Goal: Task Accomplishment & Management: Manage account settings

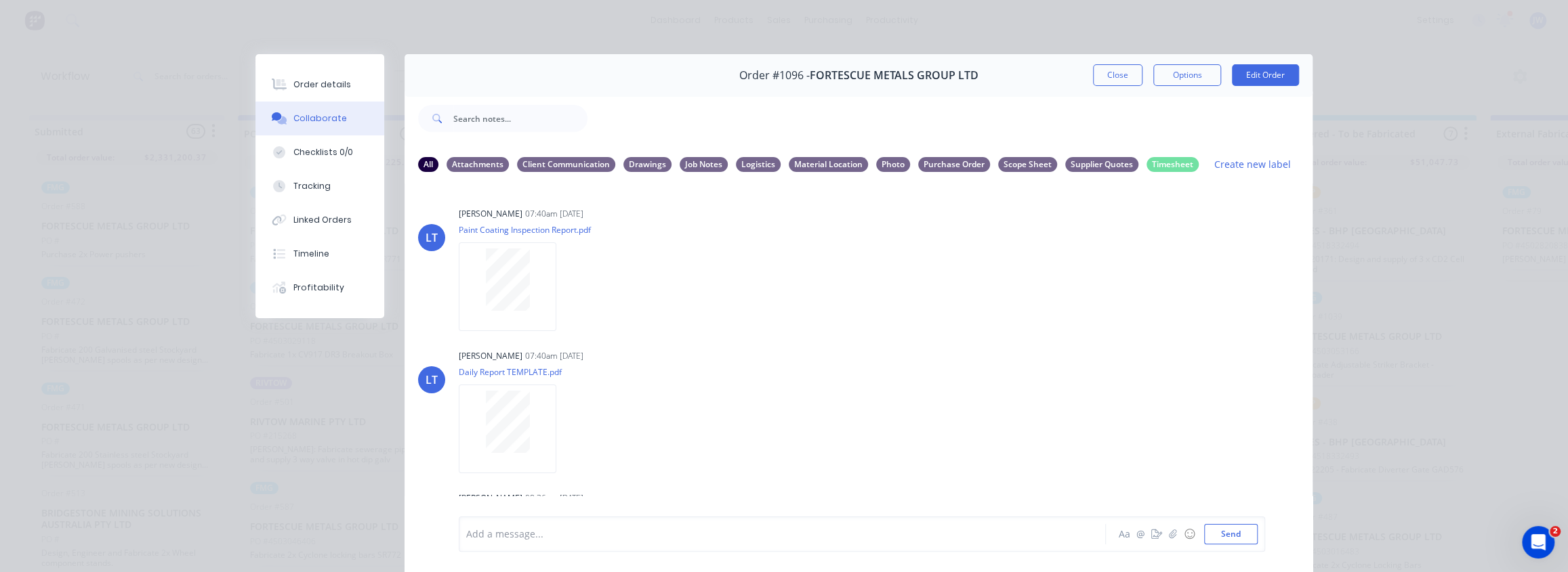
scroll to position [748, 0]
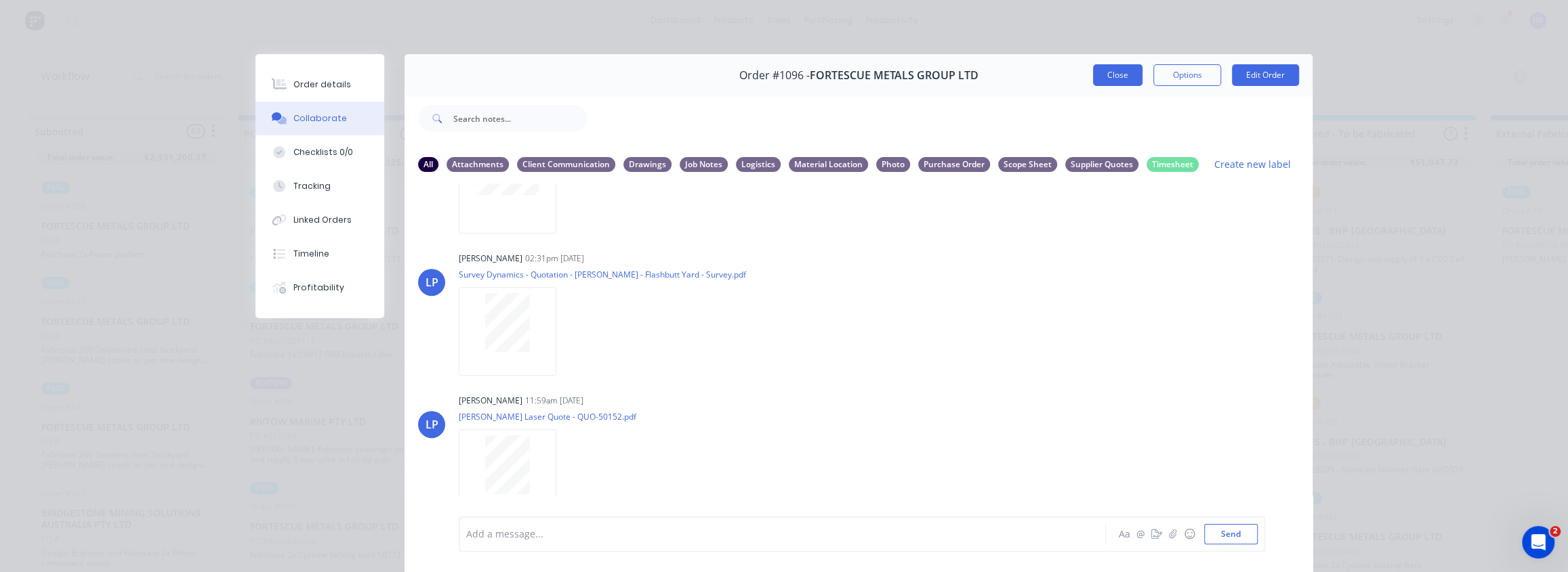
click at [1108, 74] on button "Close" at bounding box center [1117, 75] width 49 height 21
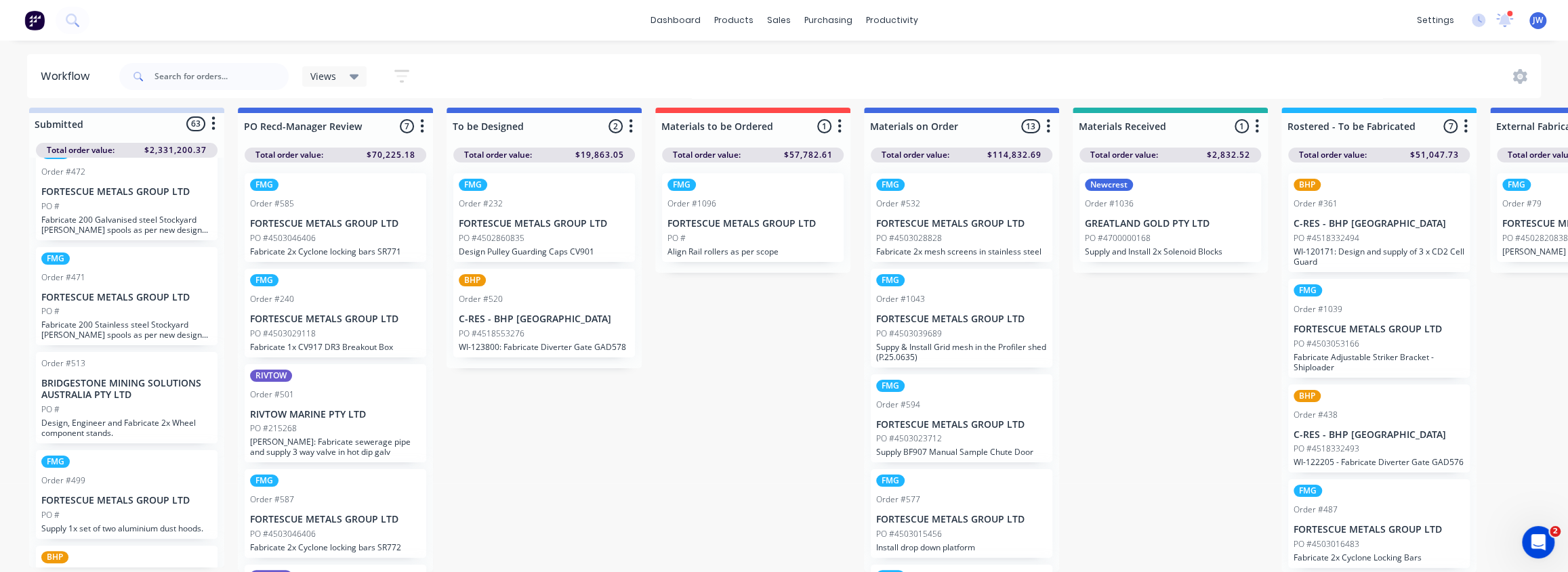
scroll to position [184, 0]
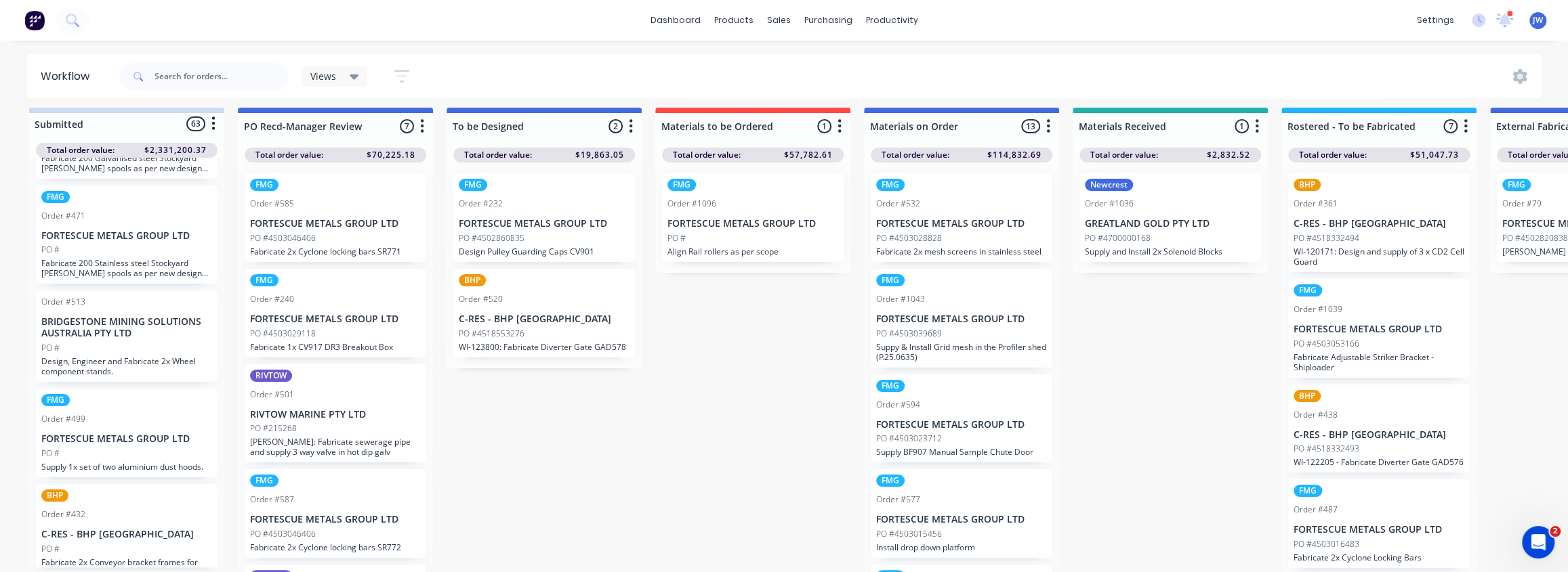
click at [326, 82] on div "Views" at bounding box center [334, 77] width 65 height 20
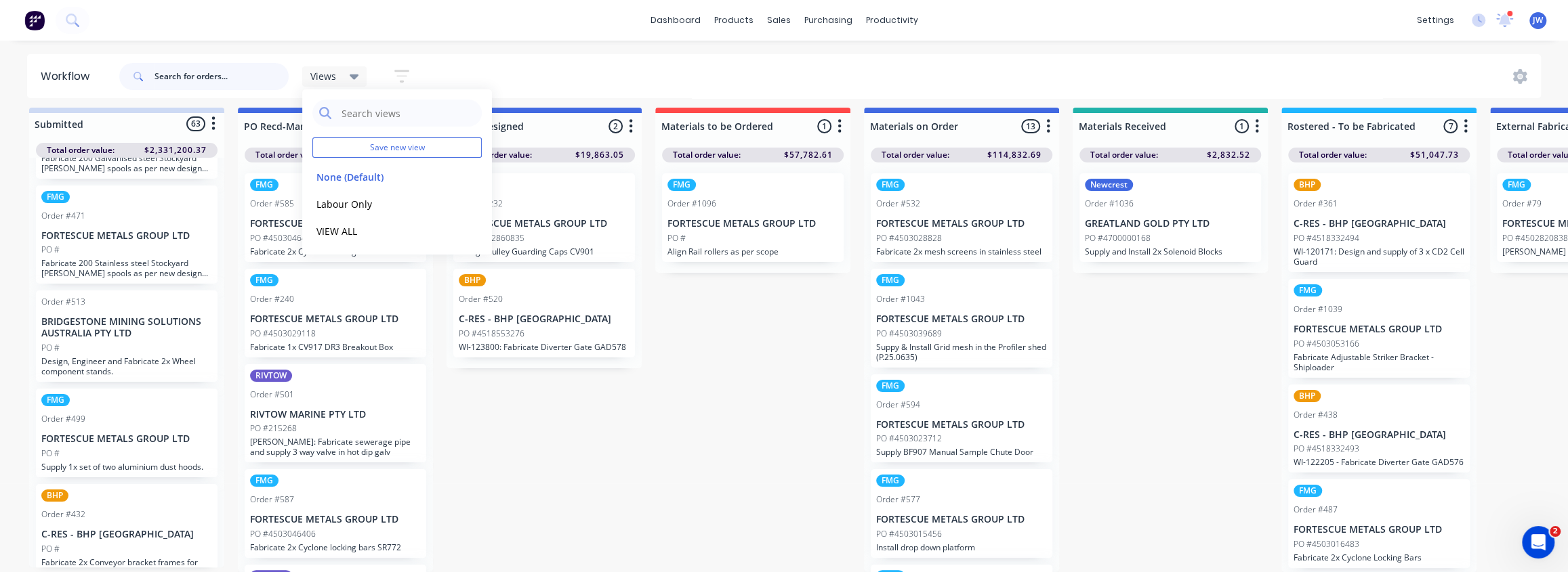
click at [233, 74] on input "text" at bounding box center [221, 76] width 134 height 27
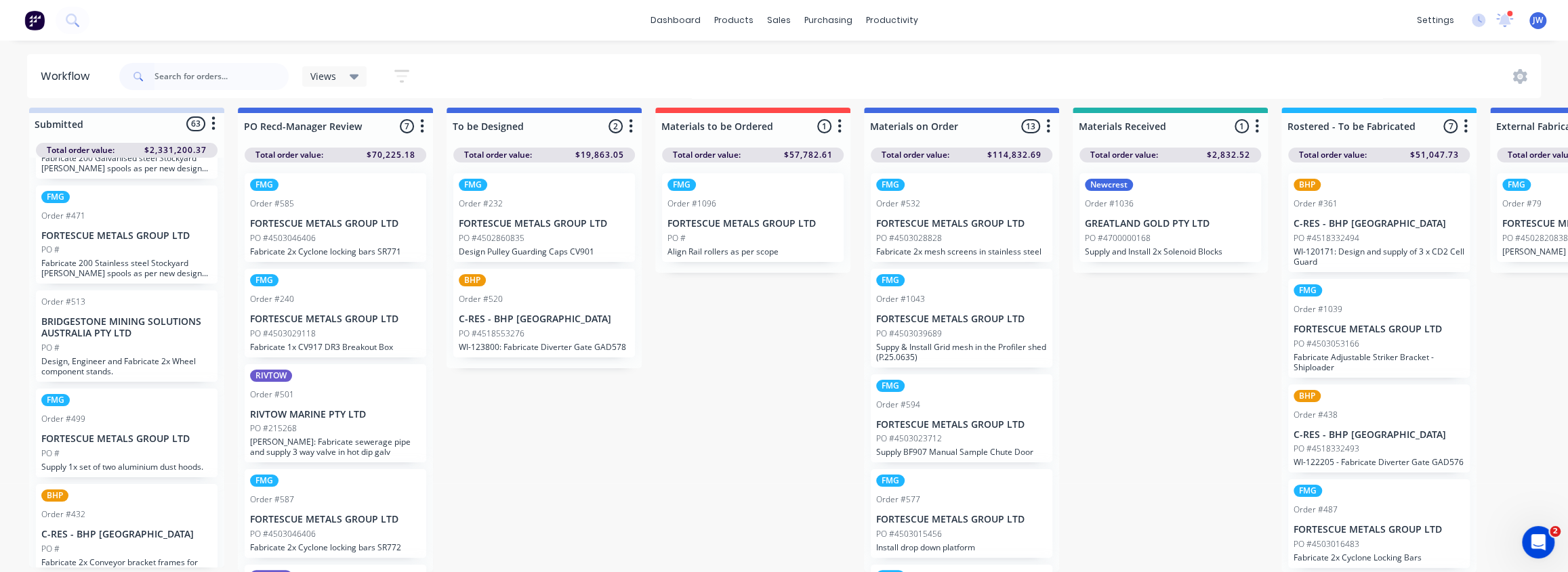
click at [347, 80] on div "Views" at bounding box center [334, 76] width 49 height 12
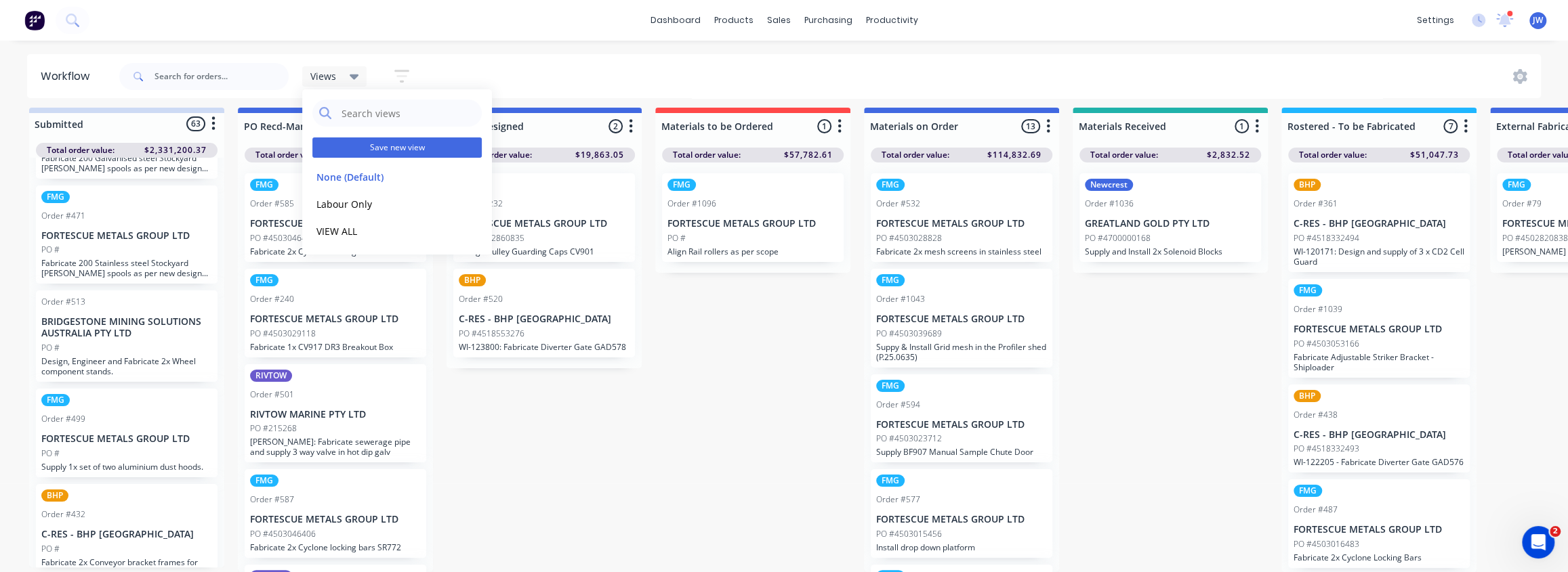
click at [373, 150] on button "Save new view" at bounding box center [396, 148] width 169 height 20
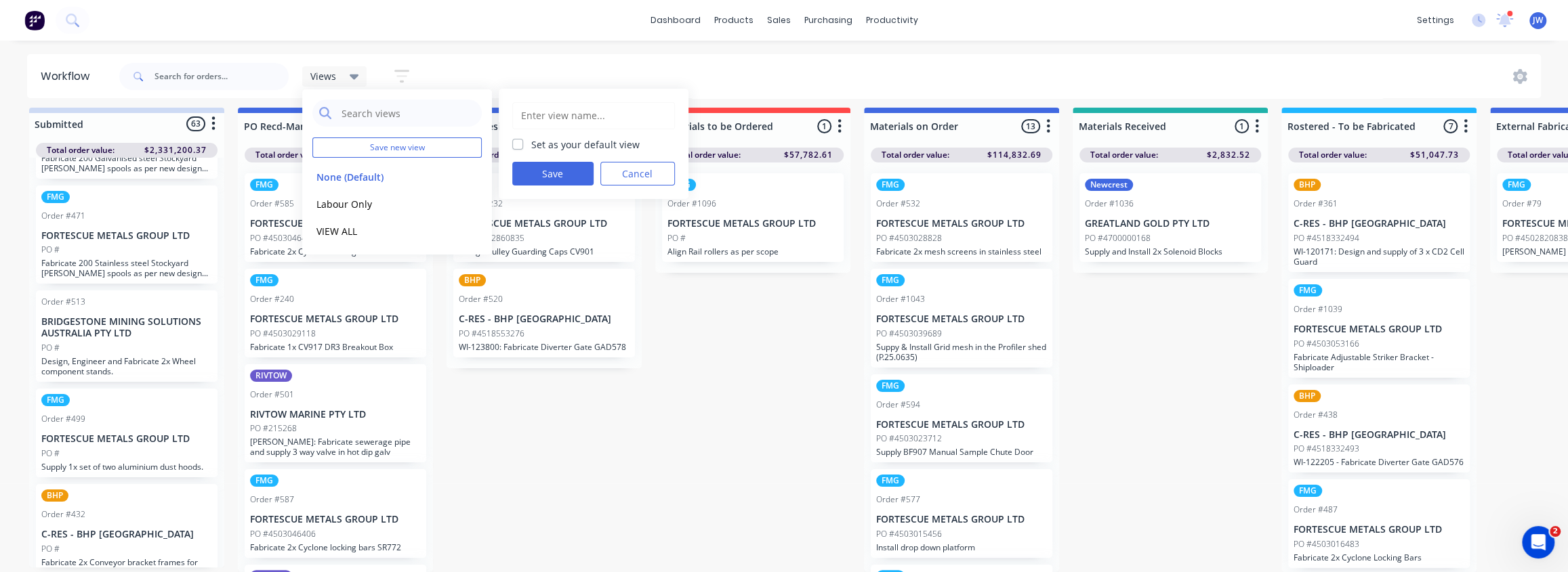
click at [530, 68] on div "Views Save new view None (Default) edit Labour Only edit VIEW ALL edit Set as y…" at bounding box center [829, 77] width 1425 height 41
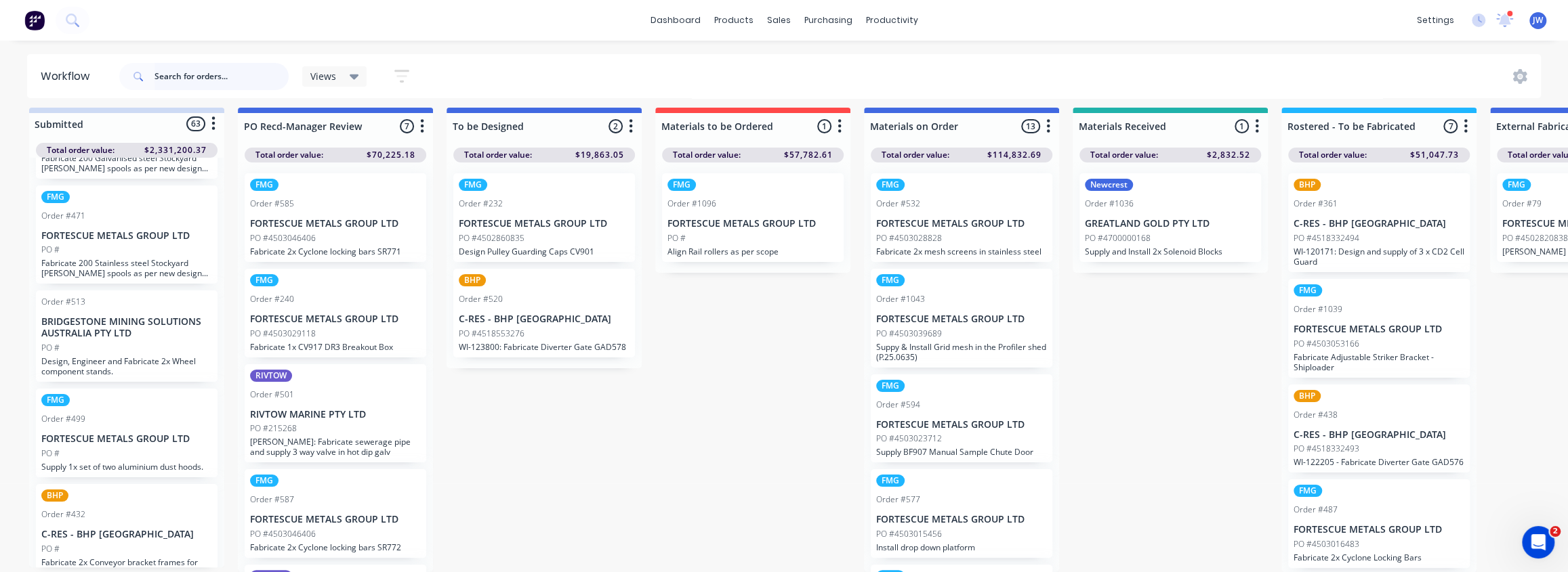
click at [262, 77] on input "text" at bounding box center [221, 76] width 134 height 27
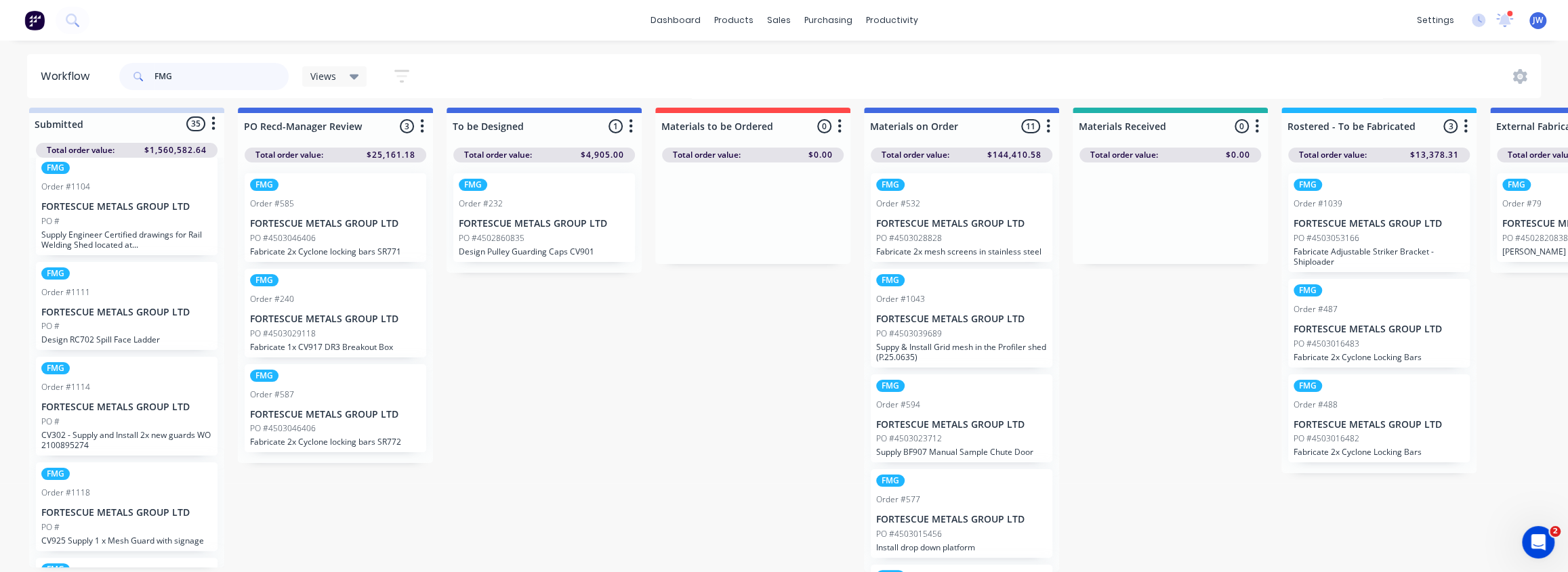
scroll to position [2653, 0]
type input "FMG"
click at [78, 403] on p "FORTESCUE METALS GROUP LTD" at bounding box center [127, 408] width 170 height 11
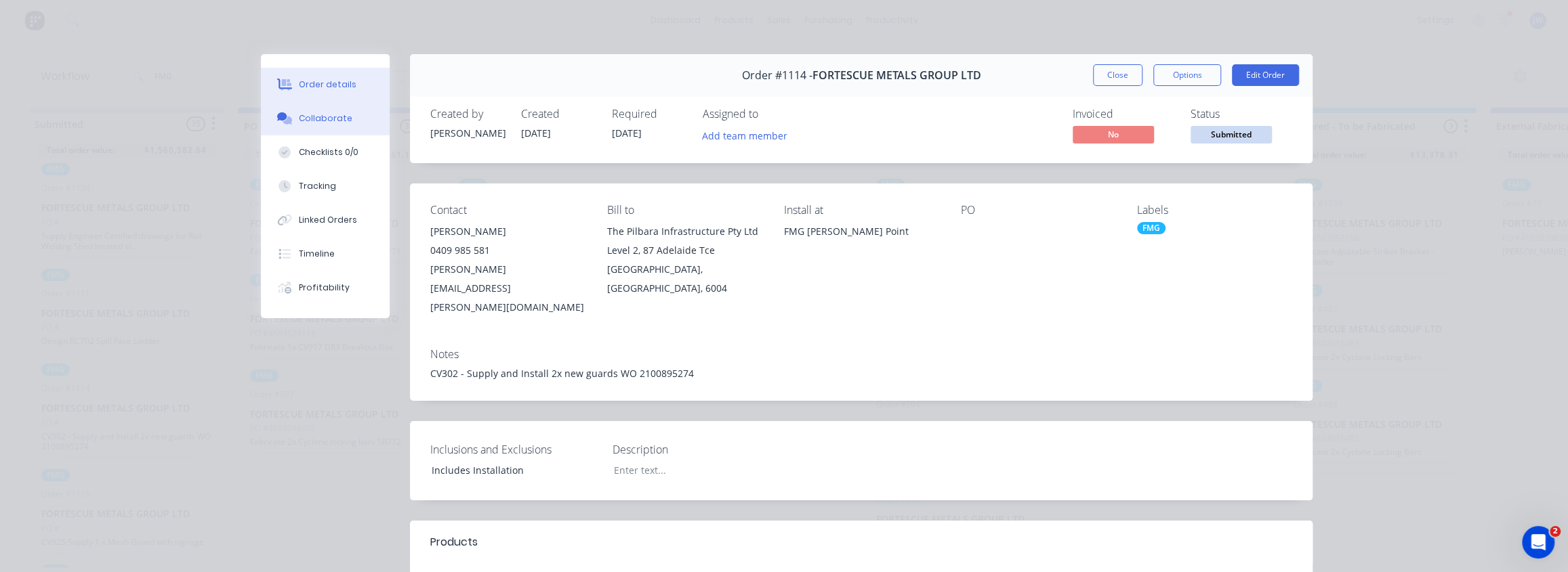
click at [300, 122] on div "Collaborate" at bounding box center [326, 118] width 54 height 12
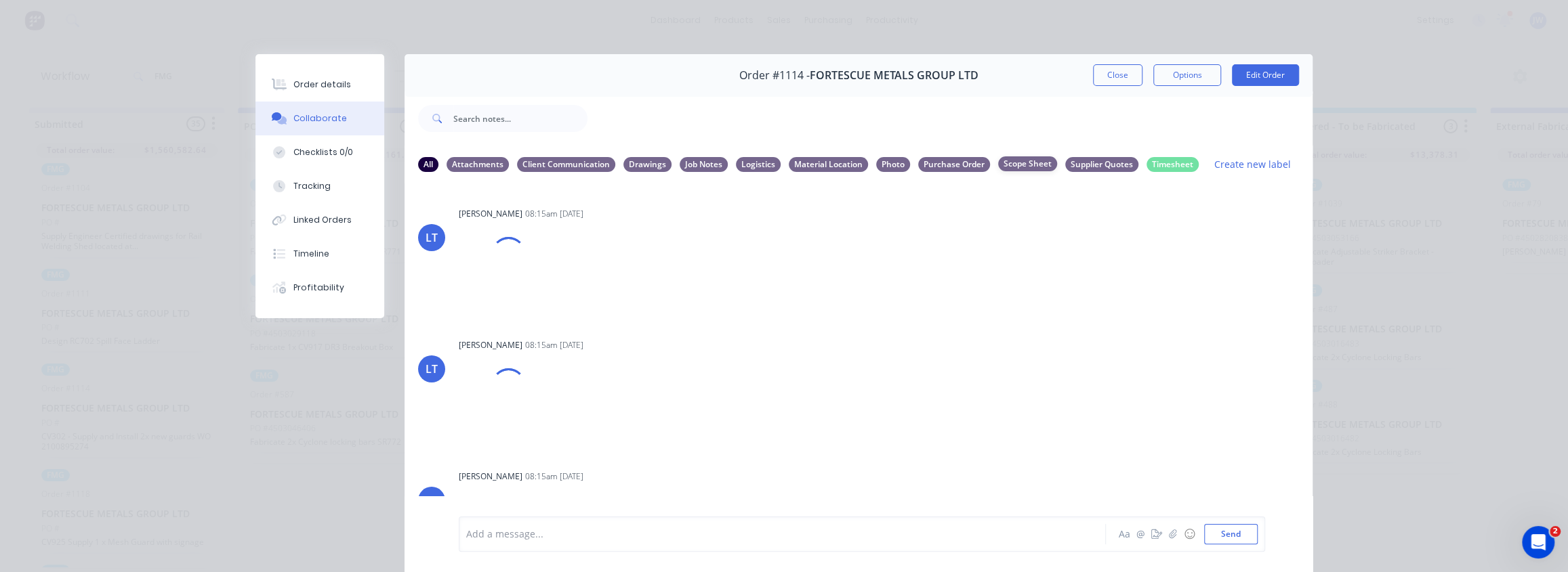
click at [1030, 160] on div "Scope Sheet" at bounding box center [1028, 164] width 59 height 15
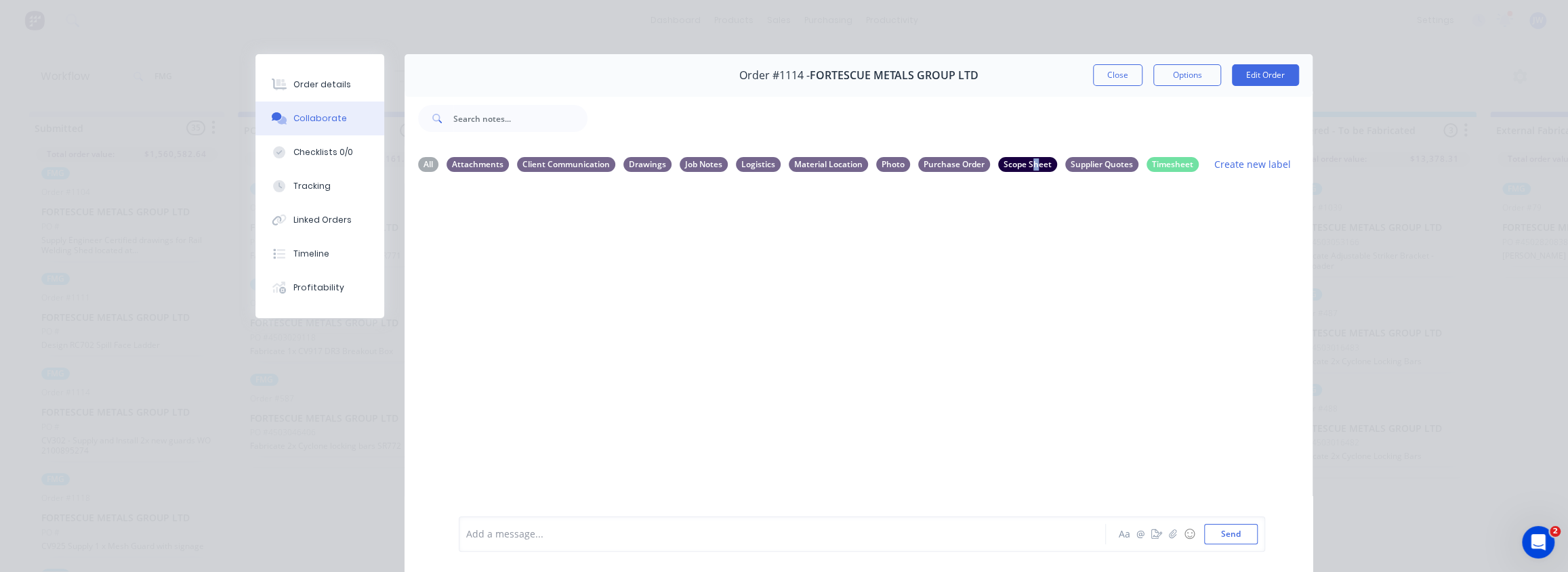
scroll to position [0, 0]
click at [285, 82] on button "Order details" at bounding box center [320, 84] width 129 height 34
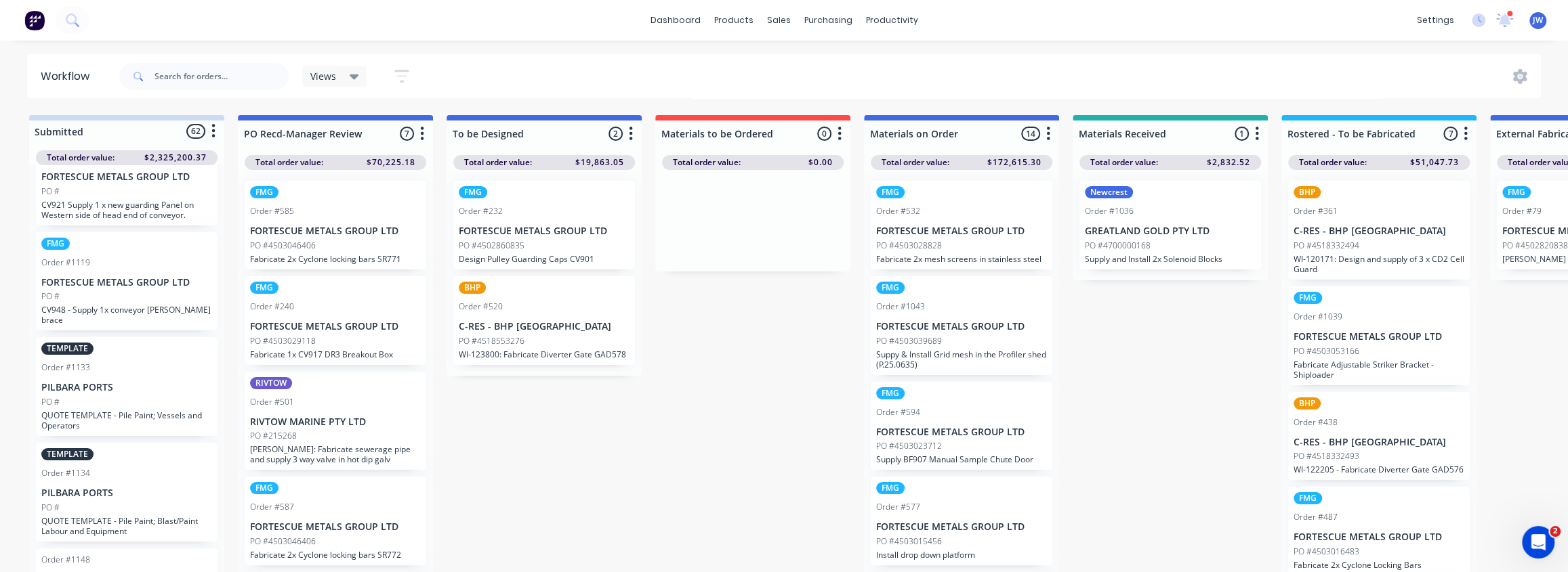
scroll to position [5727, 0]
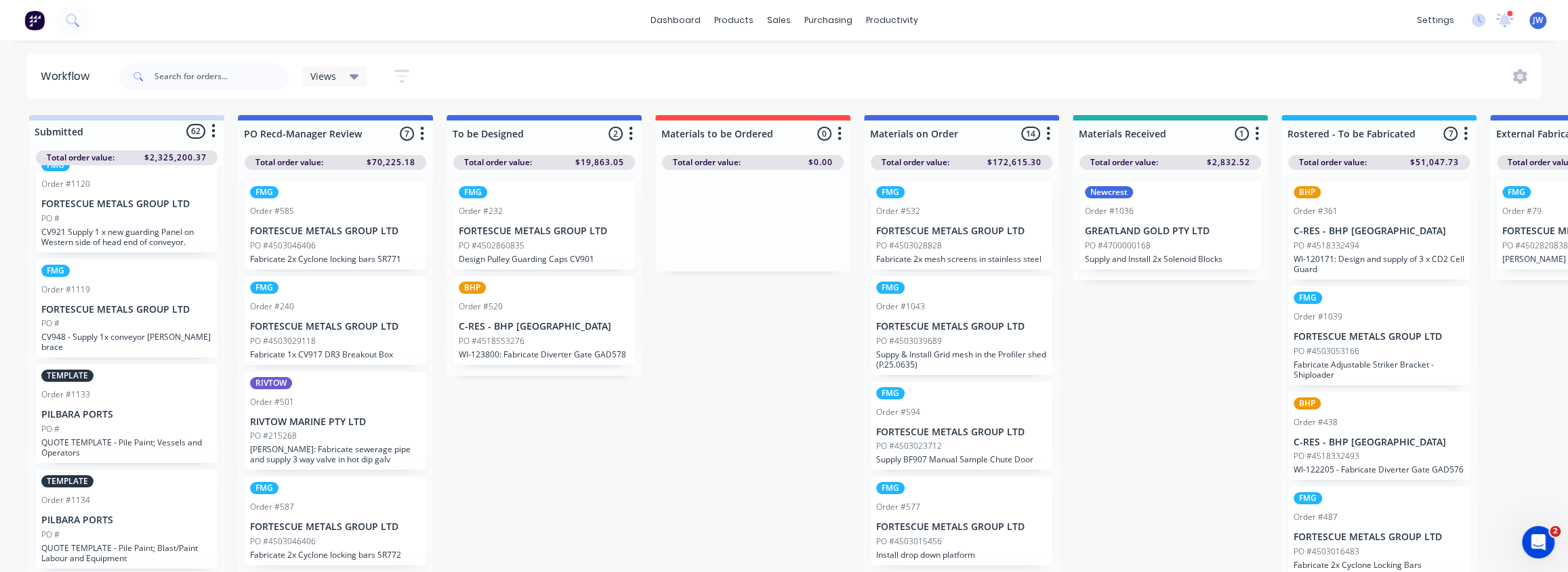
click at [118, 304] on p "FORTESCUE METALS GROUP LTD" at bounding box center [127, 309] width 170 height 11
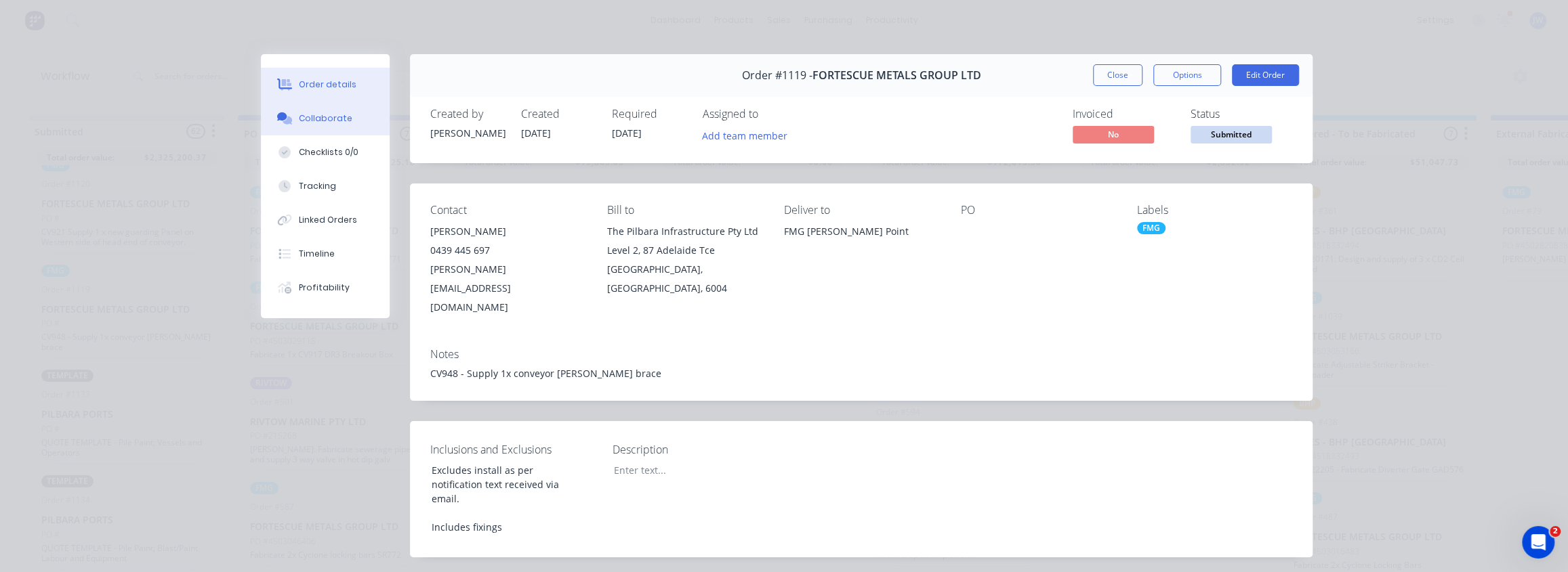
click at [333, 116] on div "Collaborate" at bounding box center [326, 118] width 54 height 12
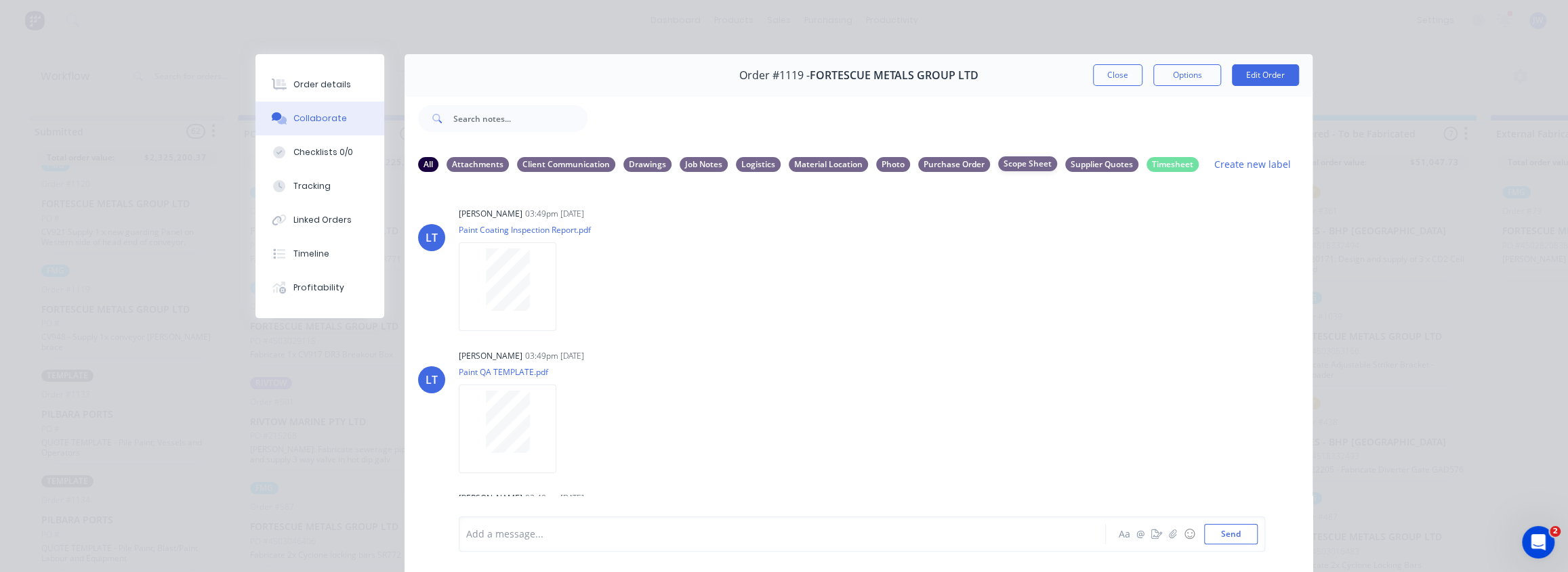
click at [1026, 168] on div "Scope Sheet" at bounding box center [1028, 164] width 59 height 15
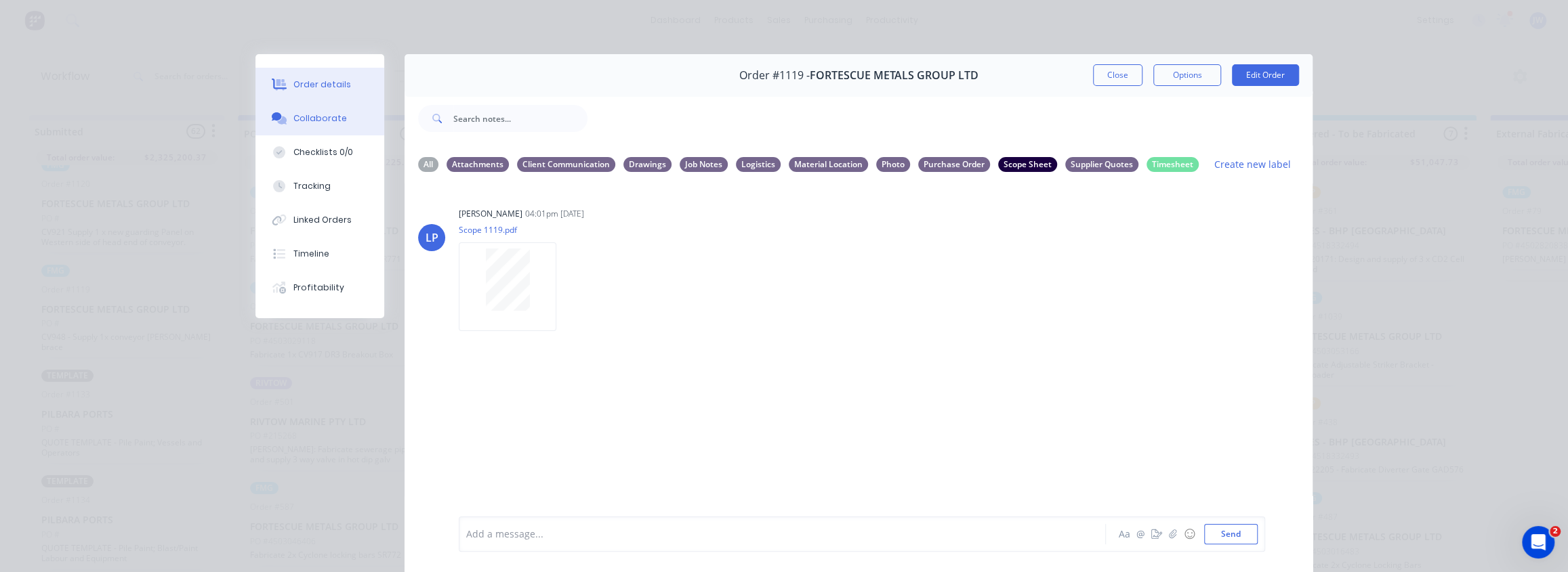
click at [294, 84] on div "Order details" at bounding box center [322, 84] width 57 height 12
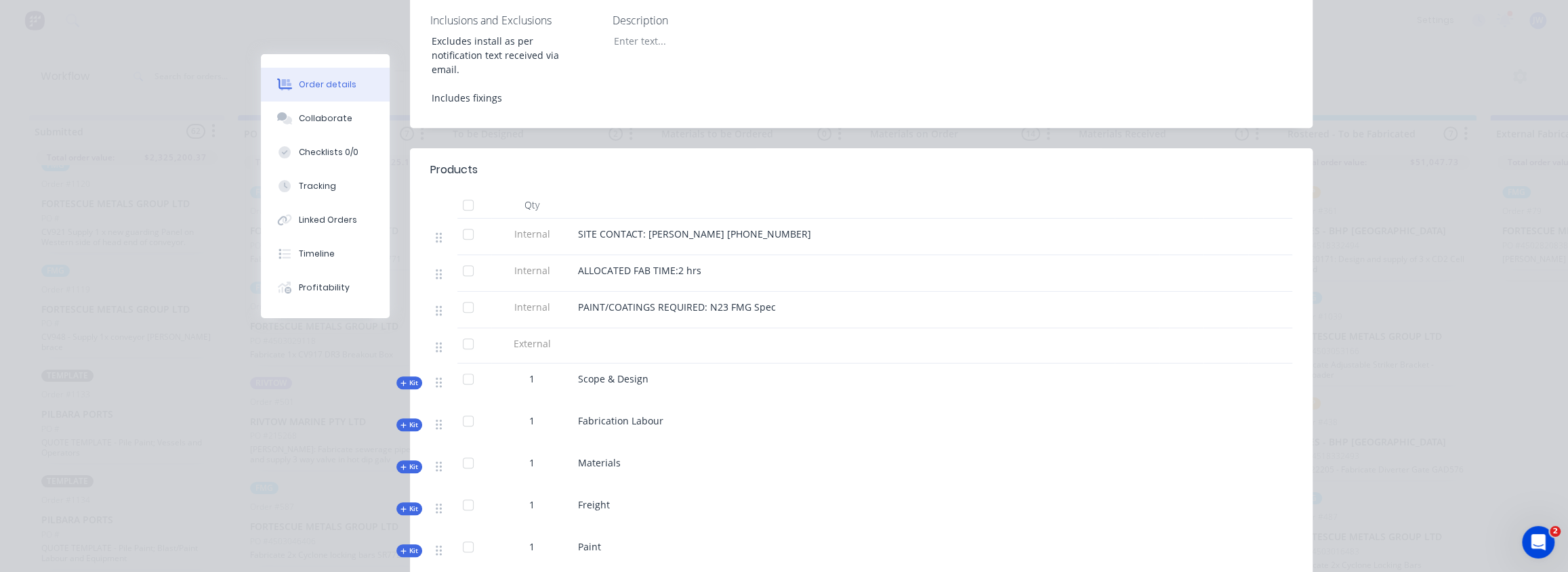
scroll to position [430, 0]
click at [406, 460] on span "Kit" at bounding box center [408, 465] width 18 height 10
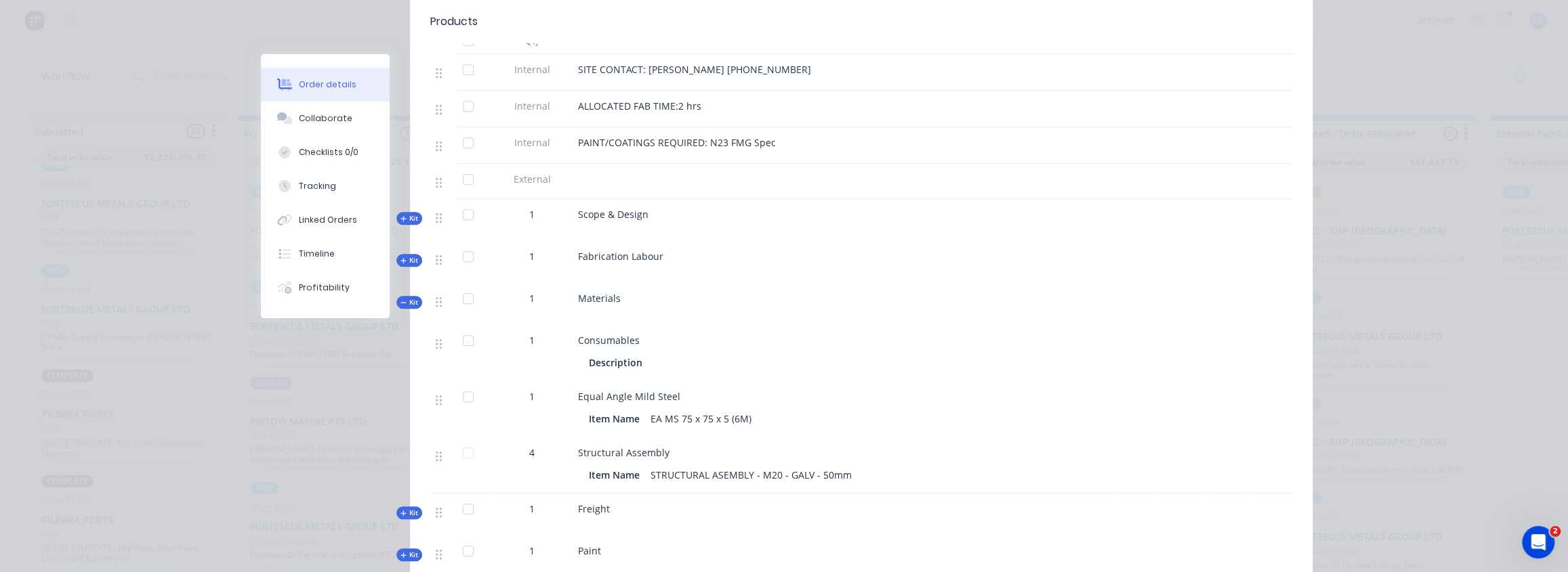
scroll to position [616, 0]
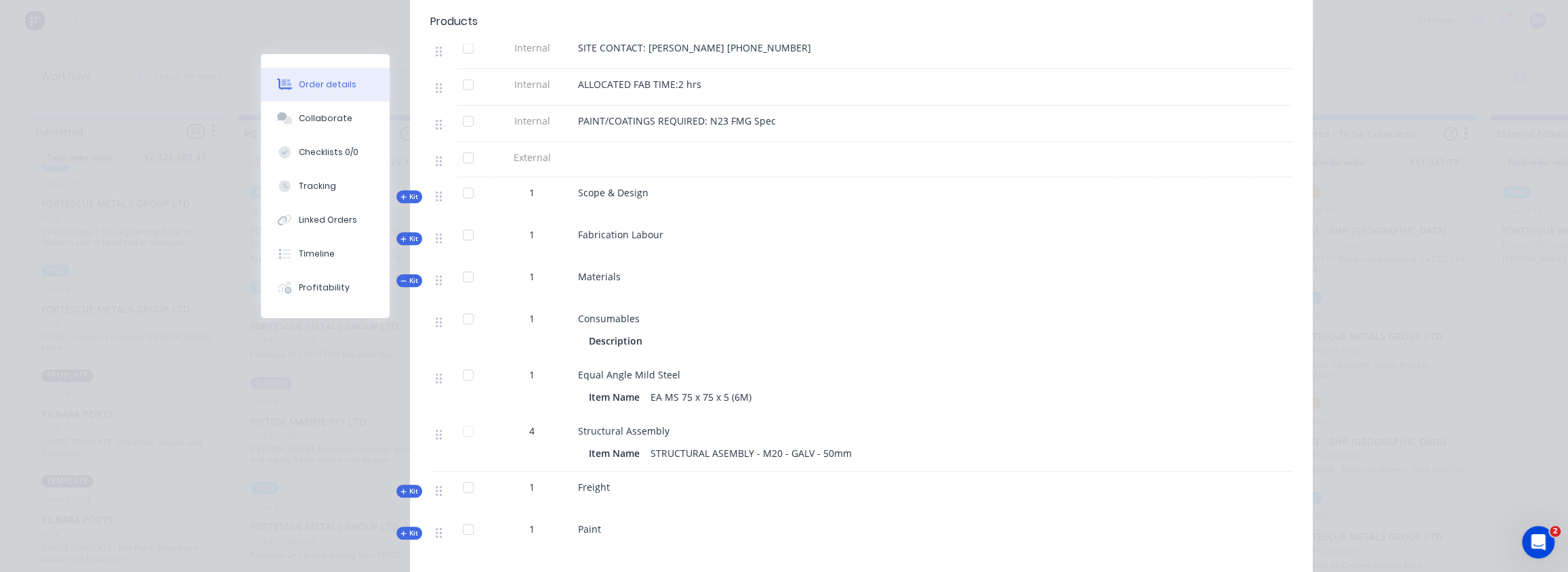
click at [408, 192] on span "Kit" at bounding box center [408, 196] width 18 height 10
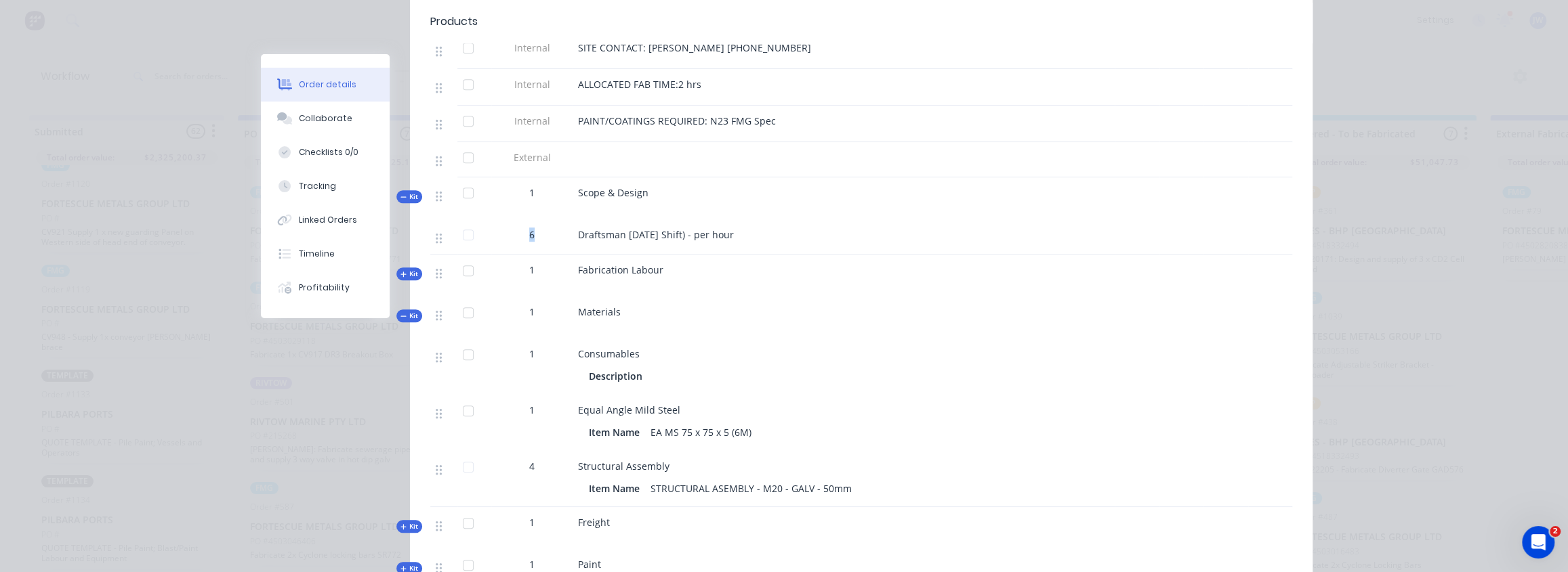
drag, startPoint x: 535, startPoint y: 218, endPoint x: 521, endPoint y: 218, distance: 14.0
click at [521, 228] on div "6" at bounding box center [532, 234] width 70 height 14
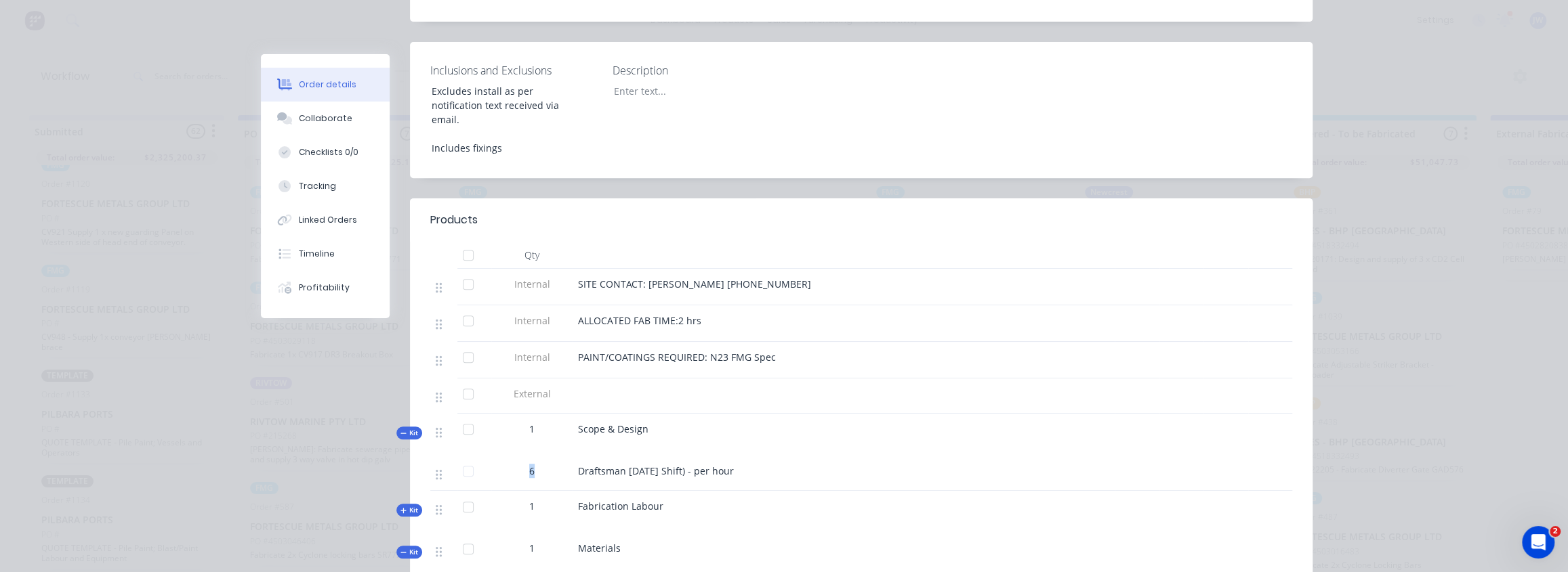
scroll to position [369, 0]
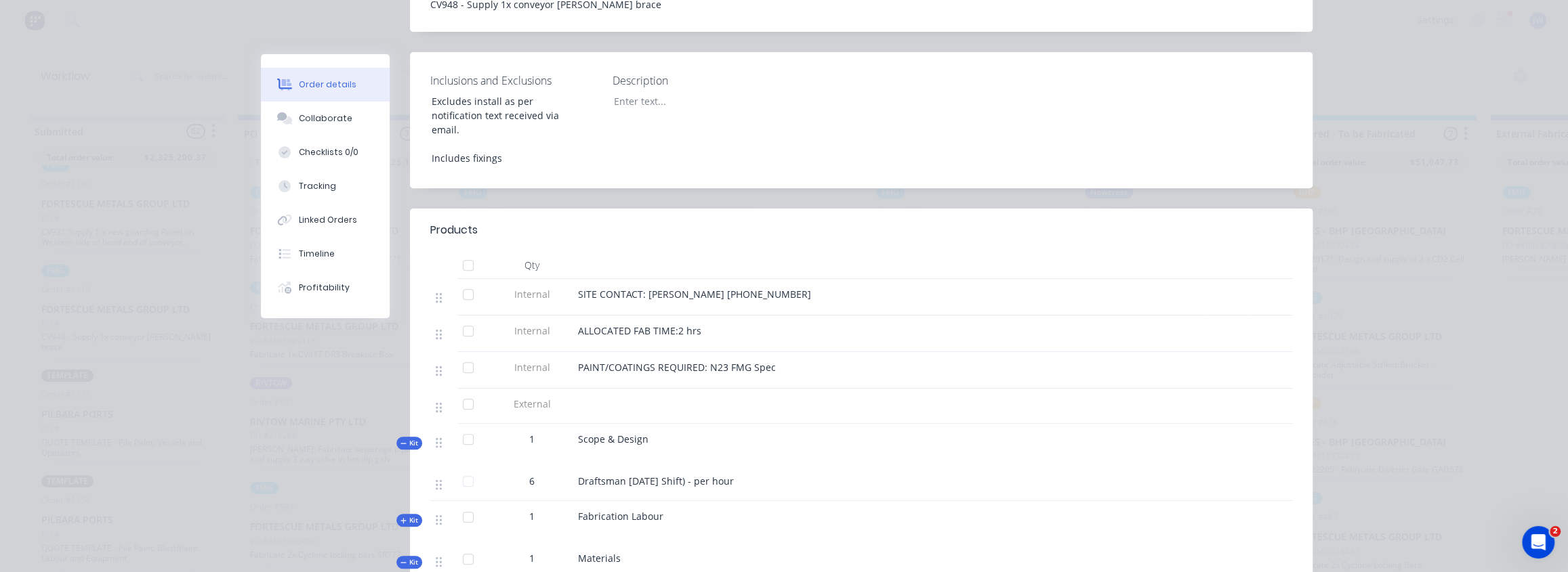
click at [138, 65] on div "Order details Collaborate Checklists 0/0 Tracking Linked Orders Timeline Profit…" at bounding box center [784, 286] width 1568 height 572
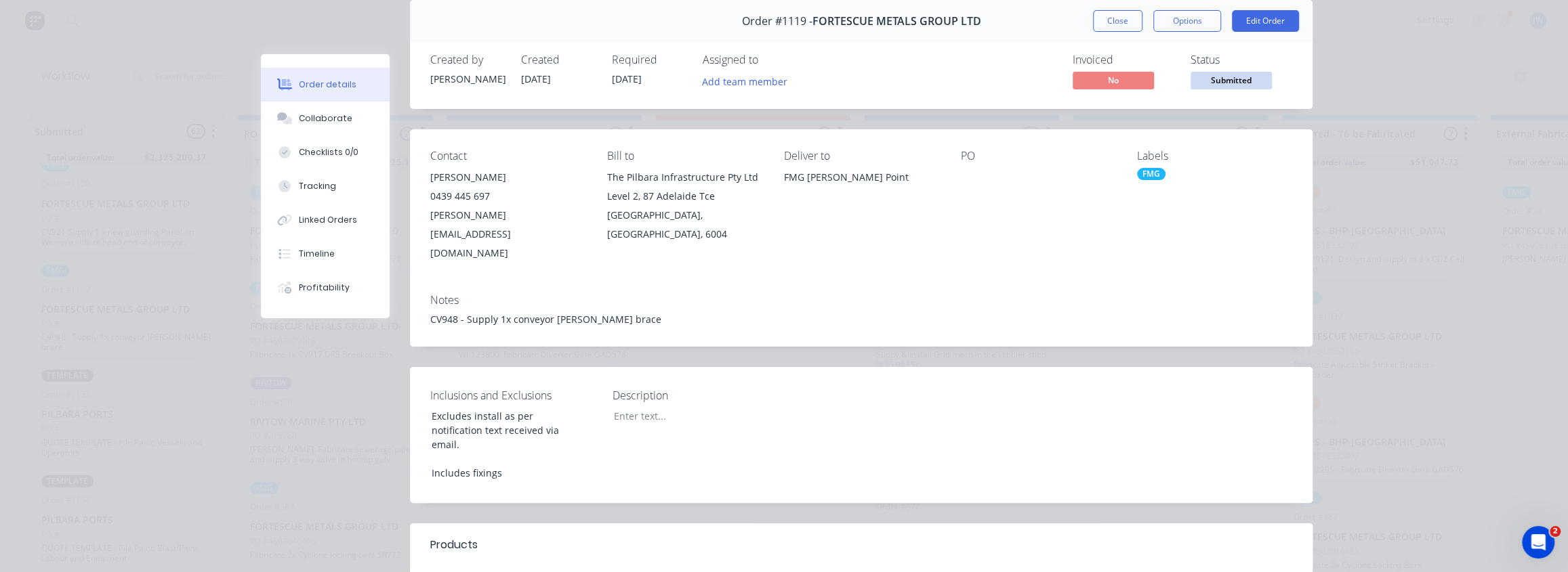
scroll to position [0, 0]
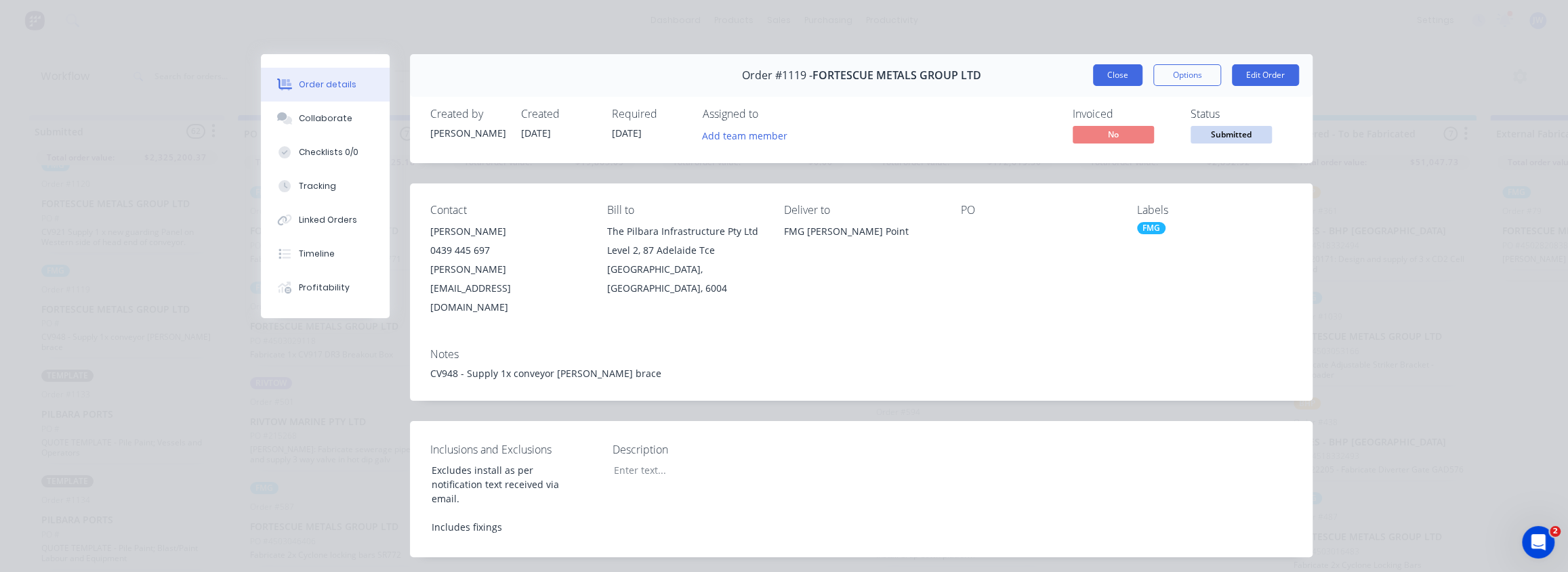
click at [1117, 71] on button "Close" at bounding box center [1117, 75] width 49 height 21
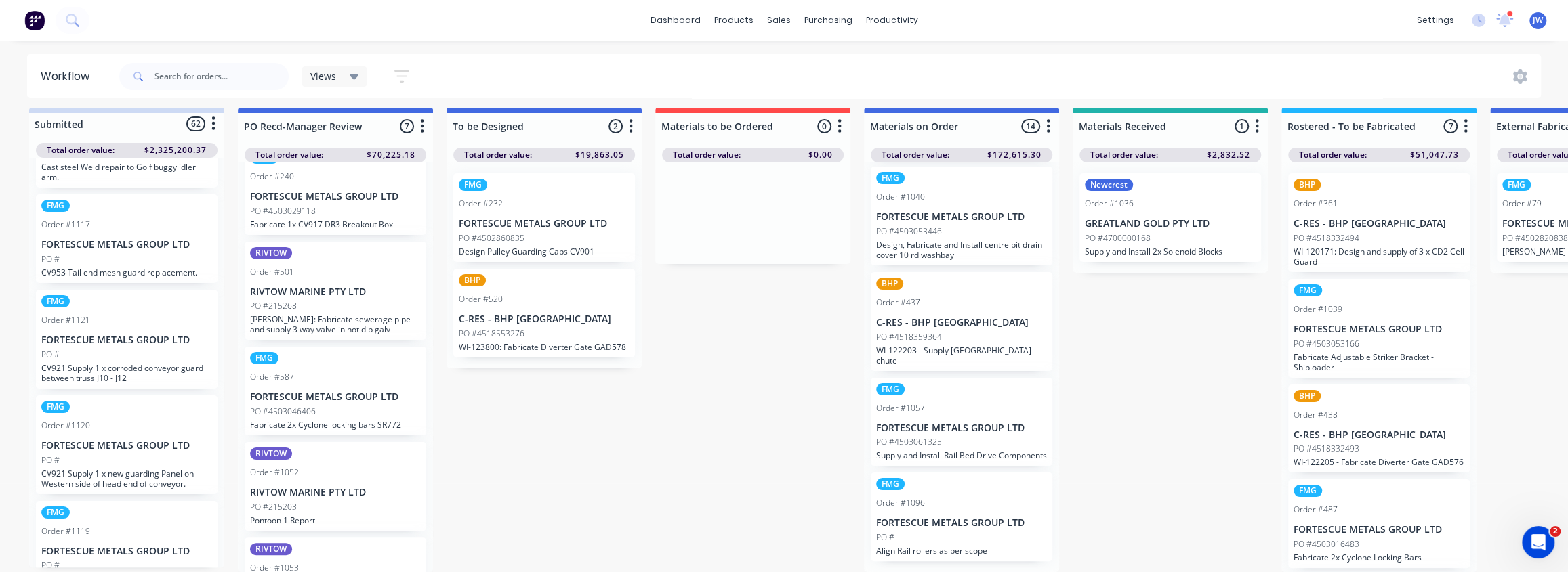
scroll to position [5419, 0]
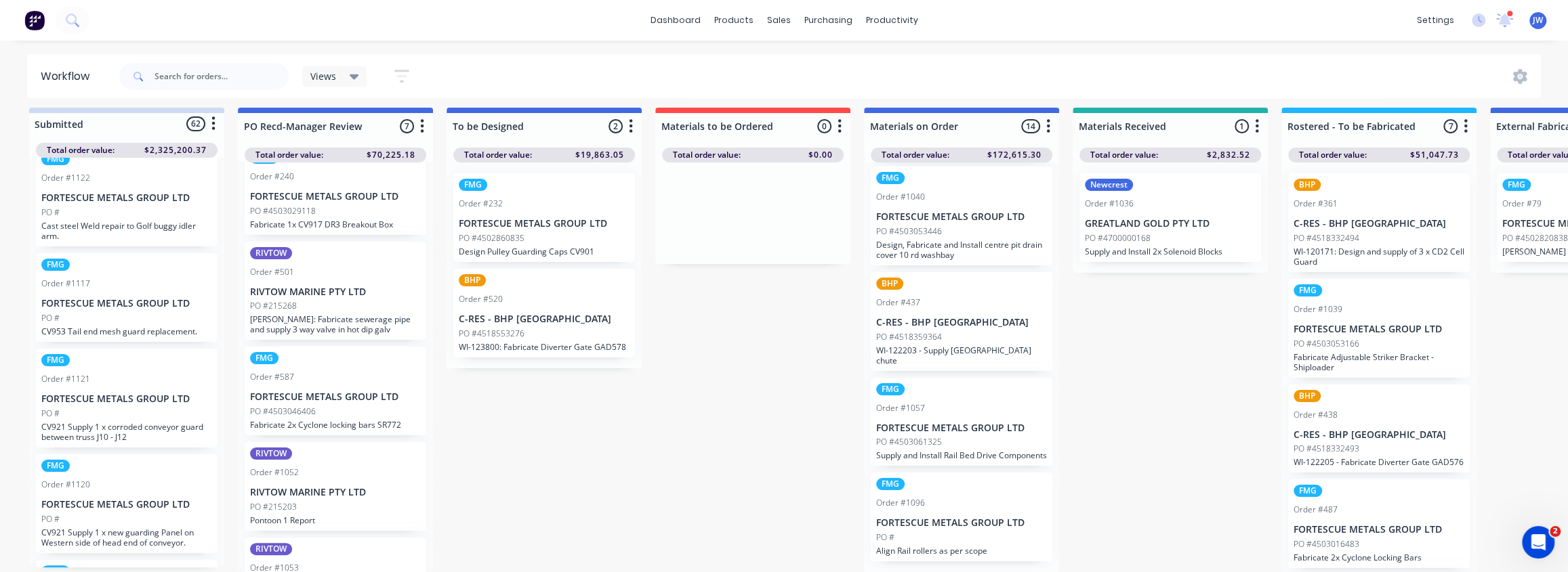
click at [34, 21] on img at bounding box center [34, 20] width 20 height 20
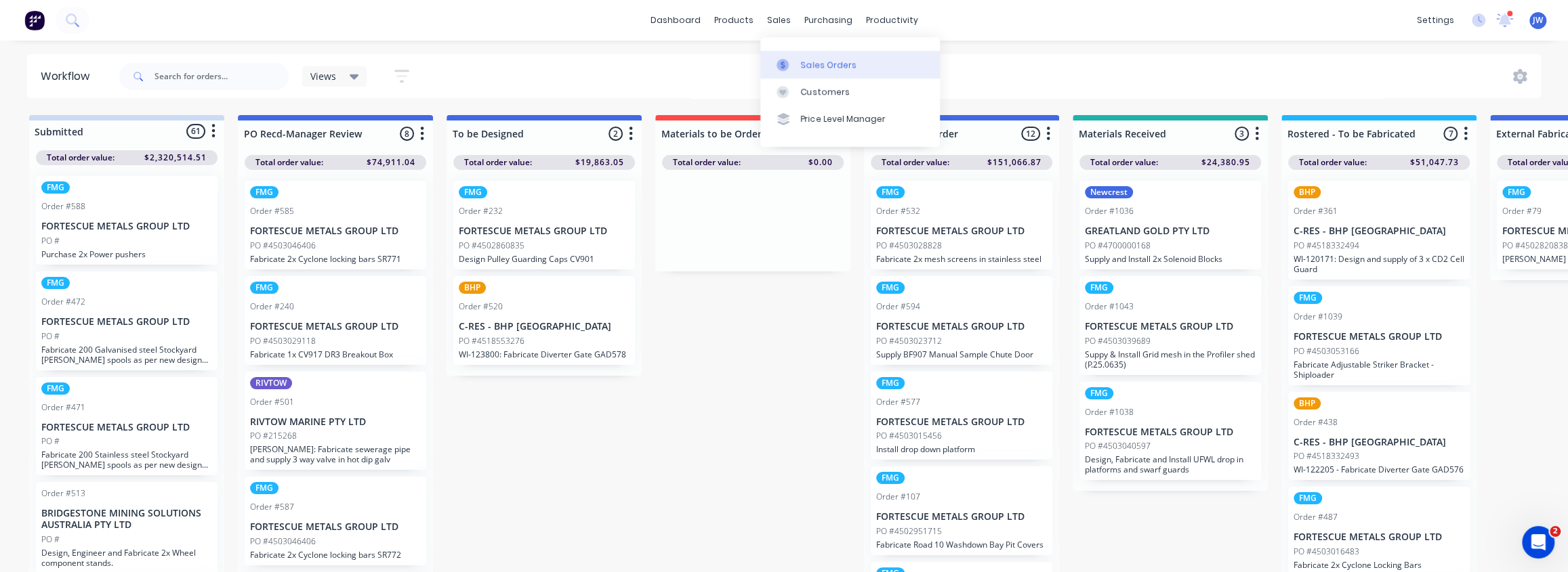
click at [812, 60] on div "Sales Orders" at bounding box center [829, 65] width 56 height 12
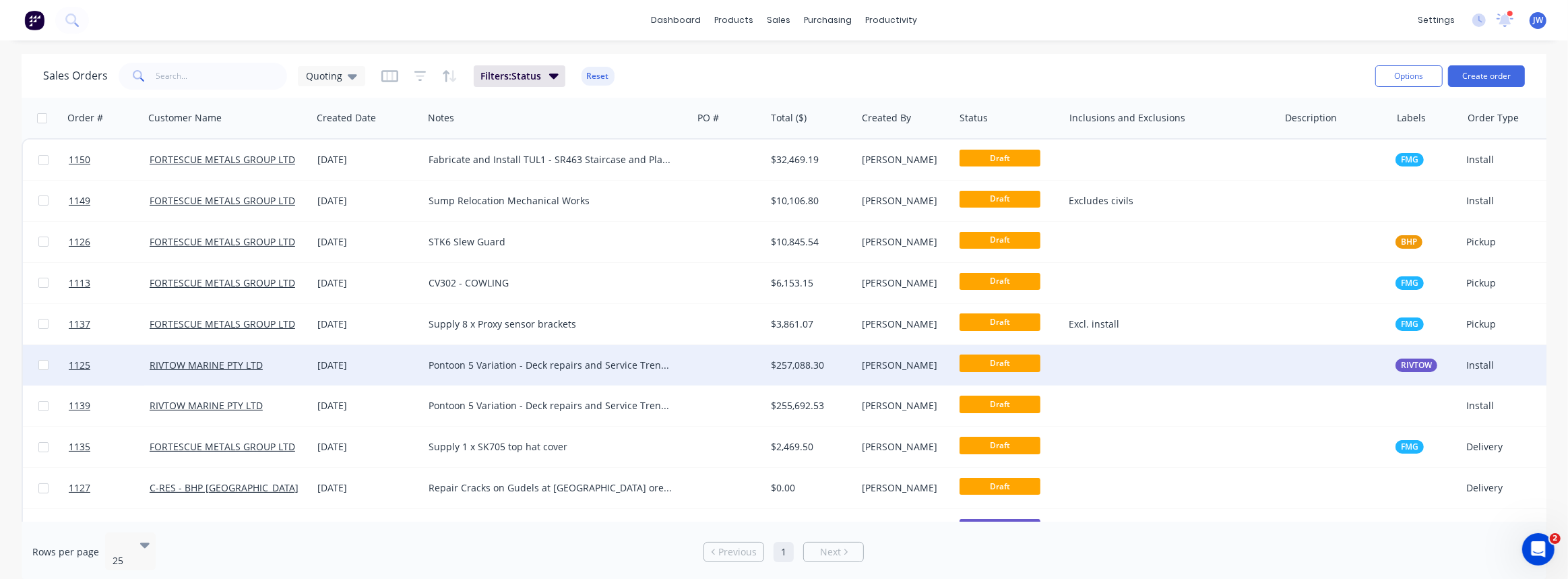
click at [541, 368] on div "Pontoon 5 Variation - Deck repairs and Service Trench repairs." at bounding box center [551, 365] width 245 height 14
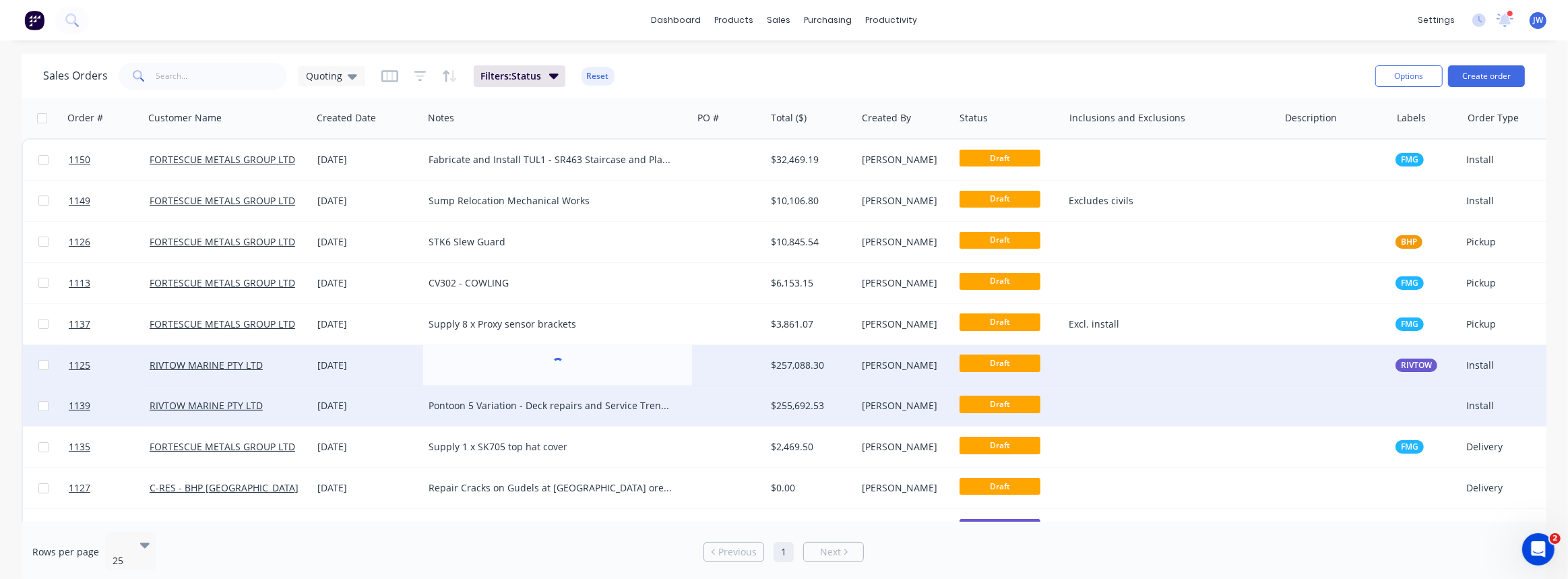
click at [542, 408] on div "Pontoon 5 Variation - Deck repairs and Service Trench repairs - Stainless steel" at bounding box center [551, 406] width 245 height 14
click at [541, 409] on div "Pontoon 5 Variation - Deck repairs and Service Trench repairs - Stainless steel" at bounding box center [551, 406] width 245 height 14
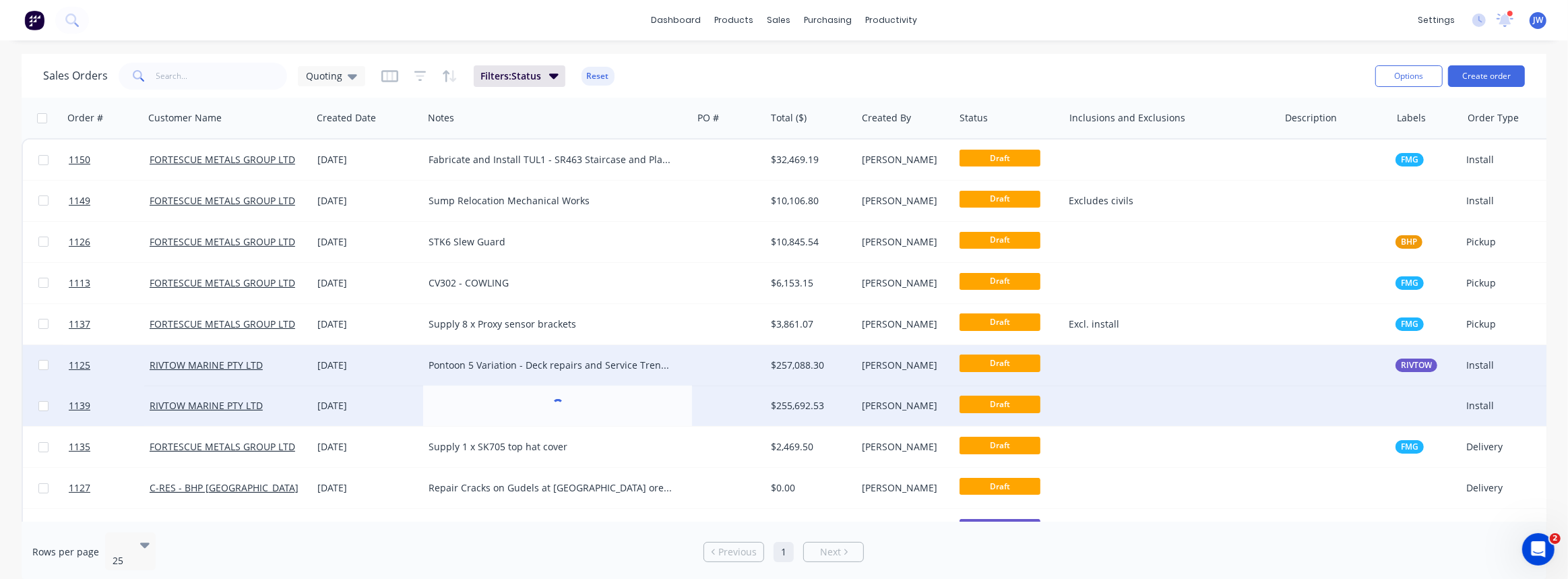
click at [527, 380] on div "Pontoon 5 Variation - Deck repairs and Service Trench repairs." at bounding box center [557, 366] width 269 height 41
click at [525, 371] on div "Pontoon 5 Variation - Deck repairs and Service Trench repairs." at bounding box center [551, 365] width 245 height 14
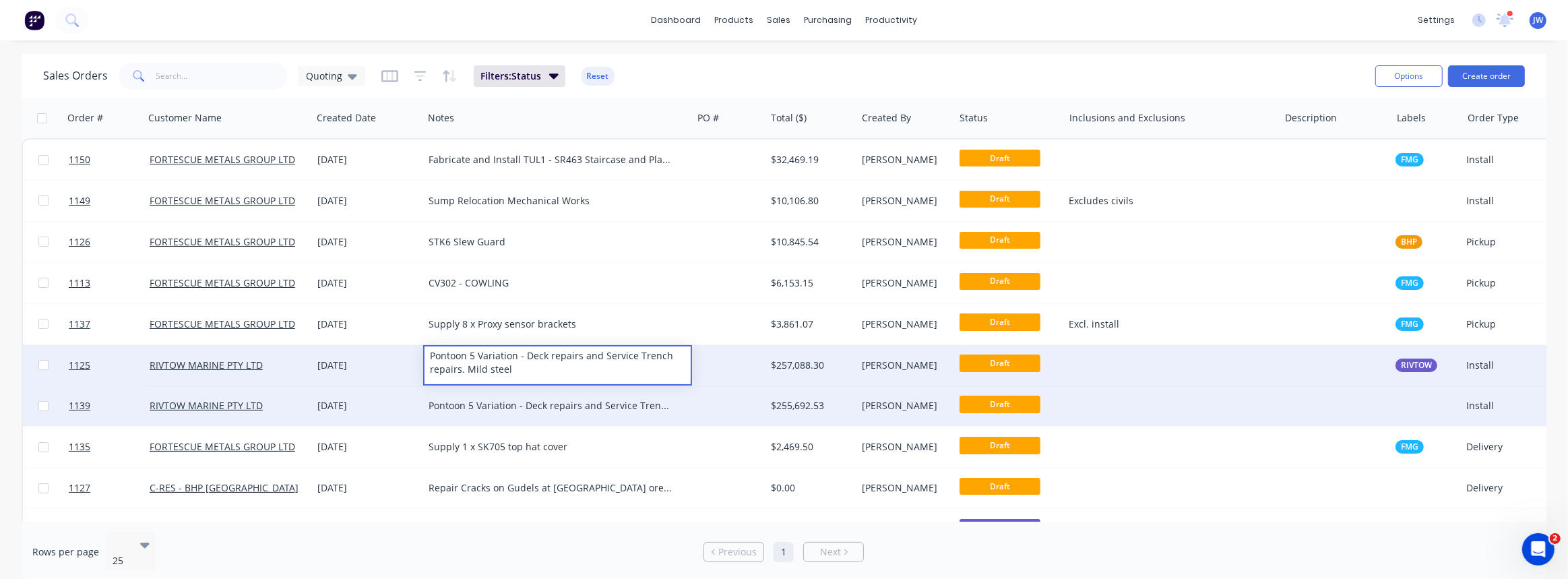
click at [728, 373] on div at bounding box center [729, 366] width 74 height 41
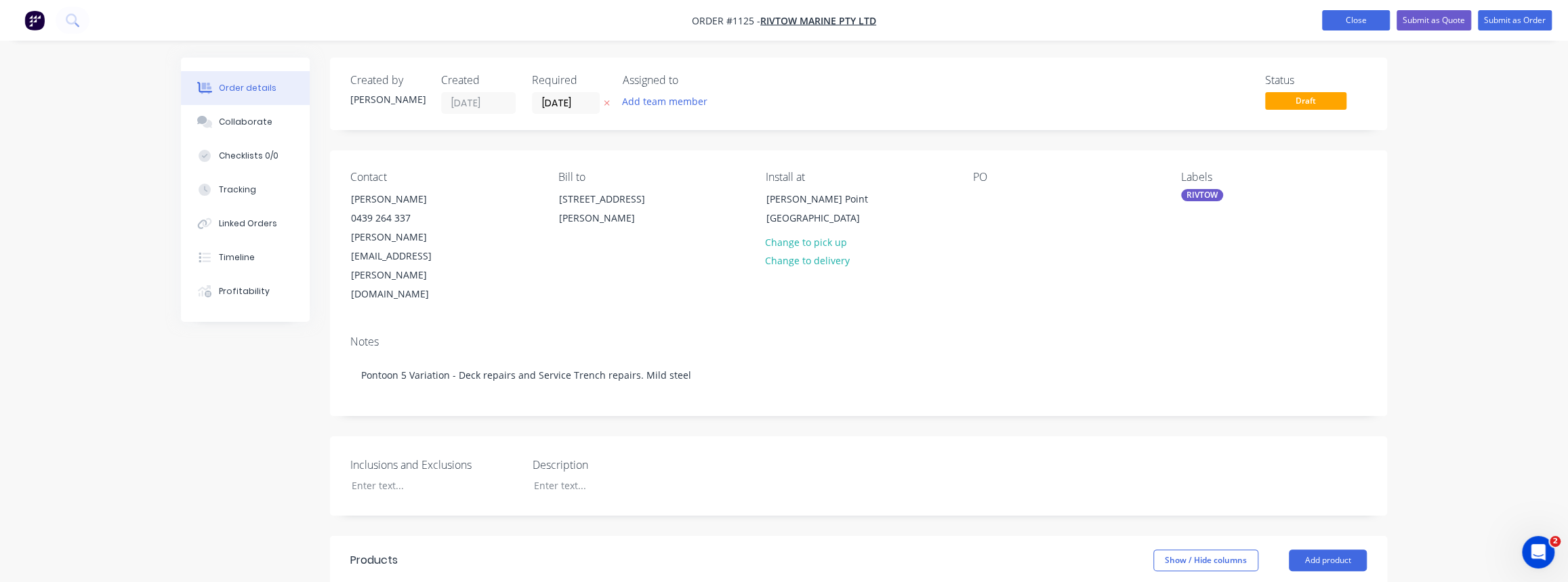
click at [1363, 20] on button "Close" at bounding box center [1355, 20] width 68 height 20
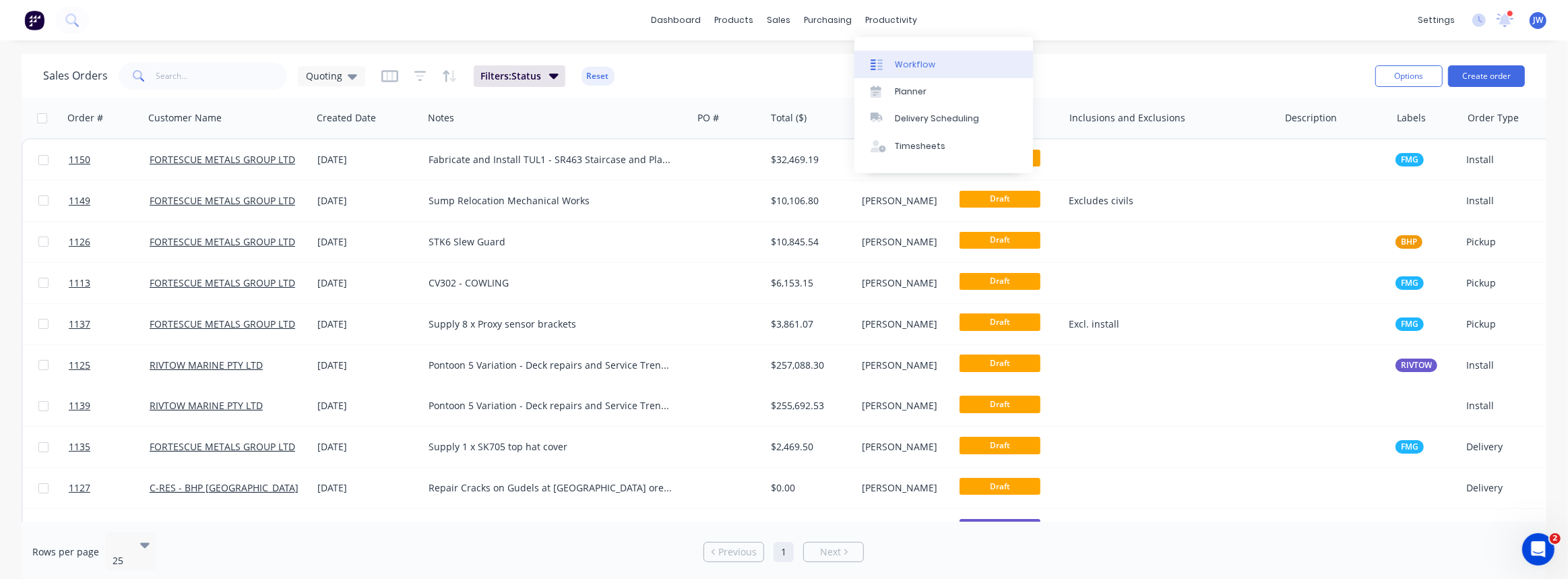
click at [902, 56] on link "Workflow" at bounding box center [944, 64] width 179 height 27
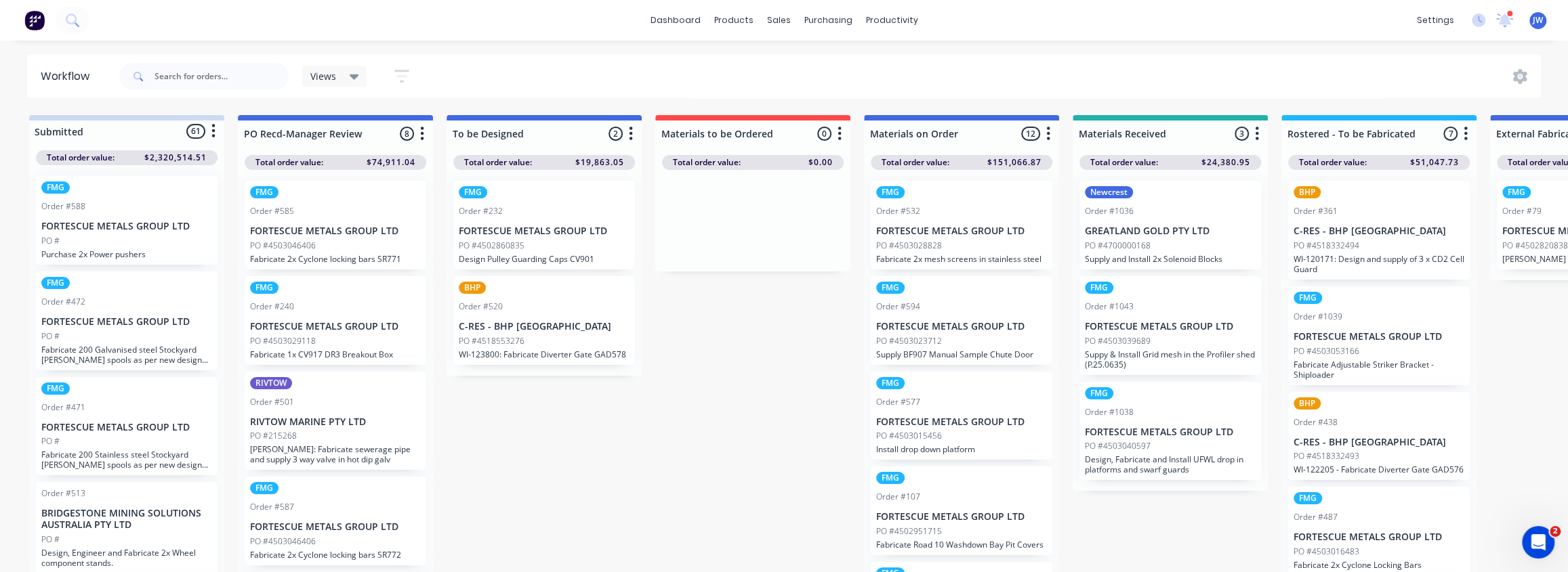
scroll to position [61, 0]
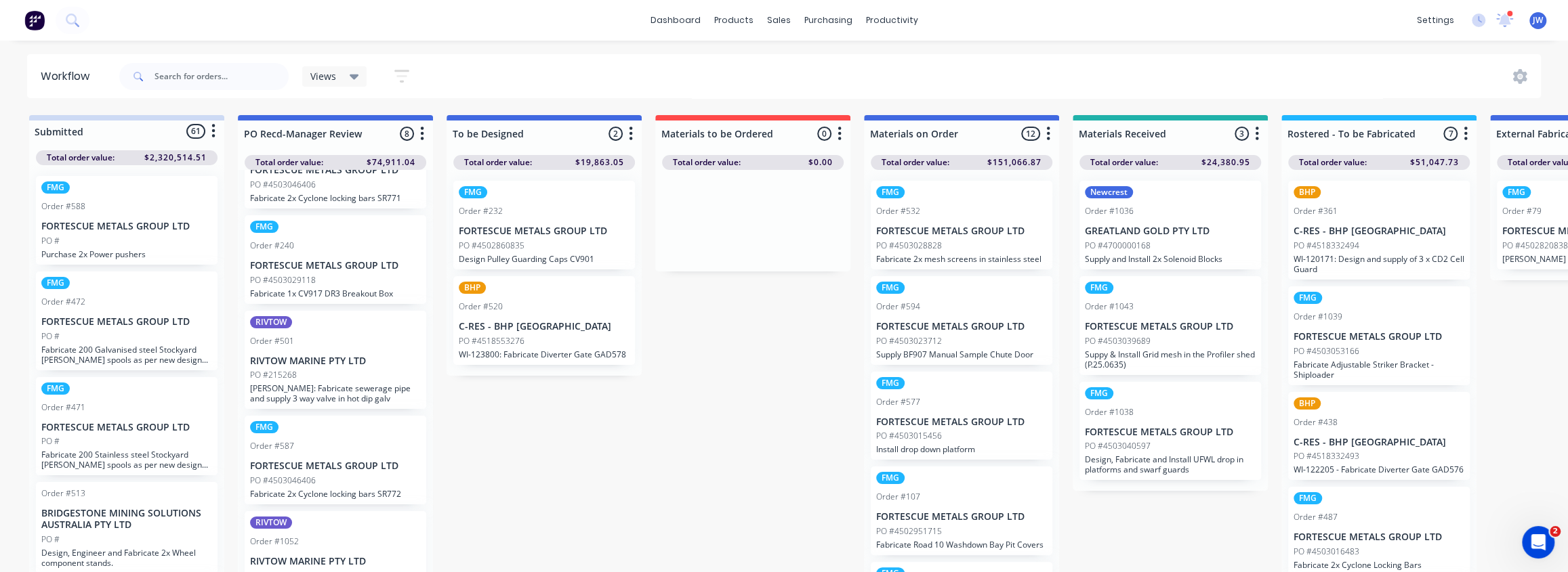
click at [356, 391] on p "[PERSON_NAME]: Fabricate sewerage pipe and supply 3 way valve in hot dip galv" at bounding box center [335, 393] width 170 height 20
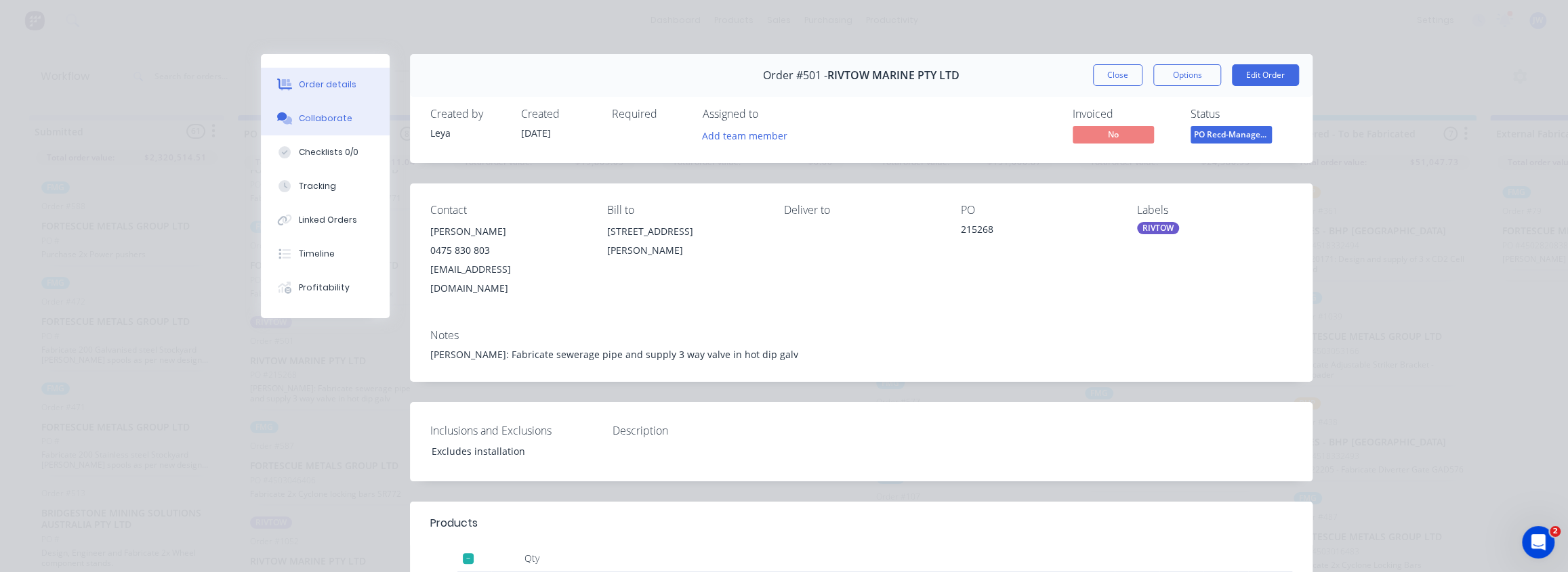
click at [316, 125] on button "Collaborate" at bounding box center [325, 118] width 129 height 34
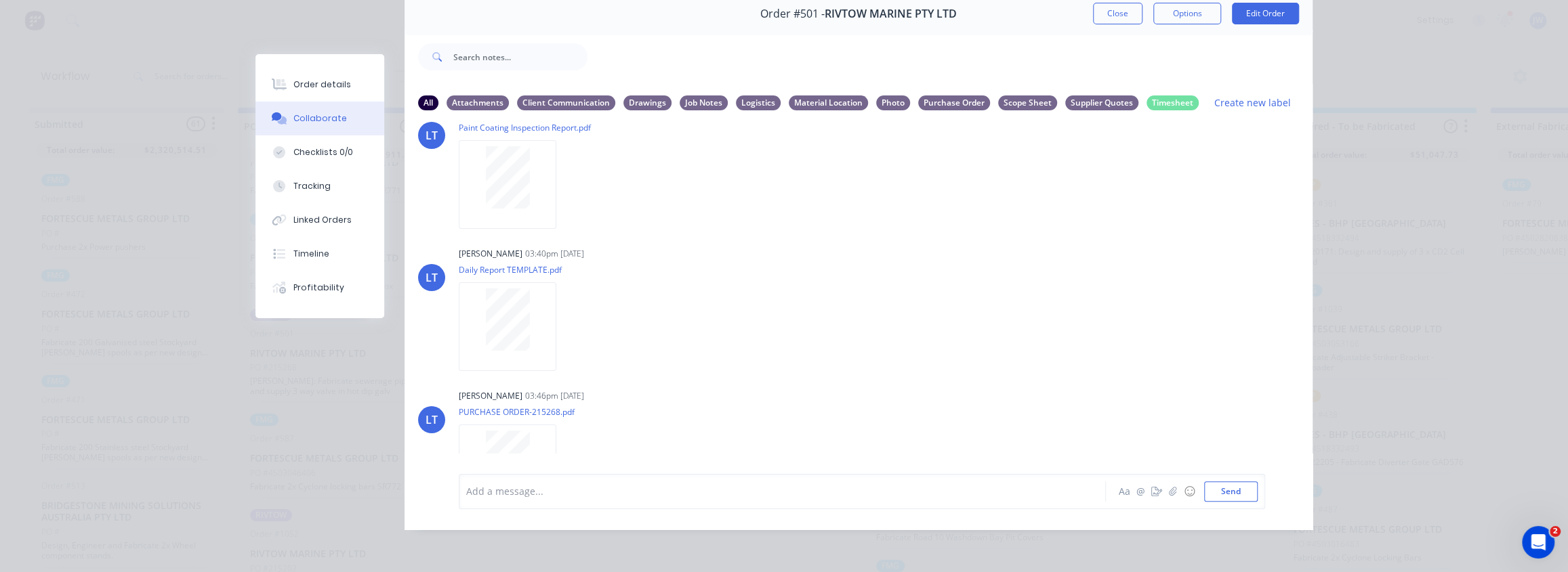
scroll to position [0, 0]
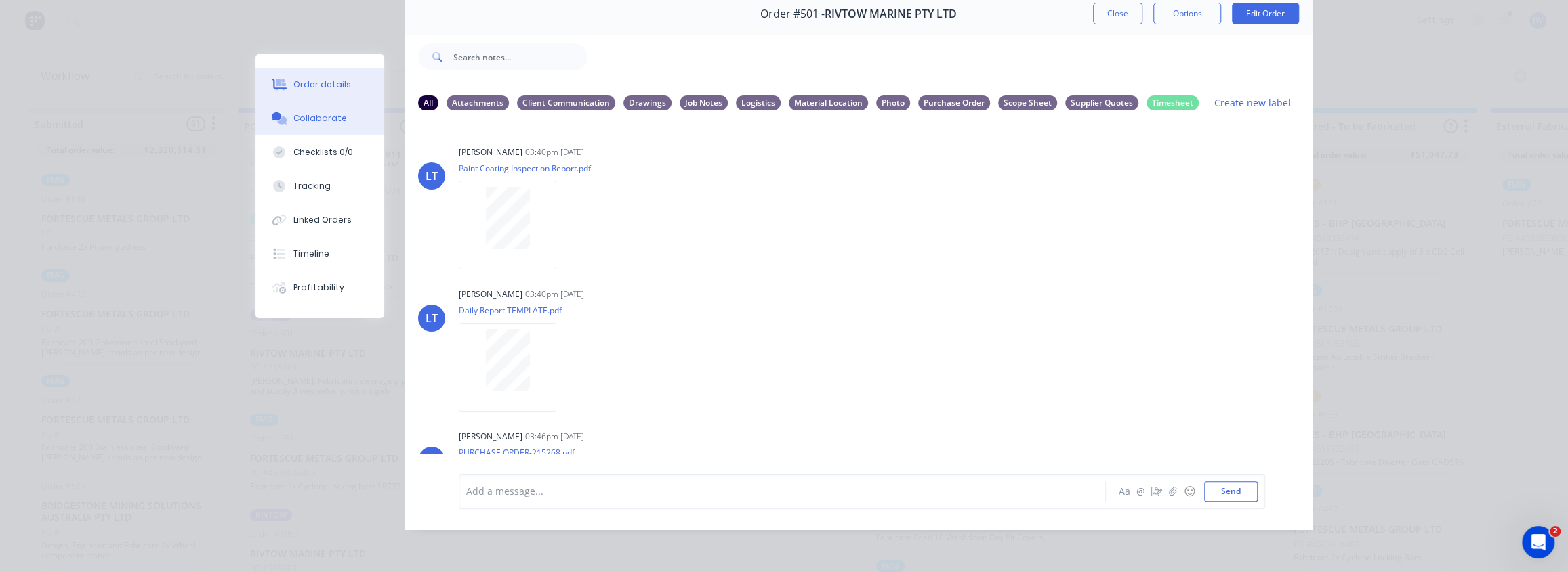
click at [312, 82] on div "Order details" at bounding box center [322, 84] width 57 height 12
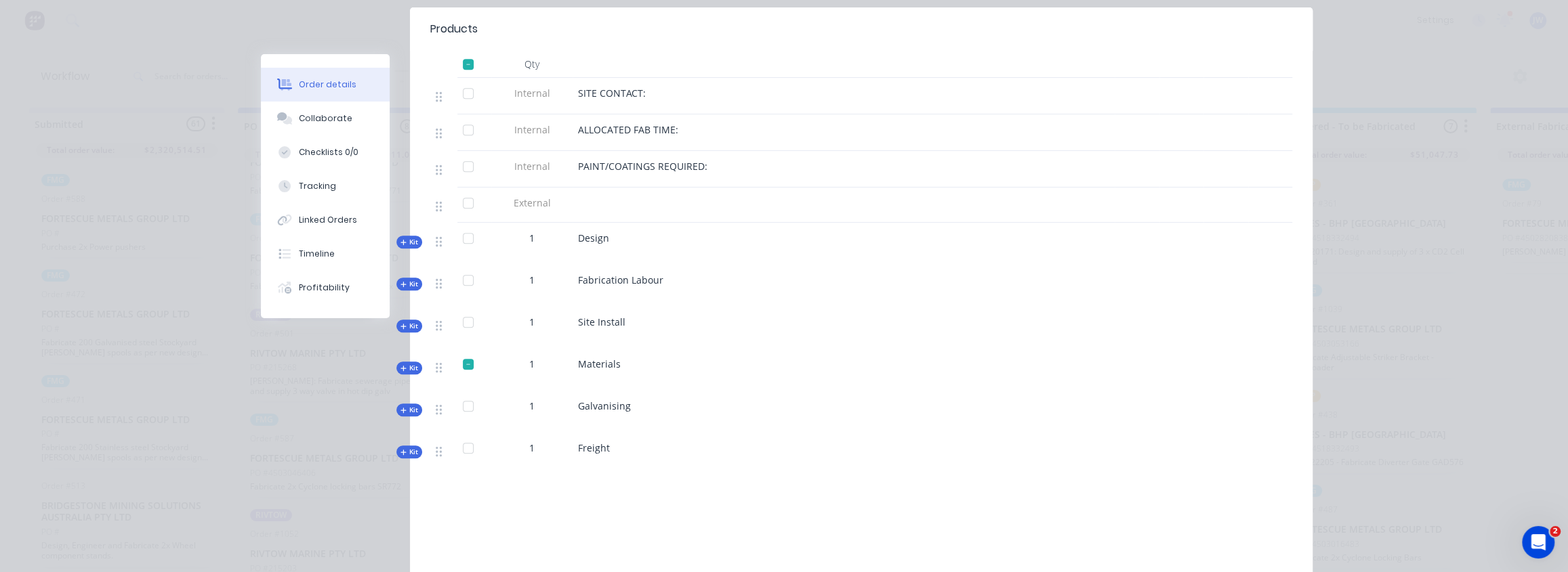
scroll to position [501, 0]
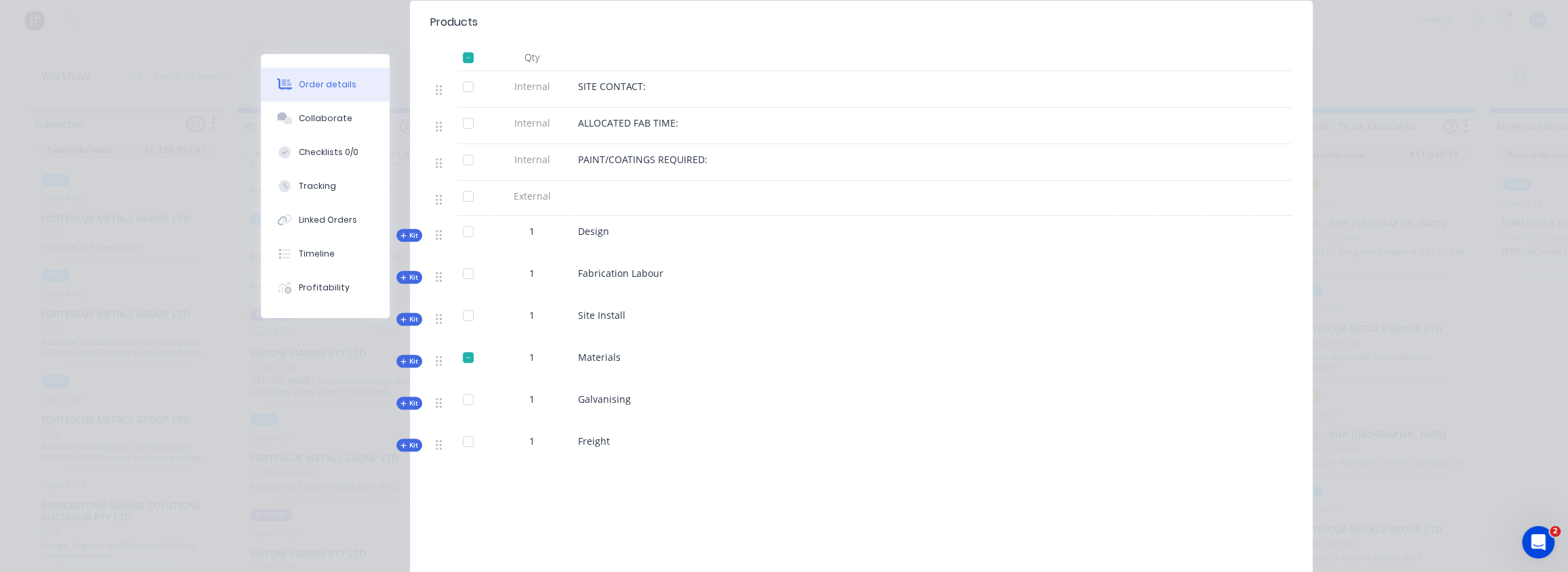
click at [409, 356] on span "Kit" at bounding box center [408, 361] width 18 height 10
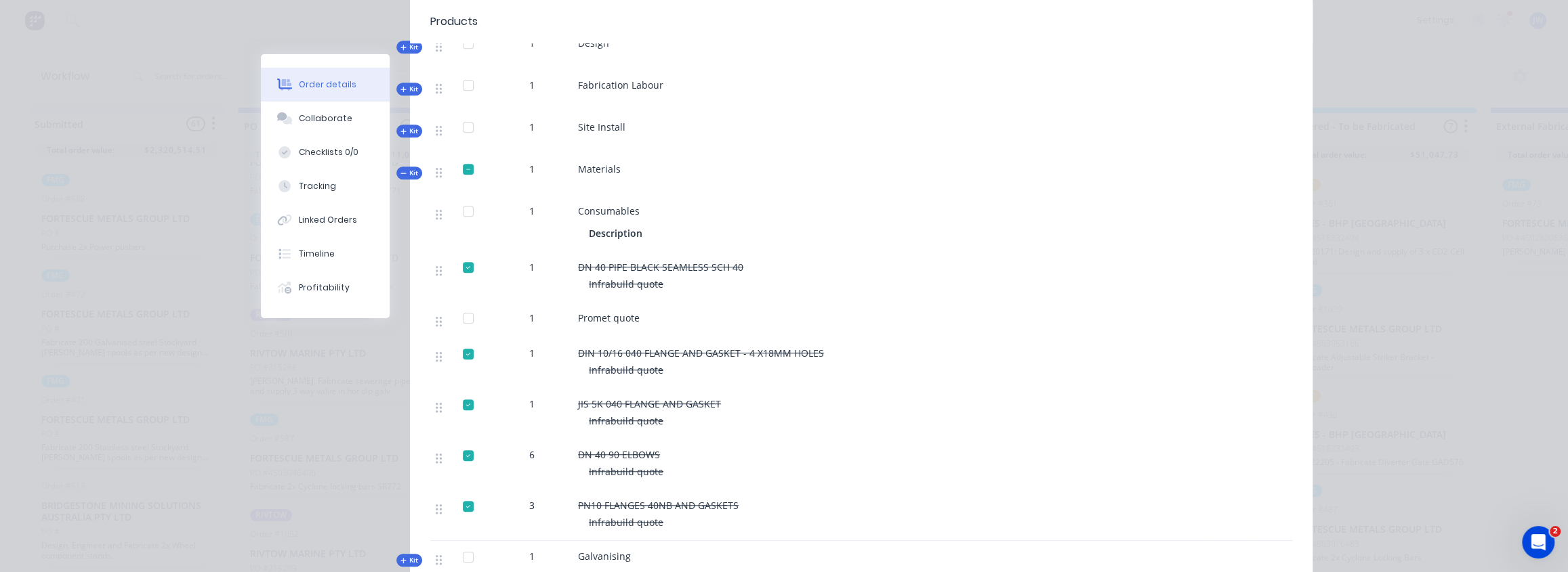
scroll to position [747, 0]
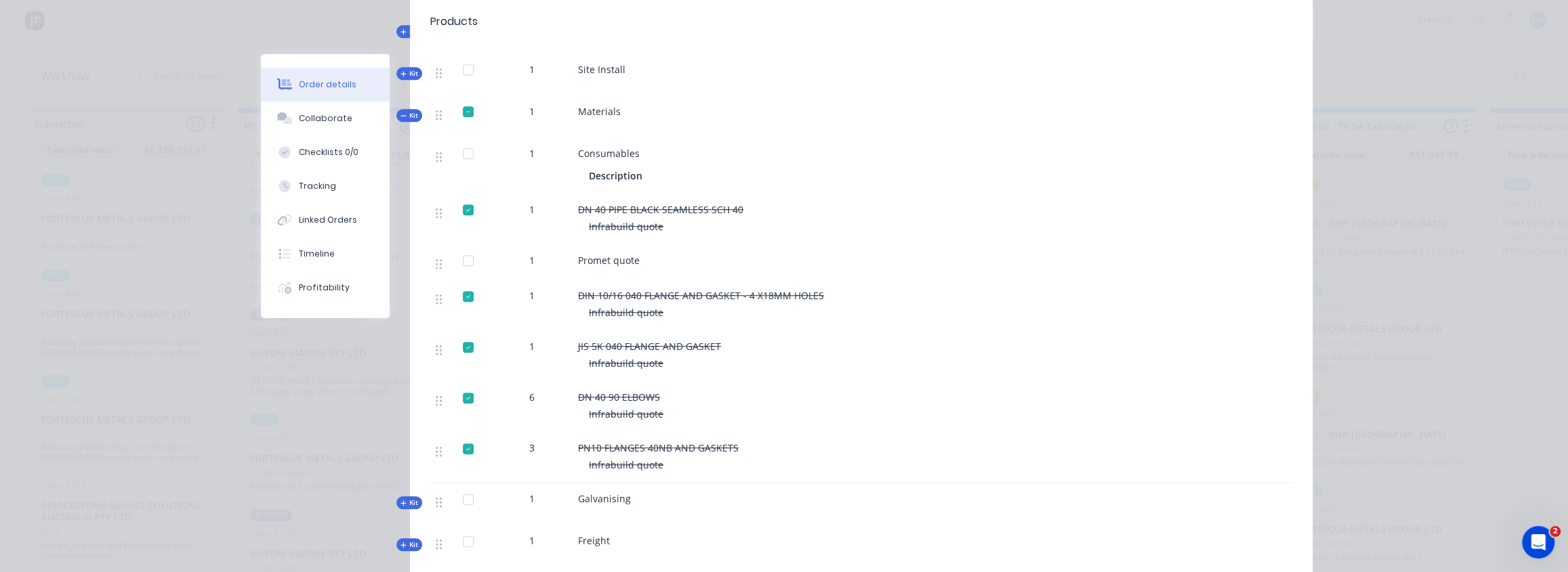
click at [699, 305] on div "Infrabuild quote" at bounding box center [849, 312] width 521 height 14
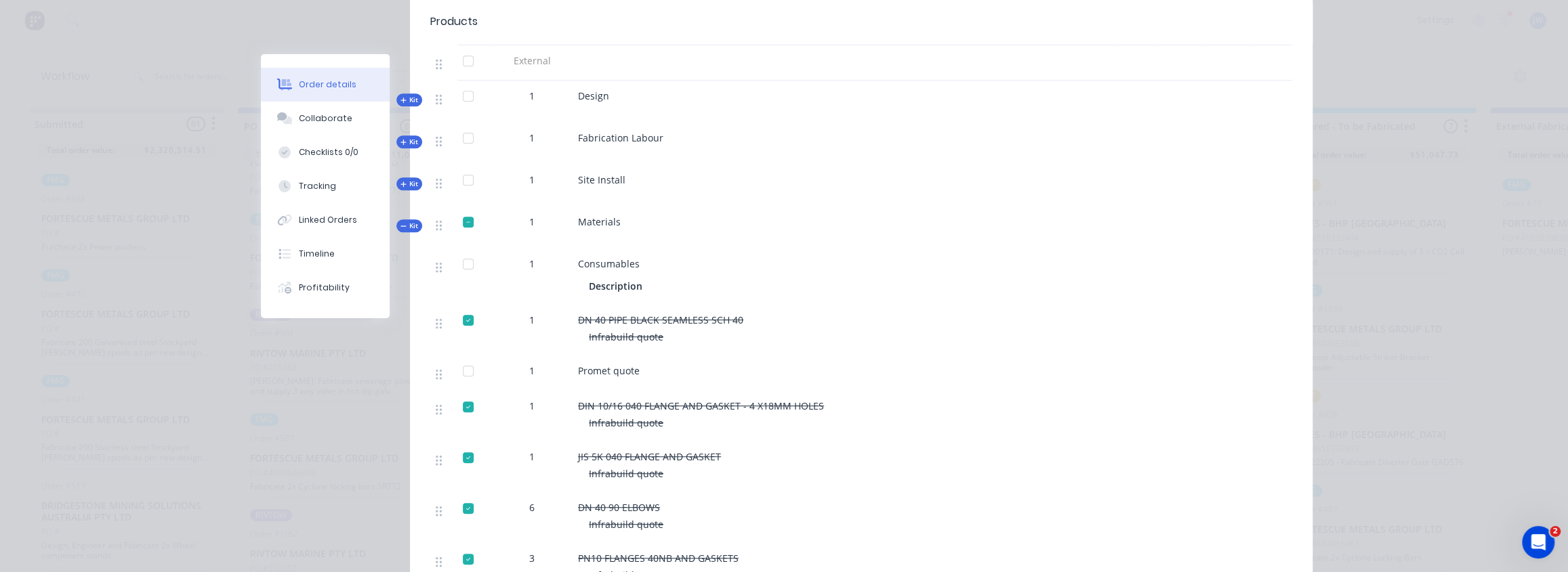
scroll to position [624, 0]
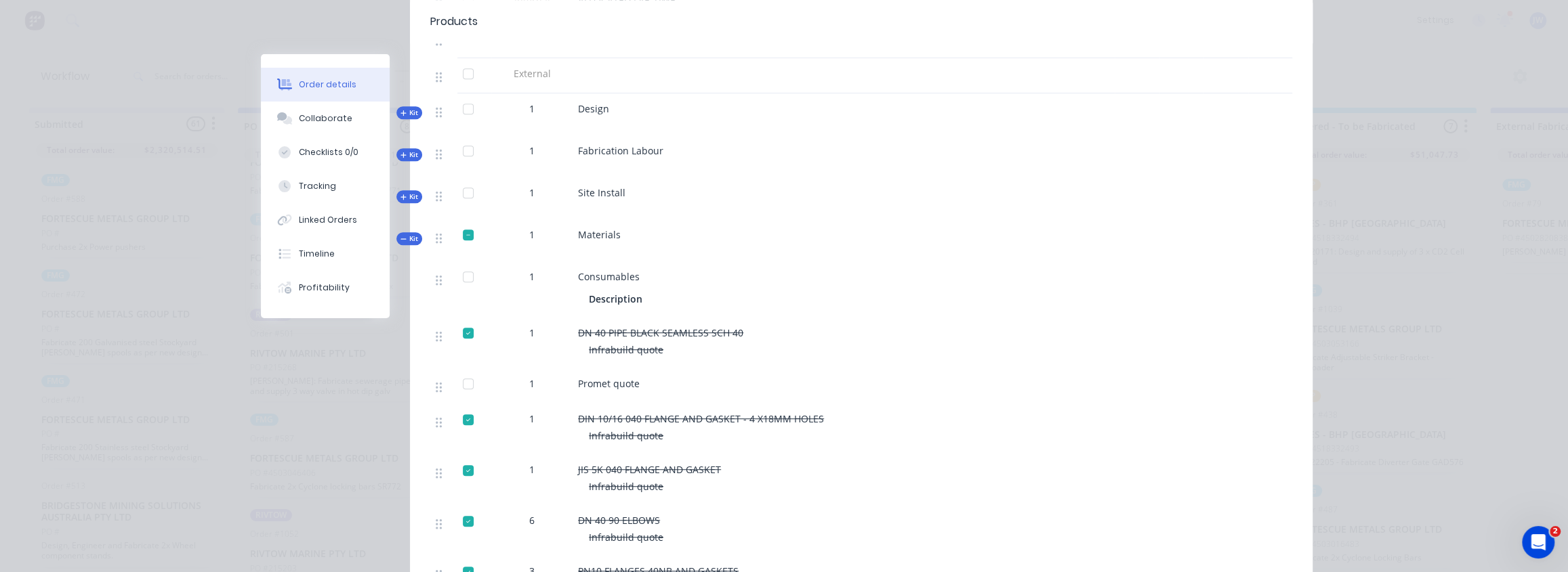
click at [408, 233] on span "Kit" at bounding box center [408, 238] width 18 height 10
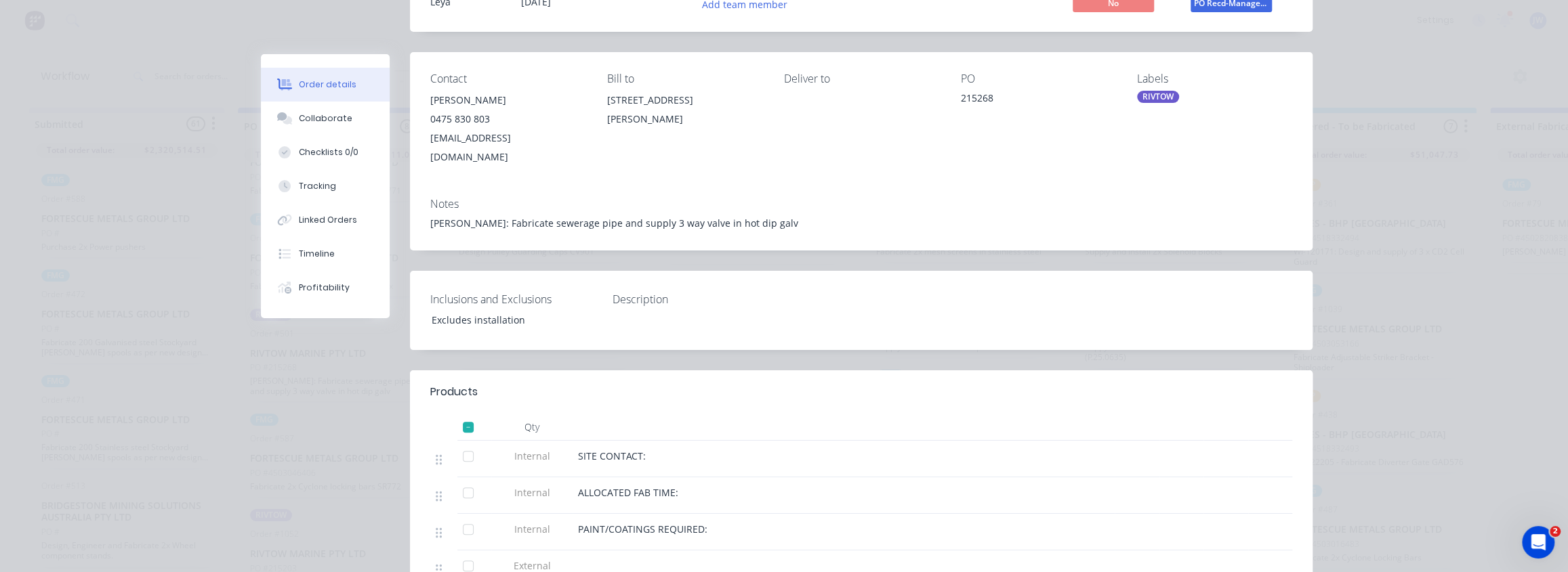
scroll to position [0, 0]
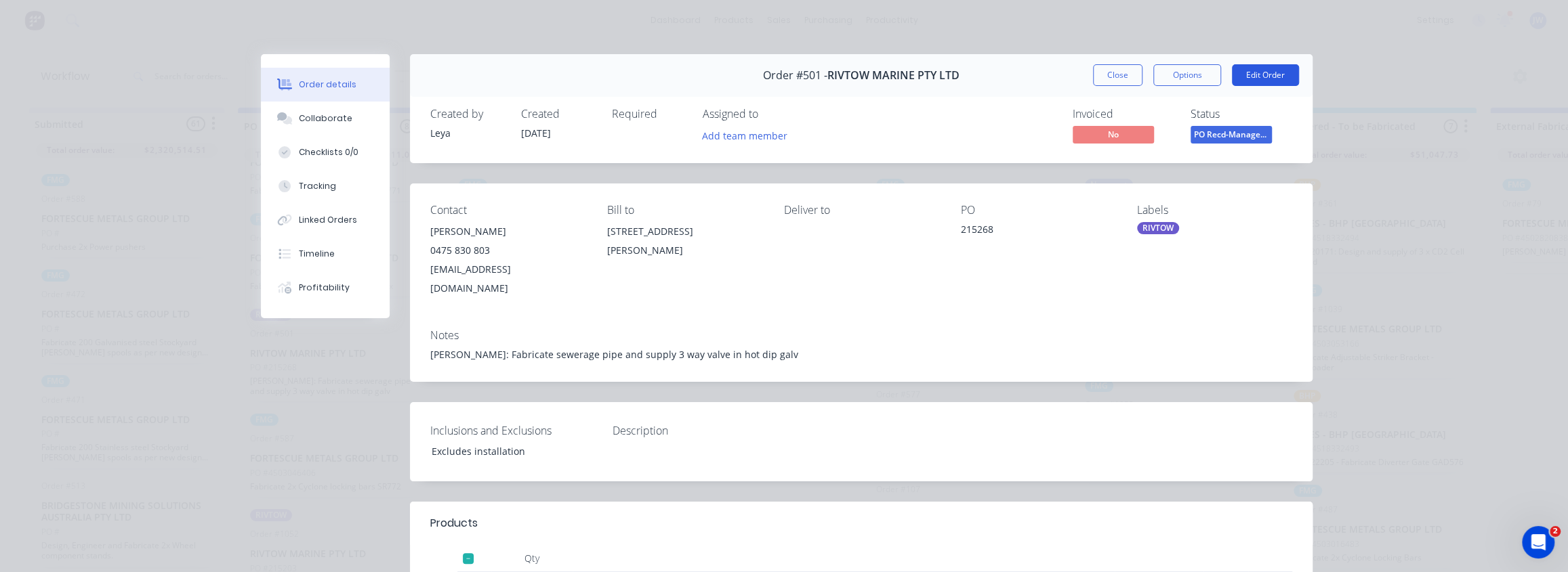
click at [1233, 72] on button "Edit Order" at bounding box center [1265, 75] width 67 height 21
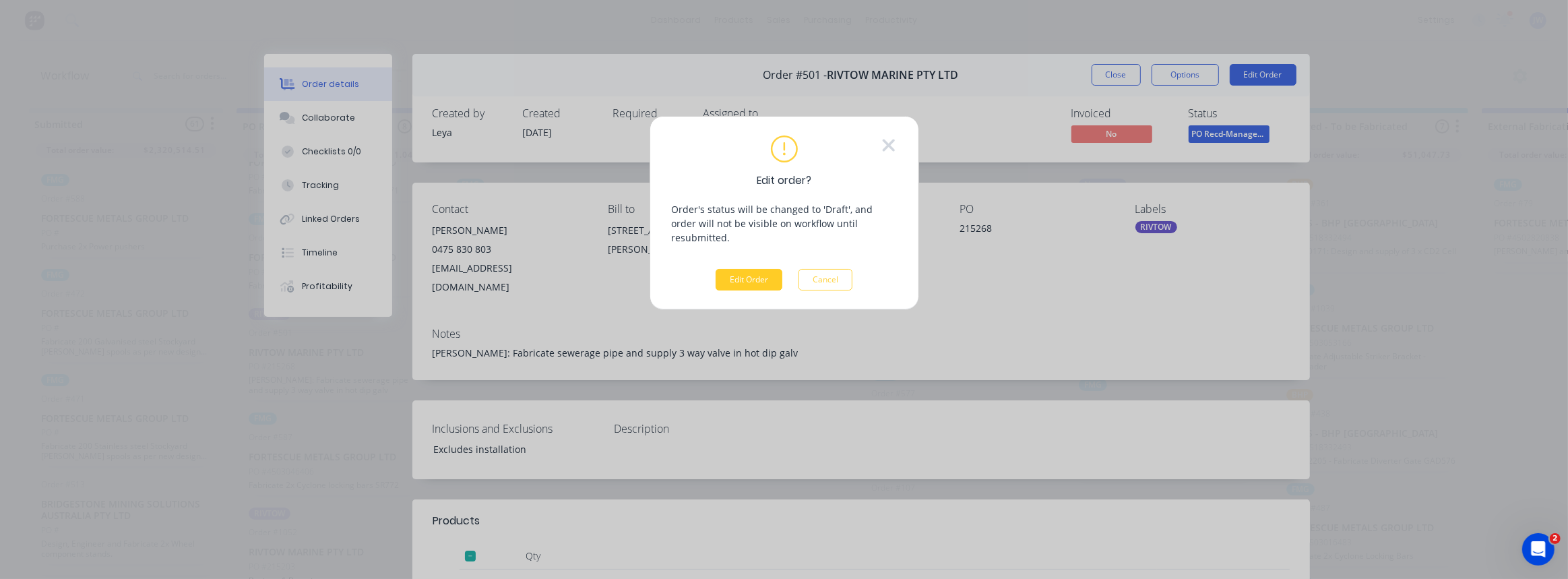
click at [775, 269] on button "Edit Order" at bounding box center [749, 279] width 66 height 21
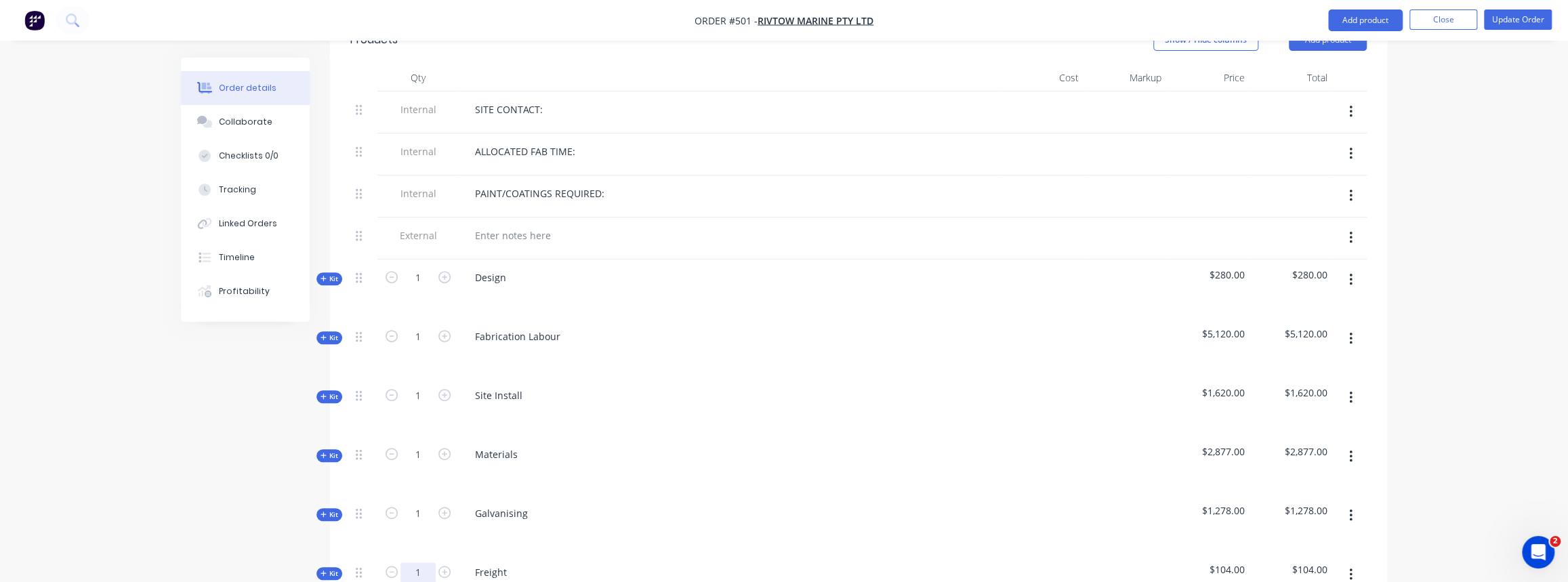
scroll to position [616, 0]
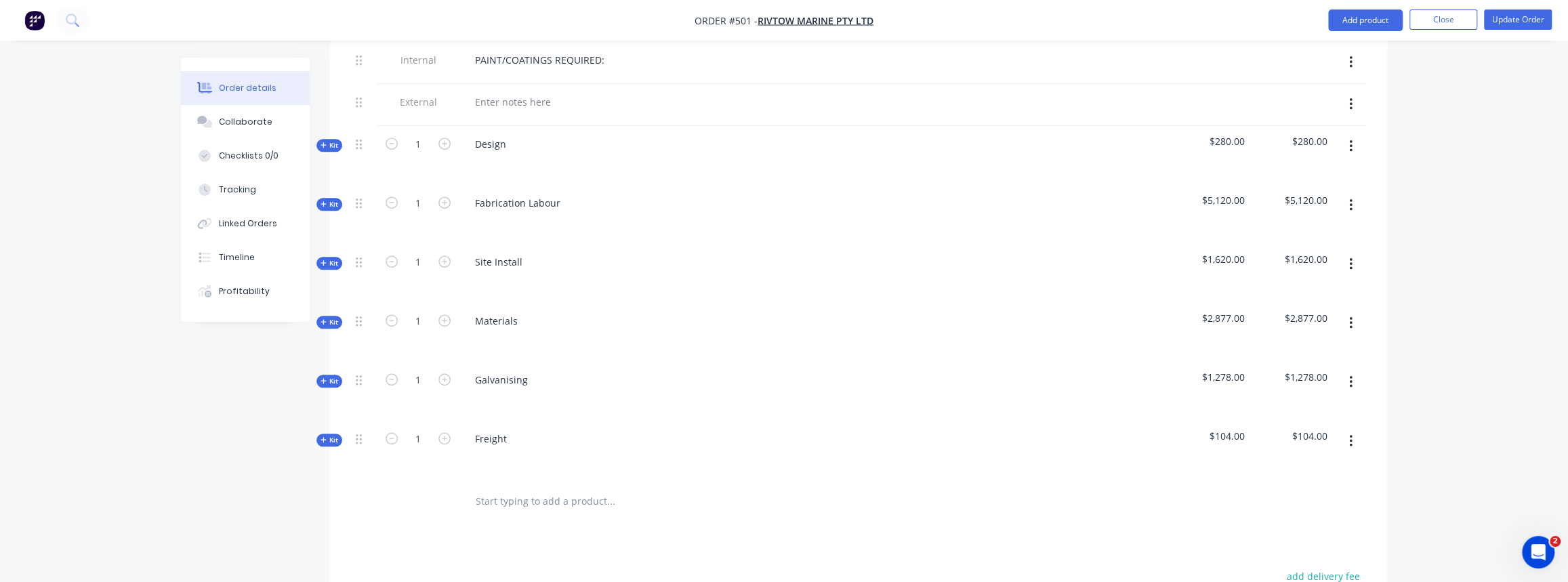
click at [338, 316] on div "Kit" at bounding box center [330, 323] width 26 height 13
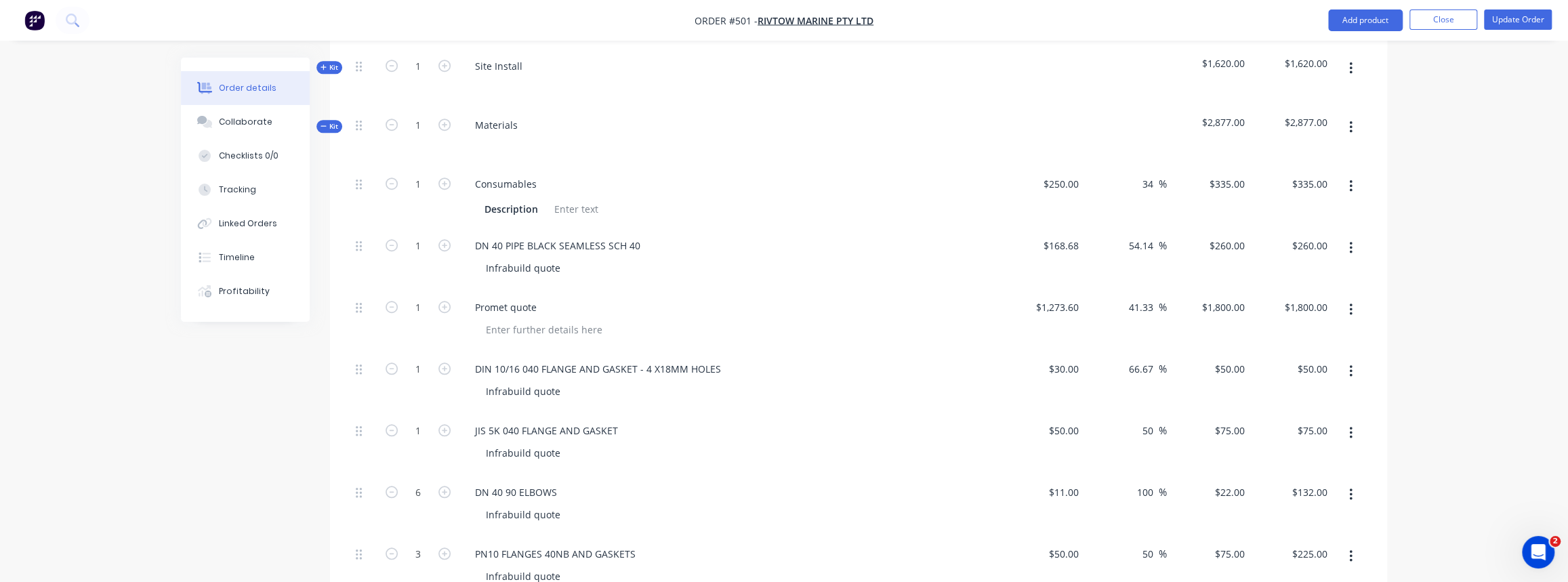
scroll to position [801, 0]
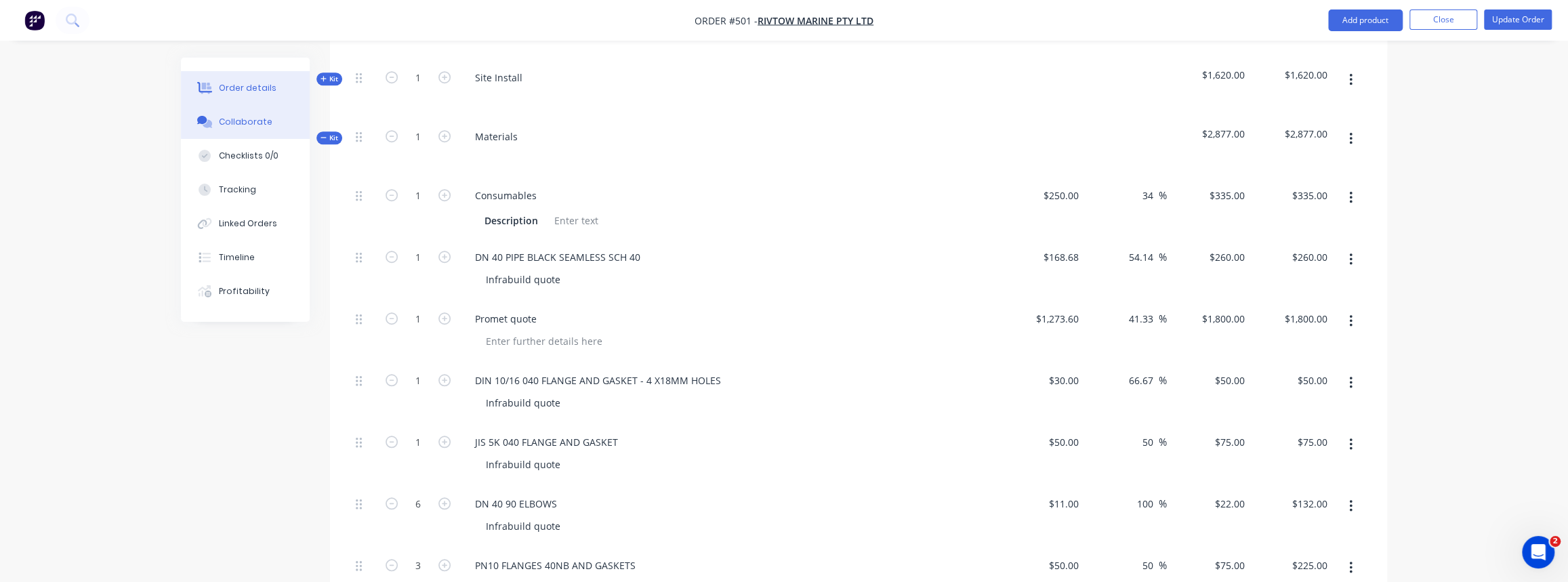
click at [241, 128] on button "Collaborate" at bounding box center [245, 121] width 129 height 34
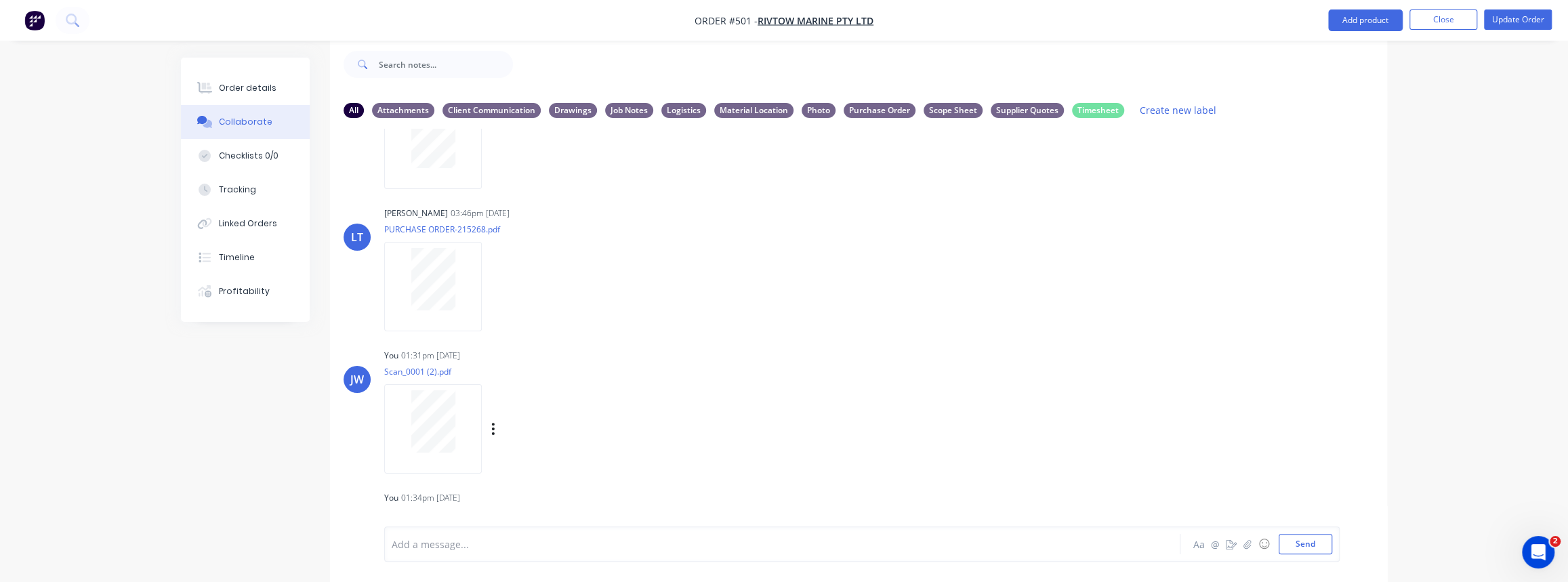
scroll to position [262, 0]
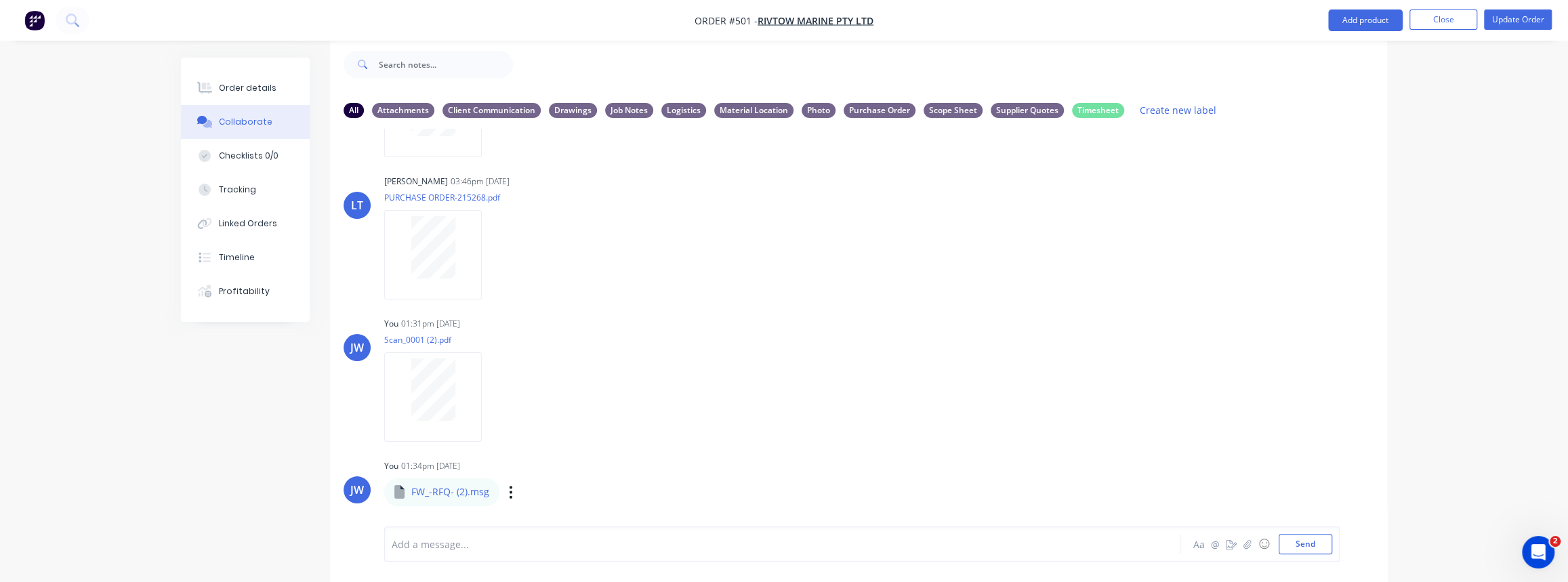
click at [454, 492] on p "FW_-RFQ- (2).msg" at bounding box center [450, 492] width 78 height 14
click at [508, 489] on icon "button" at bounding box center [510, 492] width 4 height 16
click at [469, 491] on p "FW_-RFQ- (2).msg" at bounding box center [450, 492] width 78 height 14
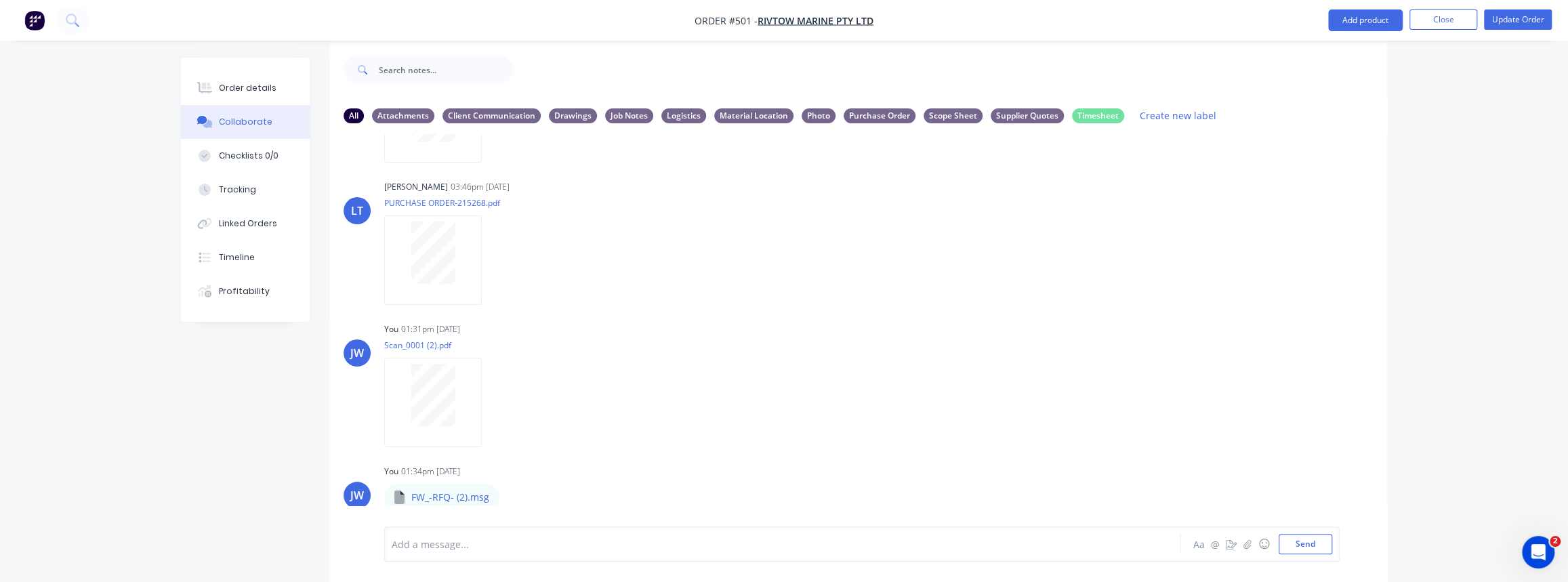
scroll to position [20, 0]
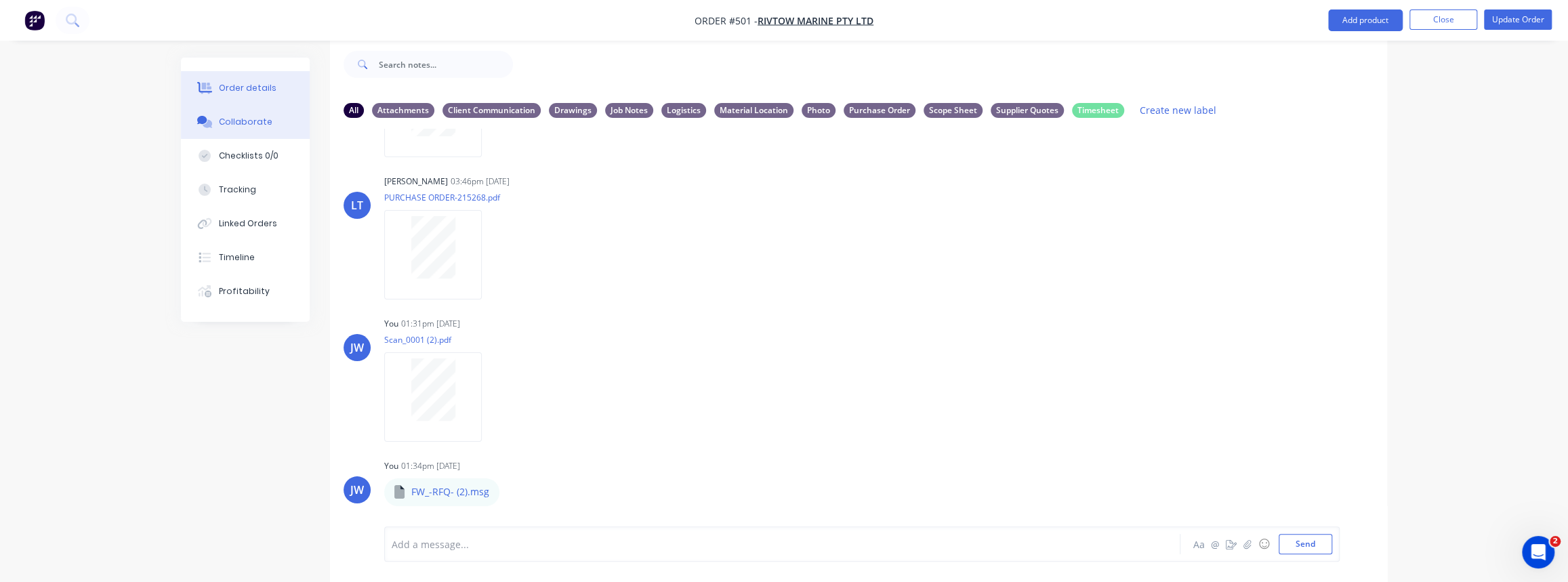
click at [231, 89] on div "Order details" at bounding box center [247, 88] width 57 height 12
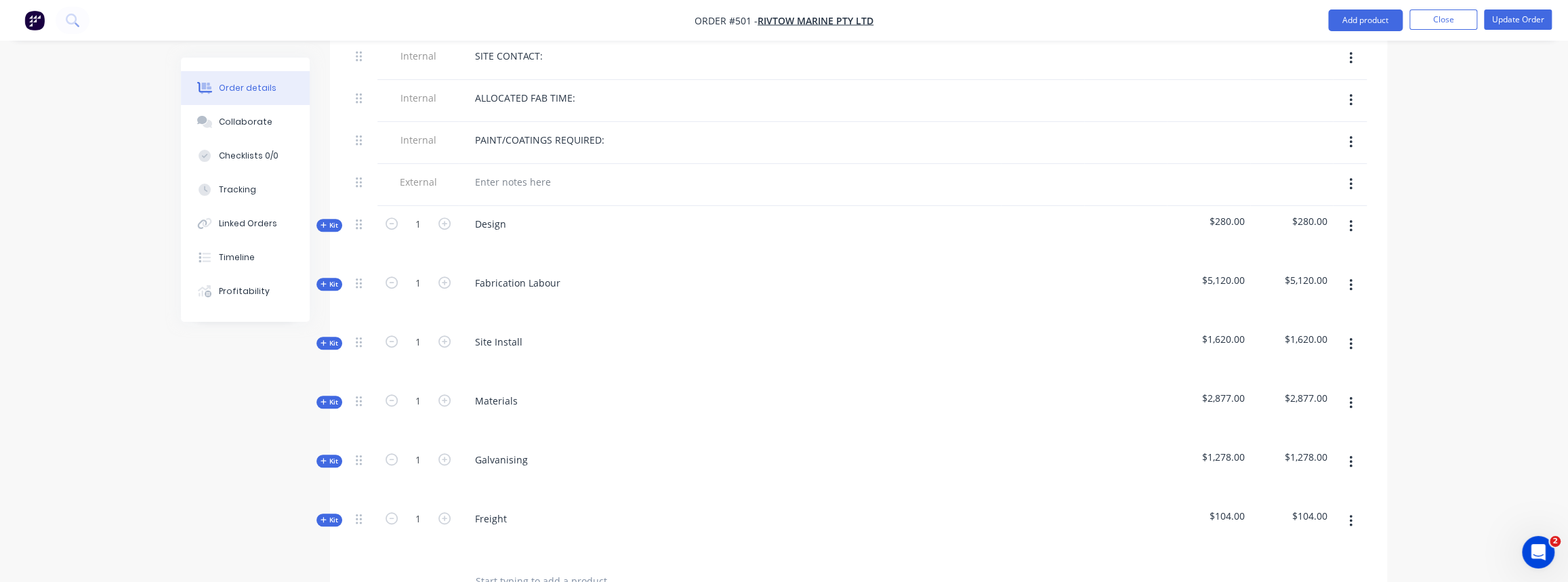
scroll to position [575, 0]
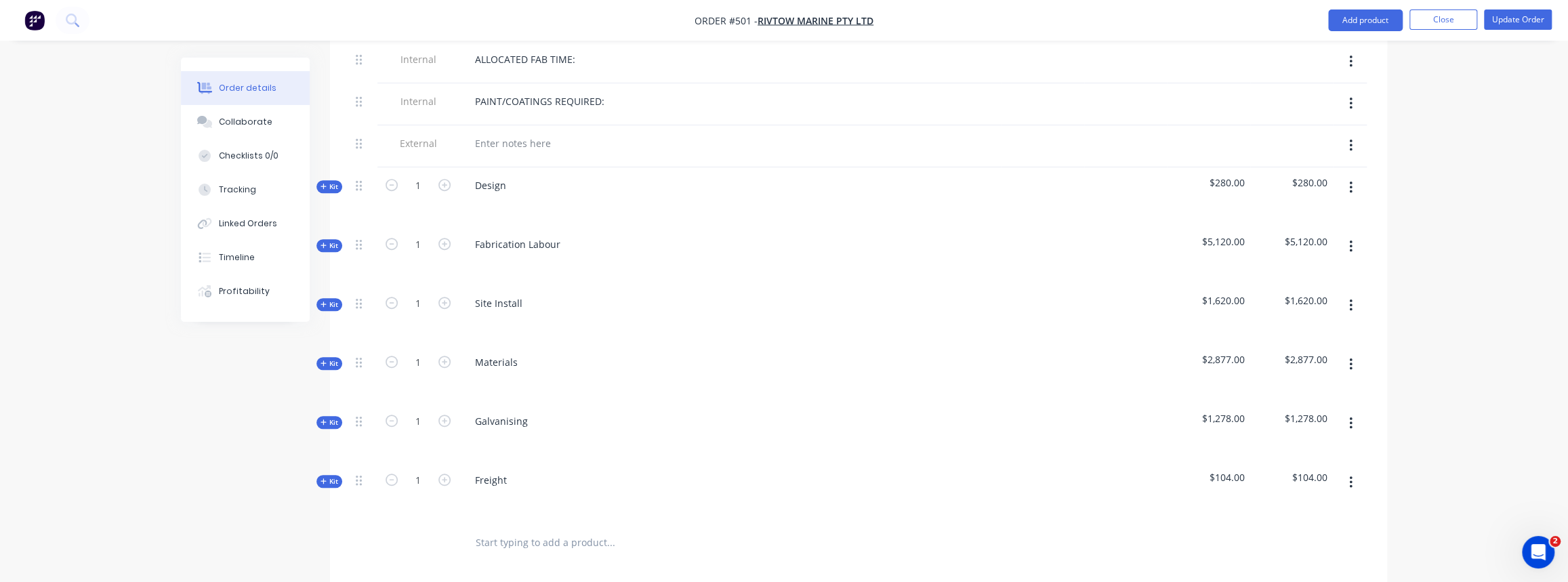
click at [323, 361] on icon at bounding box center [323, 363] width 6 height 6
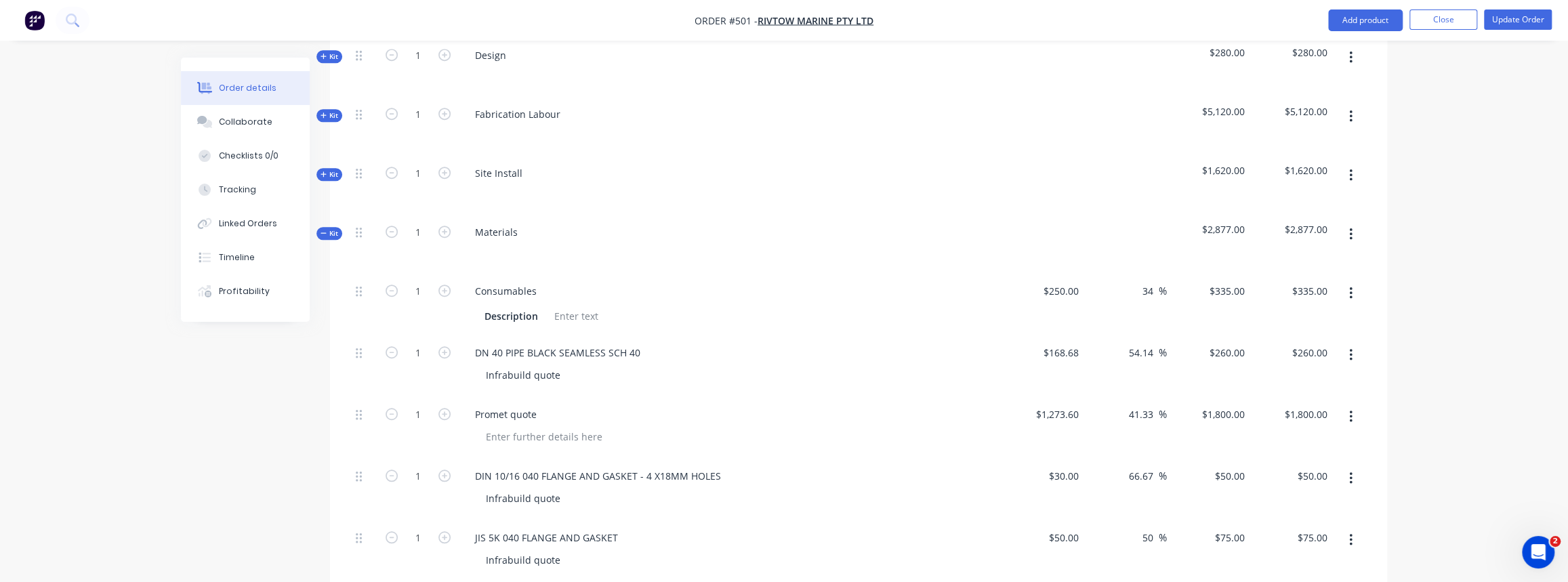
scroll to position [699, 0]
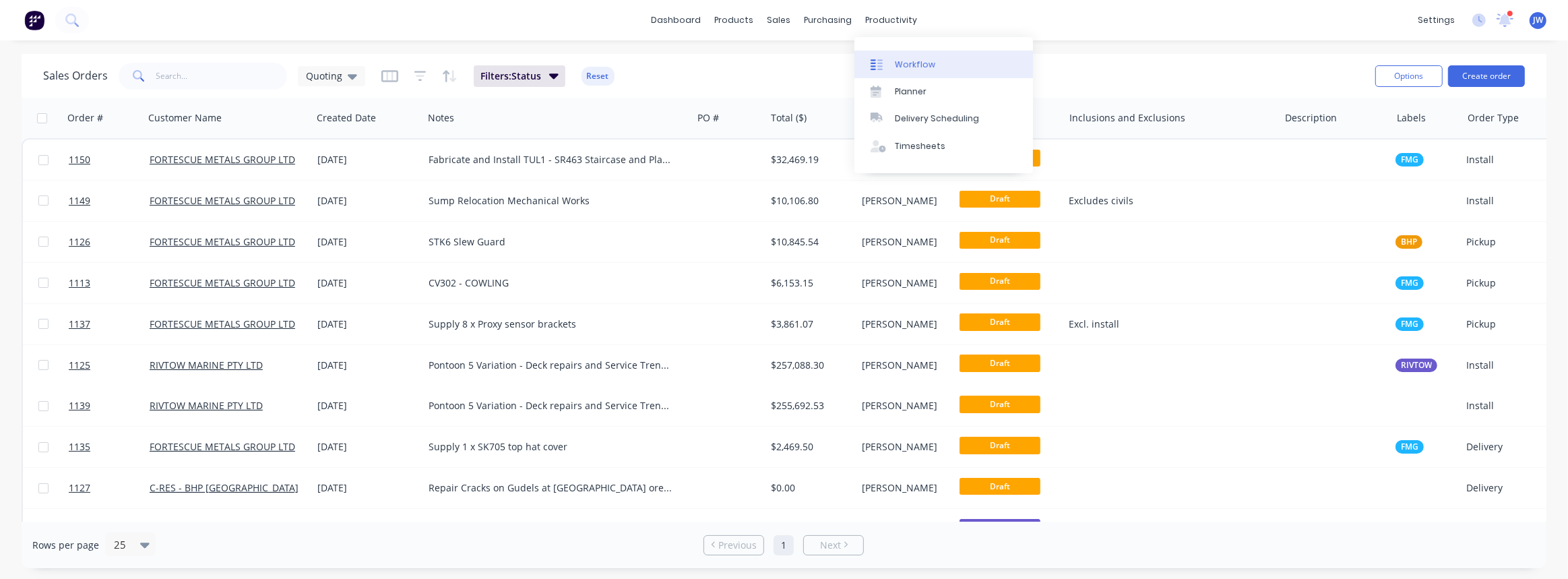
click at [893, 56] on link "Workflow" at bounding box center [944, 64] width 179 height 27
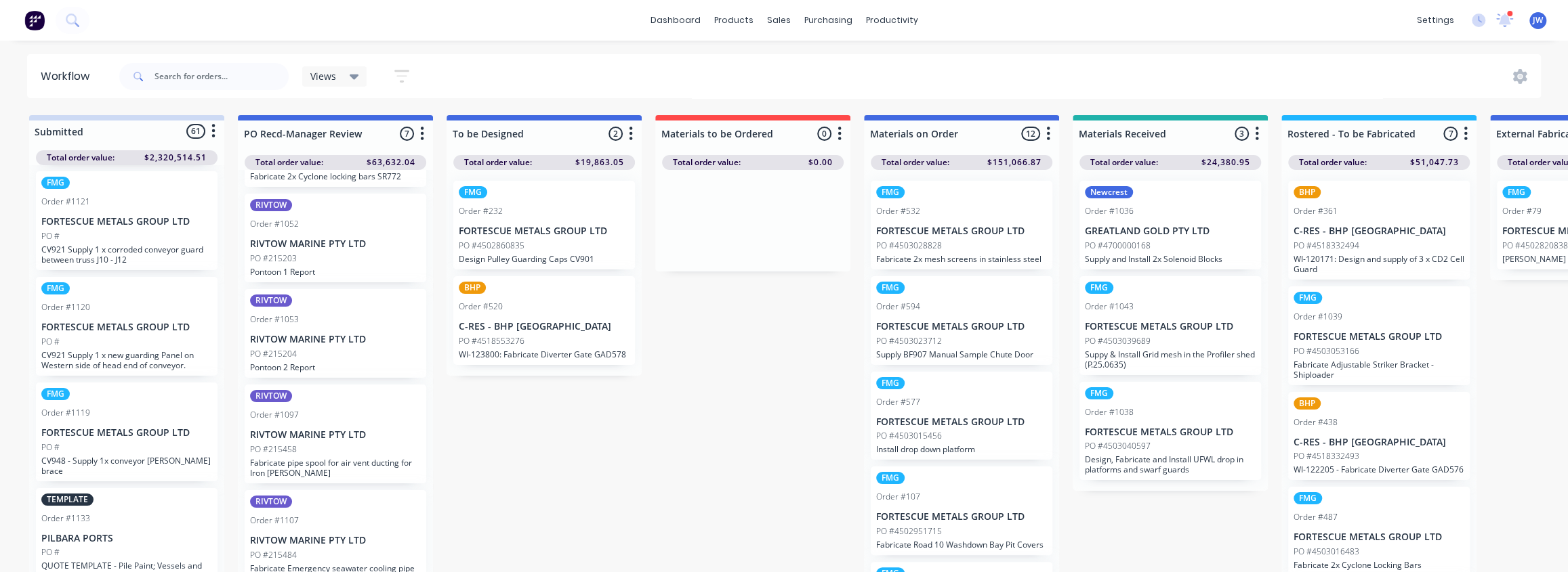
scroll to position [16, 0]
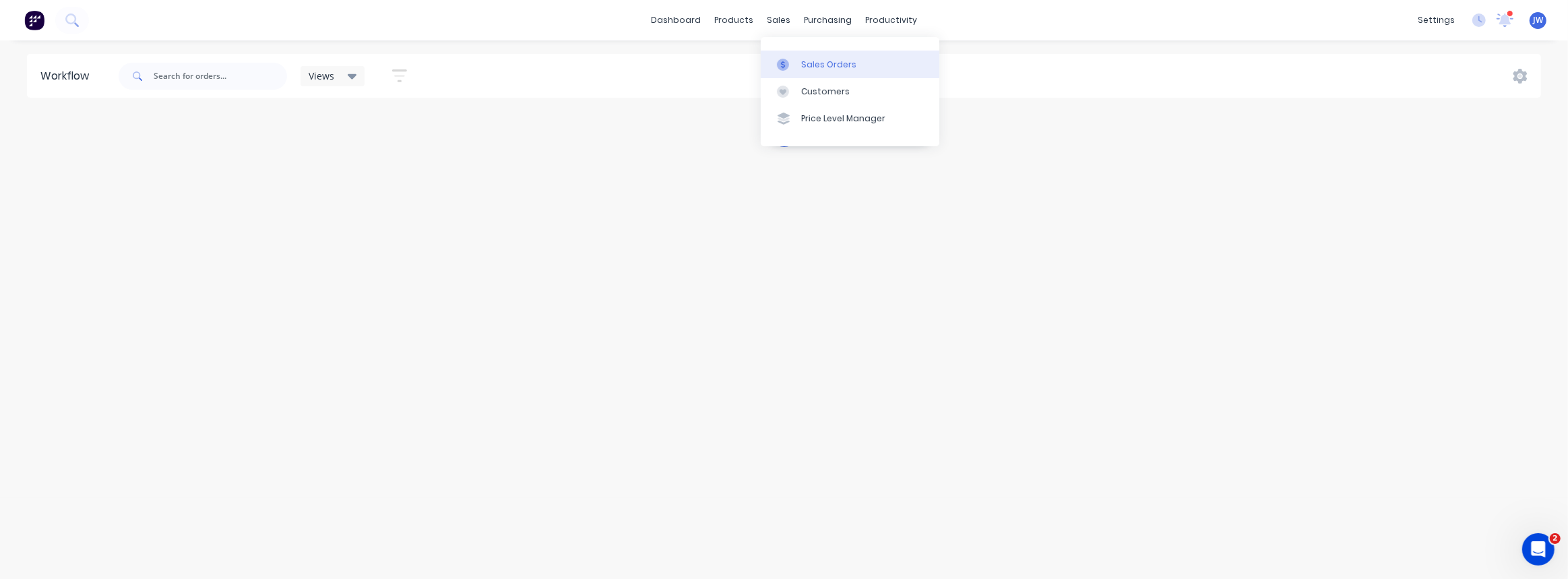
click at [793, 67] on div at bounding box center [788, 65] width 20 height 12
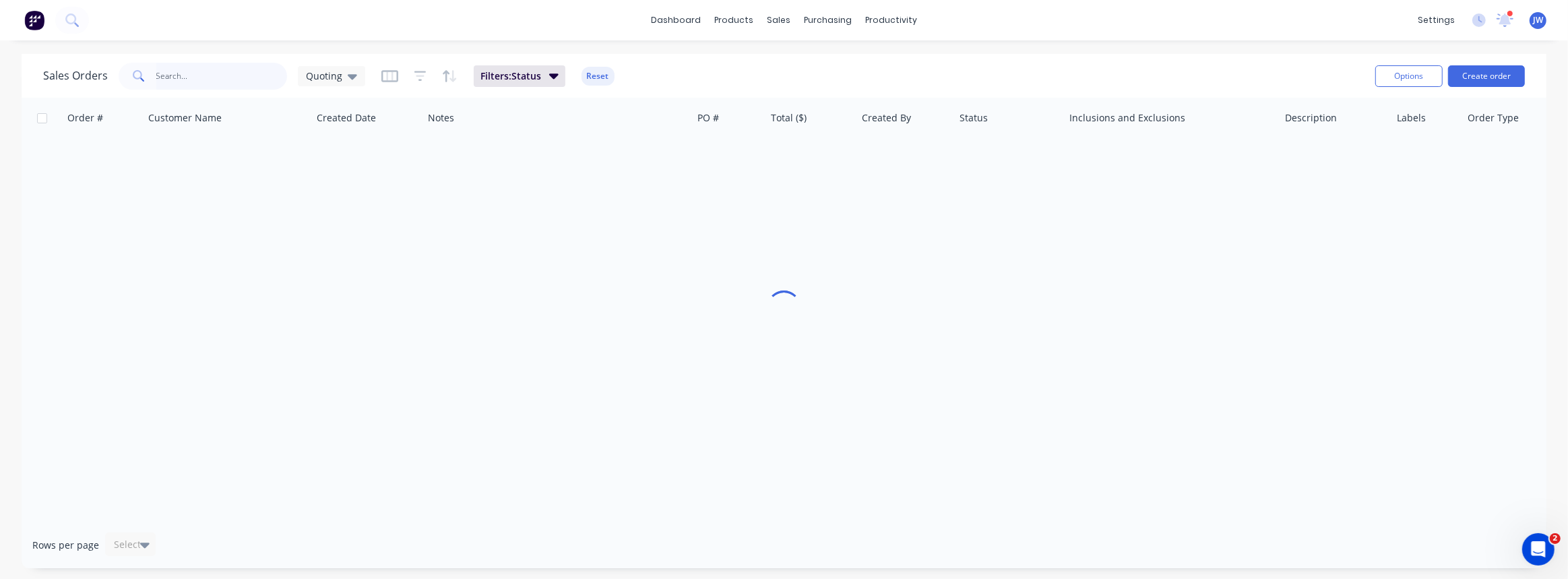
click at [208, 81] on input "text" at bounding box center [222, 76] width 132 height 27
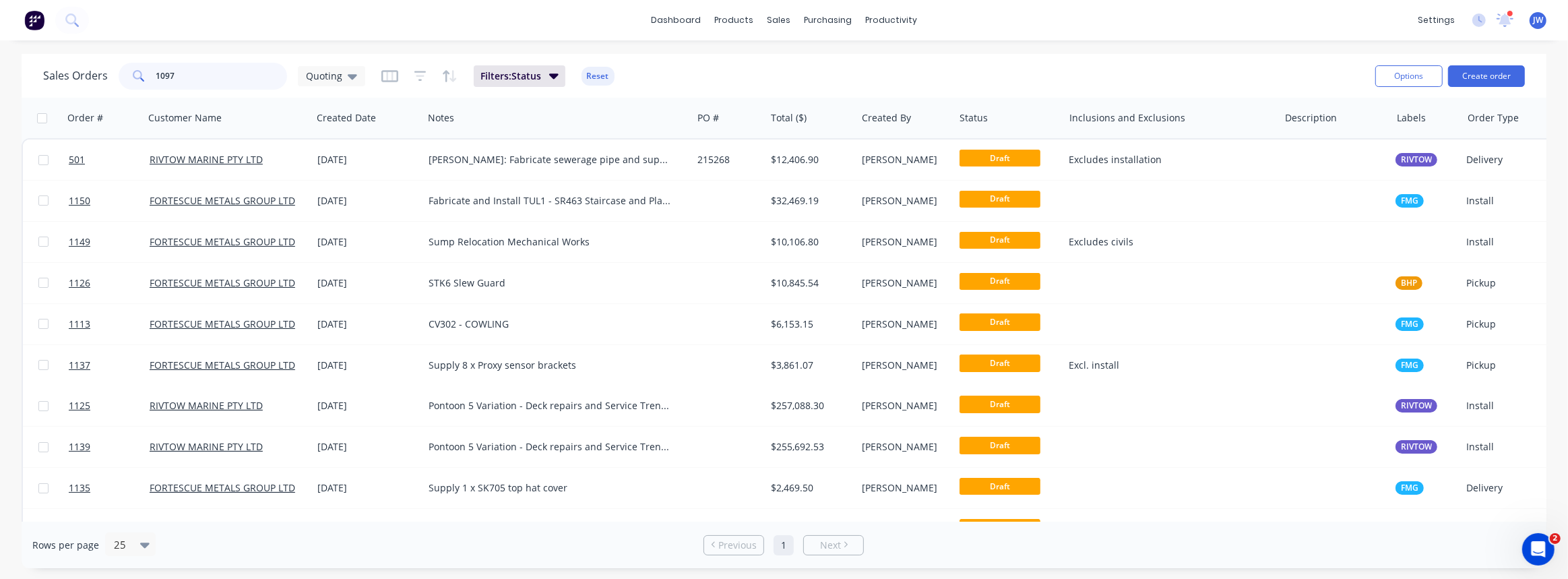
type input "1097"
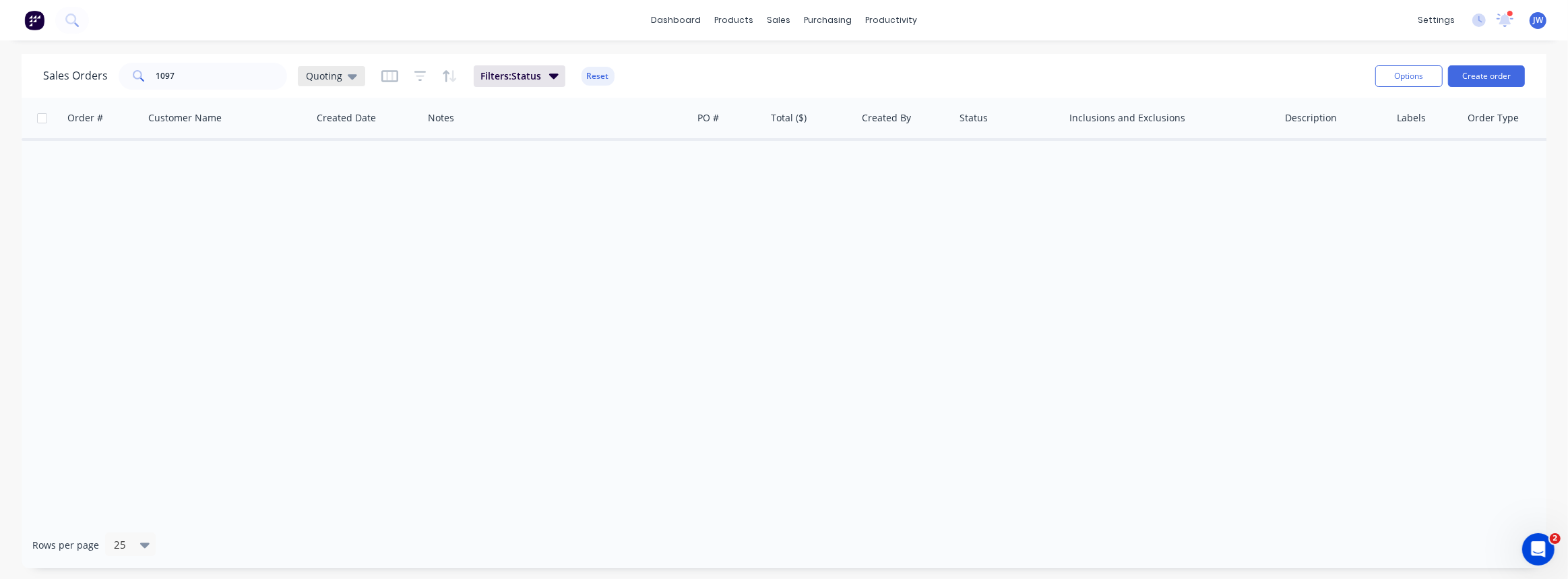
click at [344, 77] on div "Quoting" at bounding box center [332, 76] width 52 height 12
click at [348, 296] on button "VIEW ALL" at bounding box center [379, 298] width 154 height 16
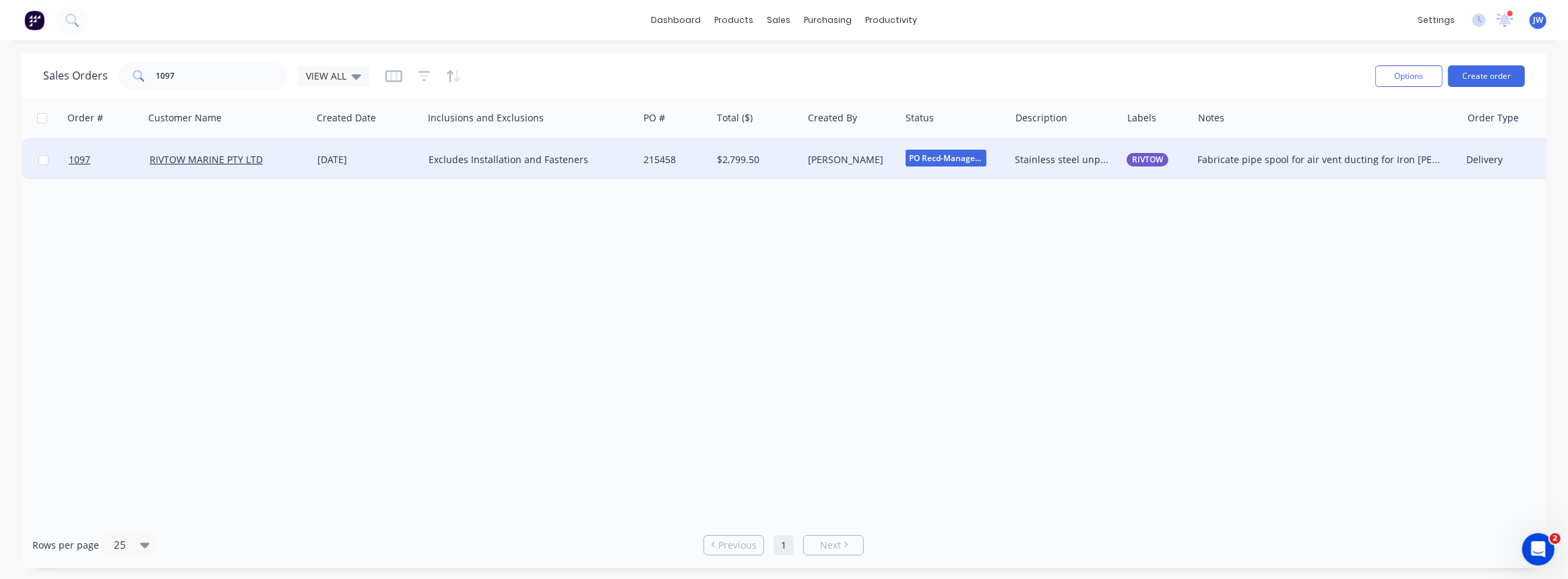
click at [766, 164] on div "$2,799.50" at bounding box center [755, 160] width 76 height 14
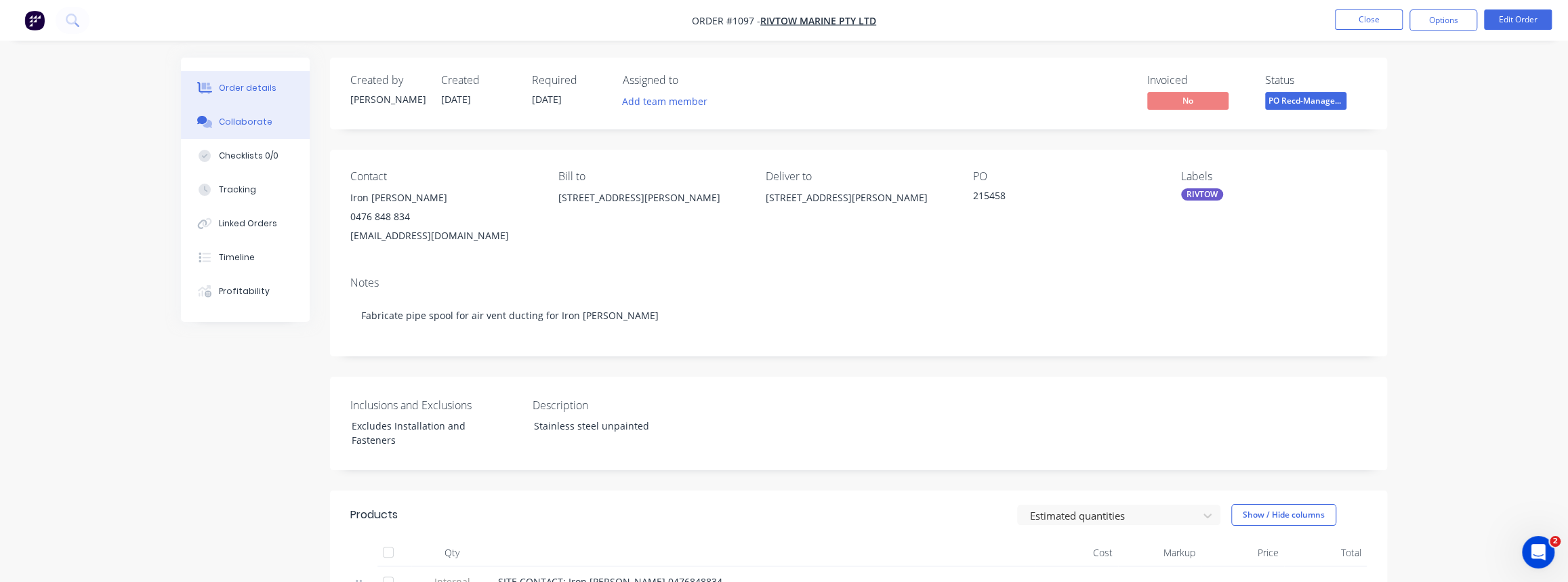
click at [232, 126] on div "Collaborate" at bounding box center [245, 121] width 54 height 12
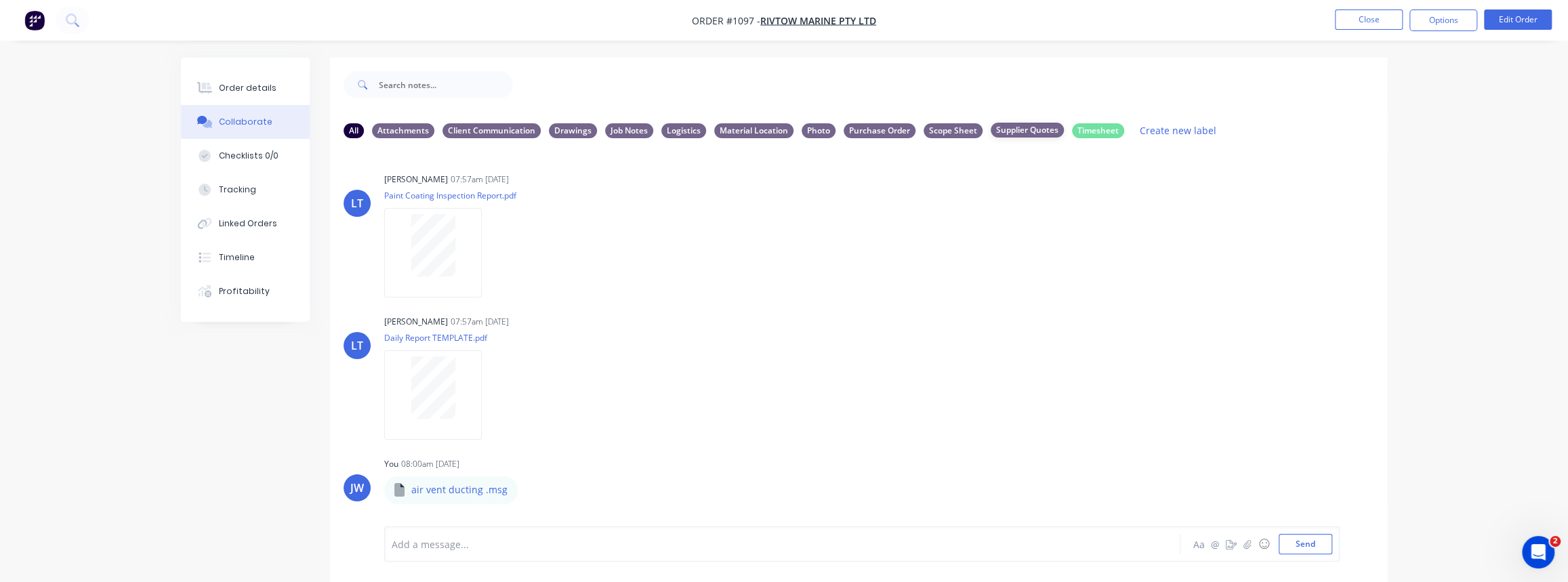
click at [1011, 129] on div "Supplier Quotes" at bounding box center [1027, 130] width 73 height 15
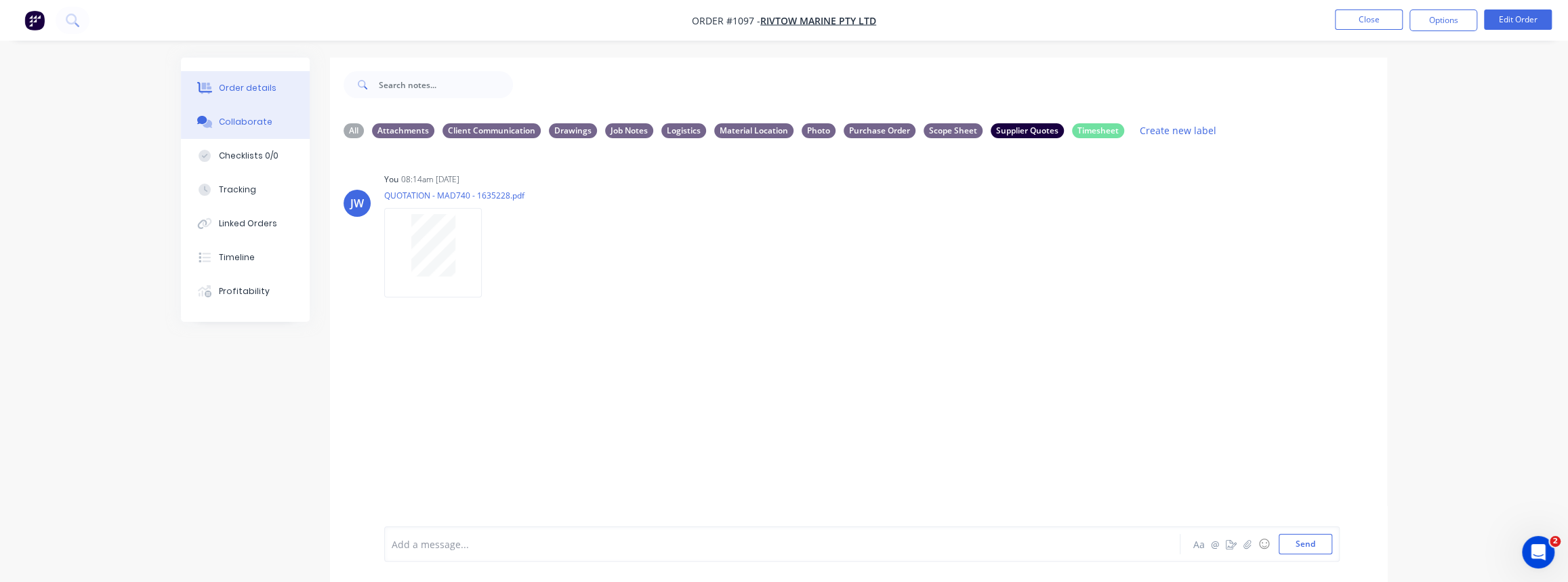
click at [248, 92] on div "Order details" at bounding box center [247, 88] width 57 height 12
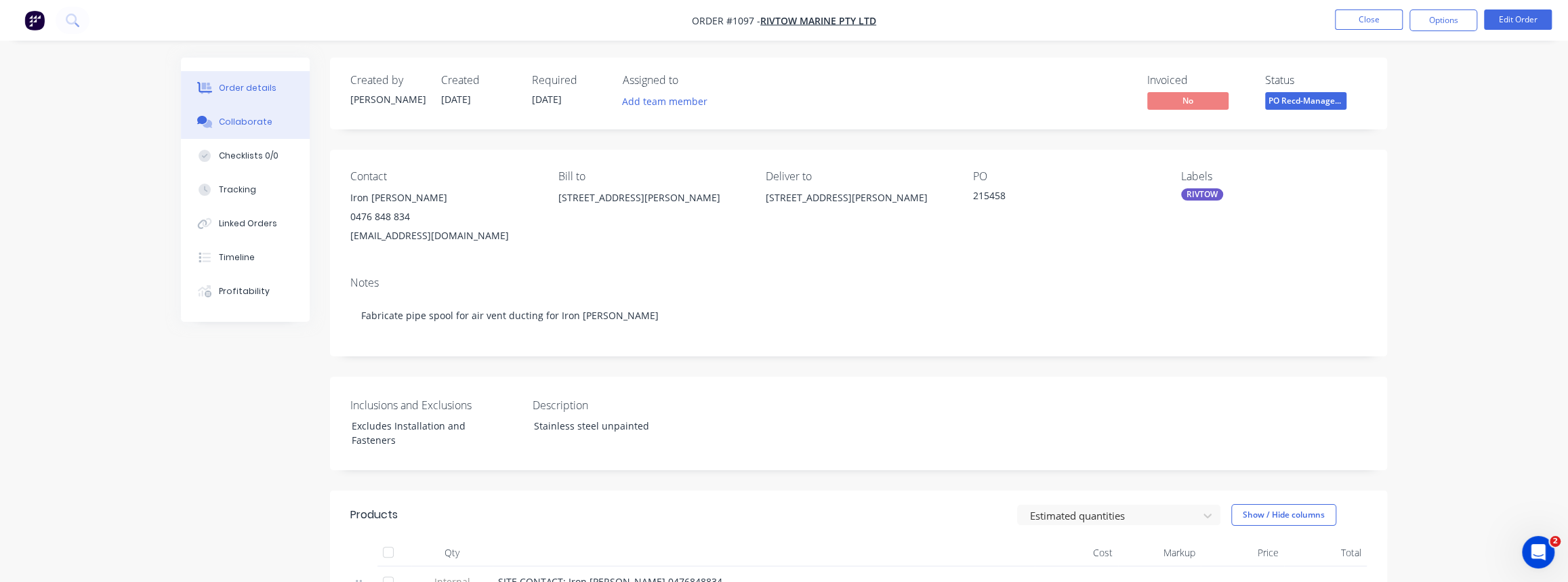
drag, startPoint x: 253, startPoint y: 133, endPoint x: 271, endPoint y: 126, distance: 19.3
click at [253, 133] on button "Collaborate" at bounding box center [245, 121] width 129 height 34
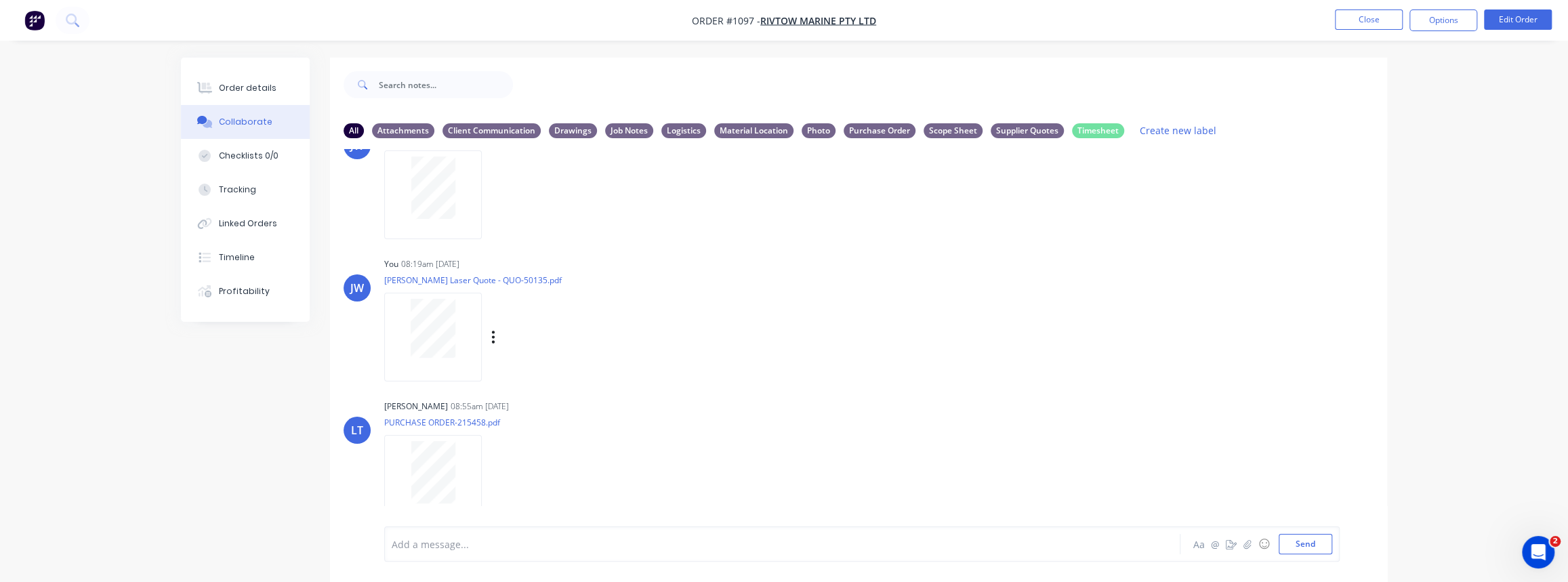
scroll to position [557, 0]
click at [495, 330] on icon "button" at bounding box center [493, 335] width 4 height 16
click at [541, 339] on button "Labels" at bounding box center [582, 339] width 153 height 31
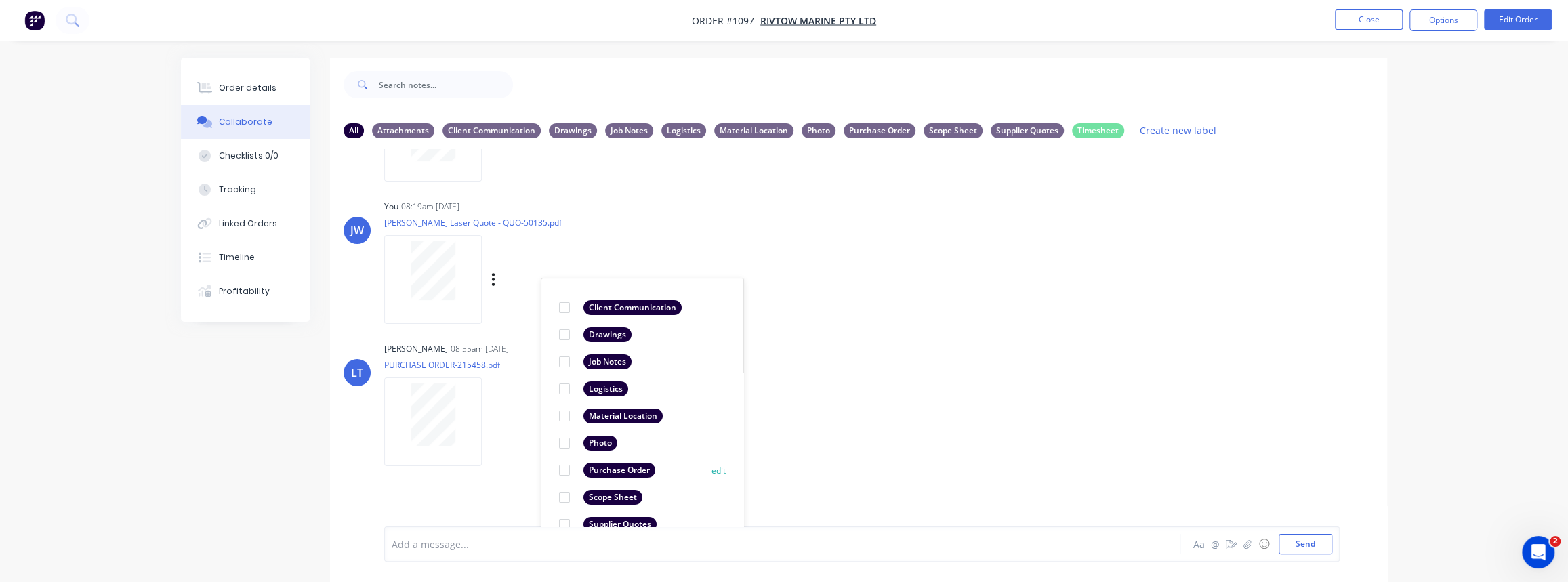
scroll to position [661, 0]
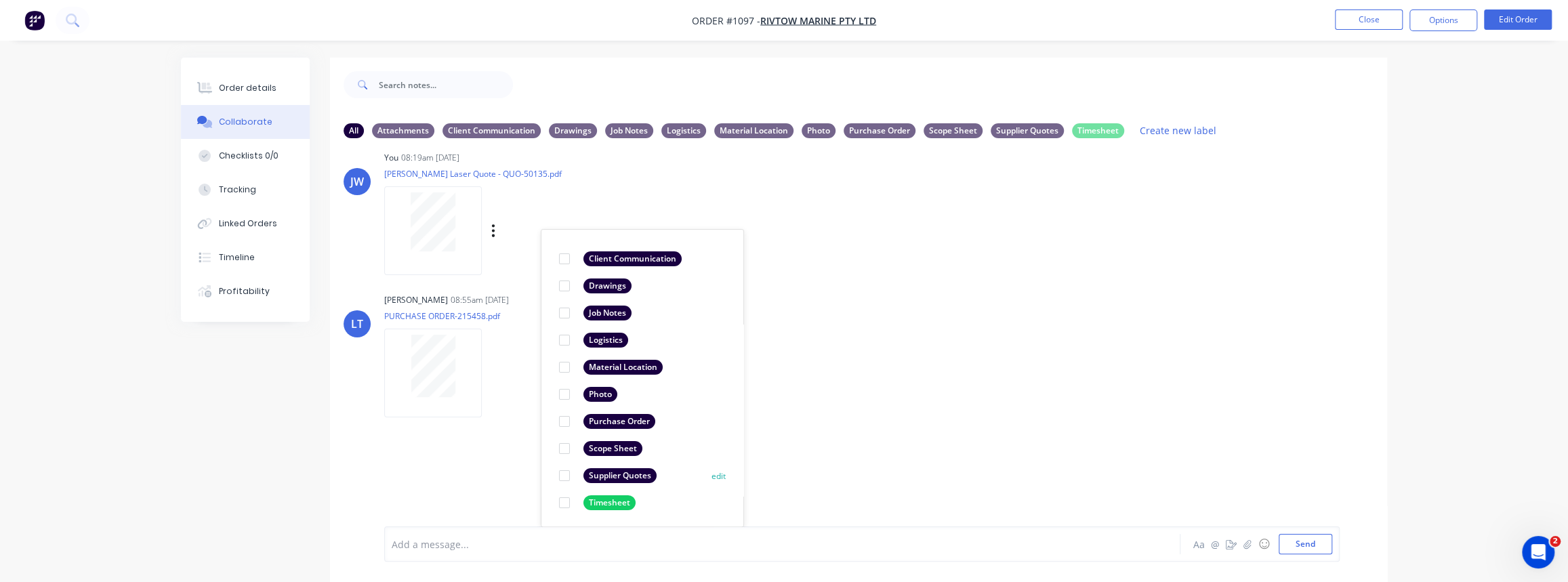
click at [570, 474] on div at bounding box center [564, 475] width 27 height 27
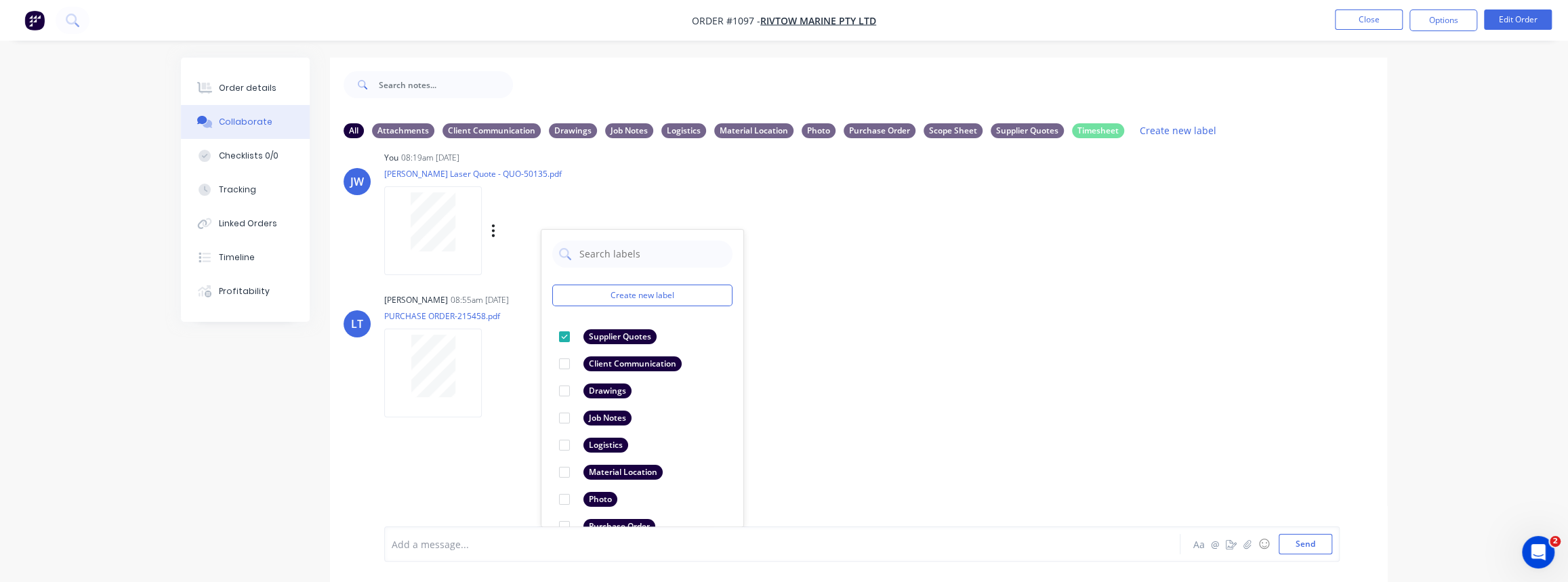
click at [847, 424] on div "LT Leya Thompson 07:57am 17/09/25 Paint Coating Inspection Report.pdf Labels Do…" at bounding box center [858, 337] width 1057 height 377
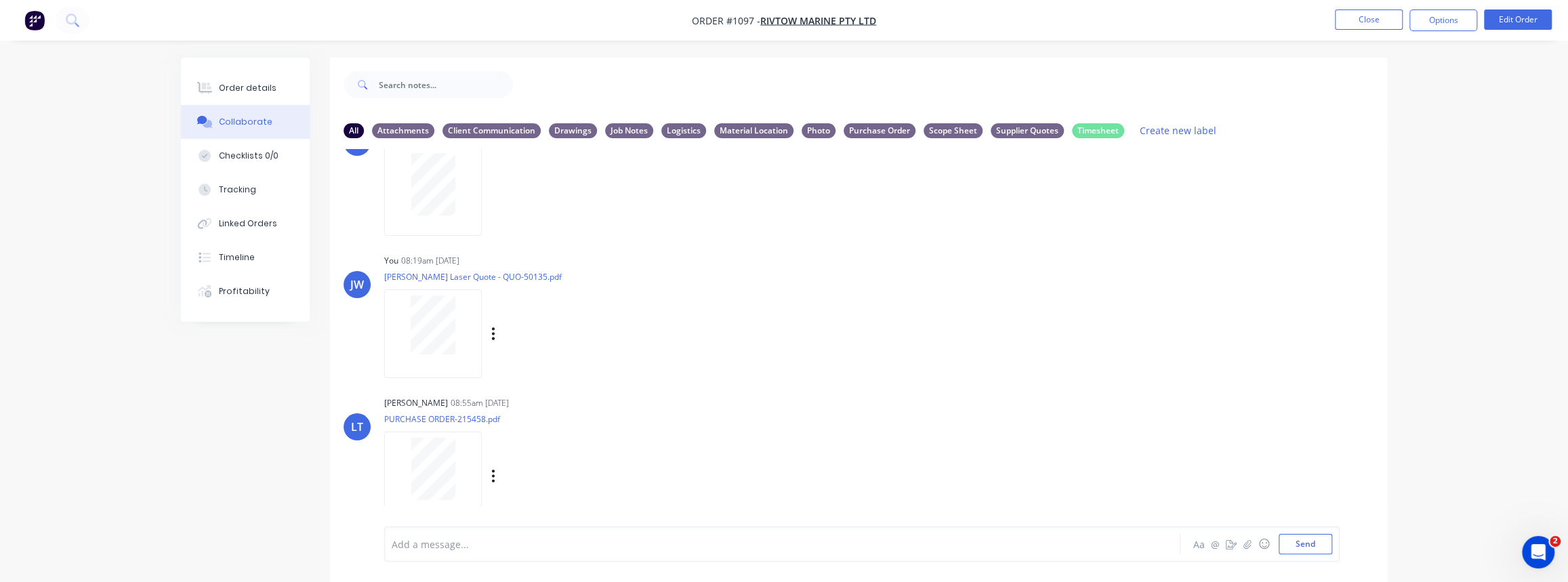
scroll to position [557, 0]
click at [233, 89] on div "Order details" at bounding box center [247, 88] width 57 height 12
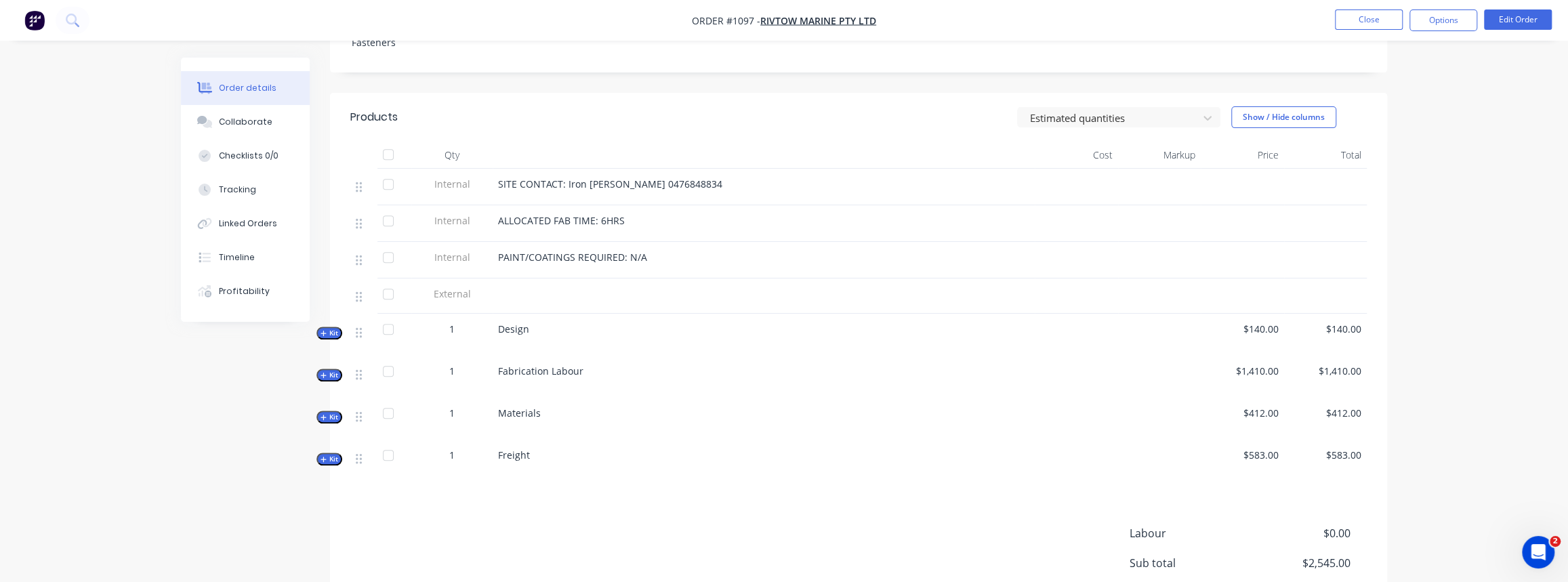
scroll to position [431, 0]
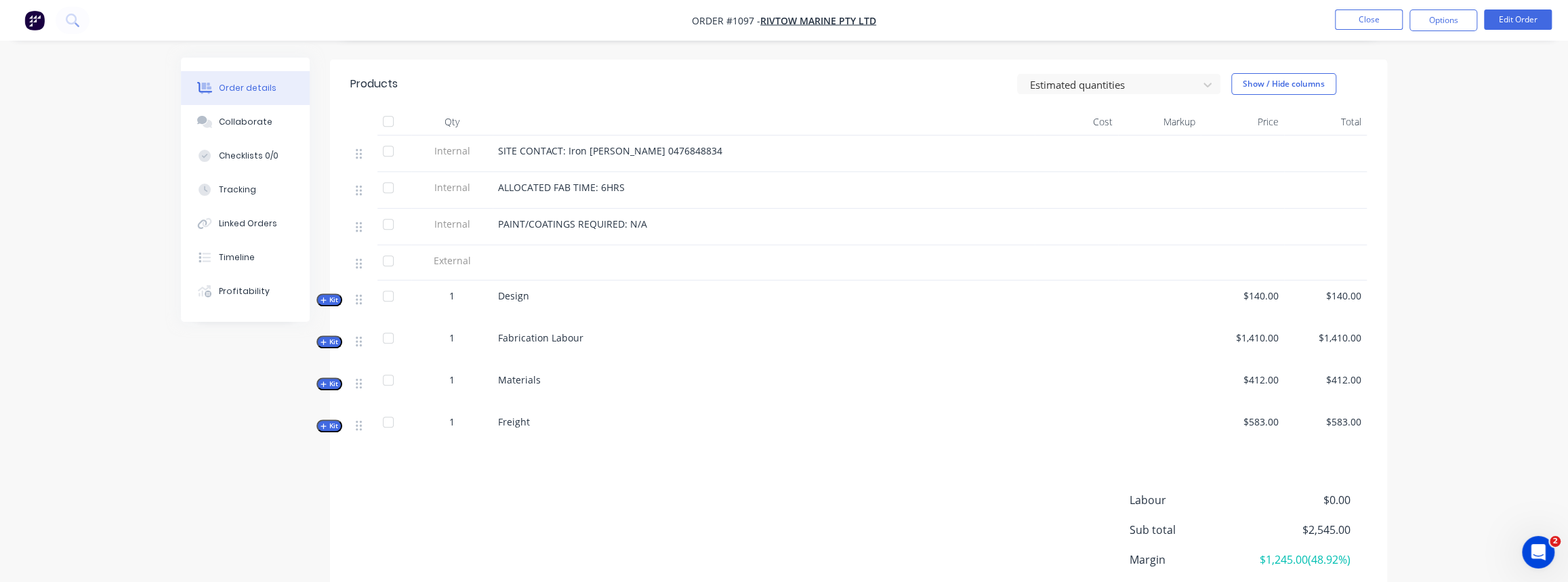
click at [334, 384] on span "Kit" at bounding box center [329, 384] width 18 height 10
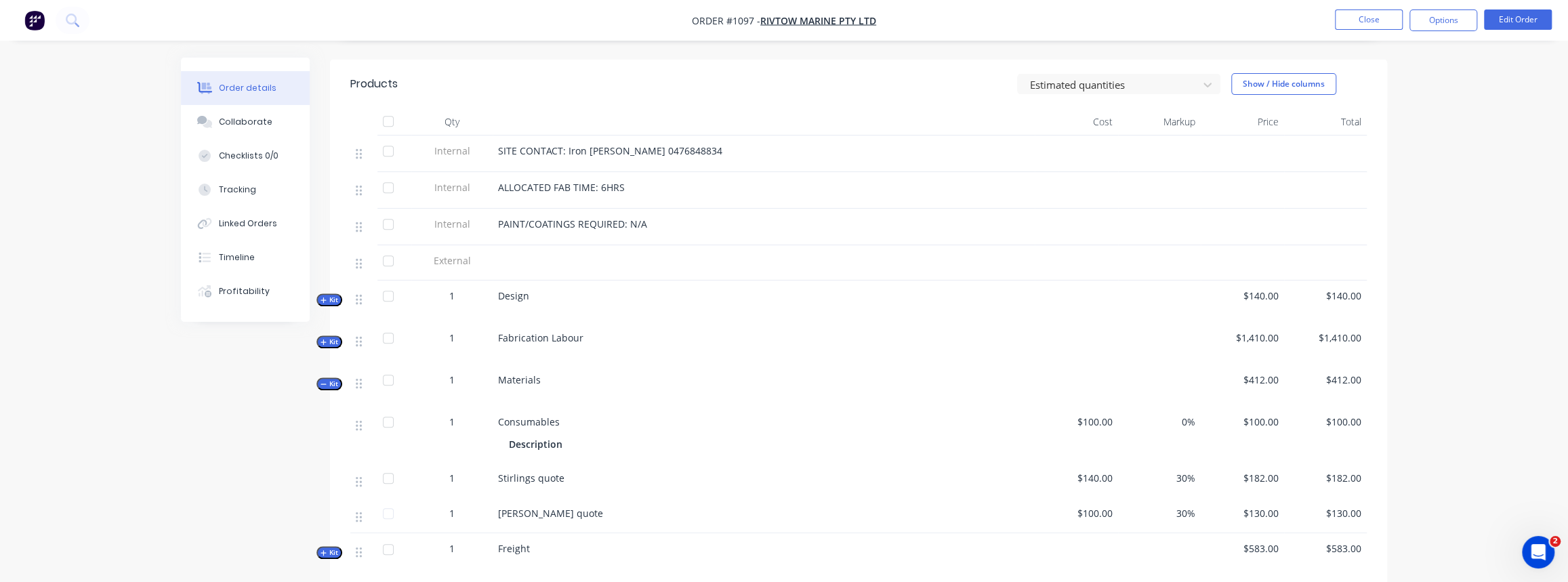
click at [333, 384] on span "Kit" at bounding box center [329, 384] width 18 height 10
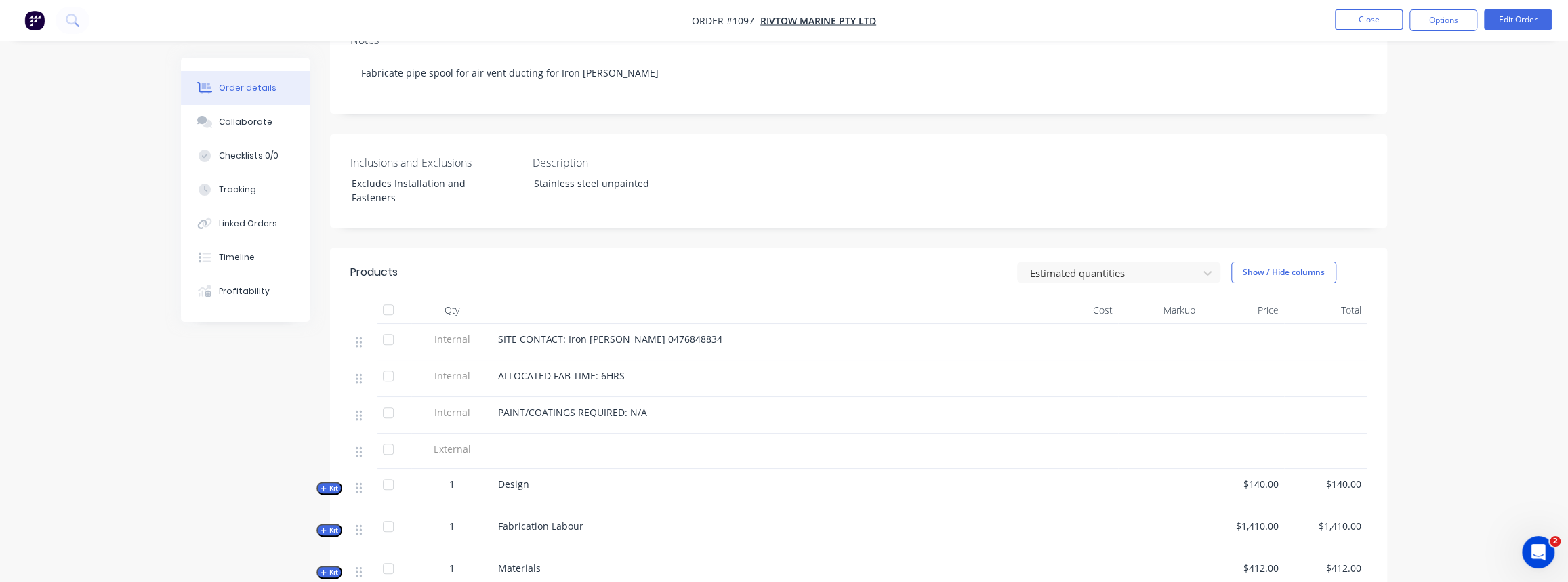
scroll to position [0, 0]
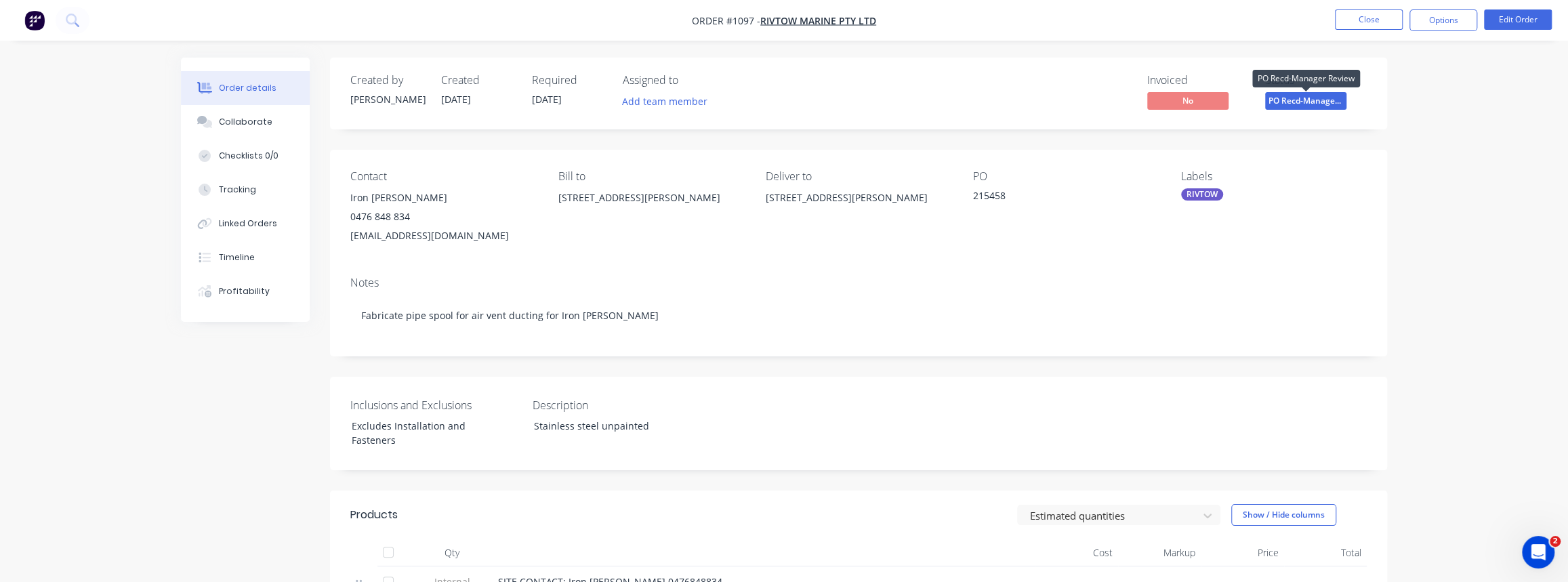
click at [1326, 105] on span "PO Recd-Manager..." at bounding box center [1306, 100] width 82 height 17
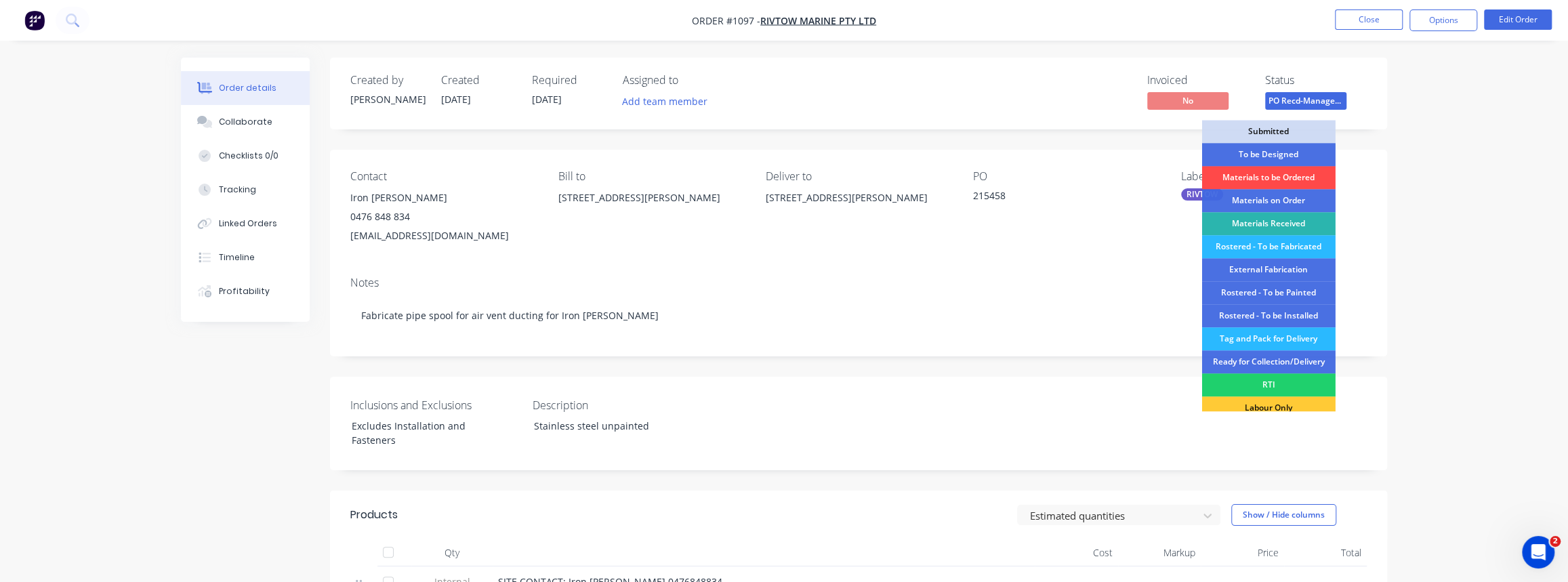
click at [1291, 182] on div "Materials to be Ordered" at bounding box center [1269, 177] width 133 height 23
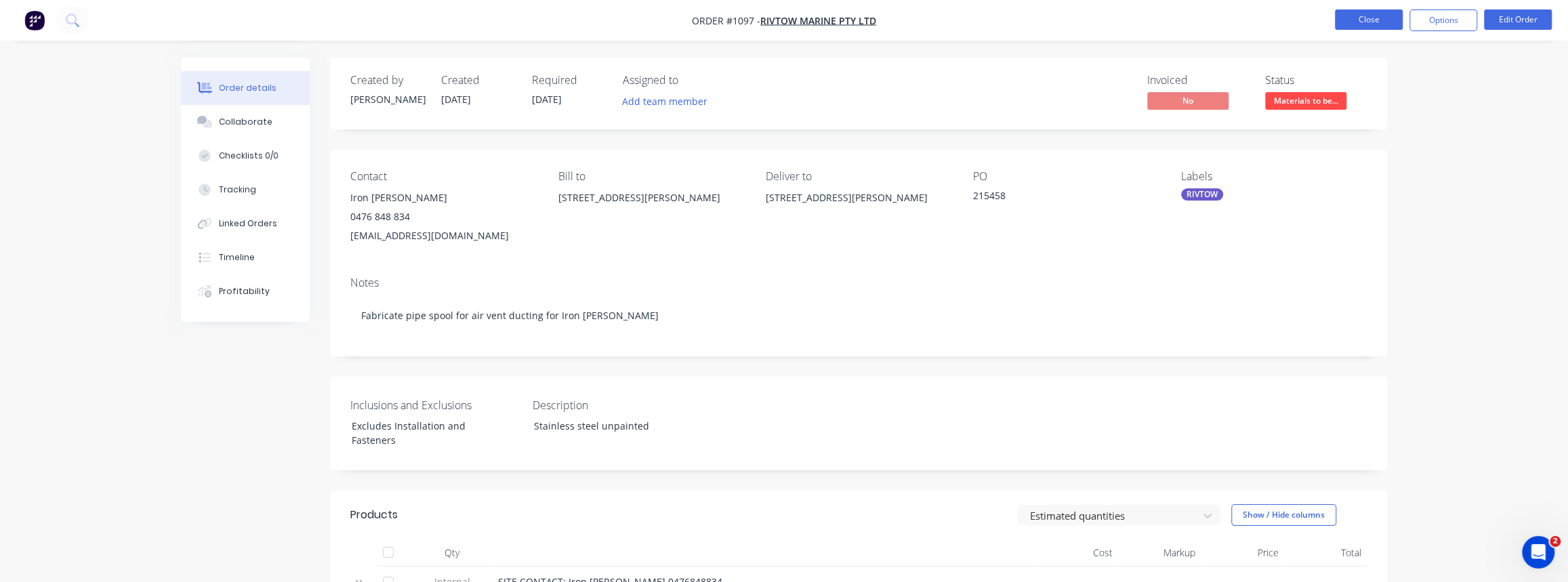
click at [1379, 24] on button "Close" at bounding box center [1368, 19] width 68 height 20
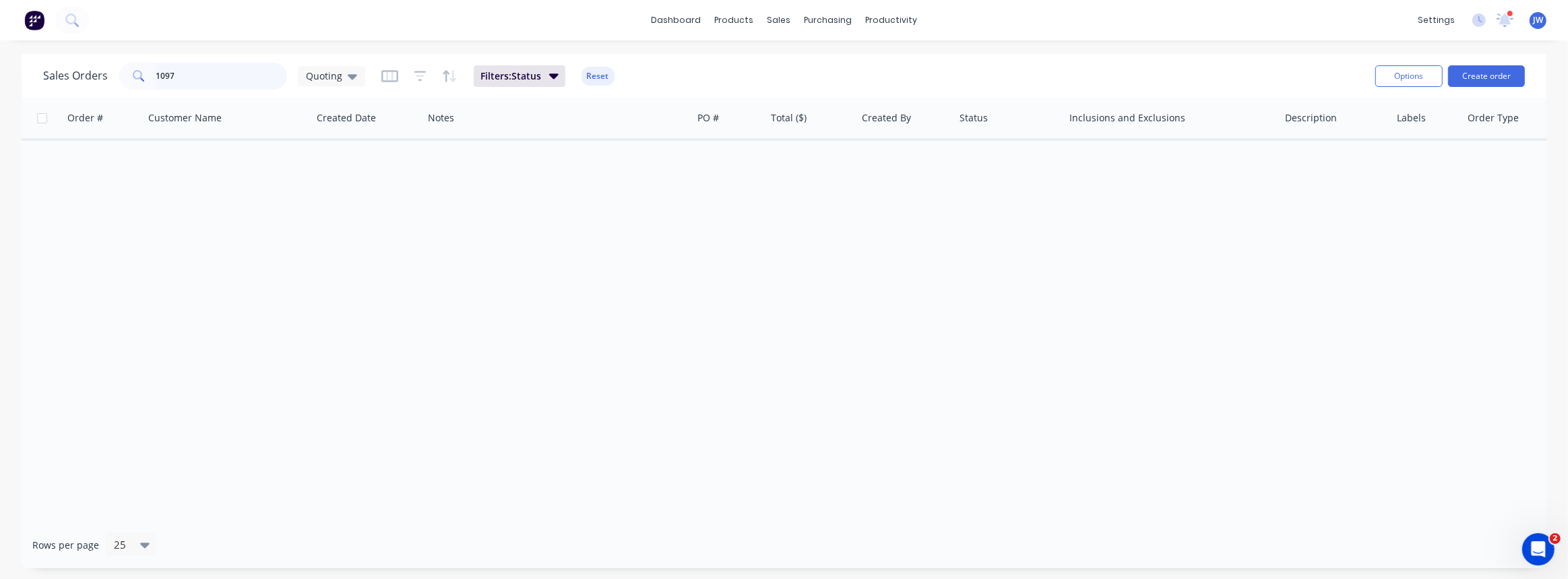
drag, startPoint x: 47, startPoint y: 71, endPoint x: 1, endPoint y: 66, distance: 46.3
click at [1, 66] on div "Sales Orders 1097 Quoting Filters: Status Reset Options Create order Order # Cu…" at bounding box center [784, 312] width 1568 height 514
type input "1107"
click at [354, 74] on icon at bounding box center [352, 77] width 9 height 15
click at [339, 298] on button "VIEW ALL" at bounding box center [379, 298] width 154 height 16
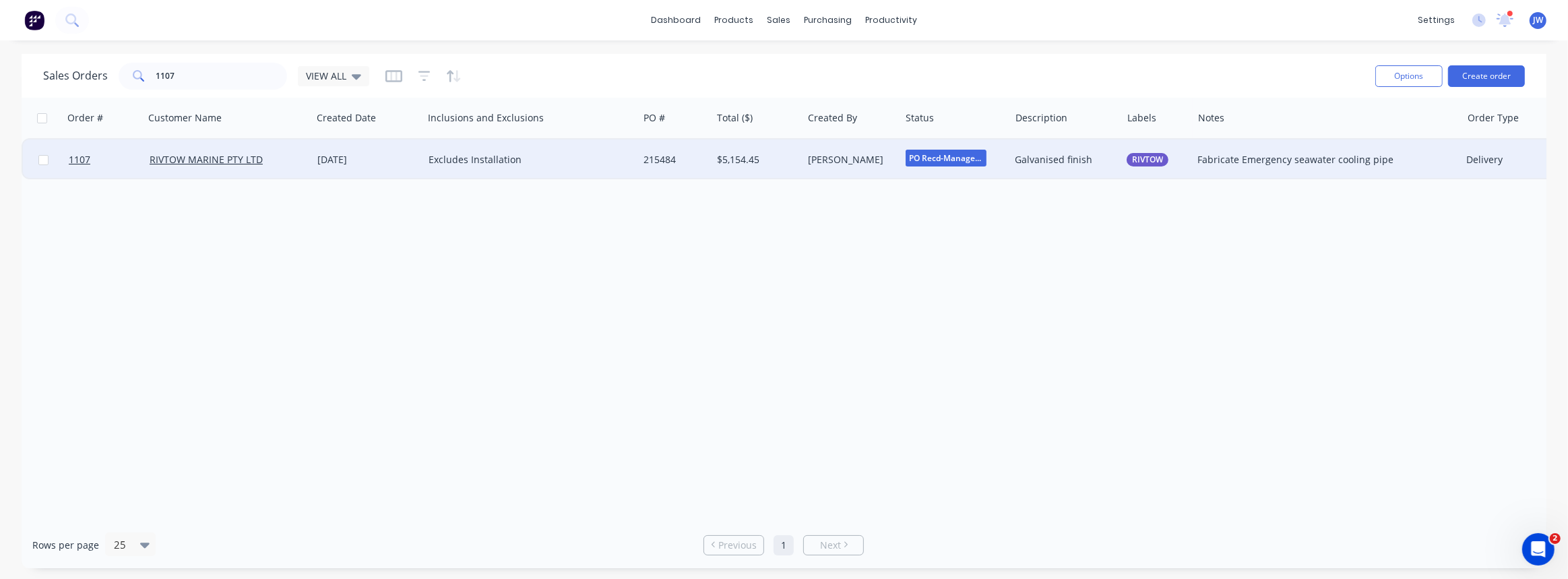
click at [654, 162] on div "215484" at bounding box center [673, 160] width 59 height 14
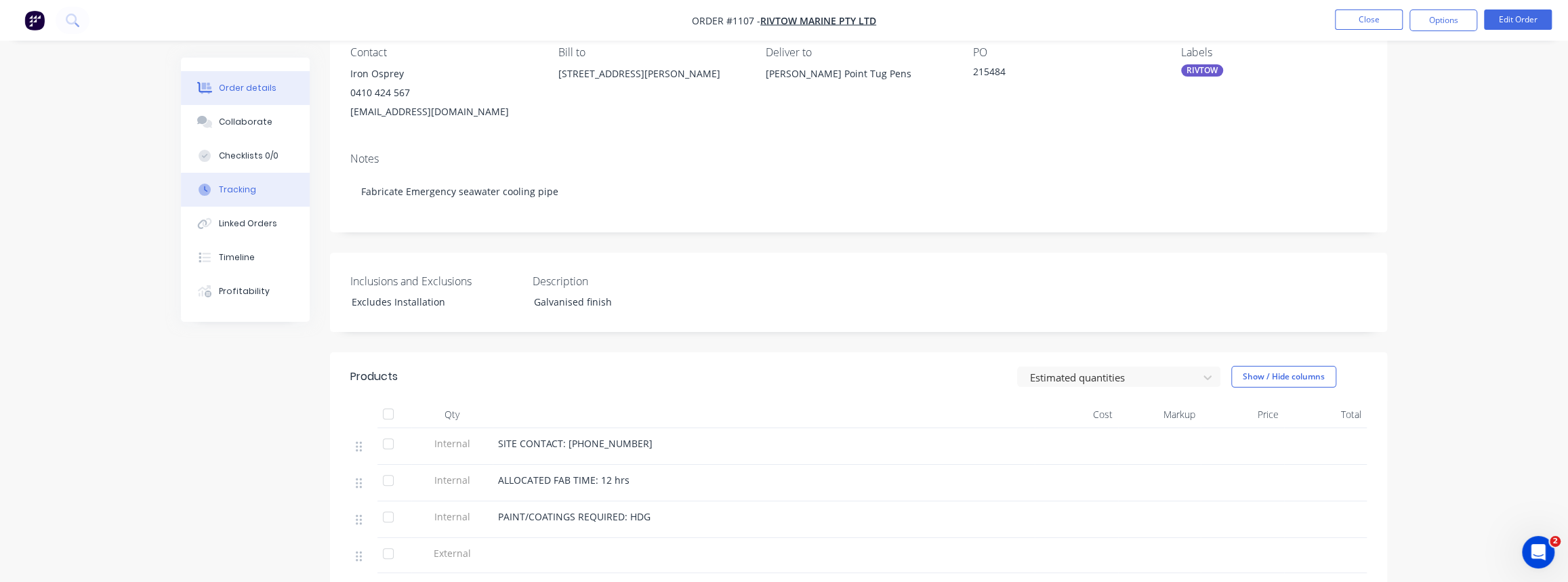
scroll to position [122, 0]
click at [269, 127] on button "Collaborate" at bounding box center [245, 121] width 129 height 34
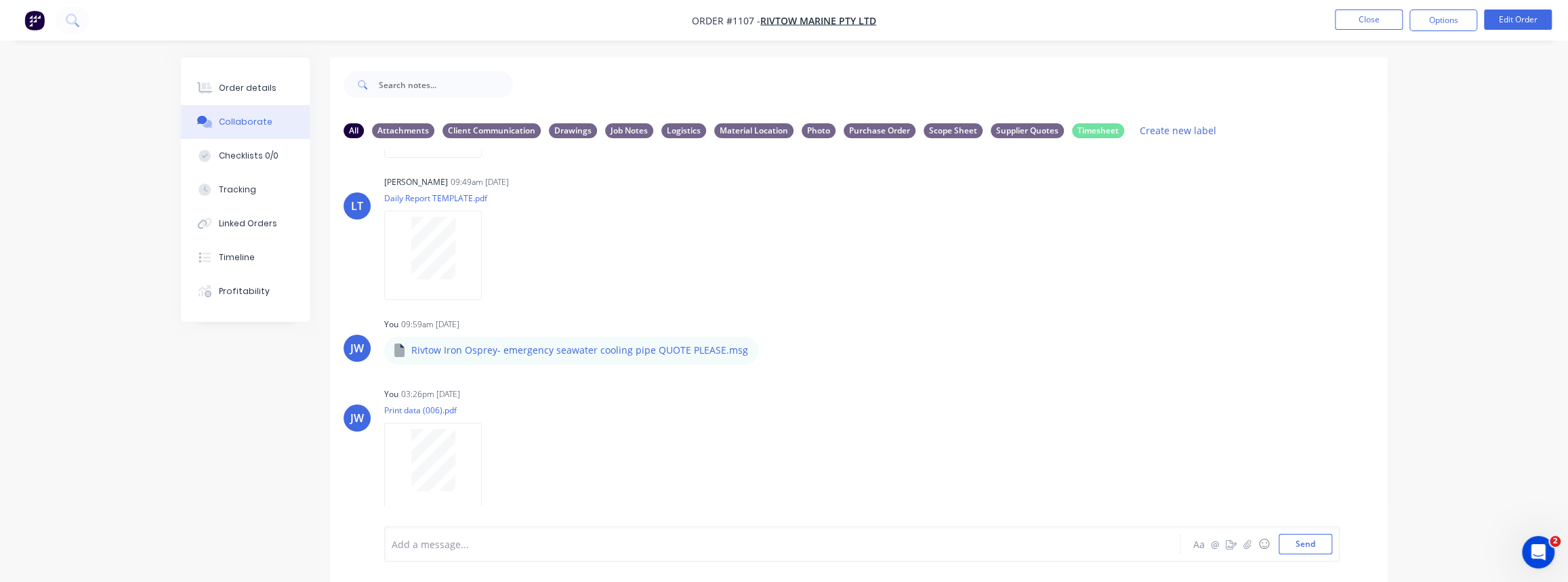
scroll to position [249, 0]
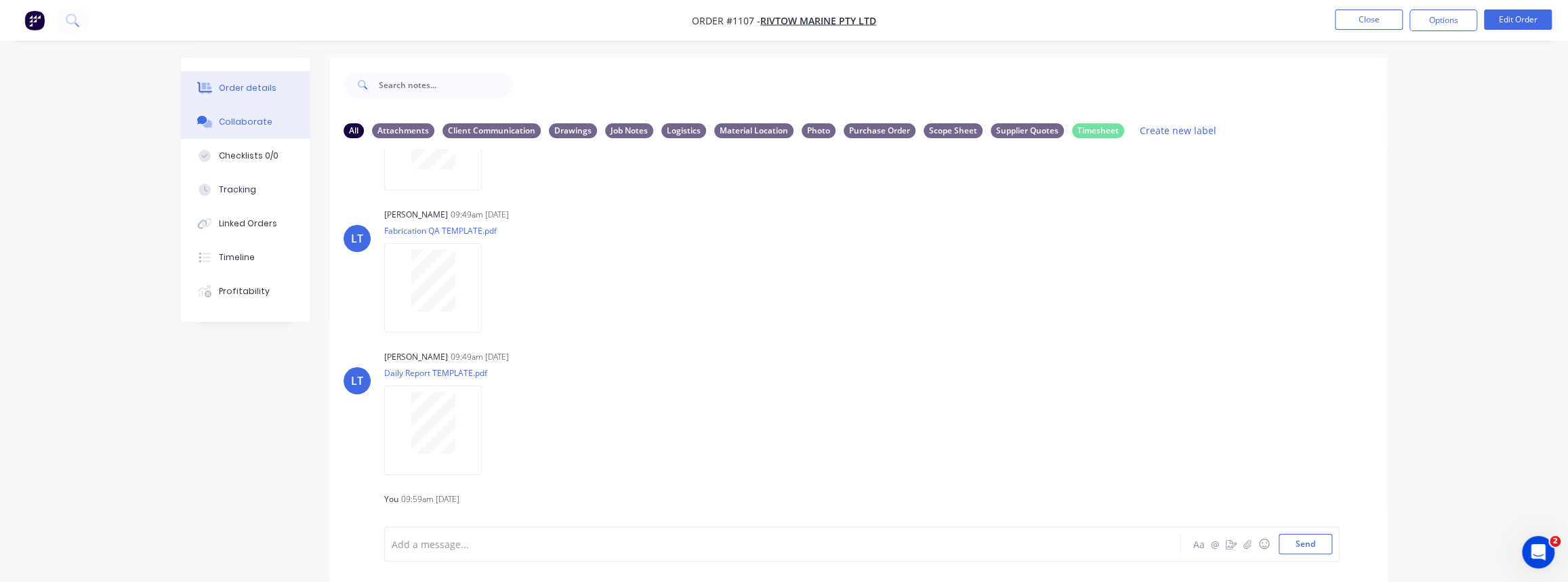
drag, startPoint x: 231, startPoint y: 82, endPoint x: 295, endPoint y: 94, distance: 65.1
click at [231, 82] on div "Order details" at bounding box center [247, 88] width 57 height 12
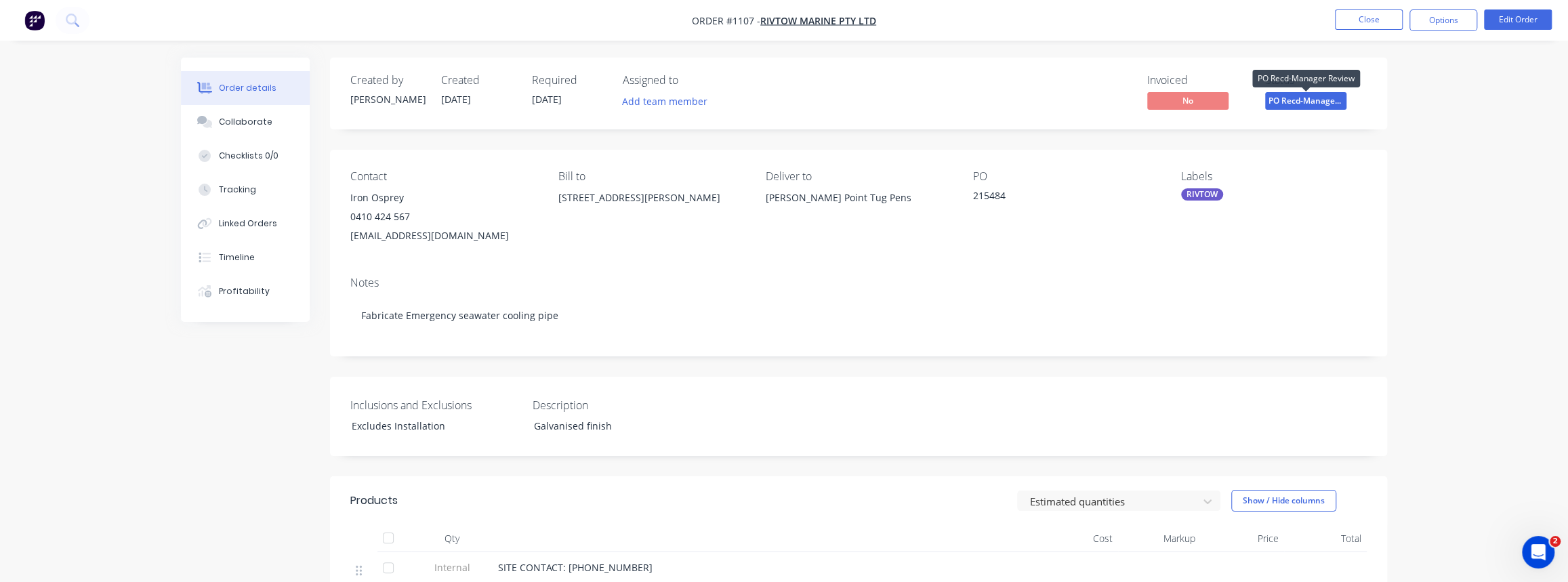
click at [1299, 103] on span "PO Recd-Manager..." at bounding box center [1306, 100] width 82 height 17
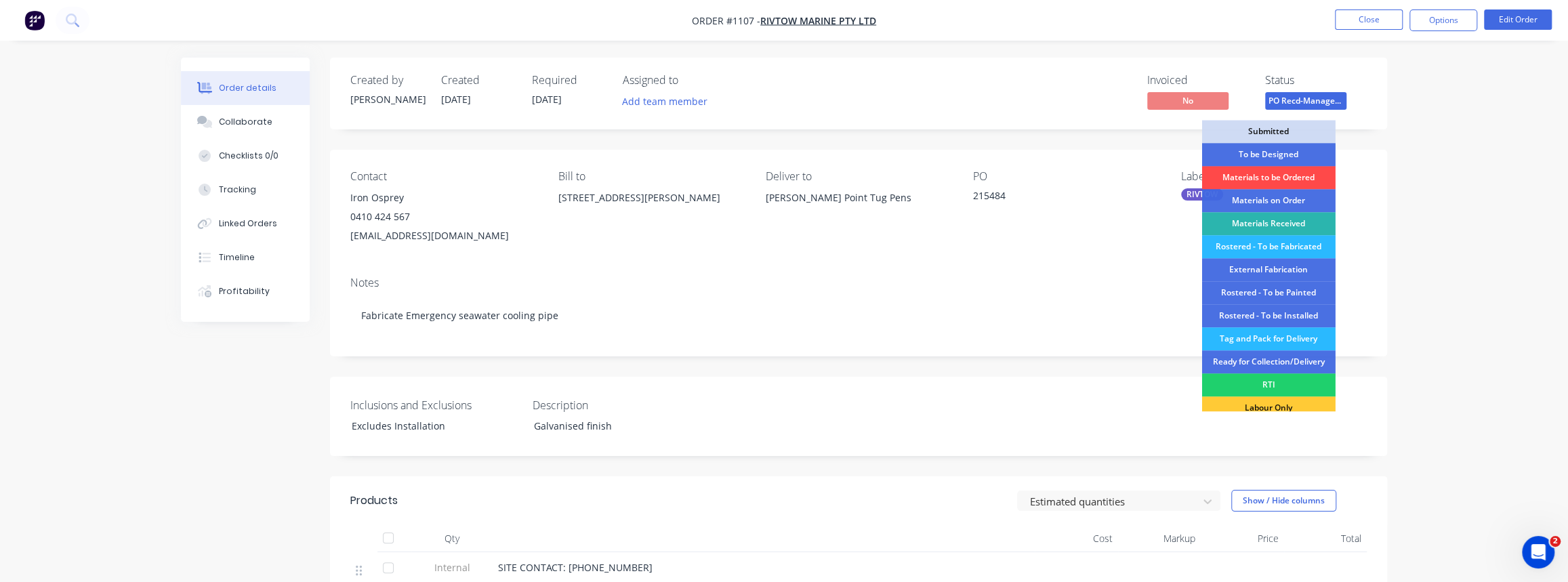
click at [1281, 174] on div "Materials to be Ordered" at bounding box center [1269, 177] width 133 height 23
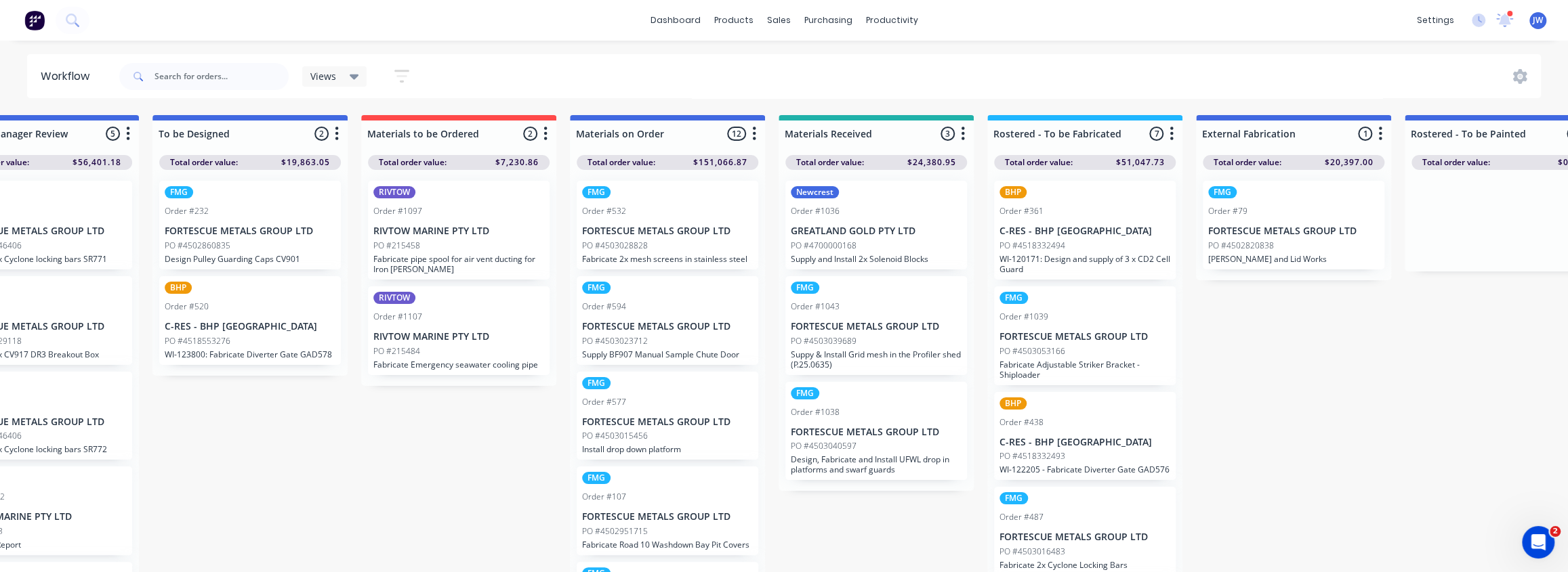
drag, startPoint x: 1303, startPoint y: 400, endPoint x: 1319, endPoint y: 400, distance: 16.0
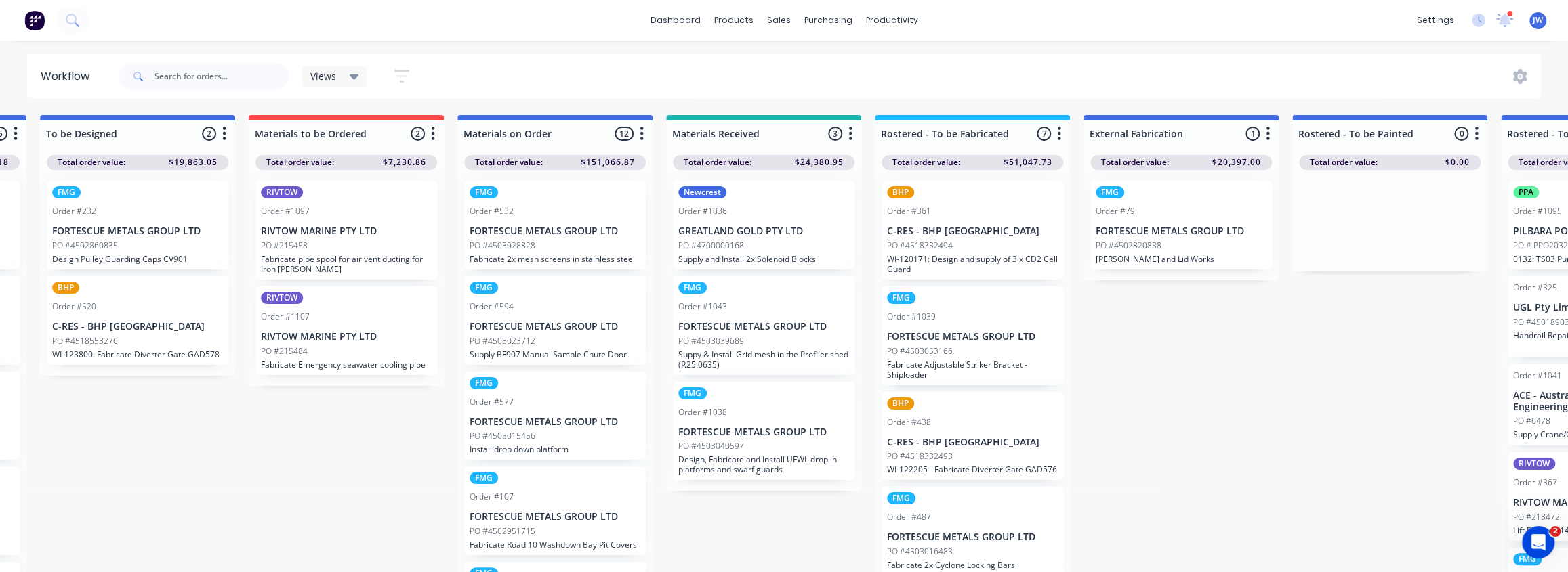
scroll to position [0, 413]
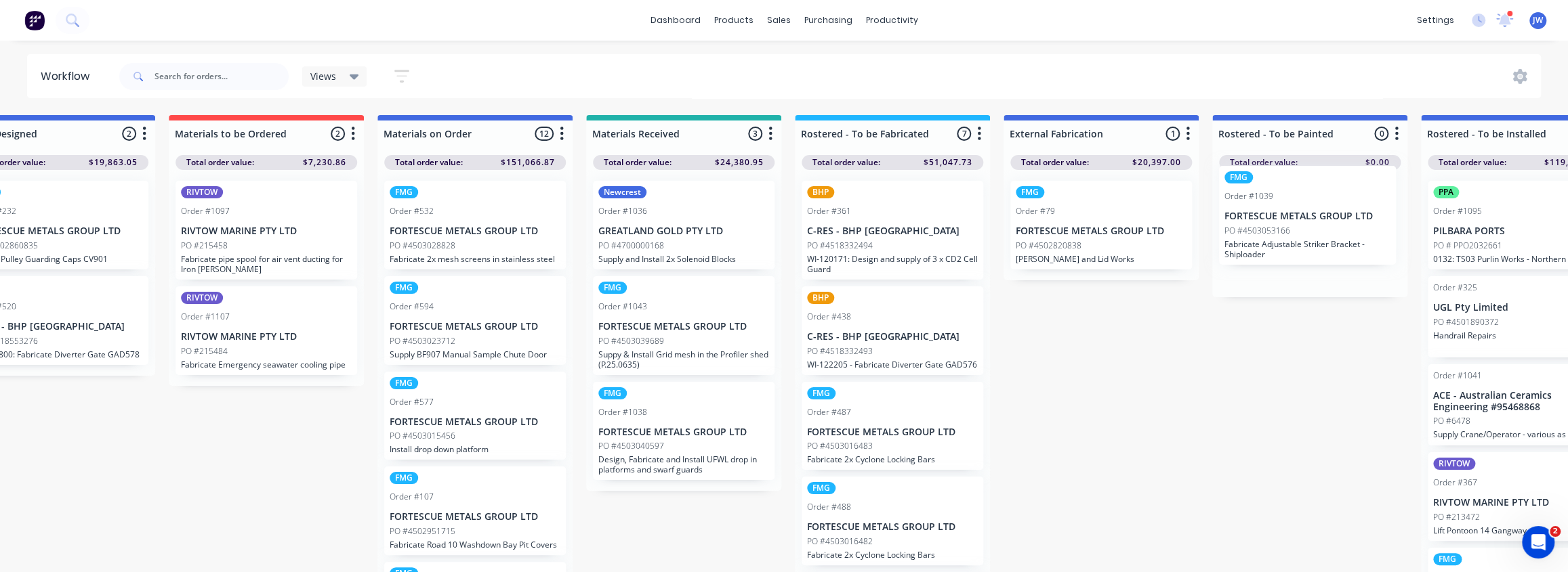
drag, startPoint x: 1001, startPoint y: 357, endPoint x: 1356, endPoint y: 239, distance: 374.1
click at [1361, 234] on div "Submitted 61 Status colour #CDDAF4 hex #CDDAF4 Save Cancel Summaries Total orde…" at bounding box center [1321, 347] width 3635 height 465
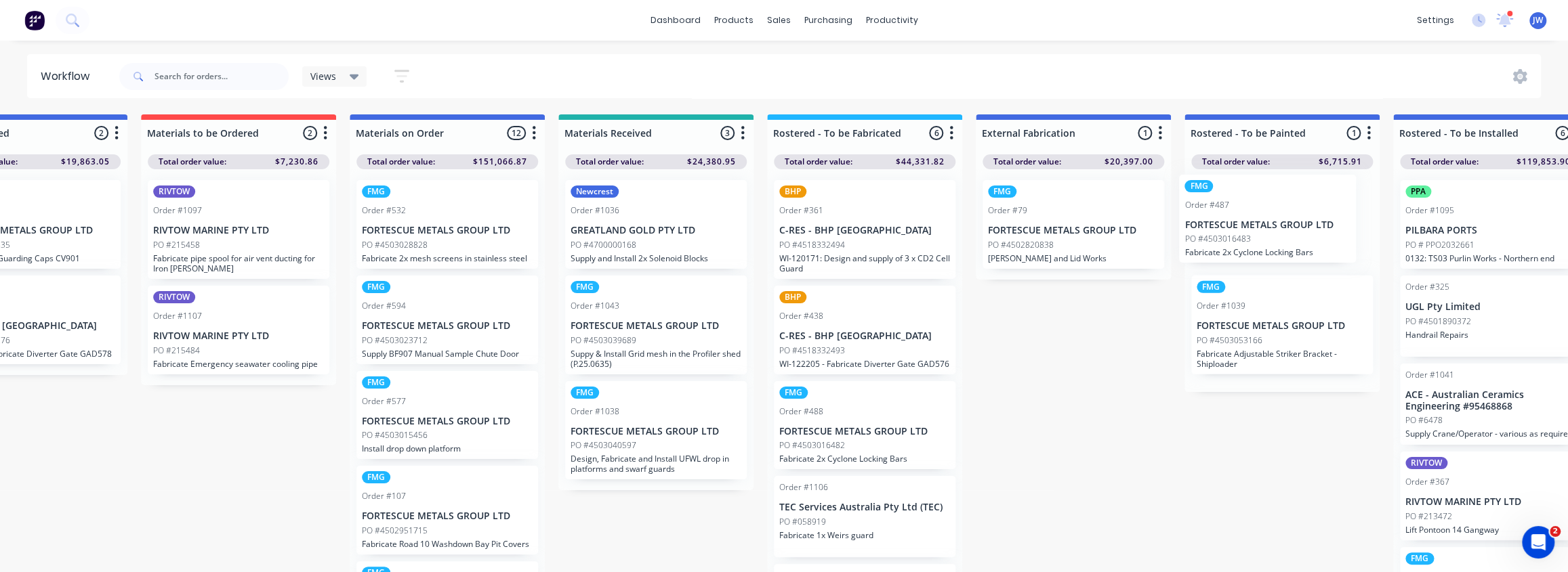
drag, startPoint x: 905, startPoint y: 442, endPoint x: 1267, endPoint y: 230, distance: 419.5
click at [1267, 230] on div "Submitted 61 Status colour #CDDAF4 hex #CDDAF4 Save Cancel Summaries Total orde…" at bounding box center [1293, 347] width 3635 height 465
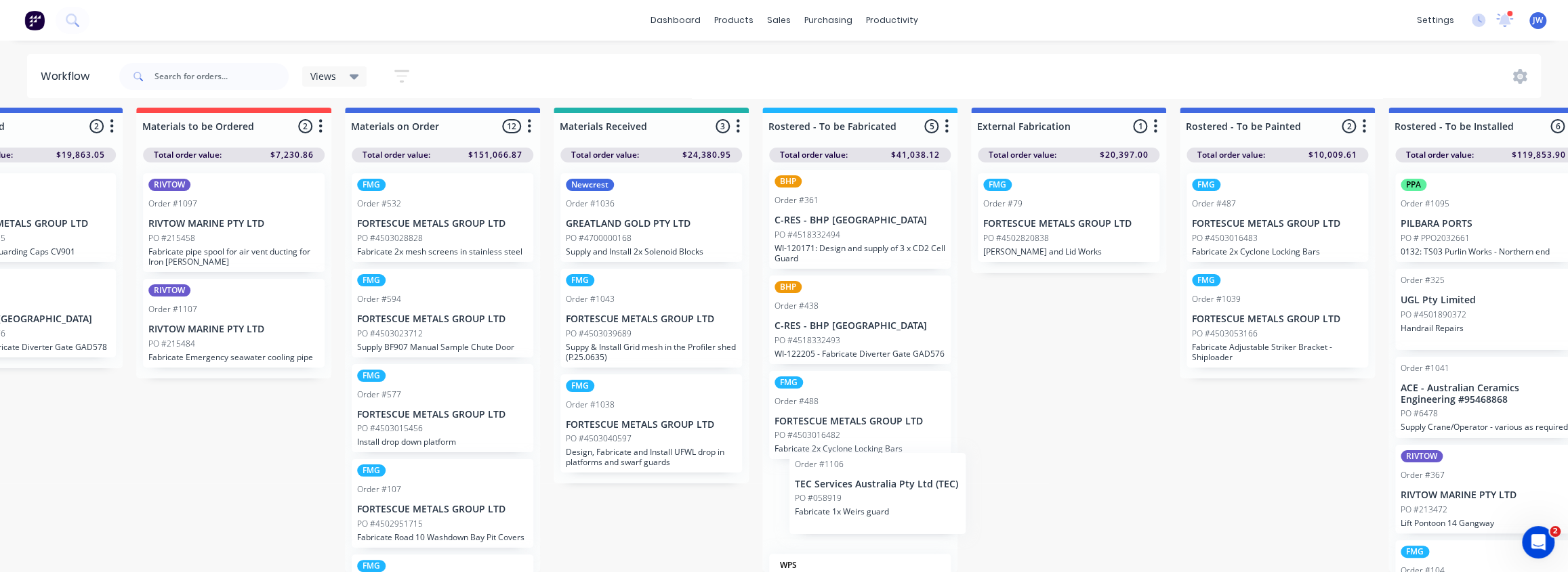
scroll to position [4, 0]
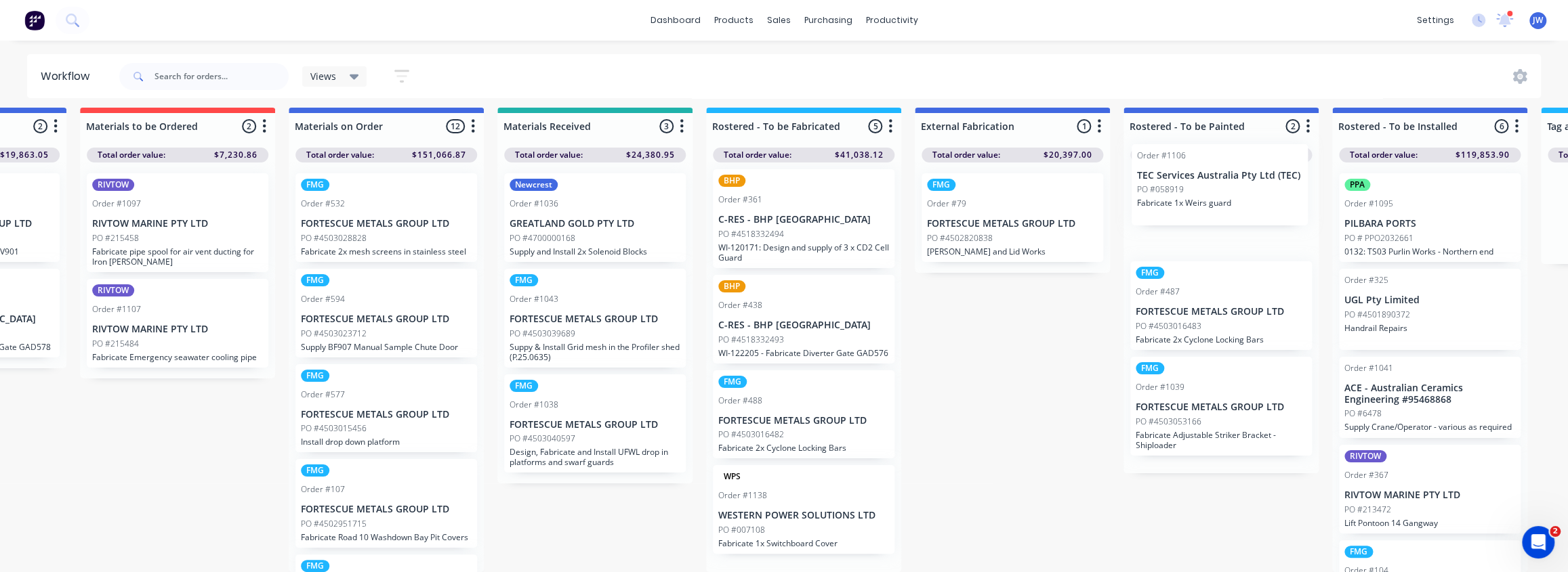
drag, startPoint x: 855, startPoint y: 521, endPoint x: 1223, endPoint y: 191, distance: 494.3
click at [1223, 191] on div "Submitted 61 Status colour #CDDAF4 hex #CDDAF4 Save Cancel Summaries Total orde…" at bounding box center [1232, 340] width 3635 height 465
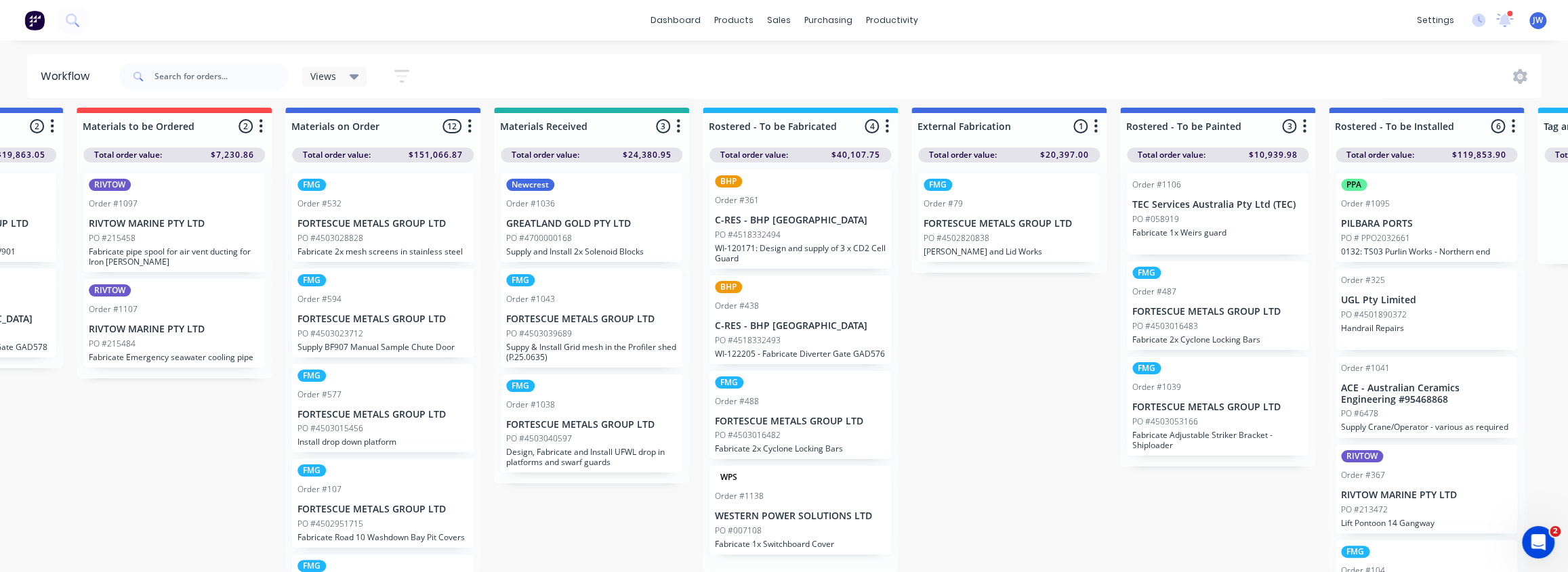
scroll to position [0, 0]
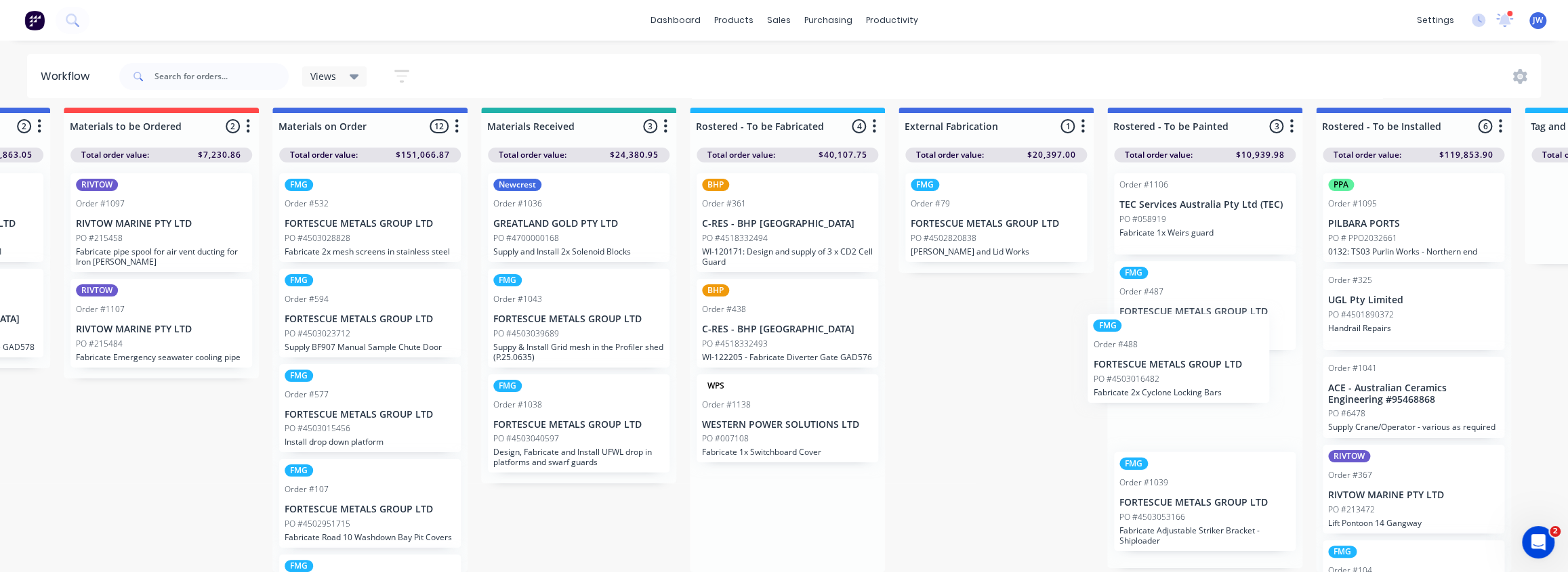
drag, startPoint x: 786, startPoint y: 435, endPoint x: 1172, endPoint y: 372, distance: 391.1
click at [1171, 379] on div "Submitted 61 Status colour #CDDAF4 hex #CDDAF4 Save Cancel Summaries Total orde…" at bounding box center [1215, 340] width 3635 height 465
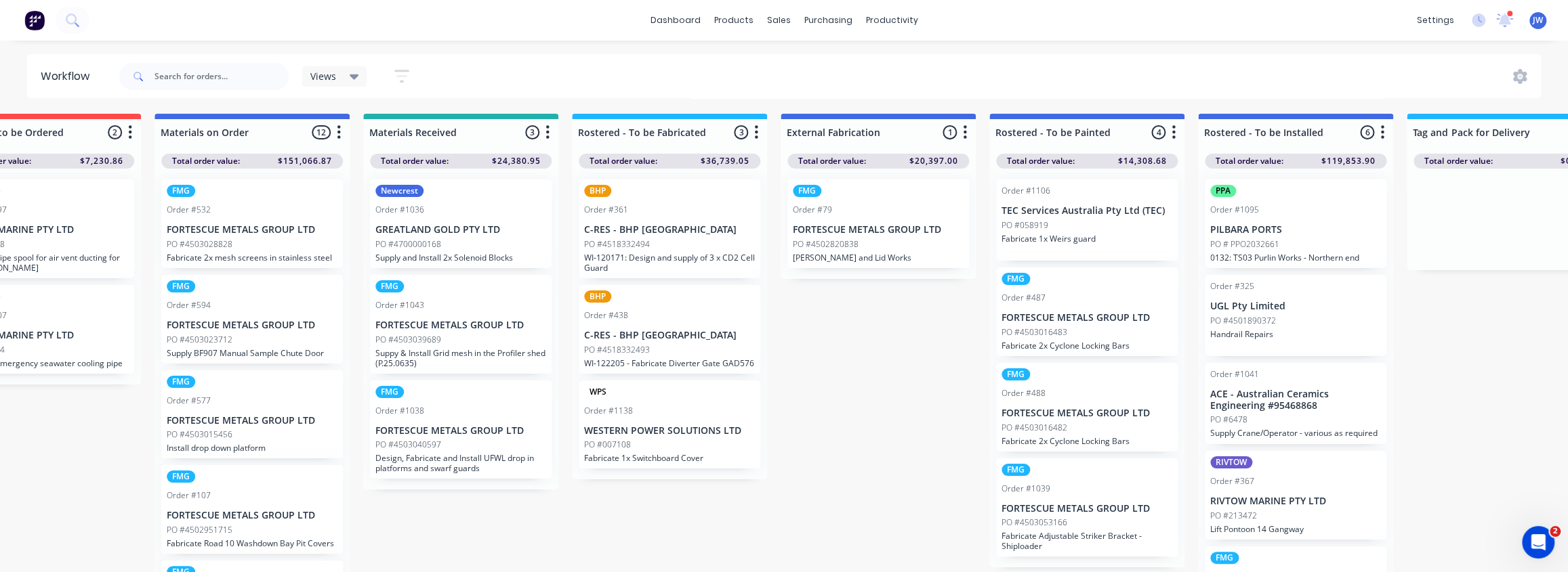
scroll to position [1, 807]
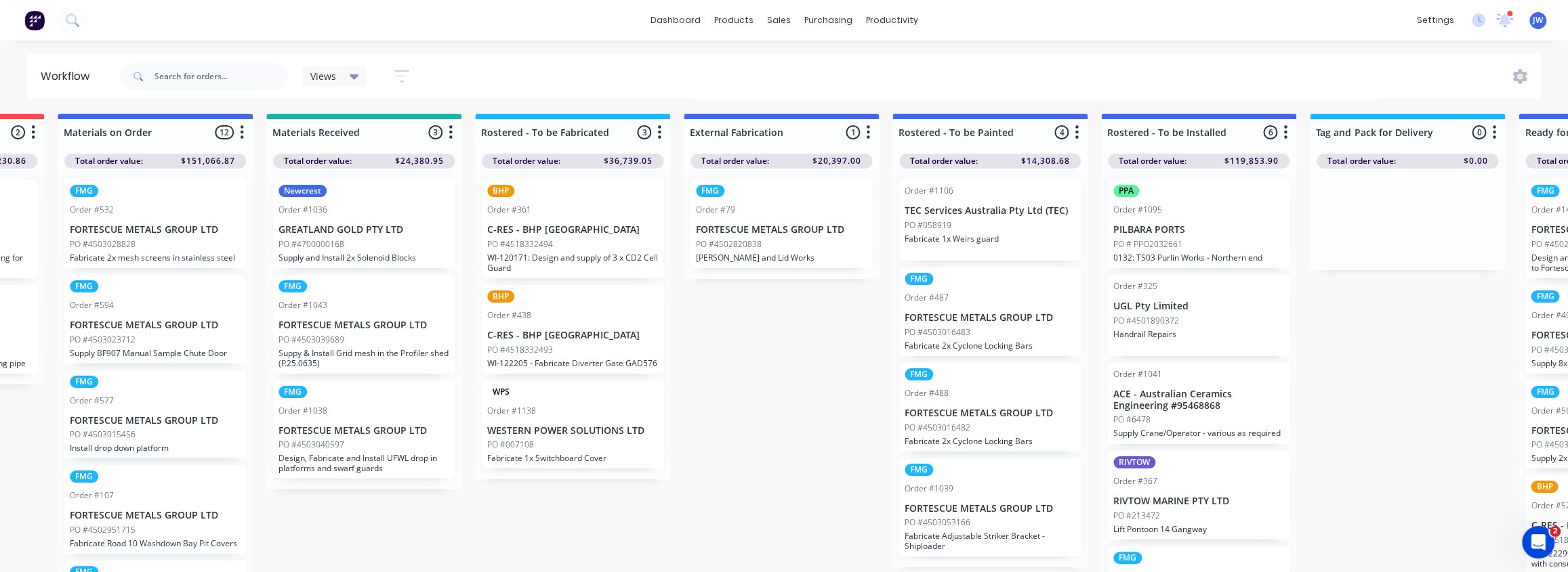
drag, startPoint x: 1303, startPoint y: 367, endPoint x: 1314, endPoint y: 368, distance: 11.0
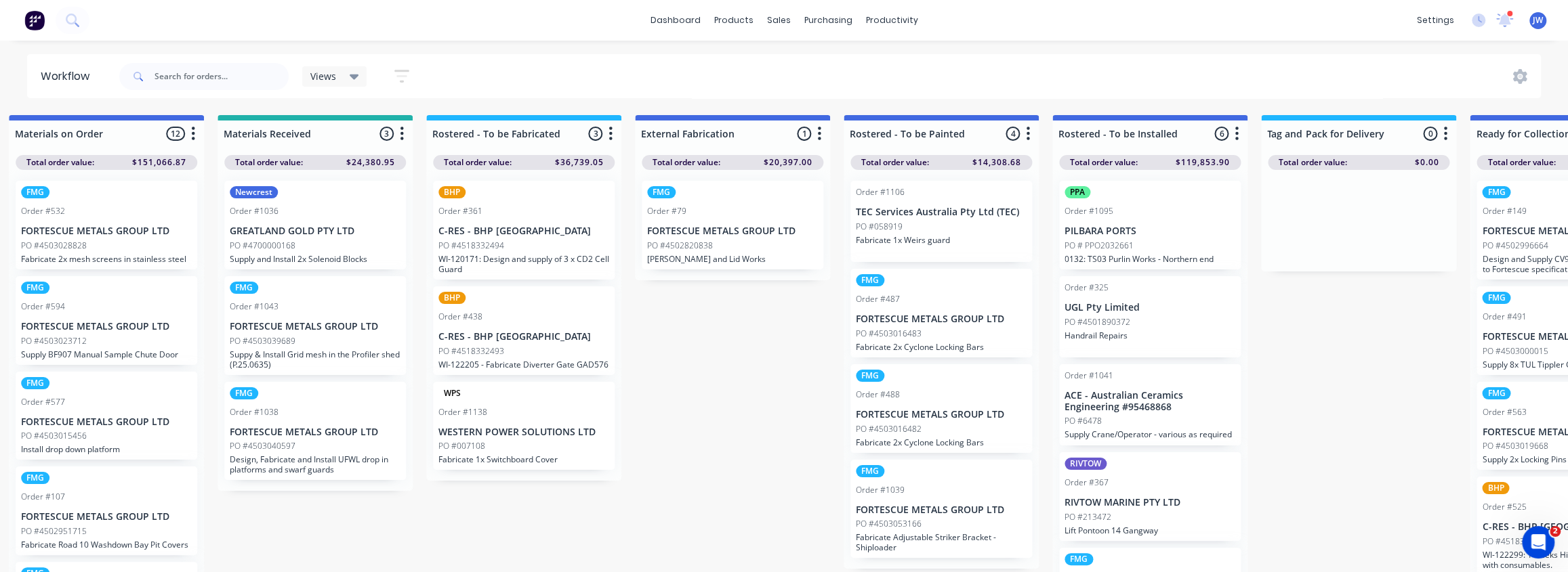
scroll to position [0, 905]
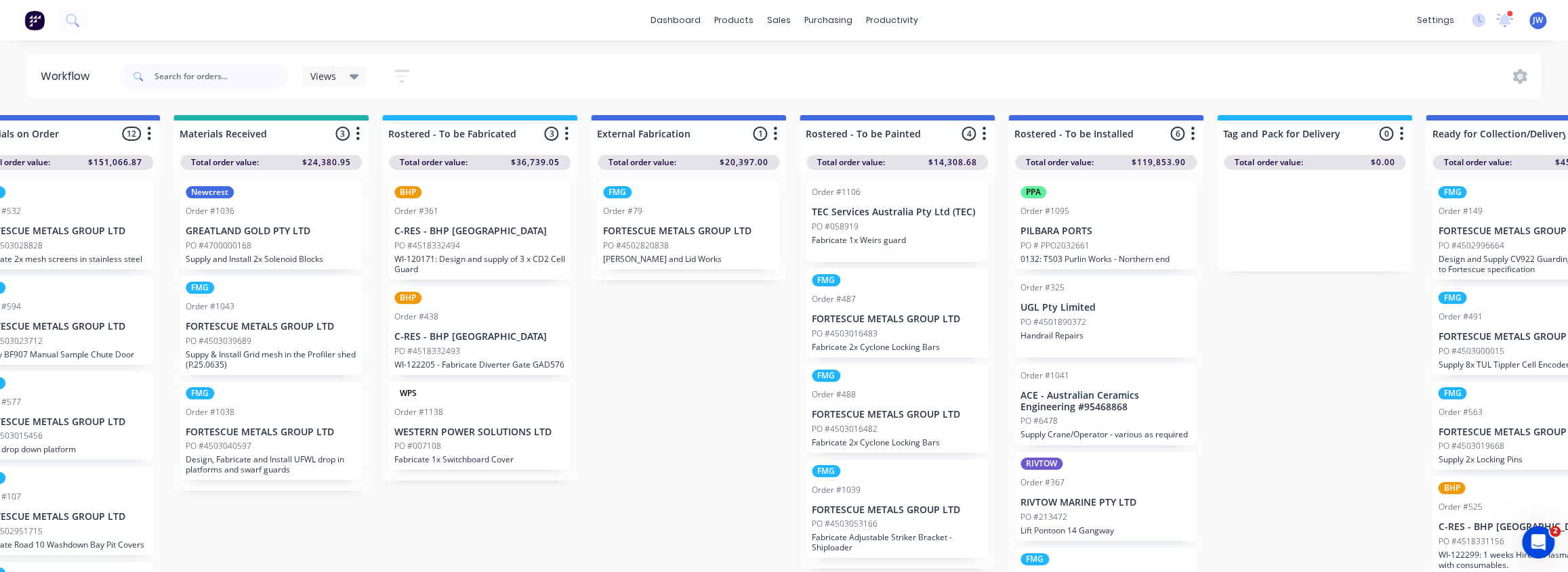
drag, startPoint x: 1236, startPoint y: 365, endPoint x: 1253, endPoint y: 365, distance: 17.0
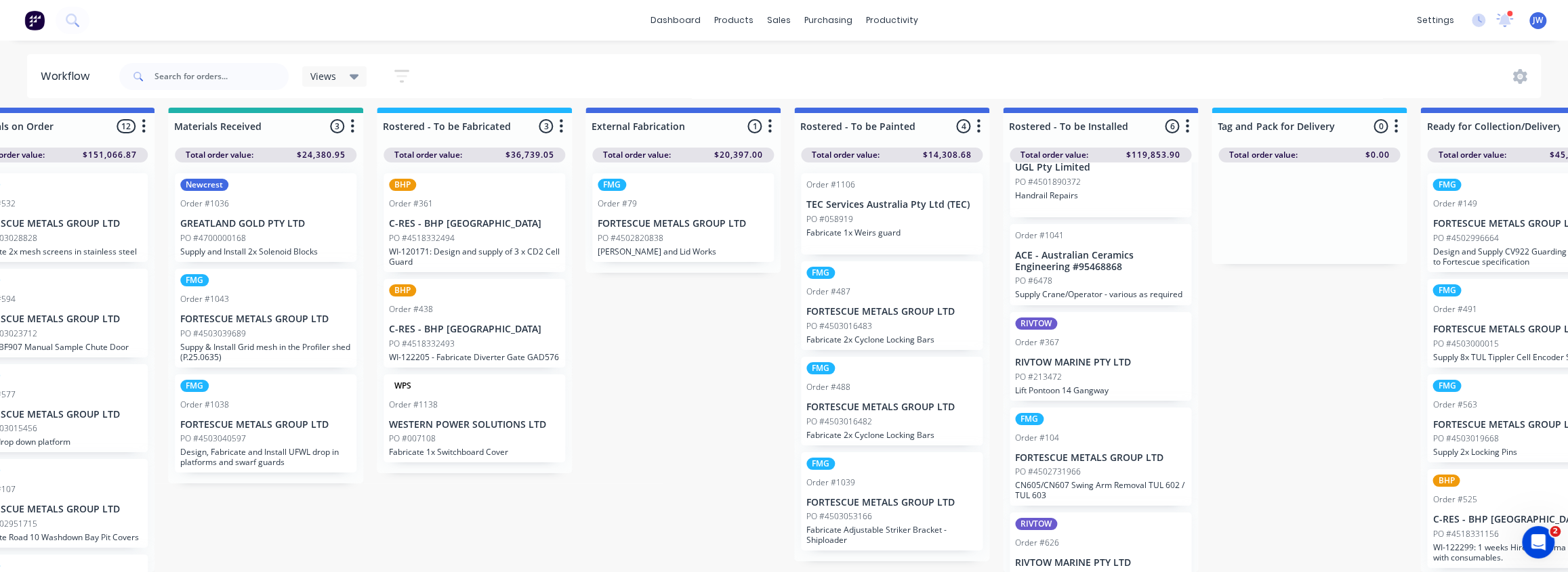
scroll to position [111, 0]
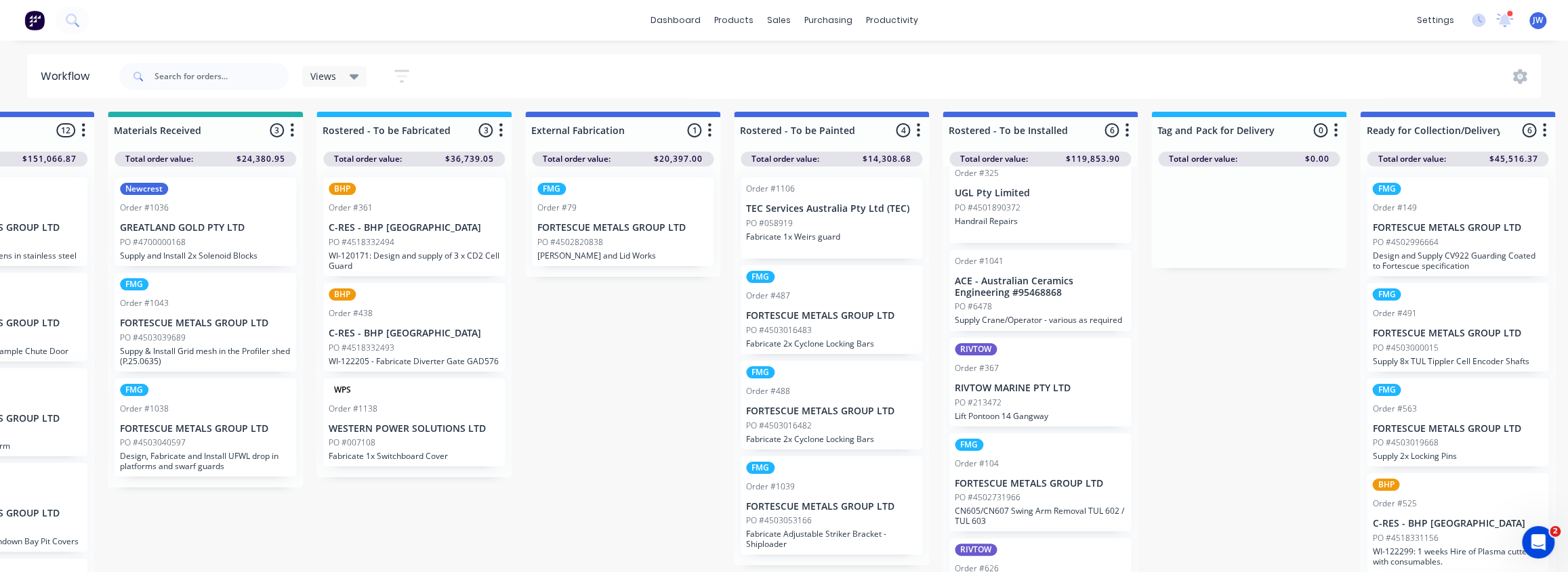
drag, startPoint x: 1225, startPoint y: 342, endPoint x: 1256, endPoint y: 342, distance: 31.0
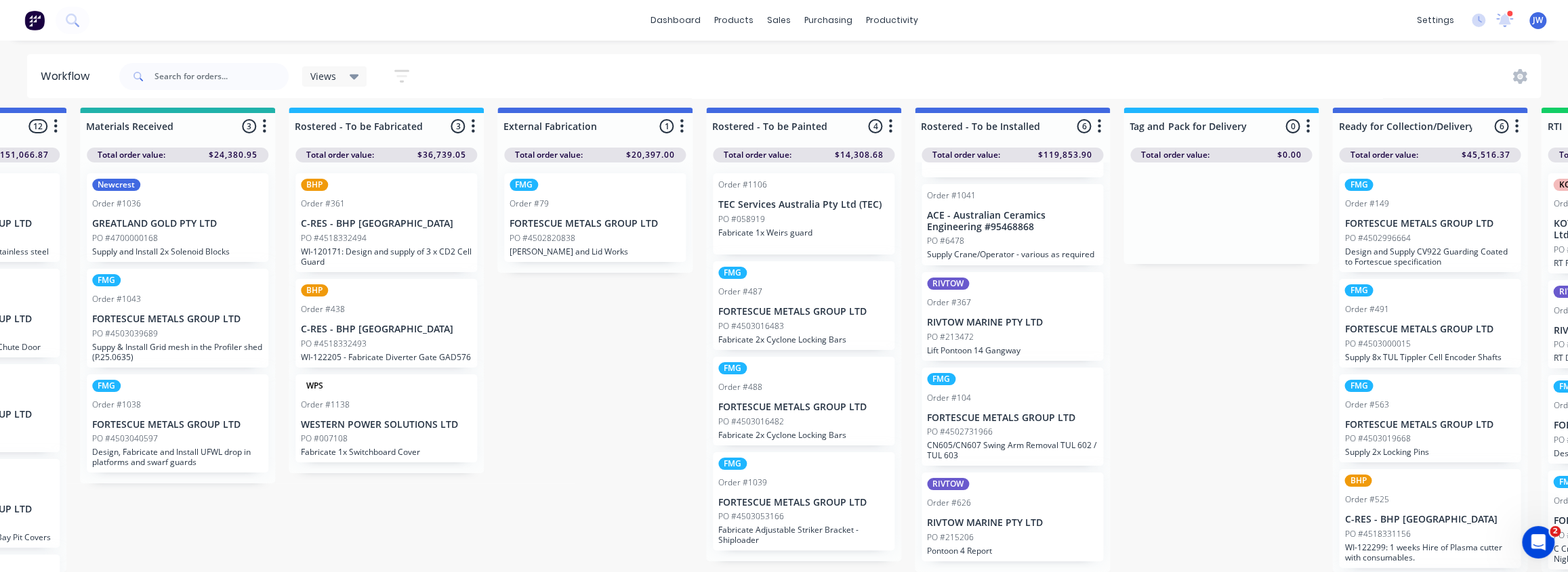
scroll to position [16, 1013]
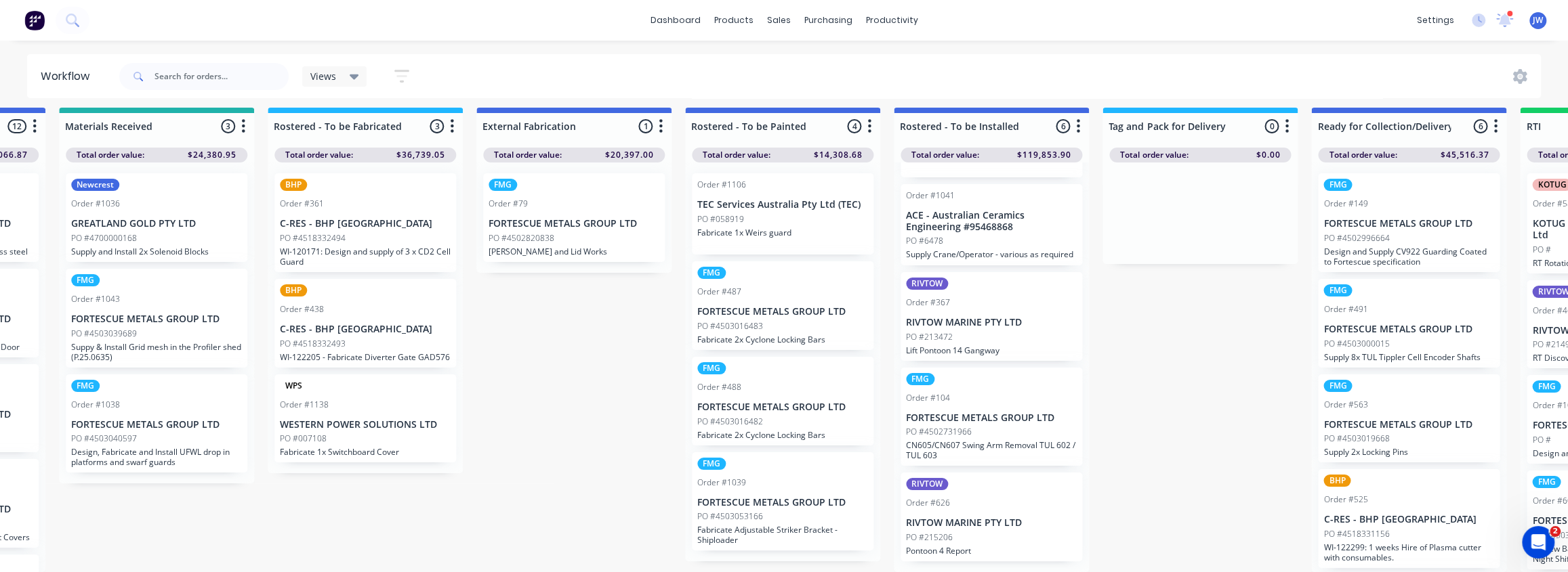
drag, startPoint x: 1274, startPoint y: 391, endPoint x: 1311, endPoint y: 382, distance: 38.1
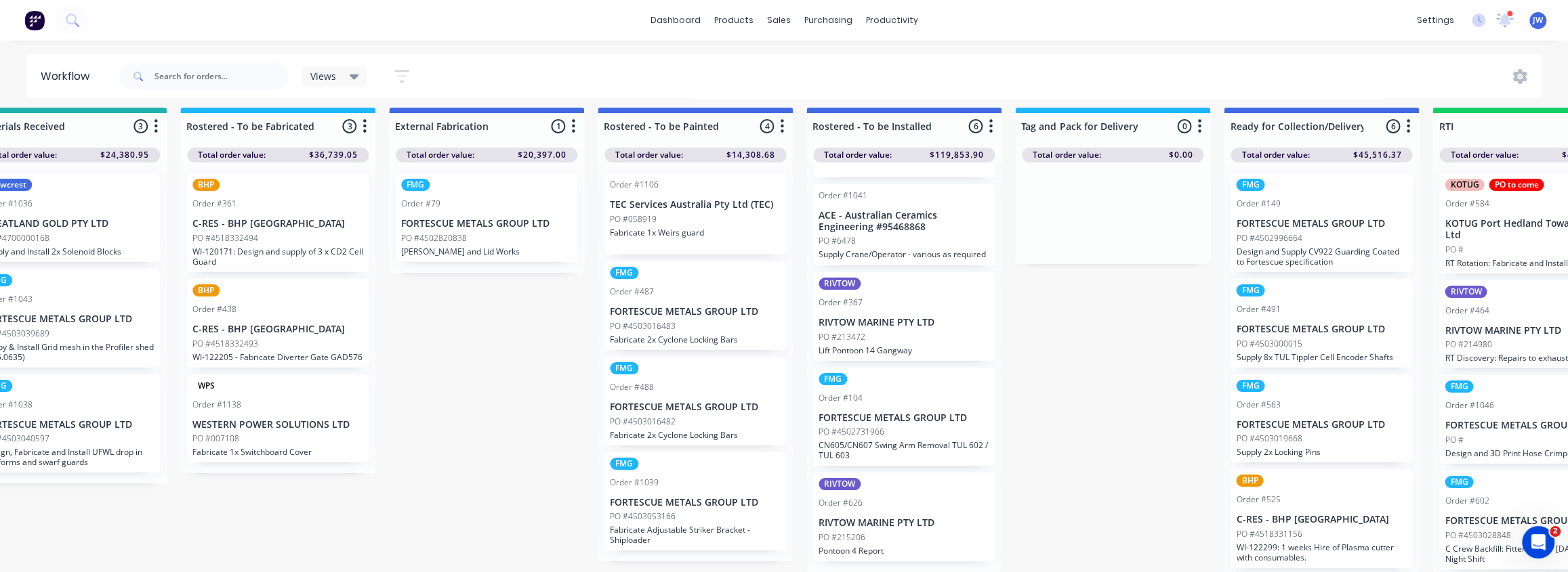
drag, startPoint x: 1169, startPoint y: 360, endPoint x: 1206, endPoint y: 359, distance: 37.0
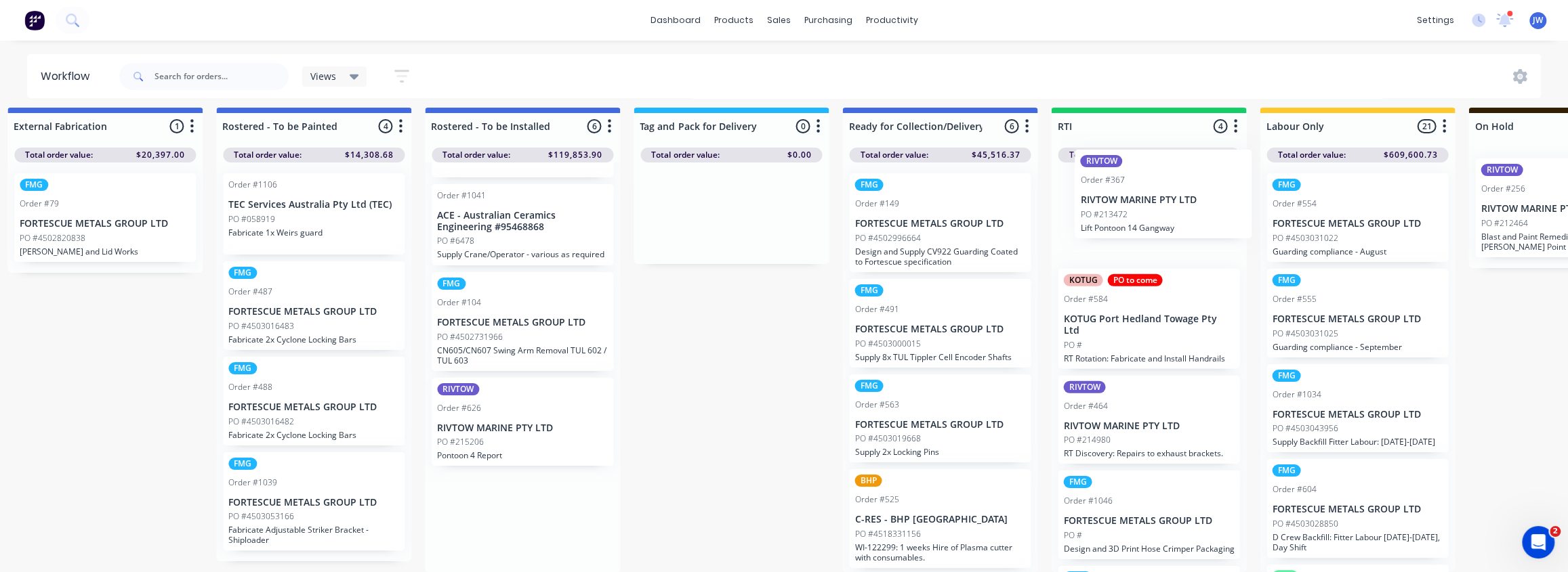
scroll to position [16, 1483]
drag, startPoint x: 890, startPoint y: 334, endPoint x: 1137, endPoint y: 210, distance: 276.4
click at [1137, 210] on div "Submitted 61 Status colour #CDDAF4 hex #CDDAF4 Save Cancel Summaries Total orde…" at bounding box center [324, 340] width 3635 height 465
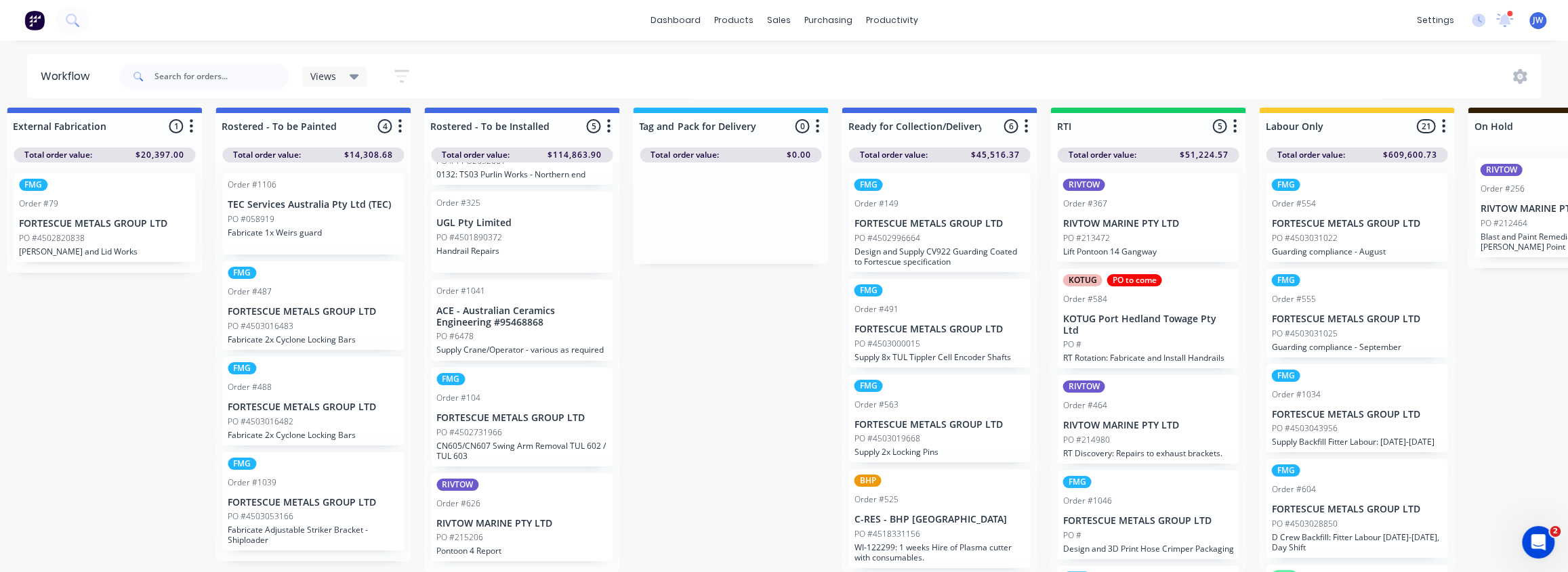
scroll to position [77, 0]
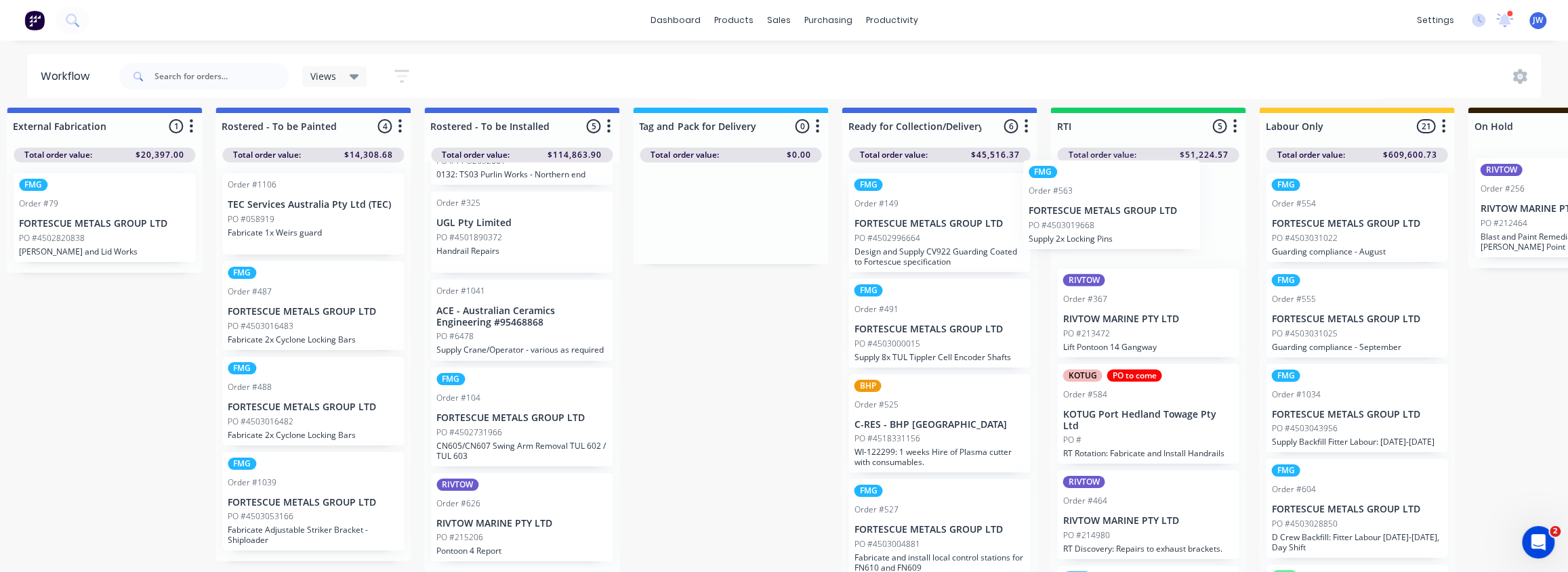
drag, startPoint x: 951, startPoint y: 423, endPoint x: 1132, endPoint y: 215, distance: 275.7
click at [1132, 215] on div "Submitted 61 Status colour #CDDAF4 hex #CDDAF4 Save Cancel Summaries Total orde…" at bounding box center [324, 340] width 3635 height 465
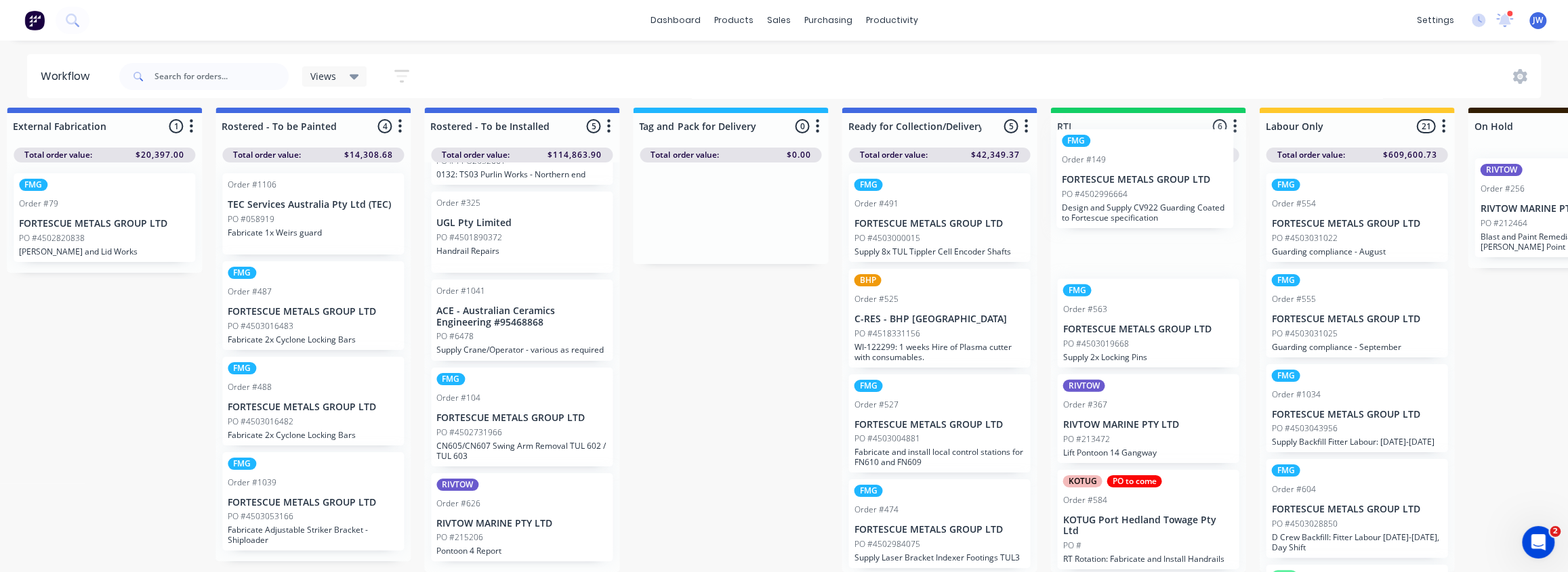
drag, startPoint x: 915, startPoint y: 242, endPoint x: 1130, endPoint y: 205, distance: 218.2
click at [1130, 205] on div "Submitted 61 Status colour #CDDAF4 hex #CDDAF4 Save Cancel Summaries Total orde…" at bounding box center [324, 340] width 3635 height 465
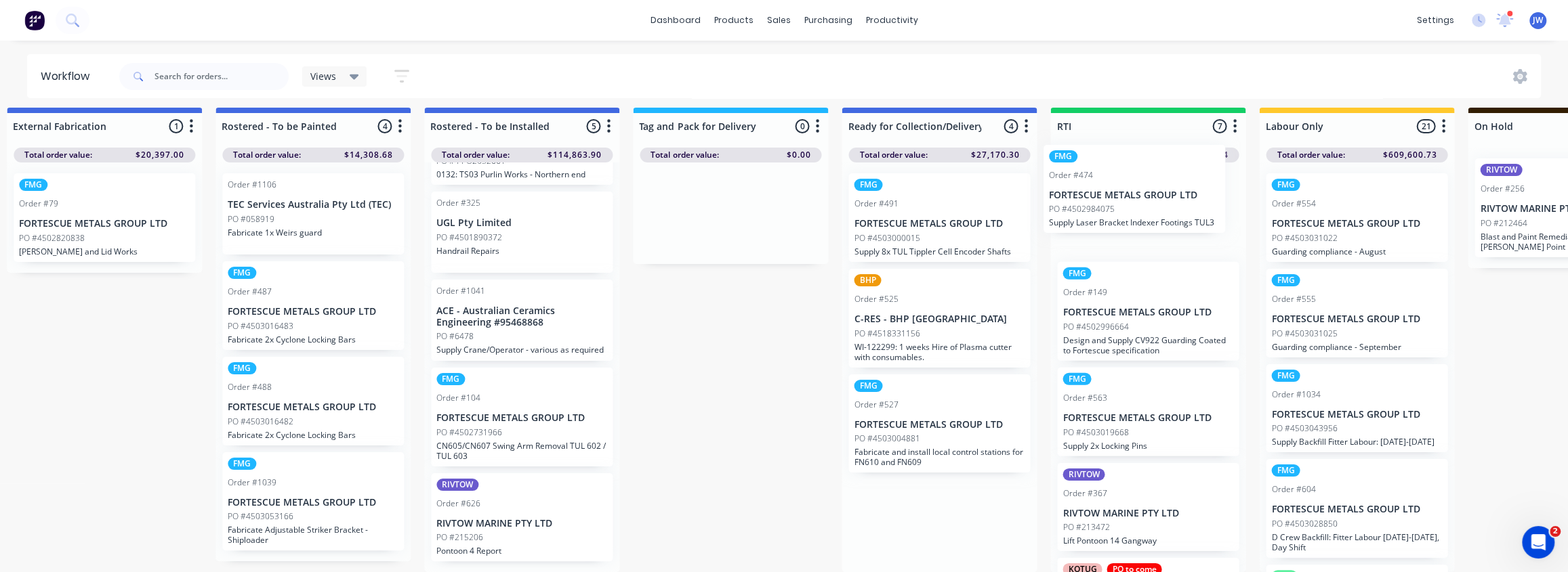
drag, startPoint x: 948, startPoint y: 541, endPoint x: 1151, endPoint y: 209, distance: 389.1
click at [1151, 209] on div "Submitted 61 Status colour #CDDAF4 hex #CDDAF4 Save Cancel Summaries Total orde…" at bounding box center [324, 340] width 3635 height 465
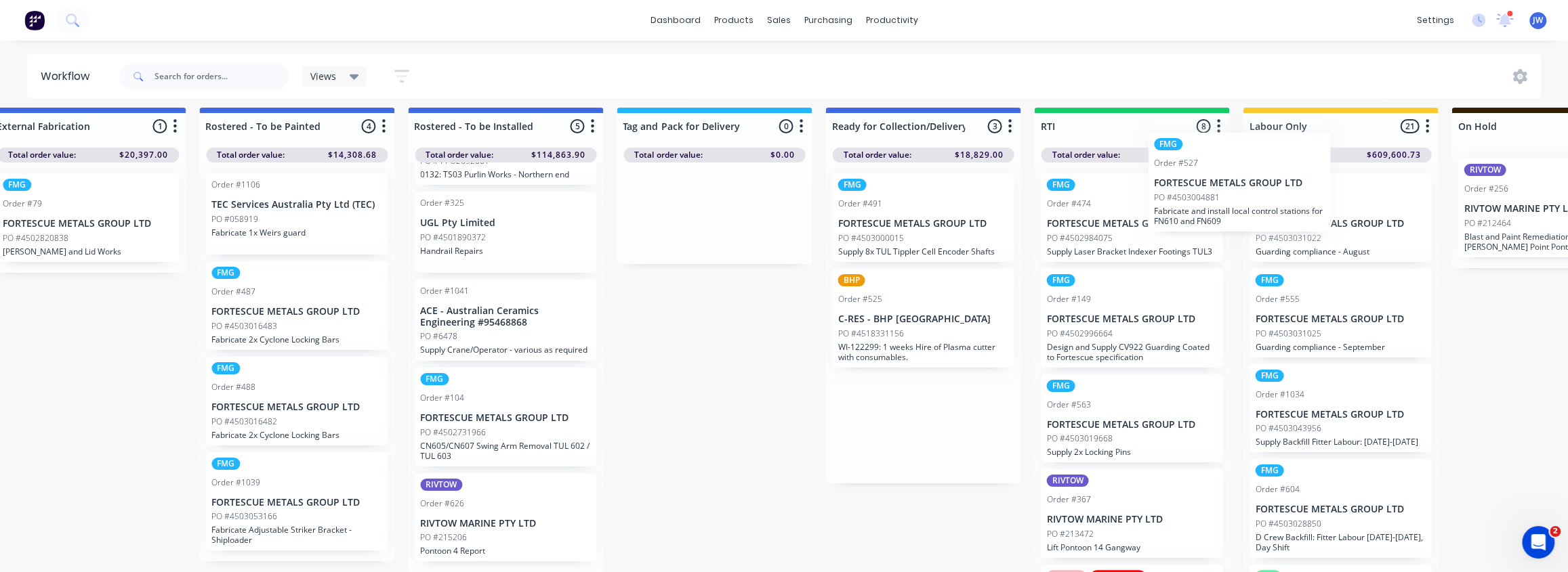
scroll to position [16, 1509]
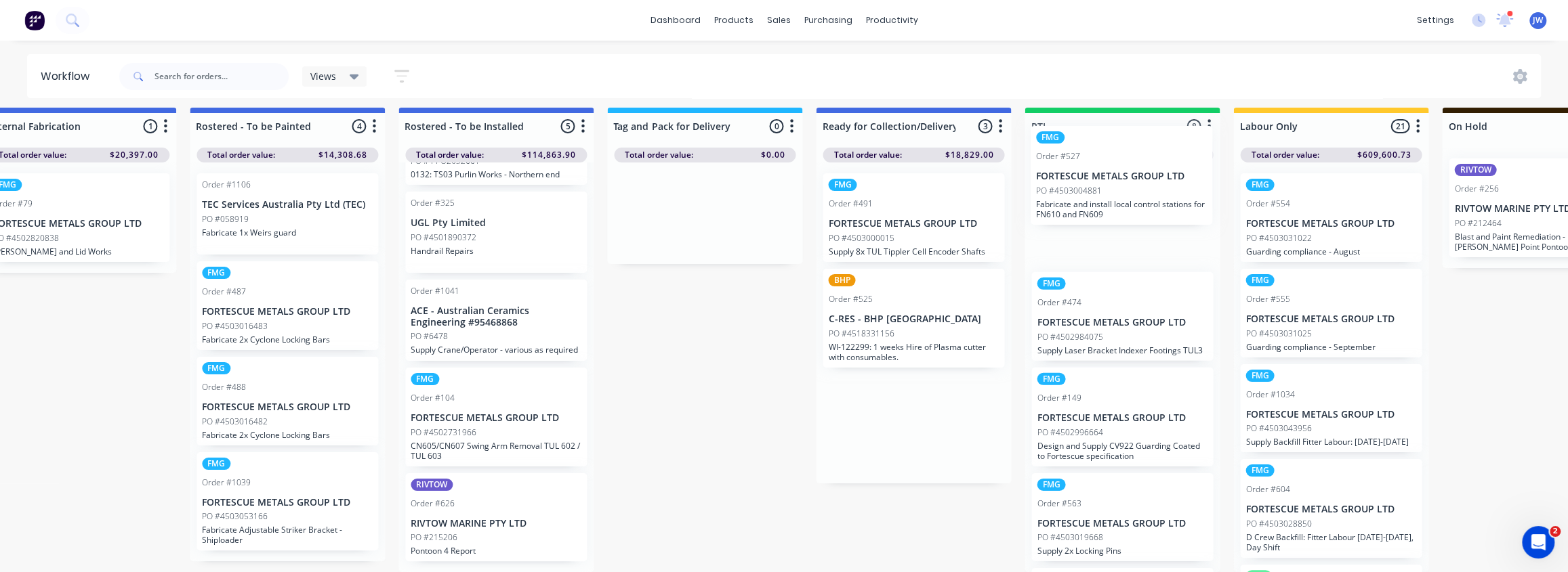
drag, startPoint x: 936, startPoint y: 429, endPoint x: 1097, endPoint y: 183, distance: 294.0
click at [1097, 183] on div "Submitted 61 Status colour #CDDAF4 hex #CDDAF4 Save Cancel Summaries Total orde…" at bounding box center [298, 340] width 3635 height 465
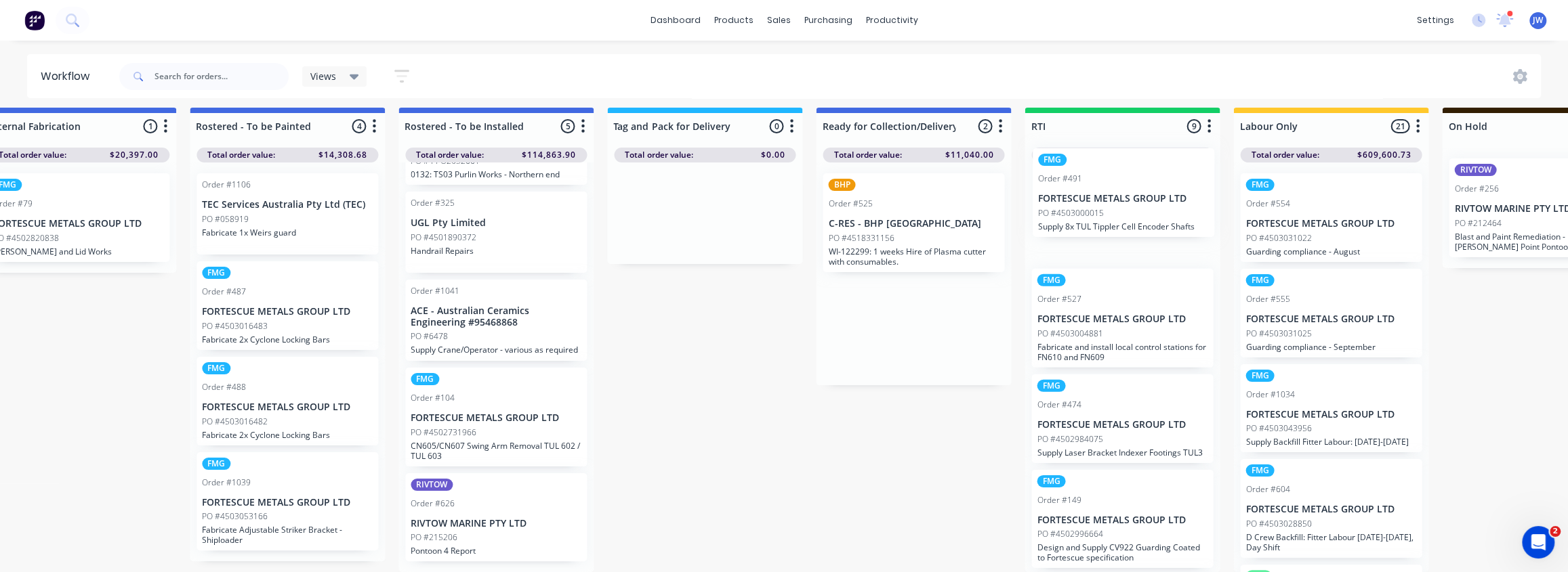
drag, startPoint x: 917, startPoint y: 225, endPoint x: 1136, endPoint y: 209, distance: 219.6
click at [1135, 209] on div "Submitted 61 Status colour #CDDAF4 hex #CDDAF4 Save Cancel Summaries Total orde…" at bounding box center [298, 340] width 3635 height 465
click at [930, 218] on p "C-RES - BHP [GEOGRAPHIC_DATA]" at bounding box center [913, 224] width 170 height 11
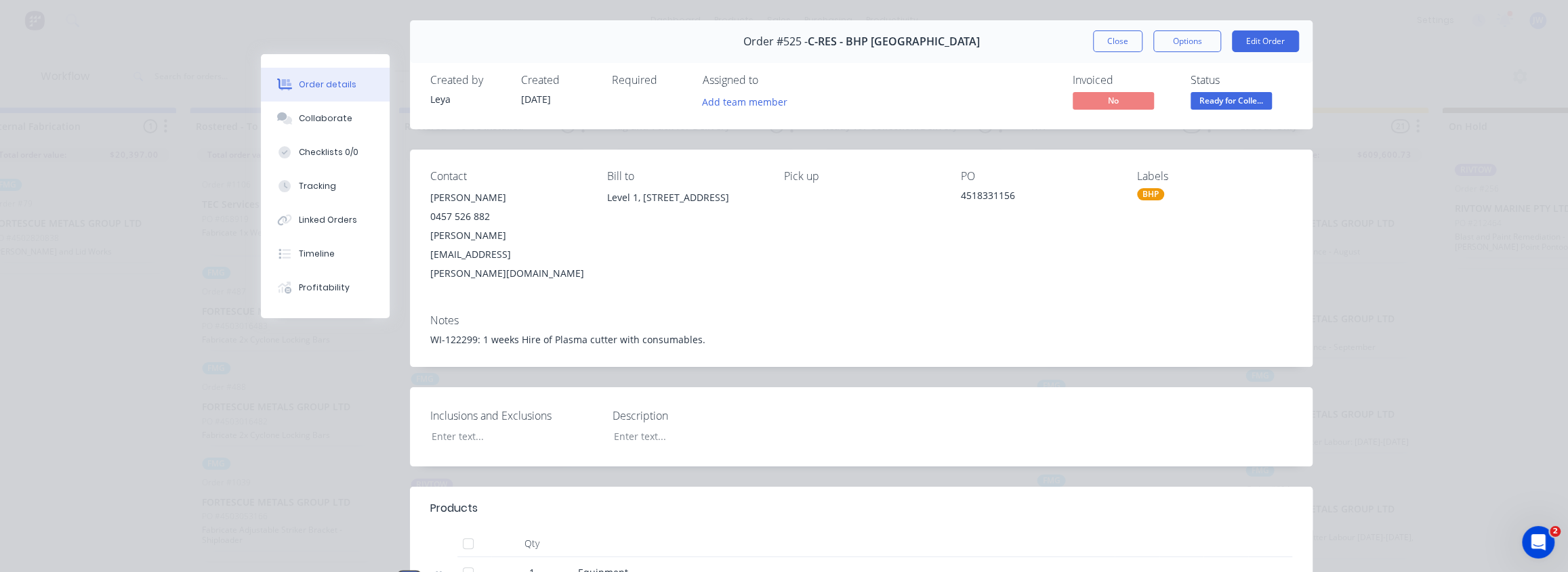
scroll to position [0, 0]
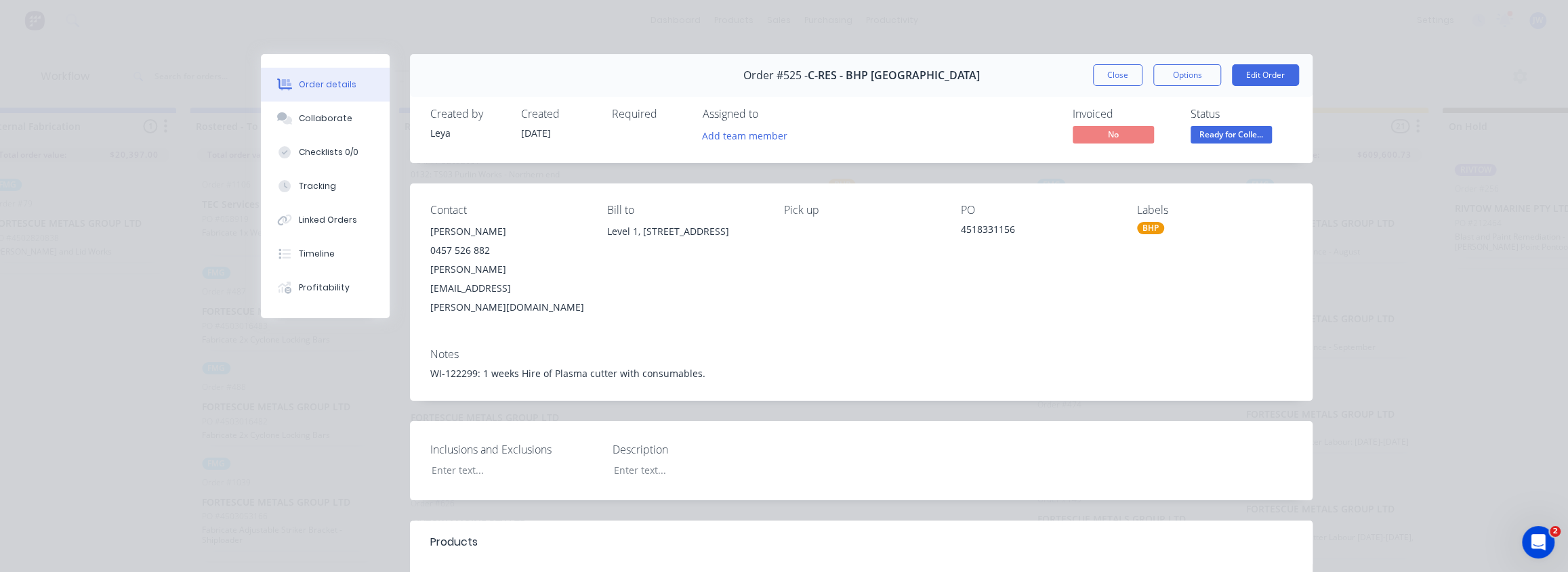
click at [361, 423] on div "Order #525 - C-RES - BHP Port Hedland Close Options Edit Order Created by Leya …" at bounding box center [786, 485] width 1051 height 862
click at [1114, 71] on button "Close" at bounding box center [1117, 75] width 49 height 21
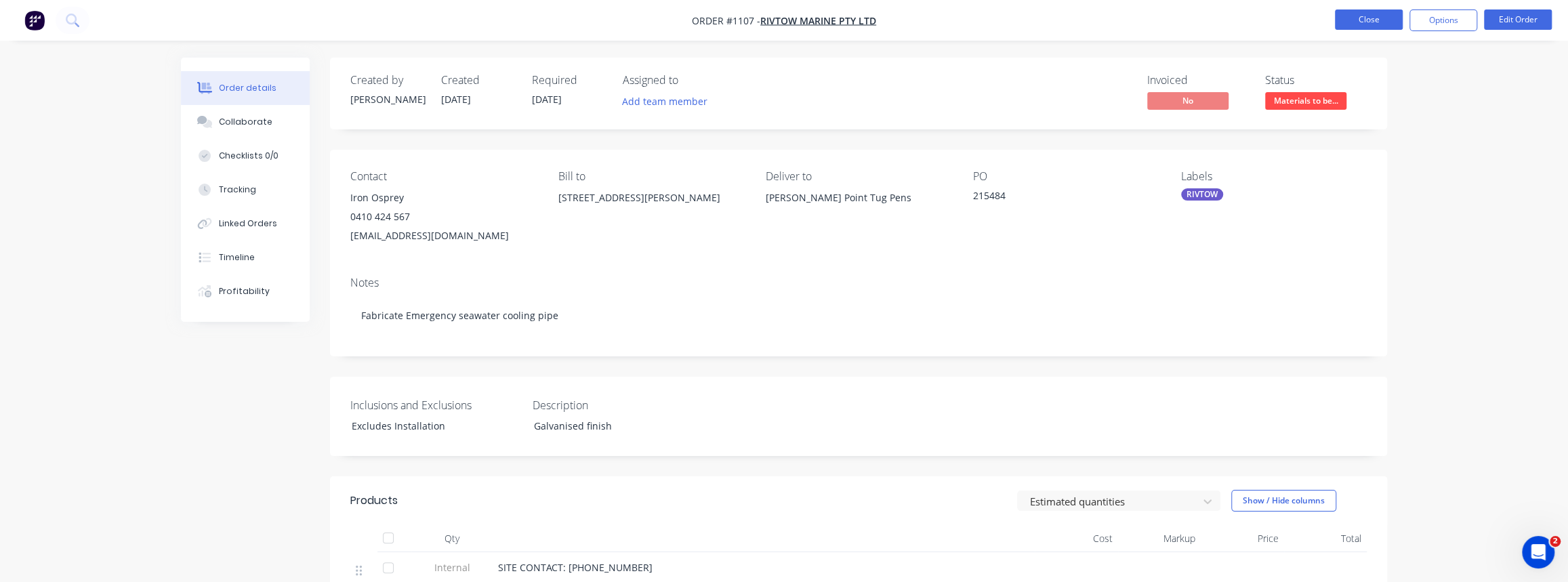
click at [1355, 17] on button "Close" at bounding box center [1368, 19] width 68 height 20
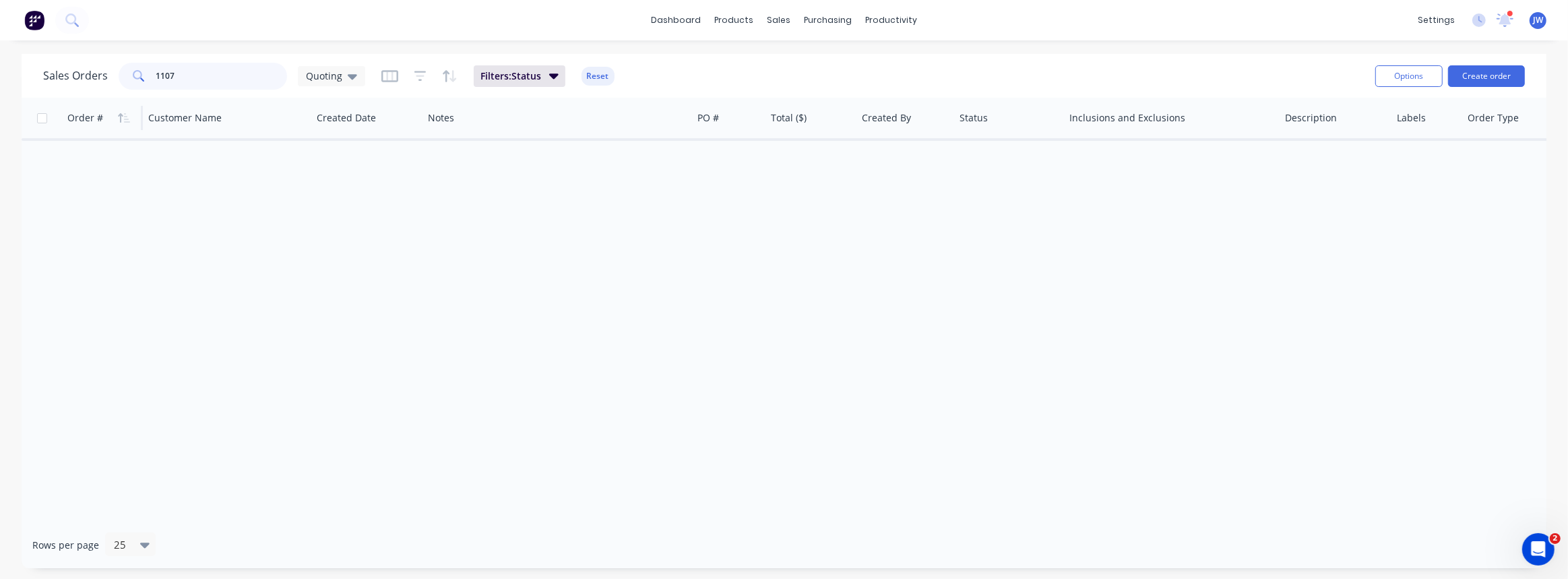
drag, startPoint x: 193, startPoint y: 91, endPoint x: 93, endPoint y: 104, distance: 100.8
click at [93, 105] on div "Sales Orders 1107 Quoting Filters: Status Reset Options Create order Order # Cu…" at bounding box center [784, 312] width 1526 height 514
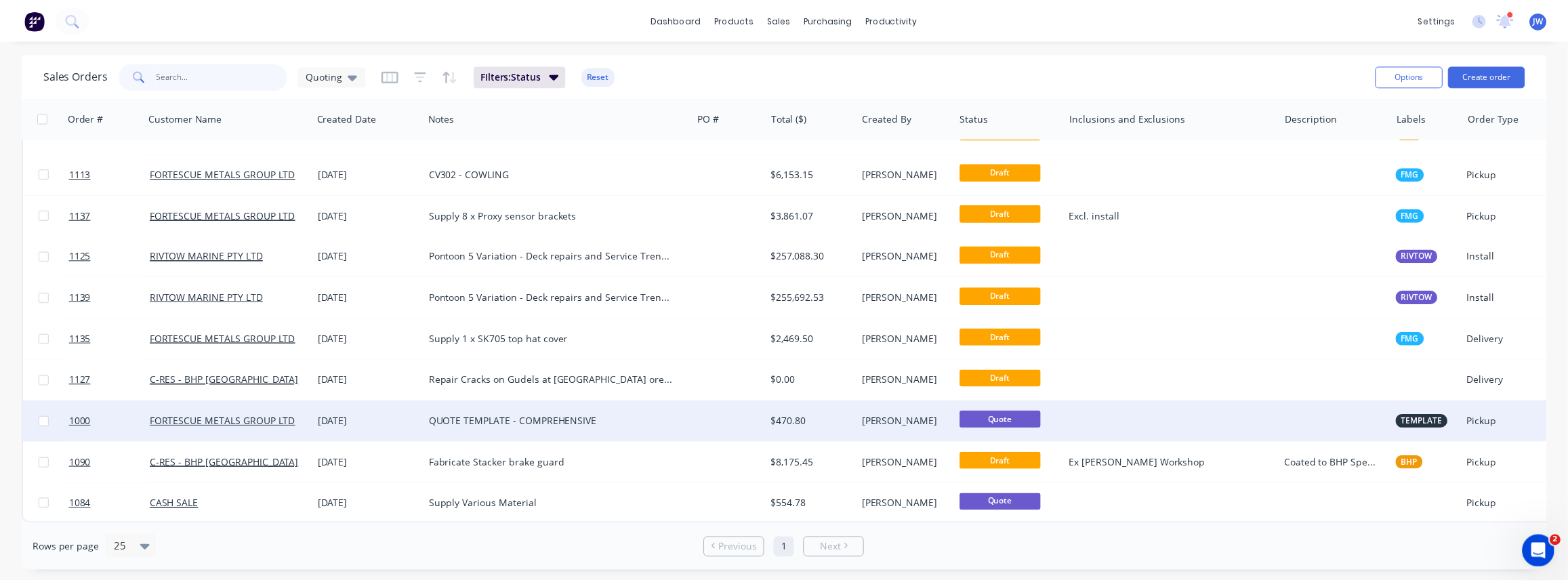
scroll to position [158, 0]
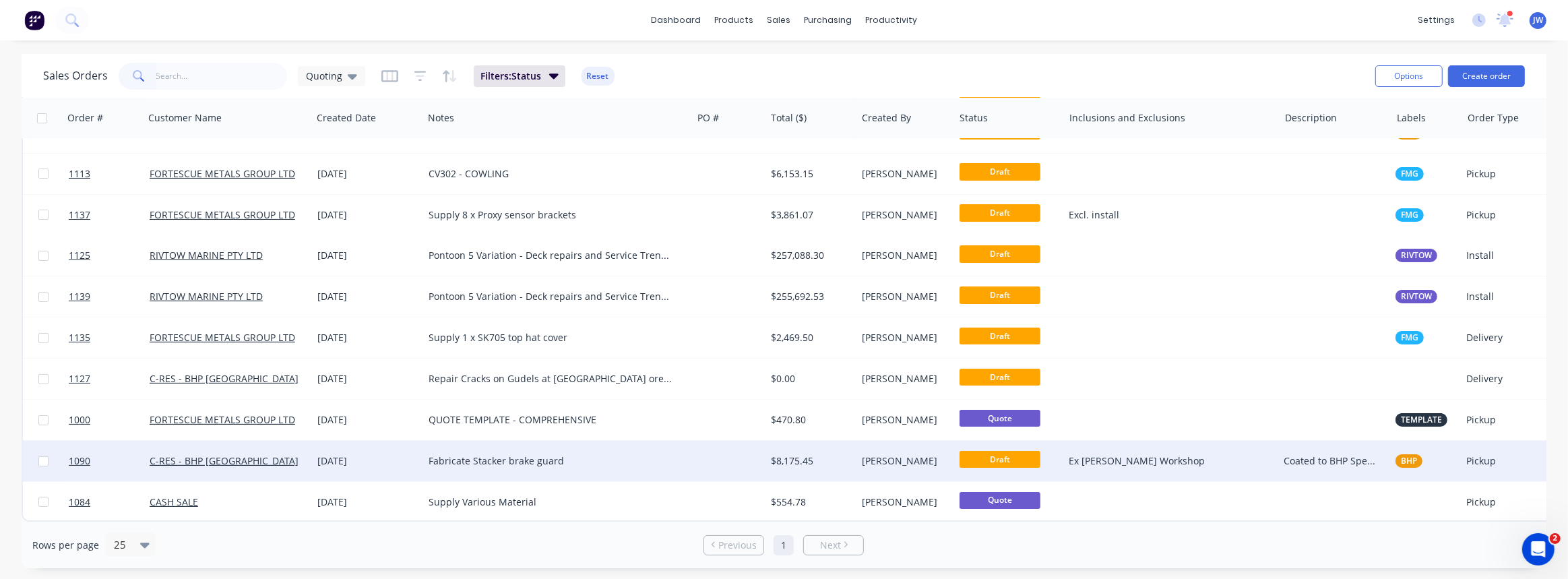
click at [399, 460] on div "[DATE]" at bounding box center [368, 461] width 100 height 14
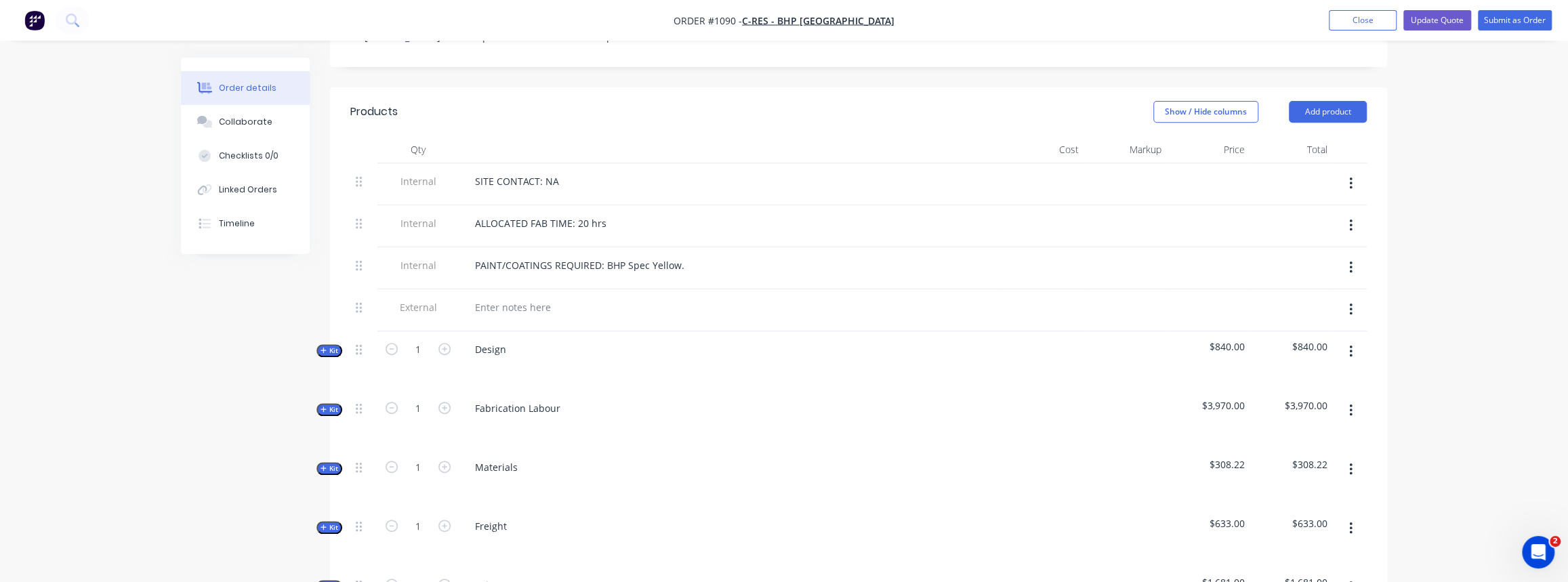
scroll to position [431, 0]
click at [236, 125] on div "Collaborate" at bounding box center [245, 121] width 54 height 12
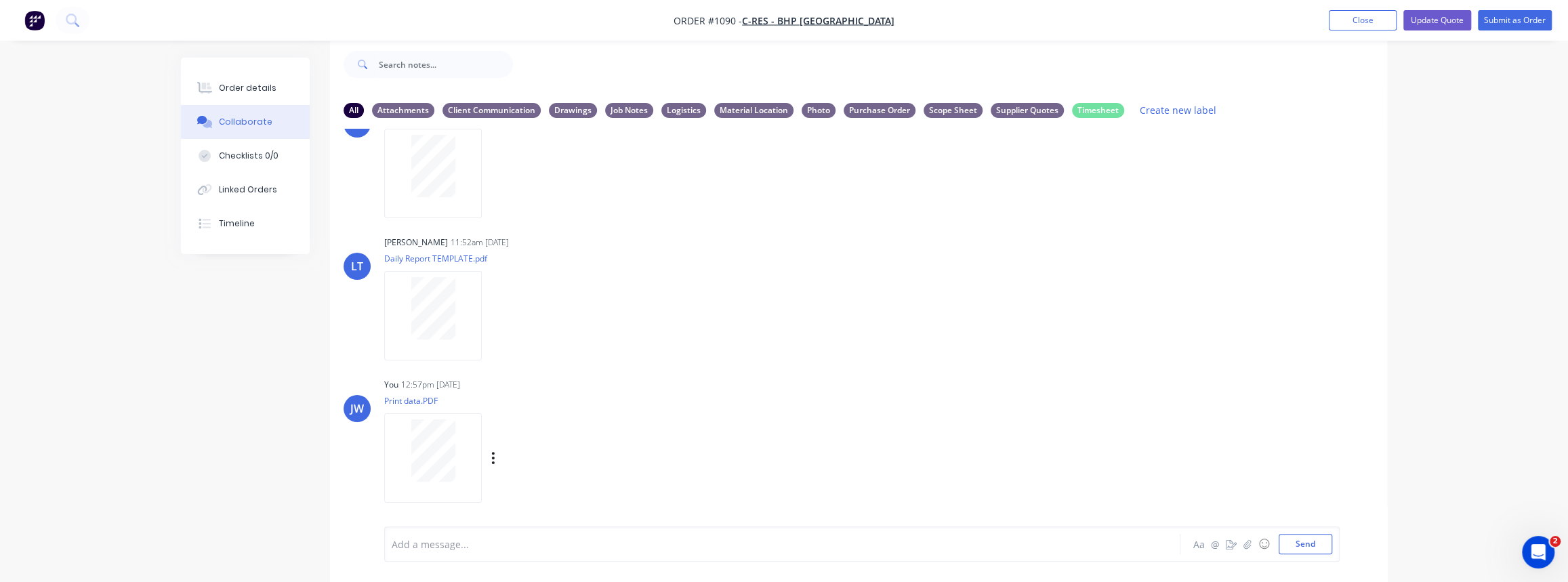
scroll to position [61, 0]
click at [1309, 538] on button "Send" at bounding box center [1306, 544] width 54 height 20
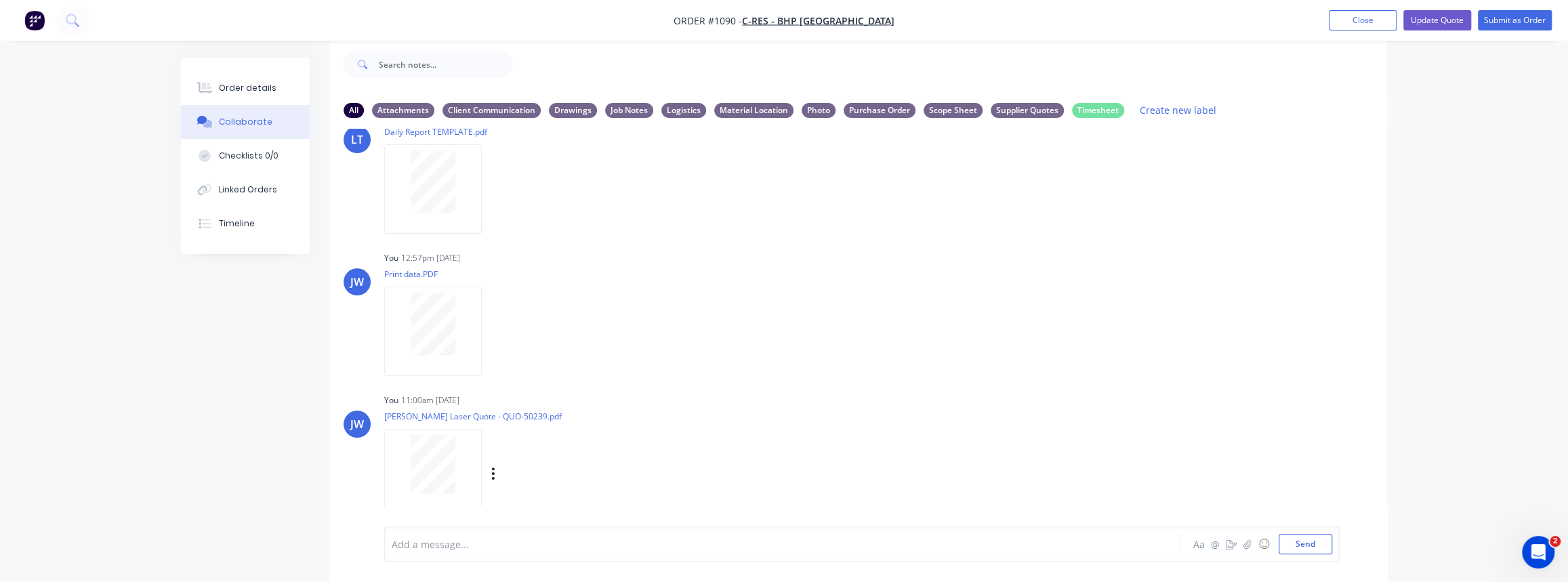
scroll to position [203, 0]
click at [495, 459] on icon "button" at bounding box center [493, 456] width 4 height 16
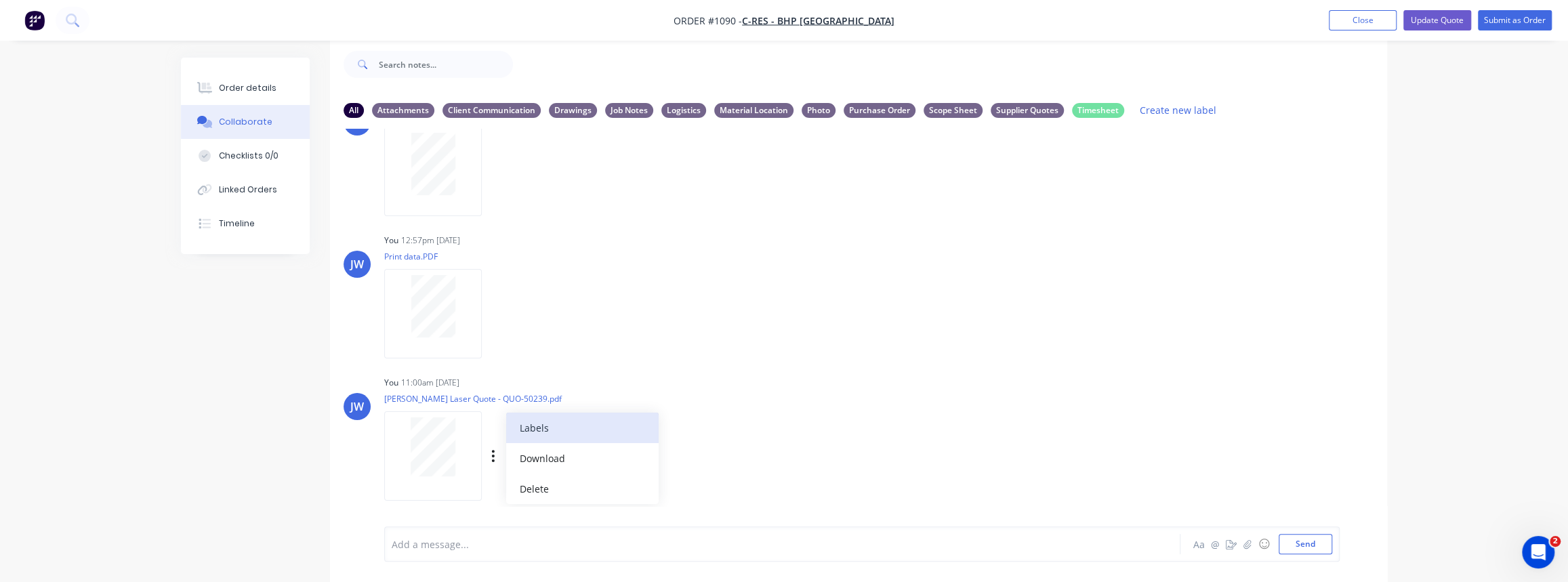
click at [554, 438] on button "Labels" at bounding box center [582, 428] width 153 height 31
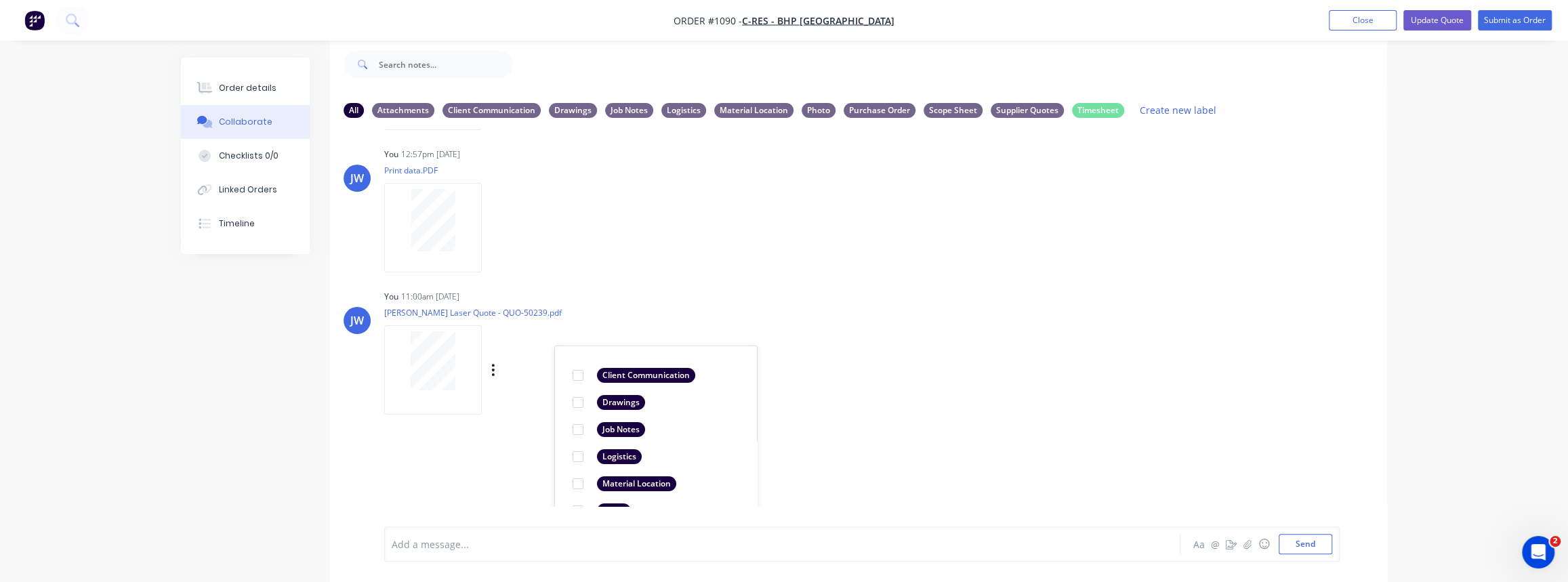
scroll to position [388, 0]
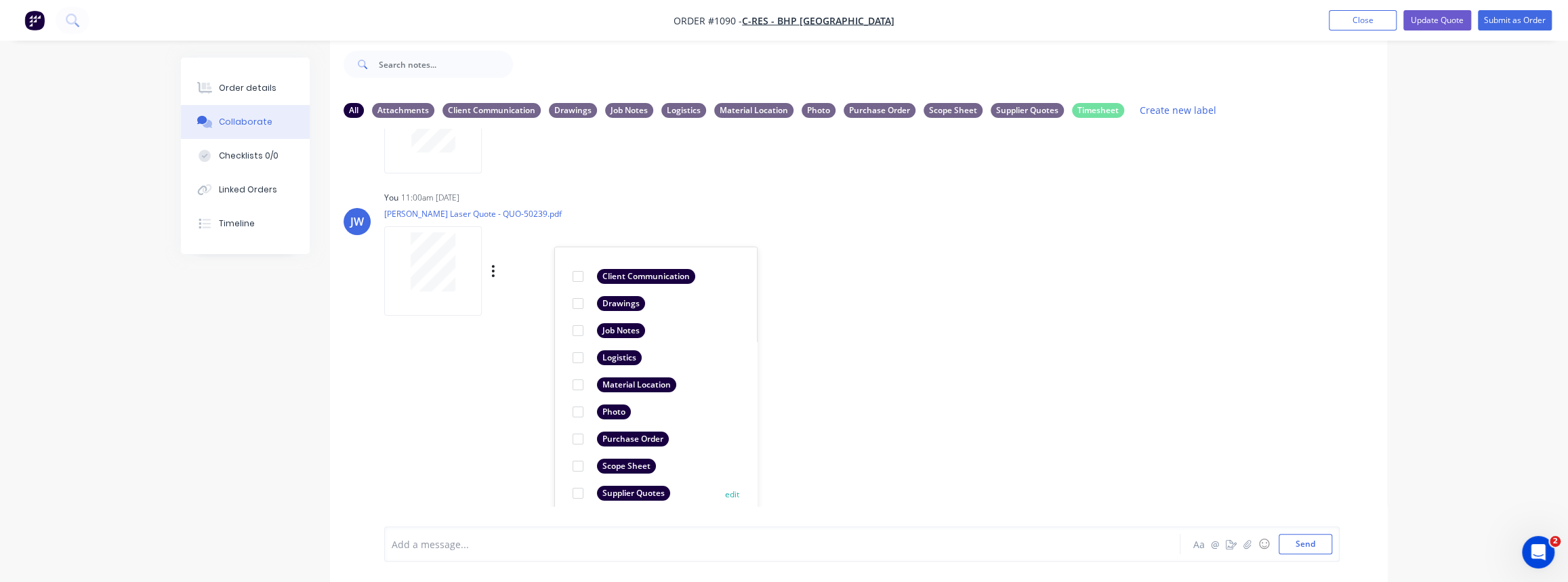
click at [580, 488] on div at bounding box center [577, 493] width 27 height 27
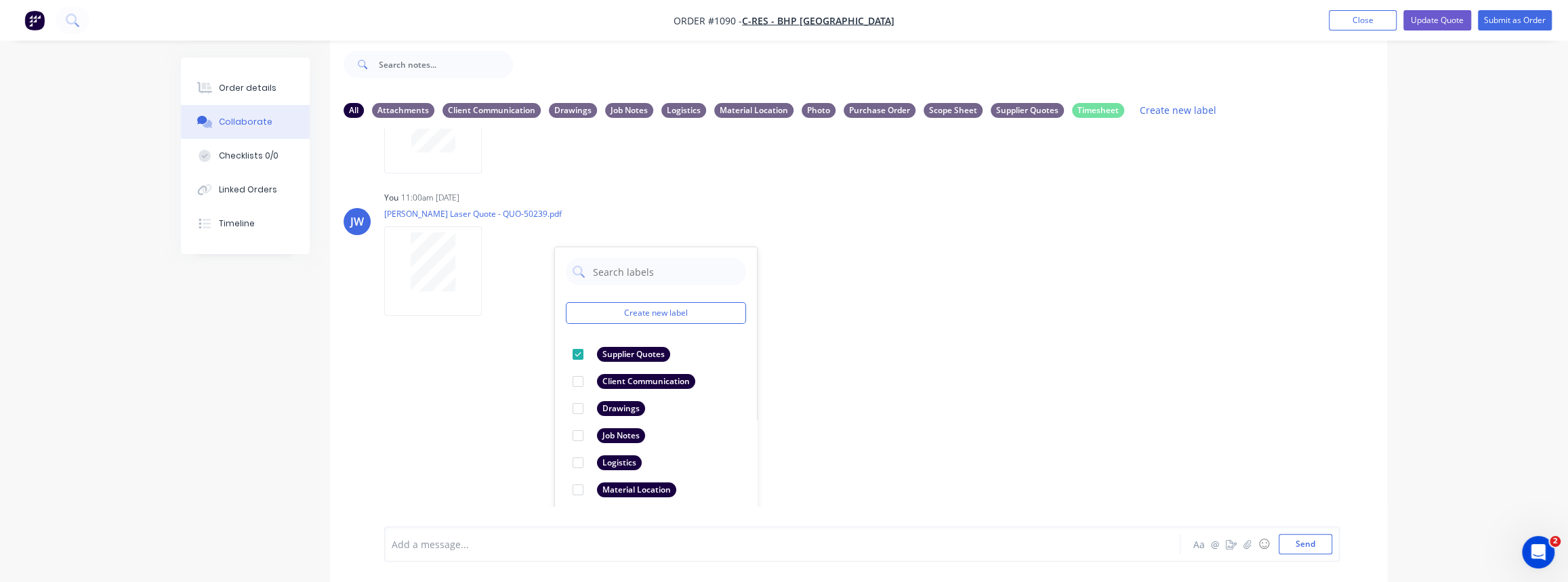
click at [532, 463] on div "LT [PERSON_NAME] 11:52am [DATE] Paint Coating Inspection Report.pdf Labels Down…" at bounding box center [858, 317] width 1057 height 377
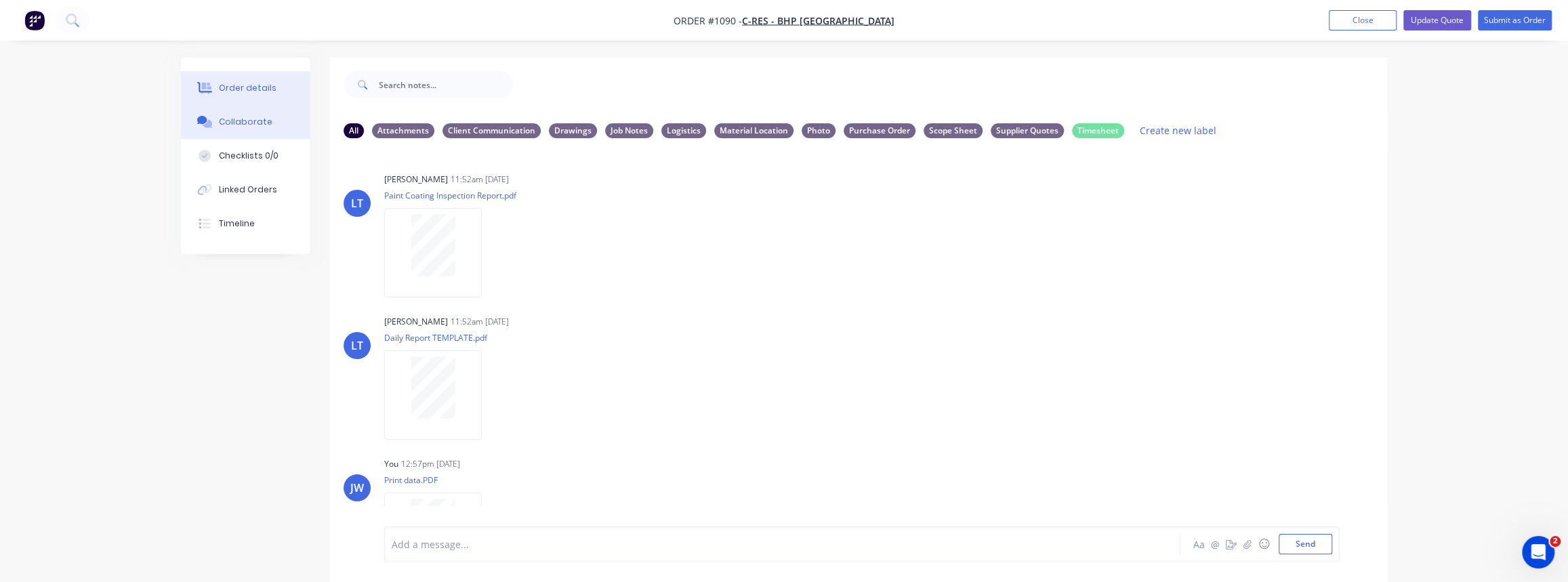
click at [235, 84] on div "Order details" at bounding box center [247, 88] width 57 height 12
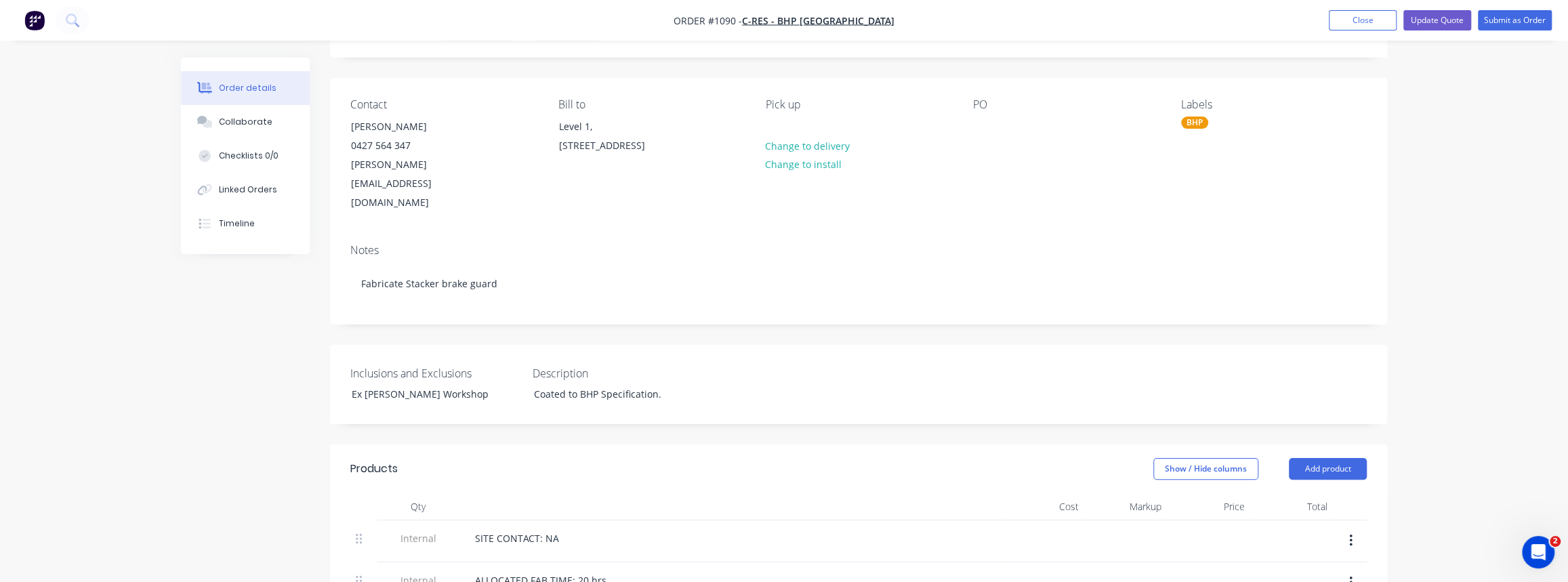
scroll to position [61, 0]
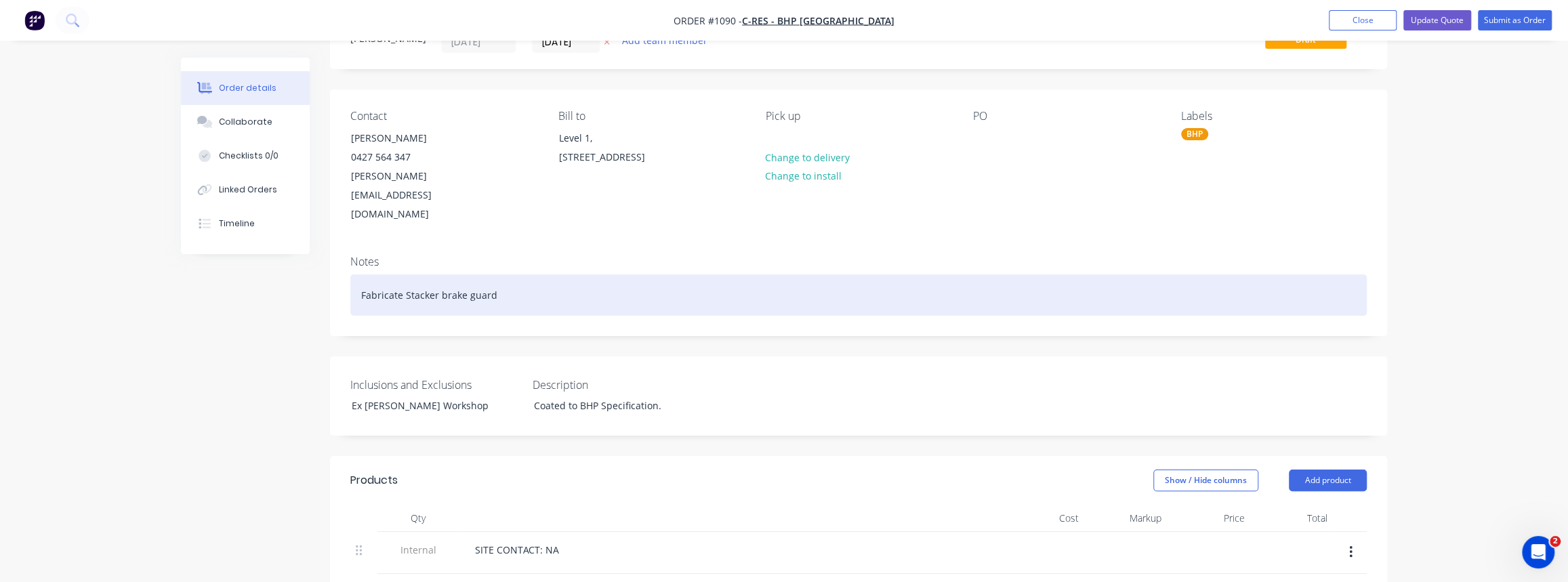
click at [506, 274] on div "Fabricate Stacker brake guard" at bounding box center [858, 295] width 1016 height 42
click at [402, 274] on div "Fabricate Stacker brake guard" at bounding box center [858, 295] width 1016 height 42
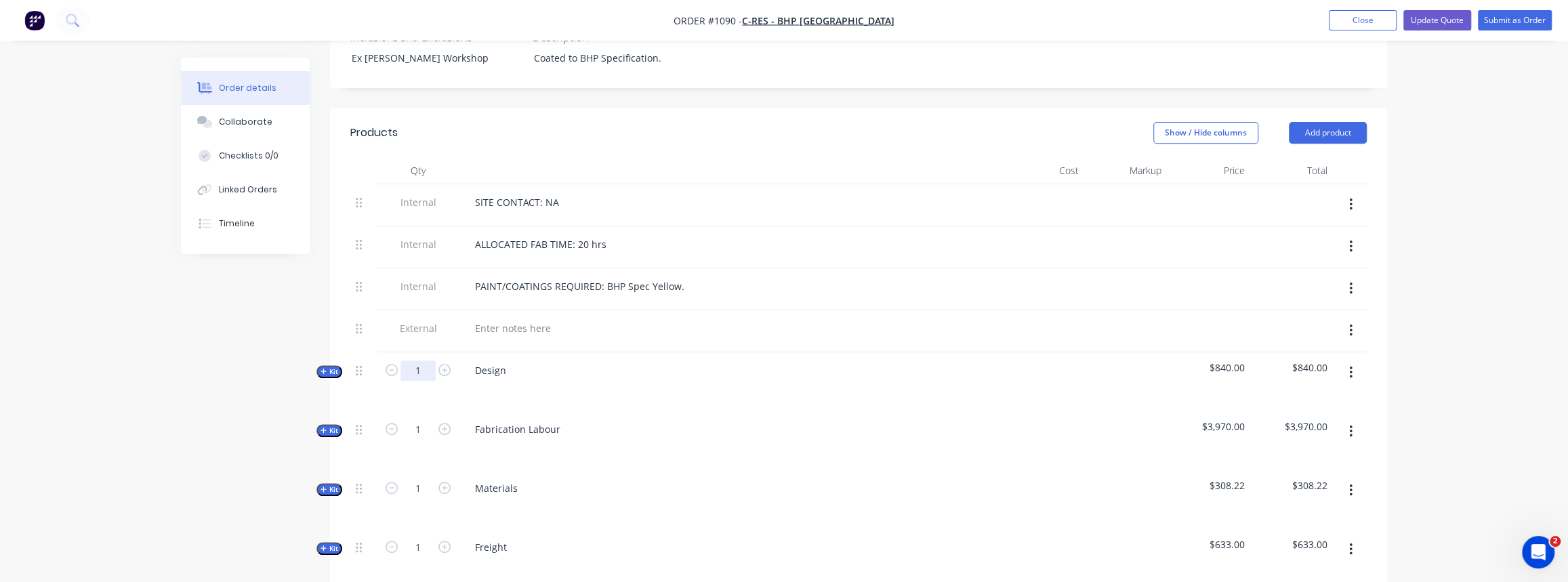
scroll to position [370, 0]
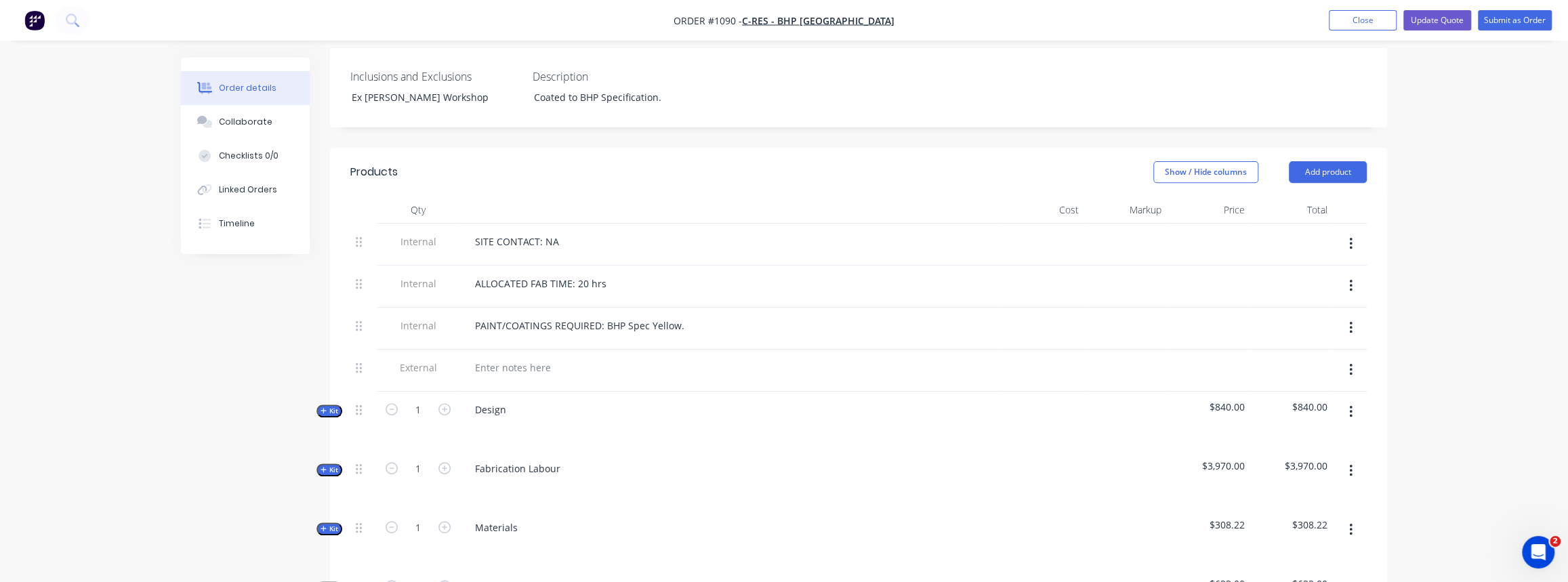
click at [332, 525] on span "Kit" at bounding box center [329, 529] width 18 height 10
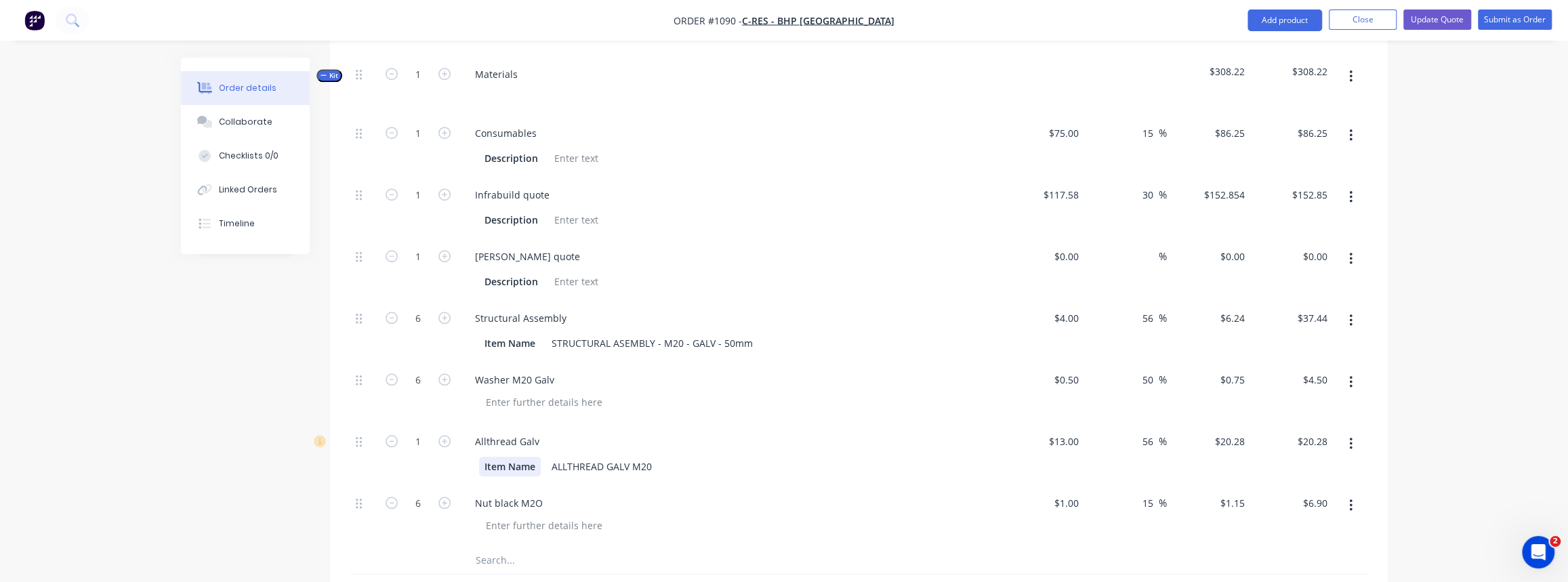
scroll to position [801, 0]
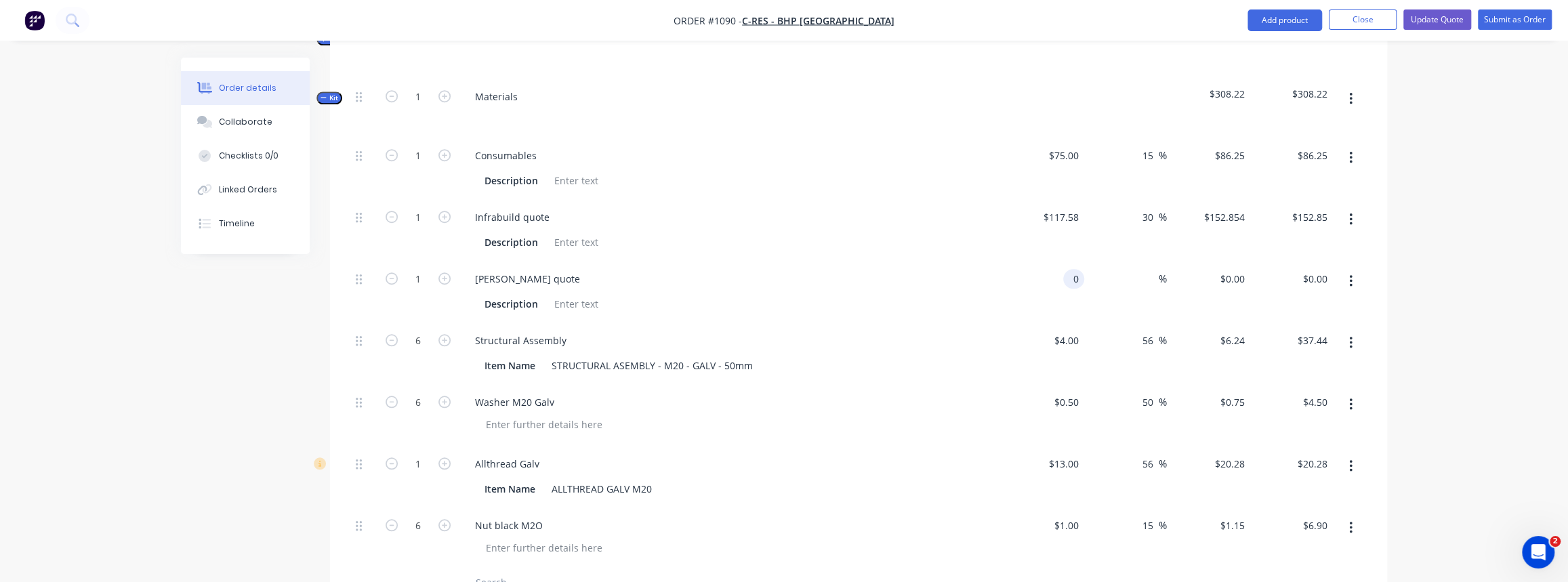
click at [1063, 269] on div "0 0" at bounding box center [1073, 278] width 21 height 19
type input "$526.00"
click at [1145, 269] on input at bounding box center [1150, 278] width 16 height 19
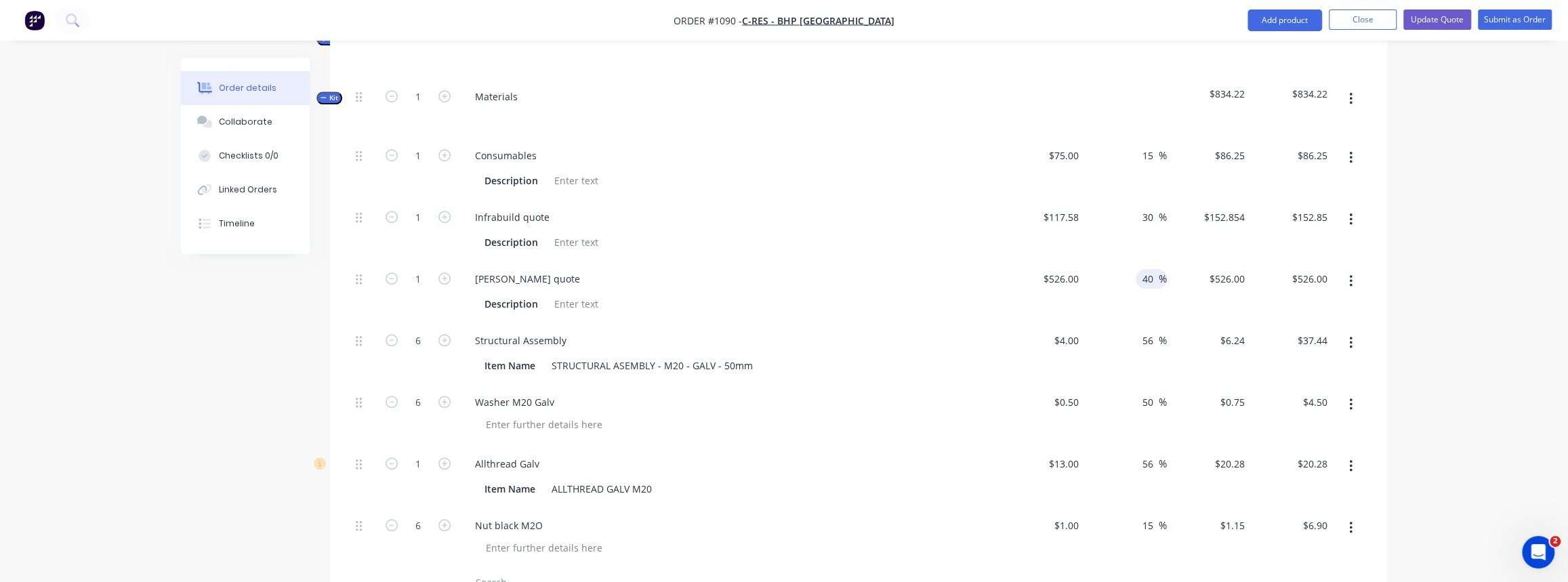
type input "40"
type input "$736.40"
click at [935, 295] on div "Description" at bounding box center [727, 304] width 496 height 19
click at [223, 125] on div "Collaborate" at bounding box center [245, 121] width 54 height 12
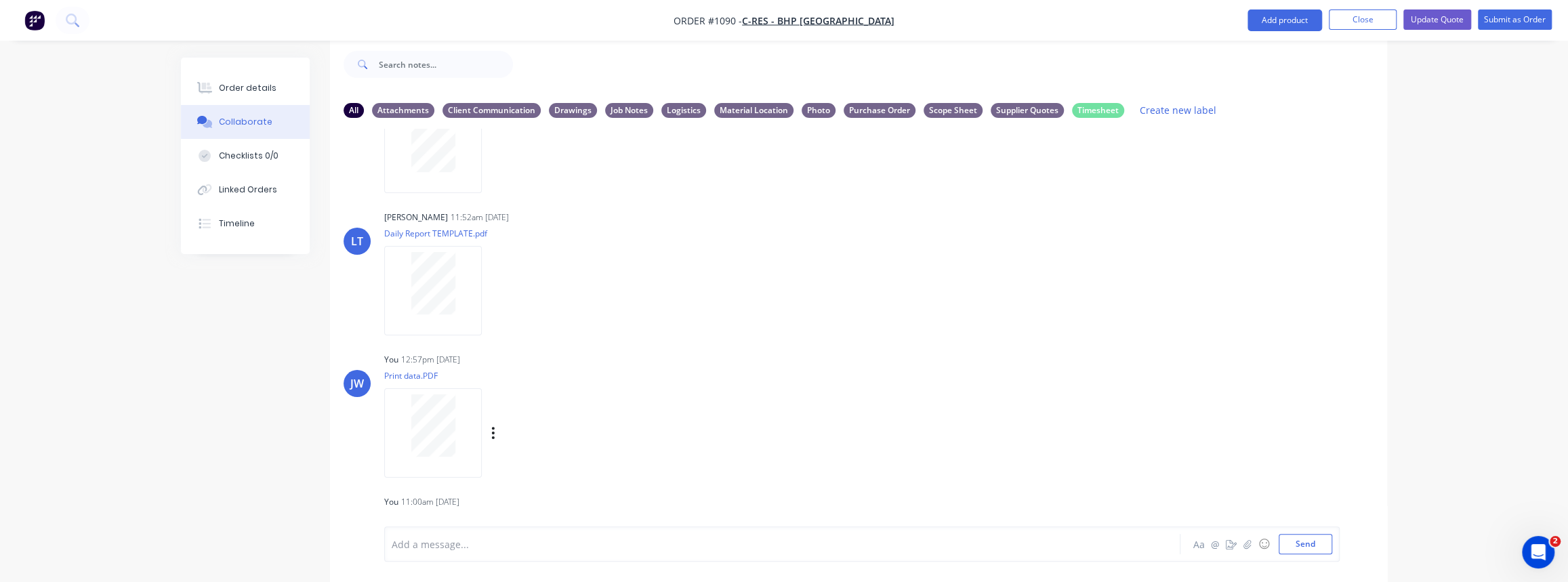
scroll to position [203, 0]
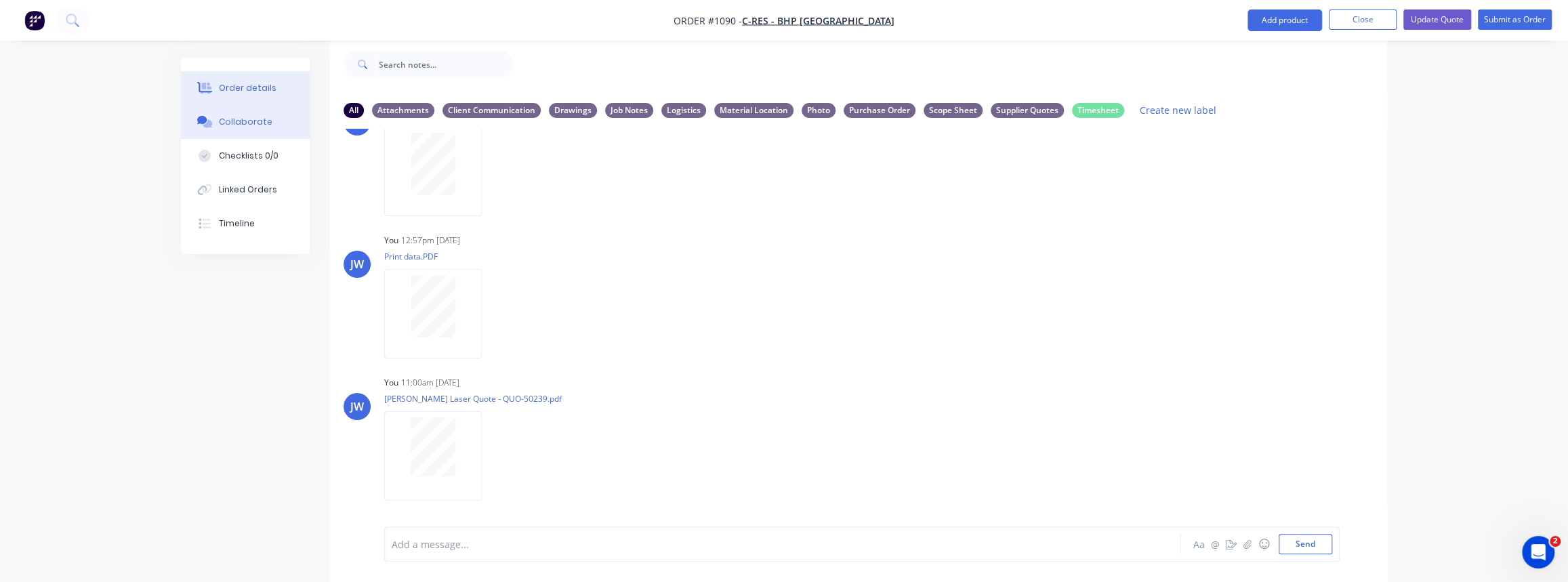
click at [245, 100] on button "Order details" at bounding box center [245, 88] width 129 height 34
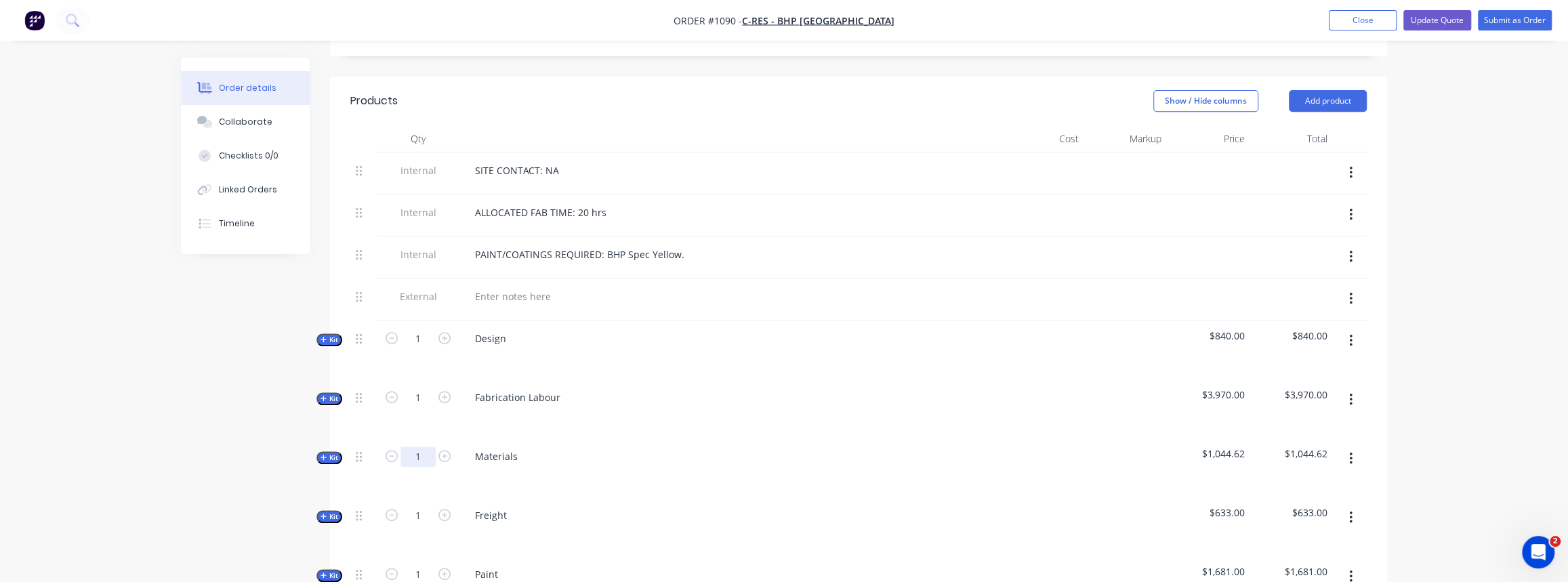
scroll to position [515, 0]
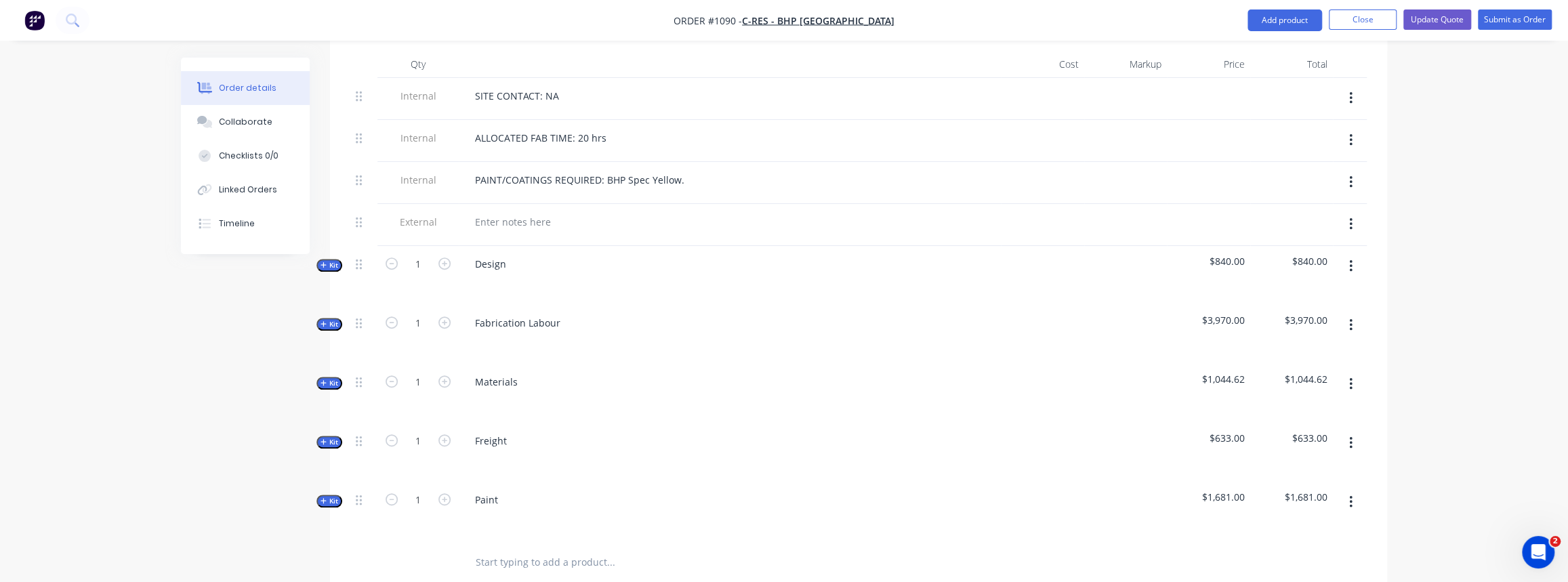
click at [317, 377] on button "Kit" at bounding box center [330, 384] width 26 height 13
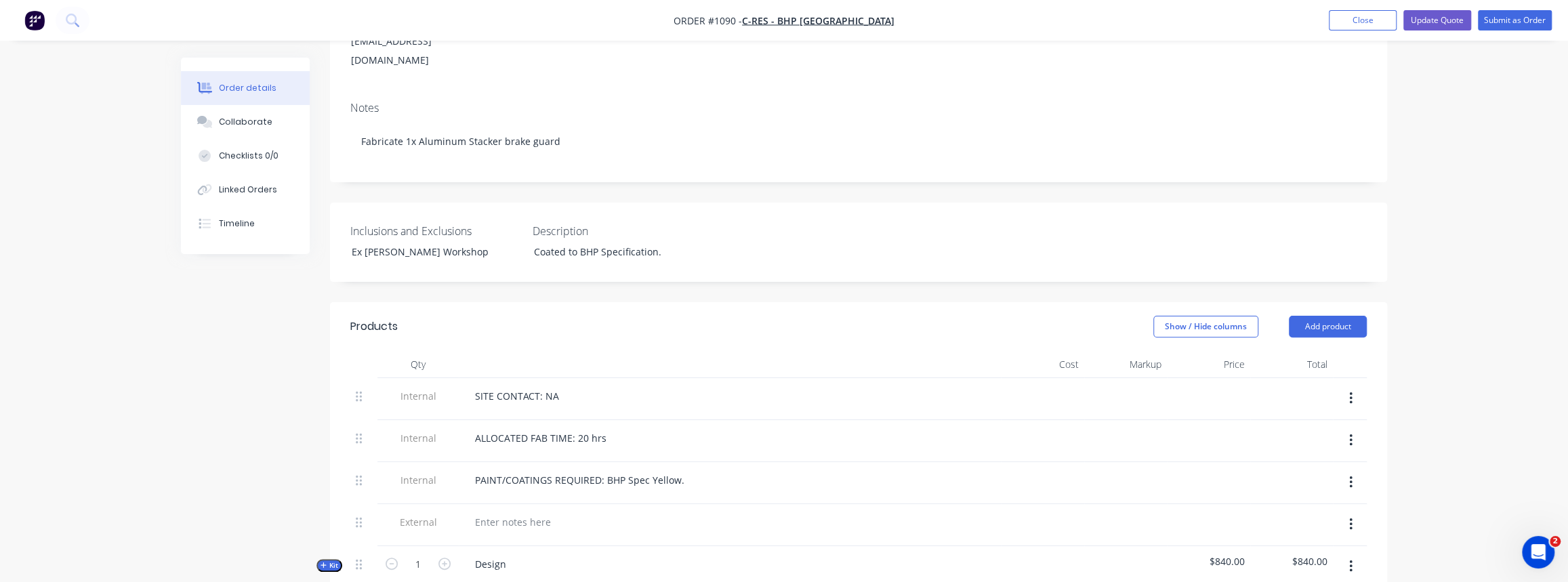
scroll to position [208, 0]
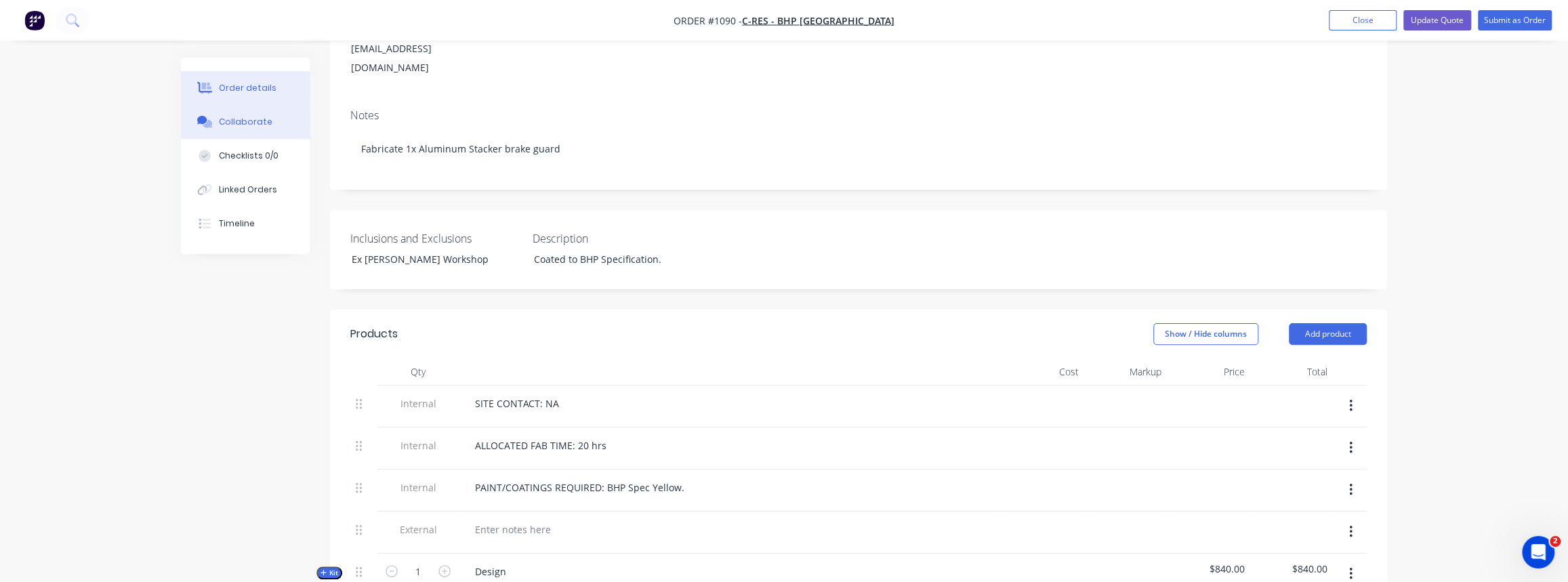
click at [226, 120] on div "Collaborate" at bounding box center [245, 121] width 54 height 12
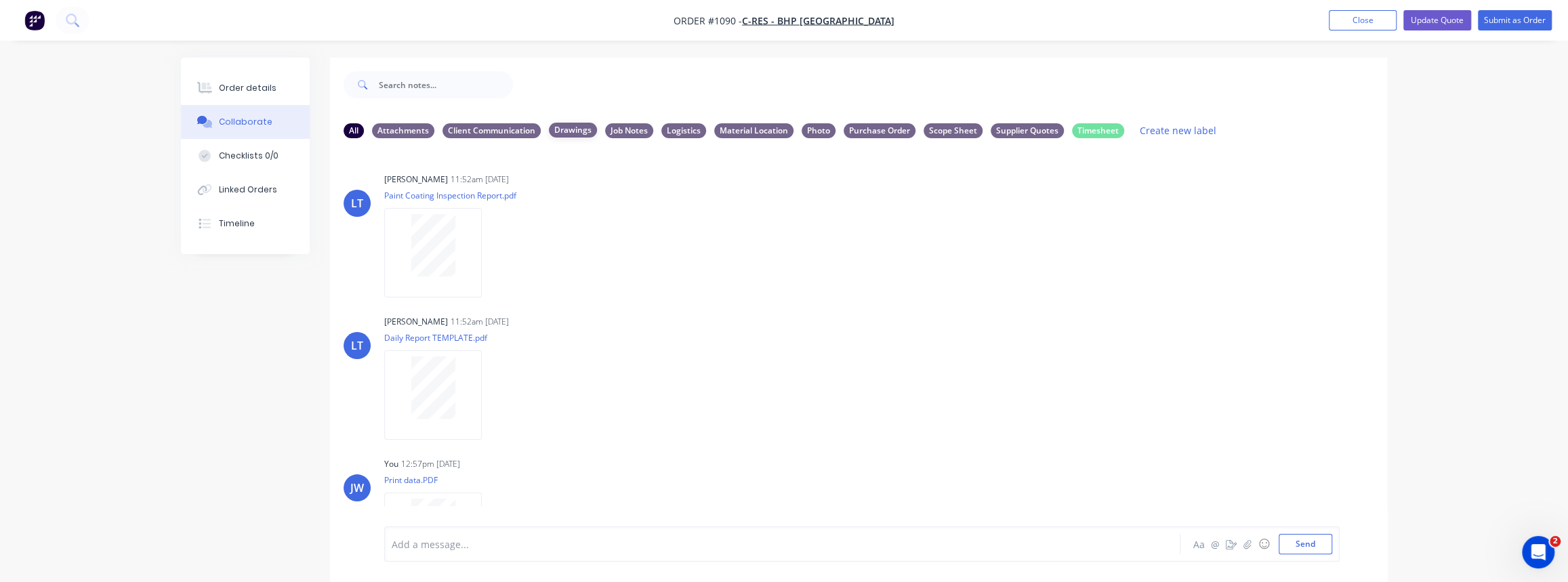
click at [558, 122] on div "Drawings" at bounding box center [573, 130] width 48 height 15
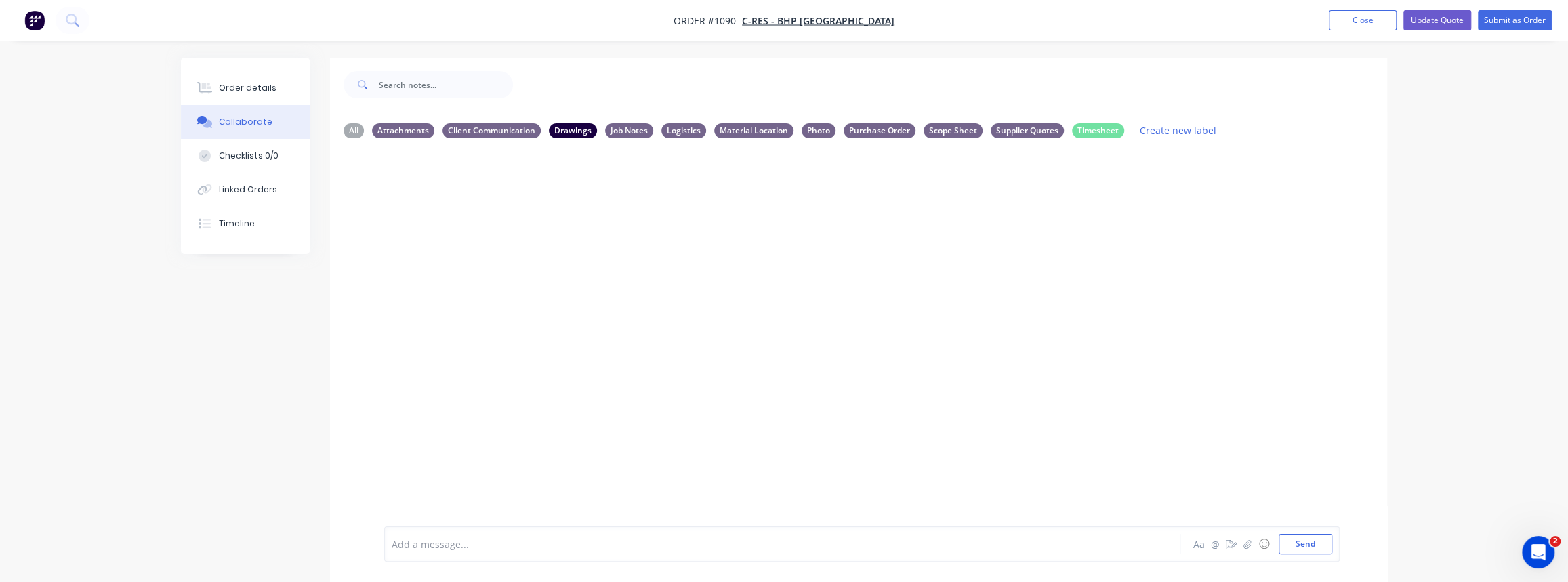
click at [257, 106] on button "Collaborate" at bounding box center [245, 121] width 129 height 34
click at [258, 92] on div "Order details" at bounding box center [247, 88] width 57 height 12
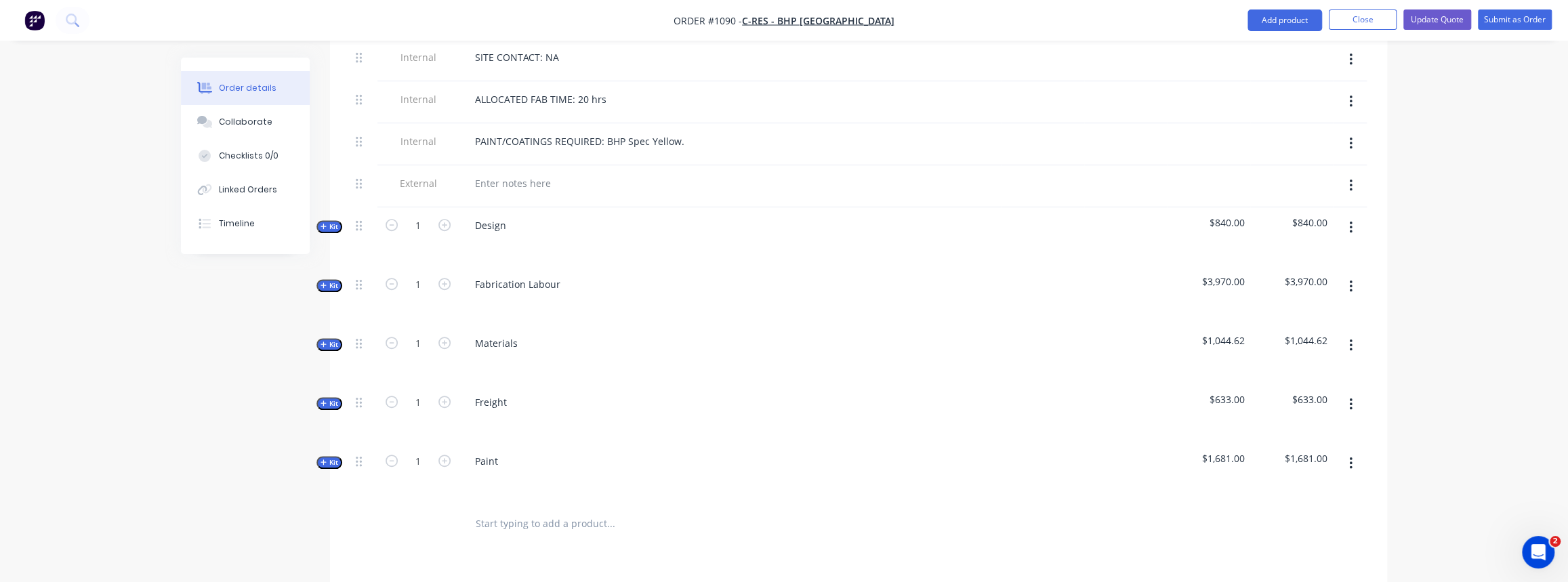
scroll to position [554, 0]
click at [330, 339] on span "Kit" at bounding box center [329, 344] width 18 height 10
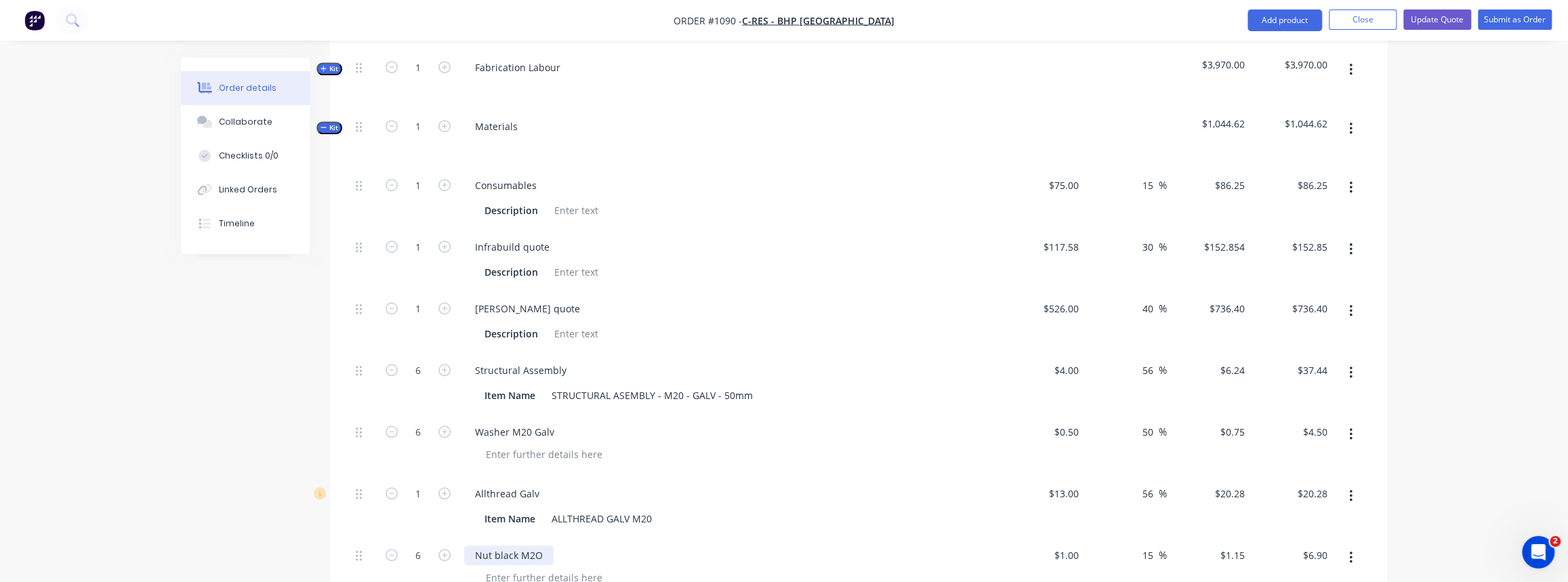
scroll to position [801, 0]
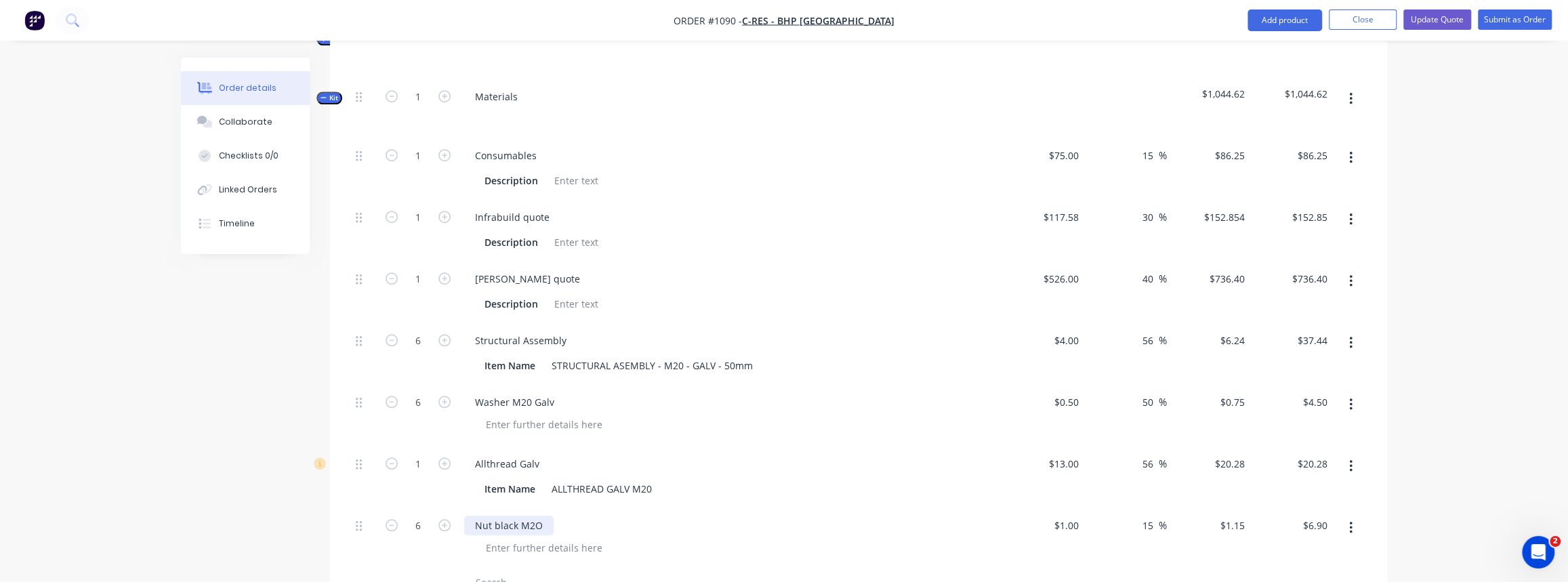
click at [505, 516] on div "Nut black M2O" at bounding box center [508, 525] width 90 height 19
click at [508, 516] on div "Nut black M2O" at bounding box center [508, 525] width 90 height 19
click at [603, 516] on div "Nut Galv M2O" at bounding box center [730, 525] width 532 height 19
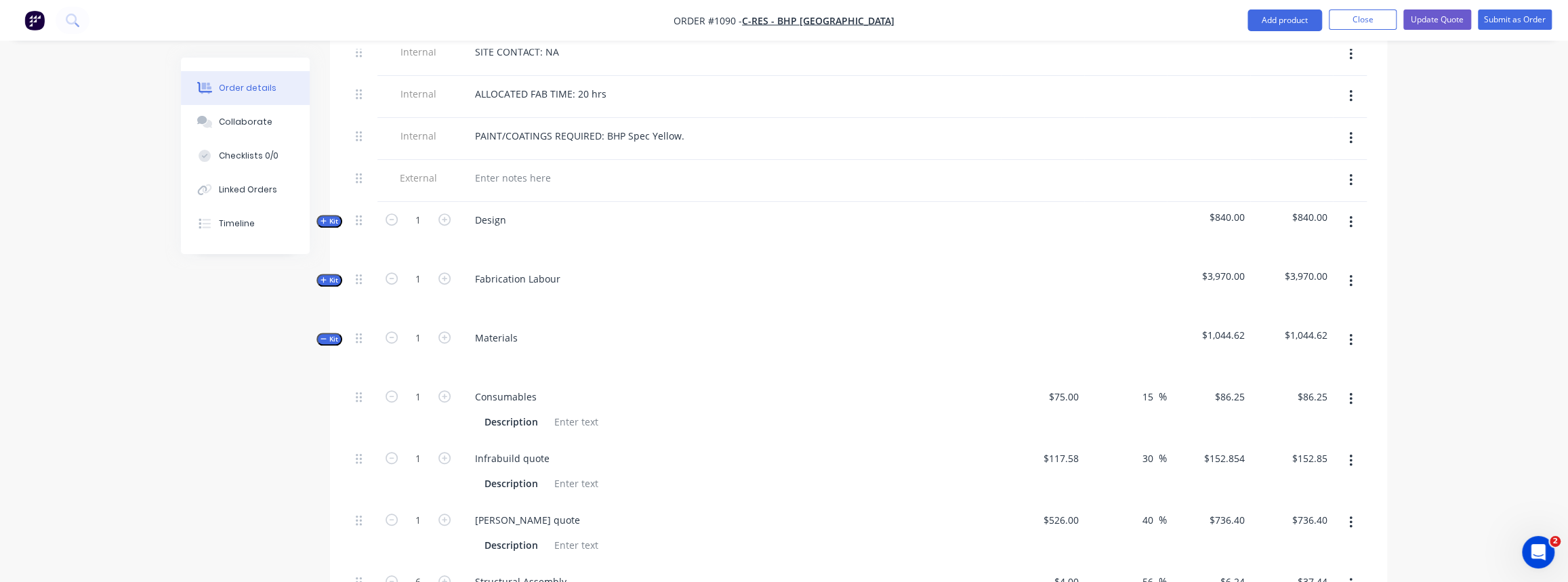
scroll to position [554, 0]
click at [332, 221] on span "Kit" at bounding box center [329, 225] width 18 height 10
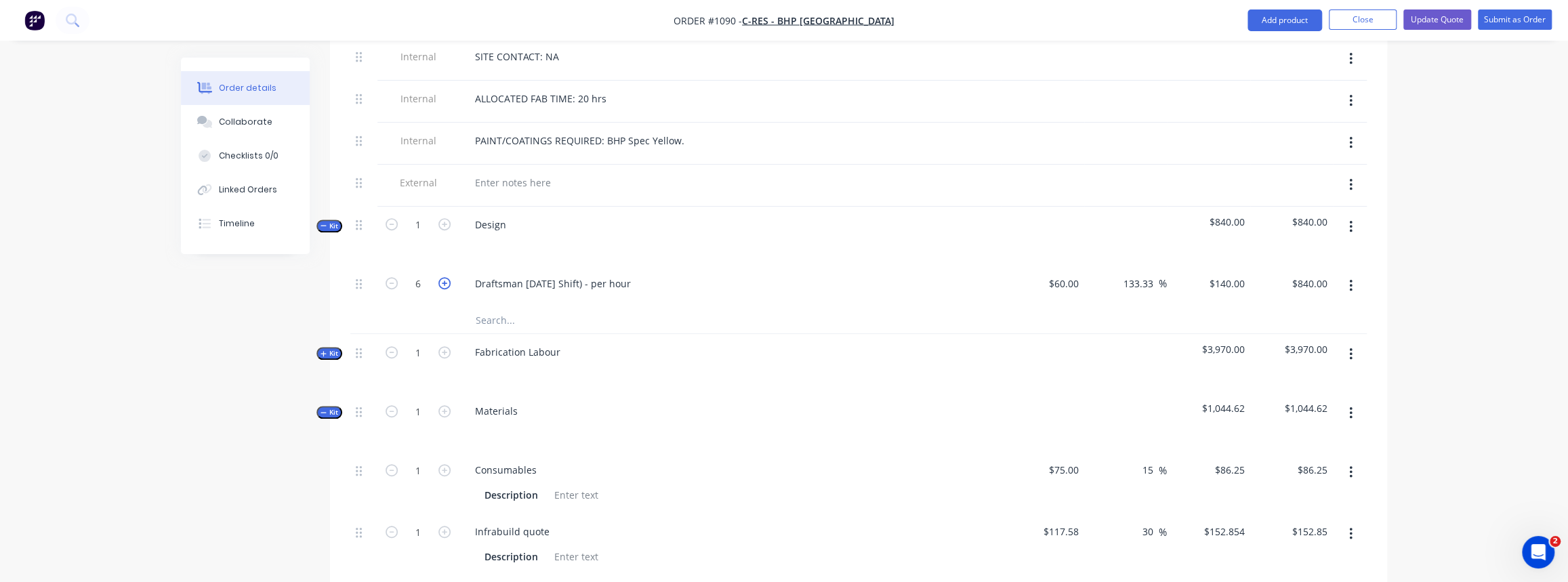
click at [443, 277] on icon "button" at bounding box center [444, 283] width 12 height 12
type input "7"
type input "$980.00"
click at [443, 277] on icon "button" at bounding box center [444, 283] width 12 height 12
type input "8"
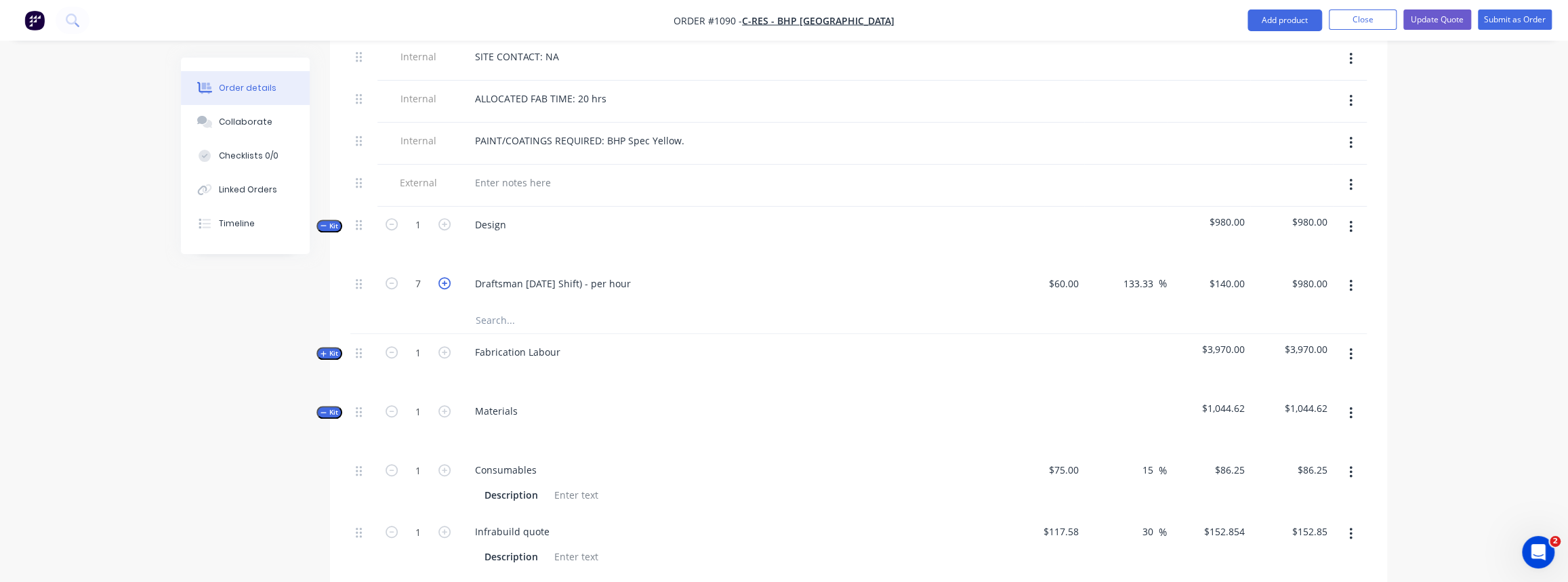
type input "$1,120.00"
click at [325, 222] on icon "button" at bounding box center [323, 225] width 6 height 6
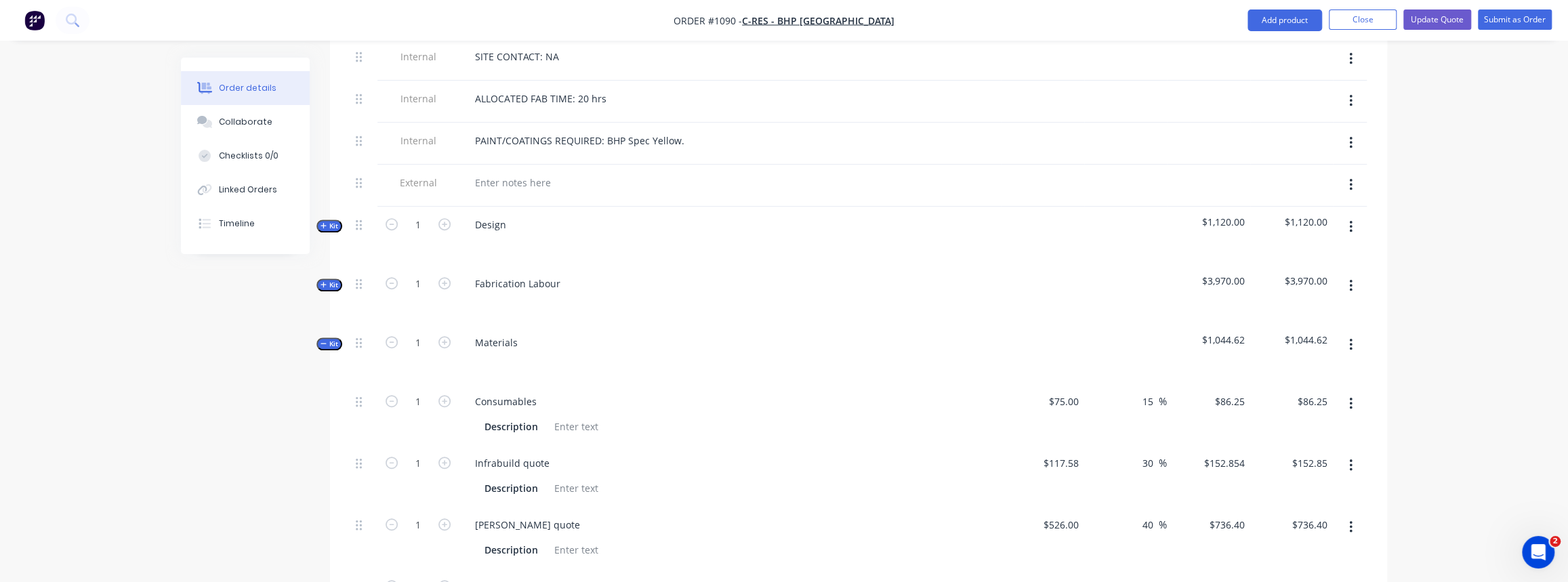
click at [317, 279] on button "Kit" at bounding box center [330, 285] width 26 height 13
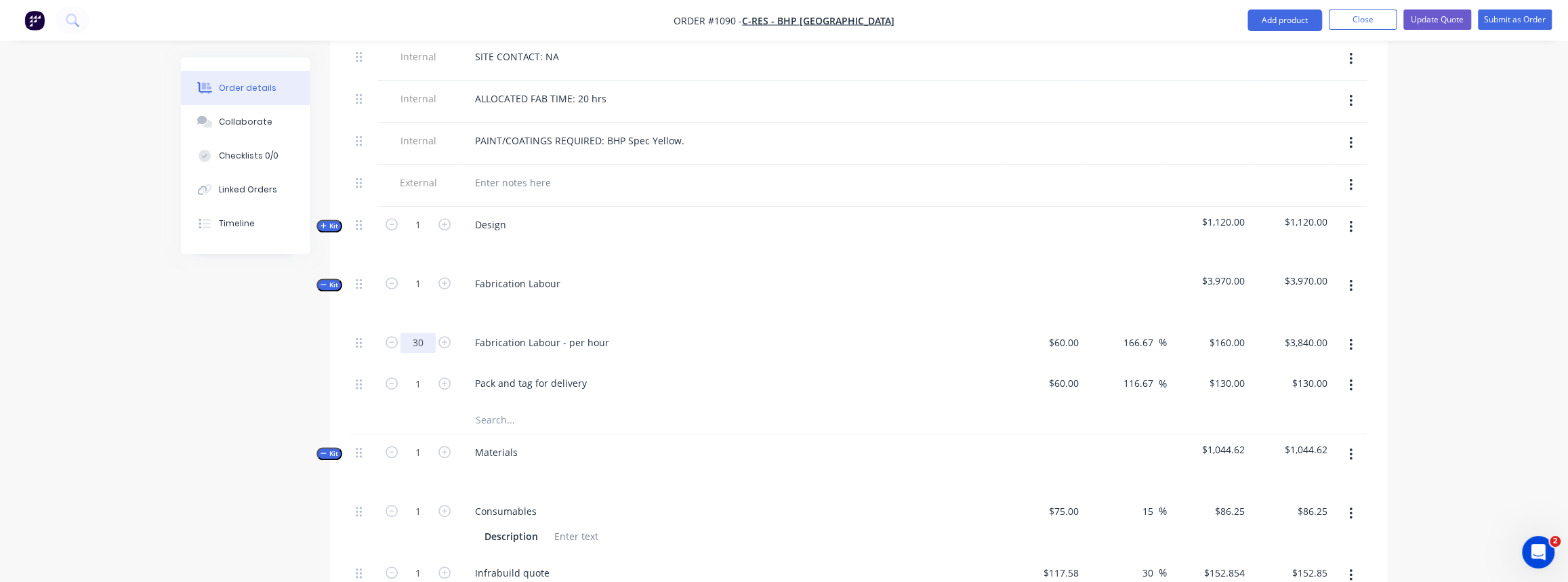
type input "30"
type input "$4,800.00"
click at [641, 333] on div "Fabrication Labour - per hour" at bounding box center [730, 342] width 532 height 19
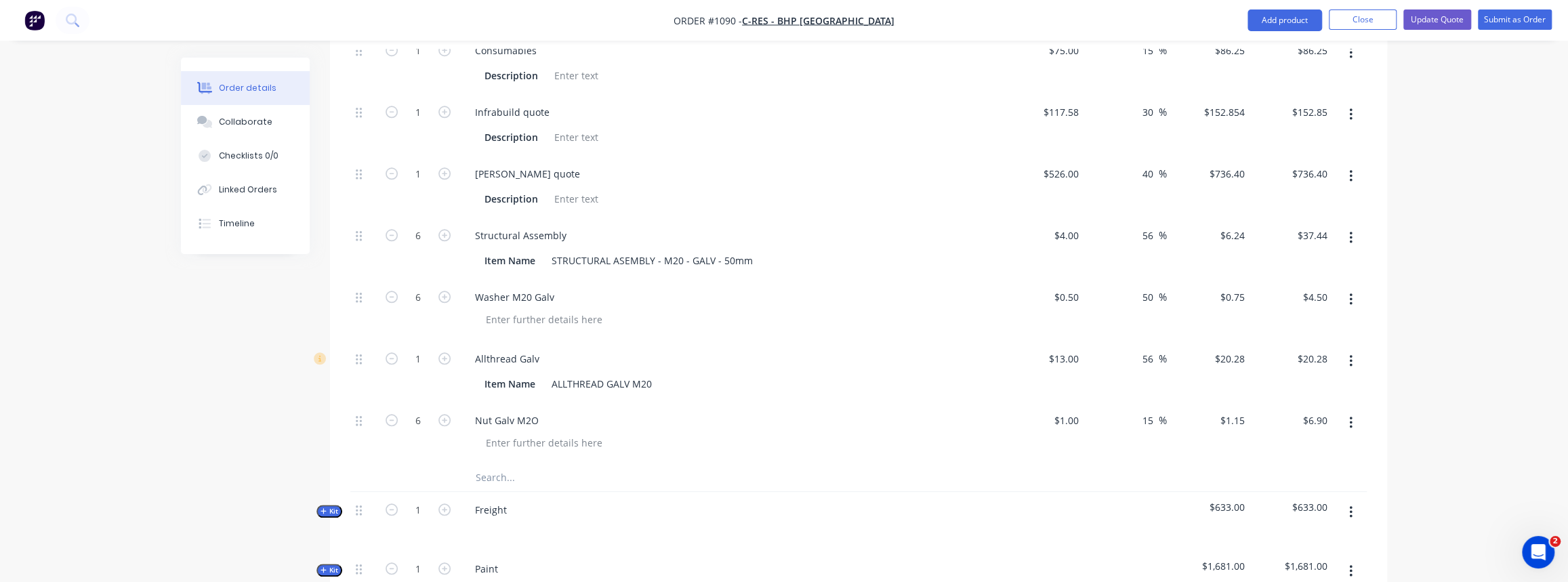
scroll to position [801, 0]
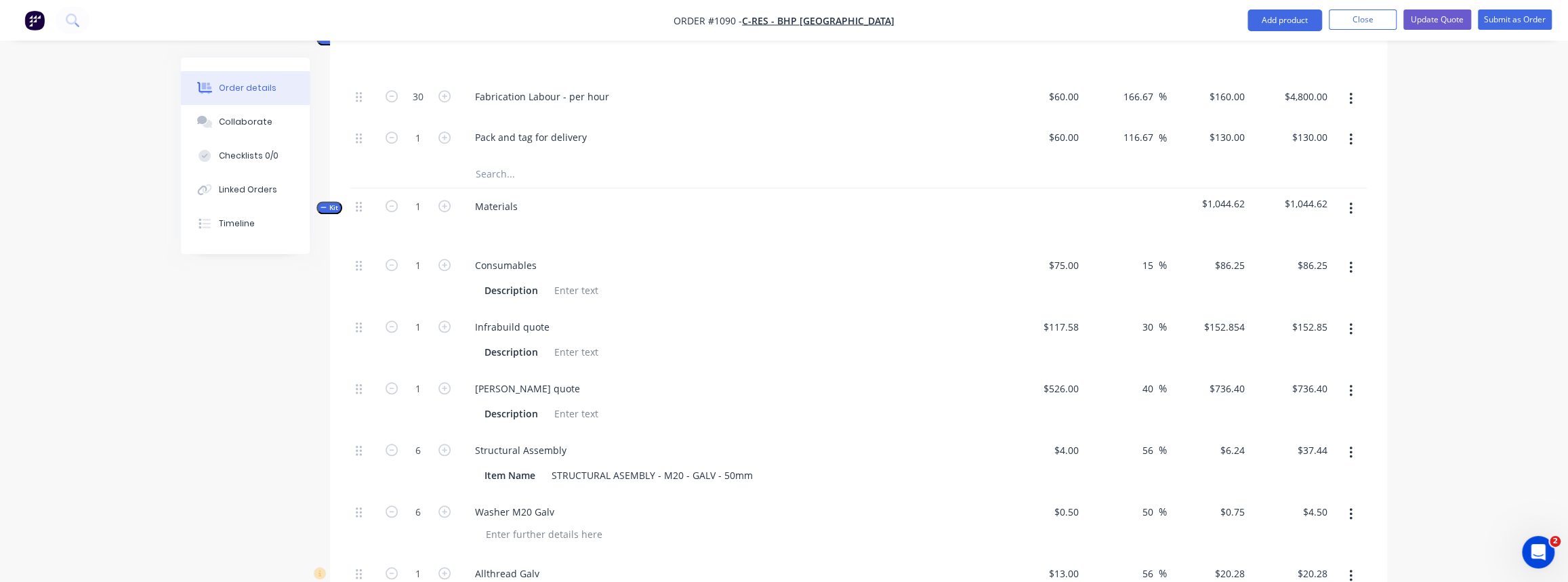
click at [337, 203] on span "Kit" at bounding box center [329, 208] width 18 height 10
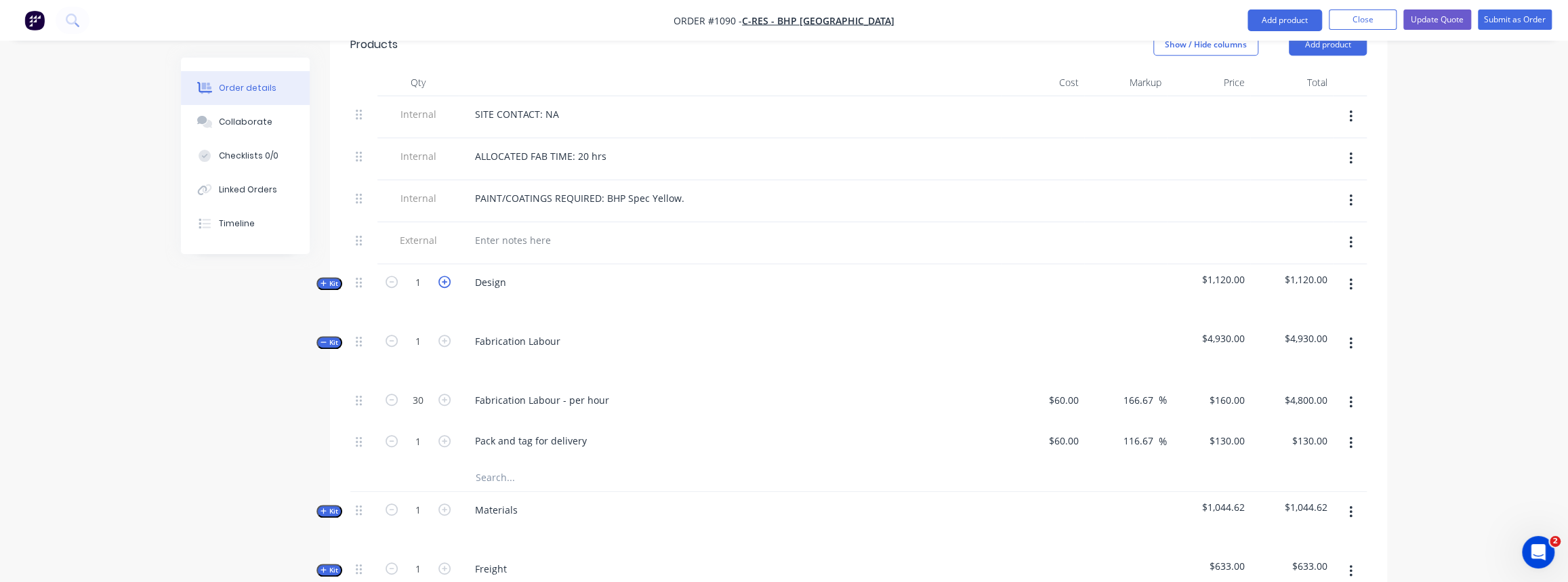
scroll to position [493, 0]
click at [328, 342] on span "Kit" at bounding box center [329, 347] width 18 height 10
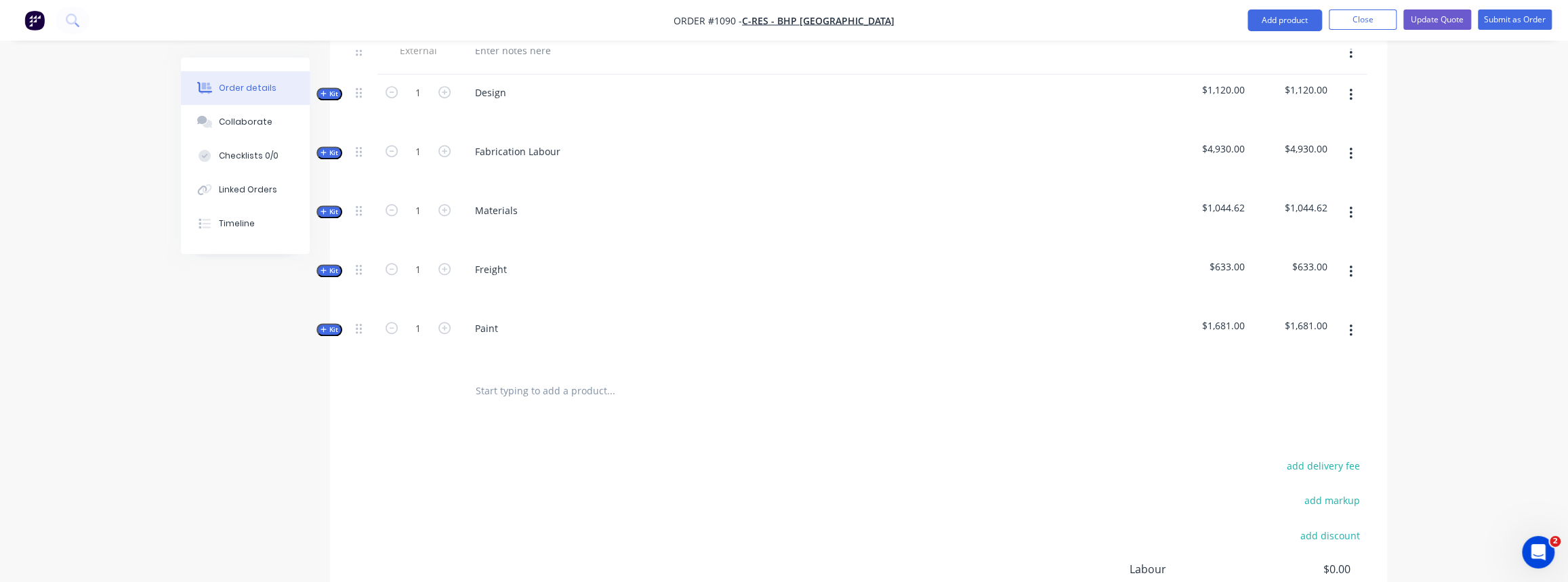
scroll to position [577, 0]
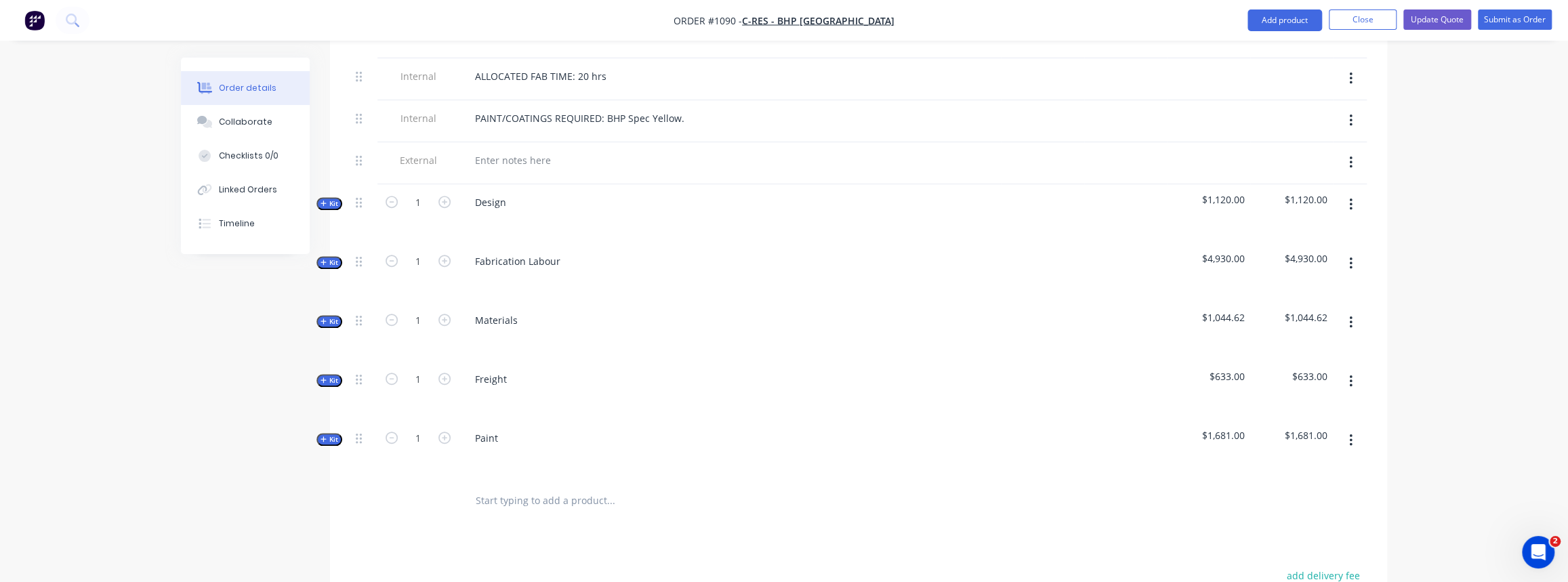
click at [324, 258] on span "Kit" at bounding box center [329, 262] width 18 height 10
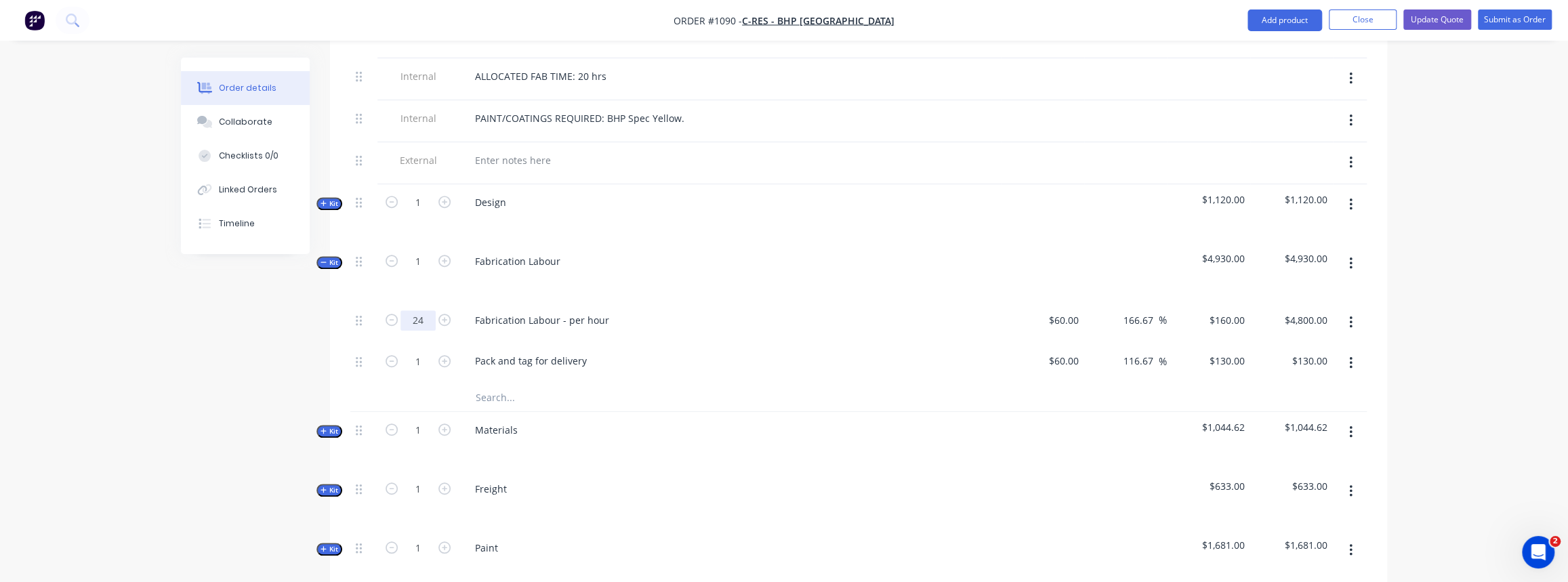
type input "24"
type input "$3,840.00"
click at [513, 272] on div at bounding box center [730, 281] width 532 height 19
click at [325, 259] on icon "button" at bounding box center [323, 261] width 6 height 6
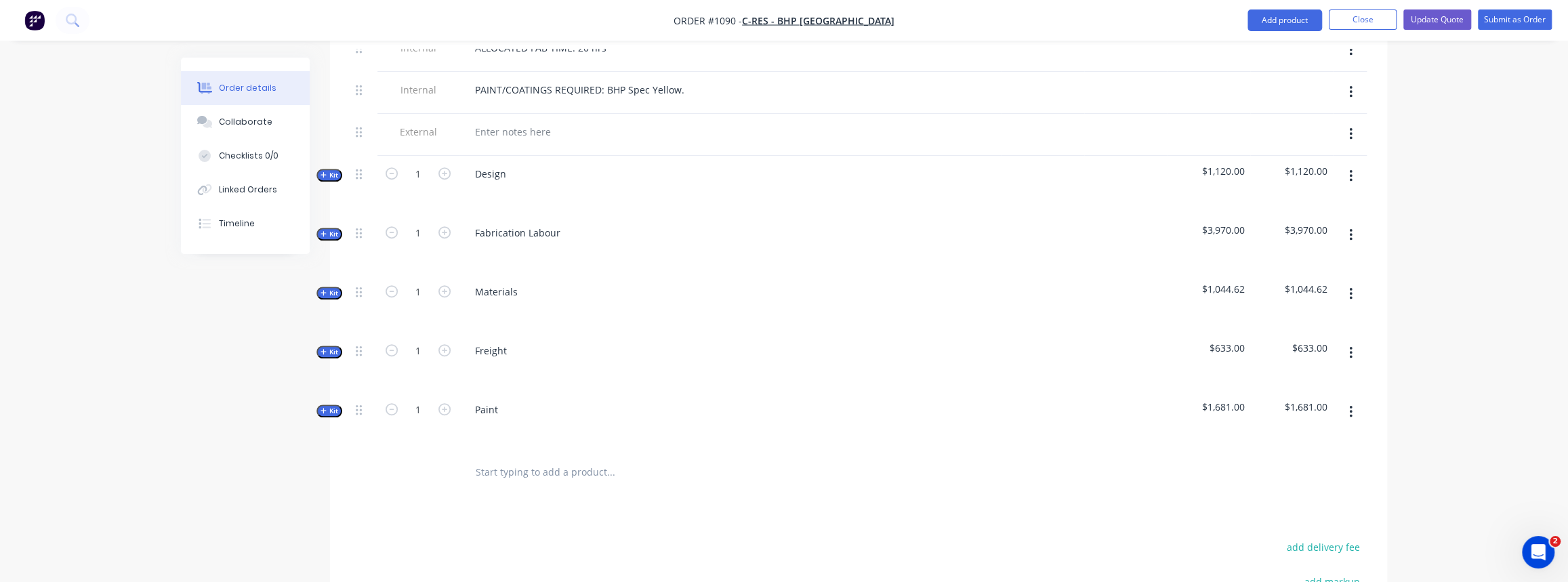
scroll to position [515, 0]
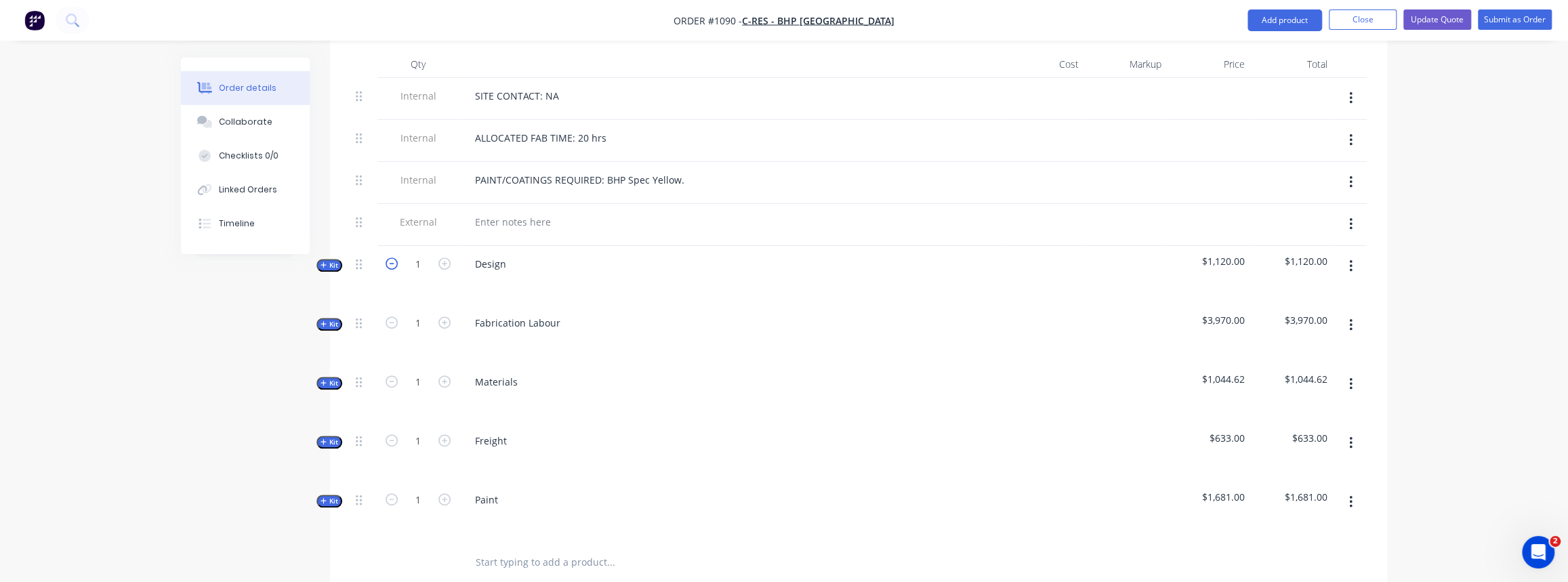
click at [391, 258] on icon "button" at bounding box center [391, 263] width 12 height 12
click at [392, 258] on icon "button" at bounding box center [391, 263] width 12 height 12
click at [330, 259] on button "Kit" at bounding box center [330, 265] width 26 height 13
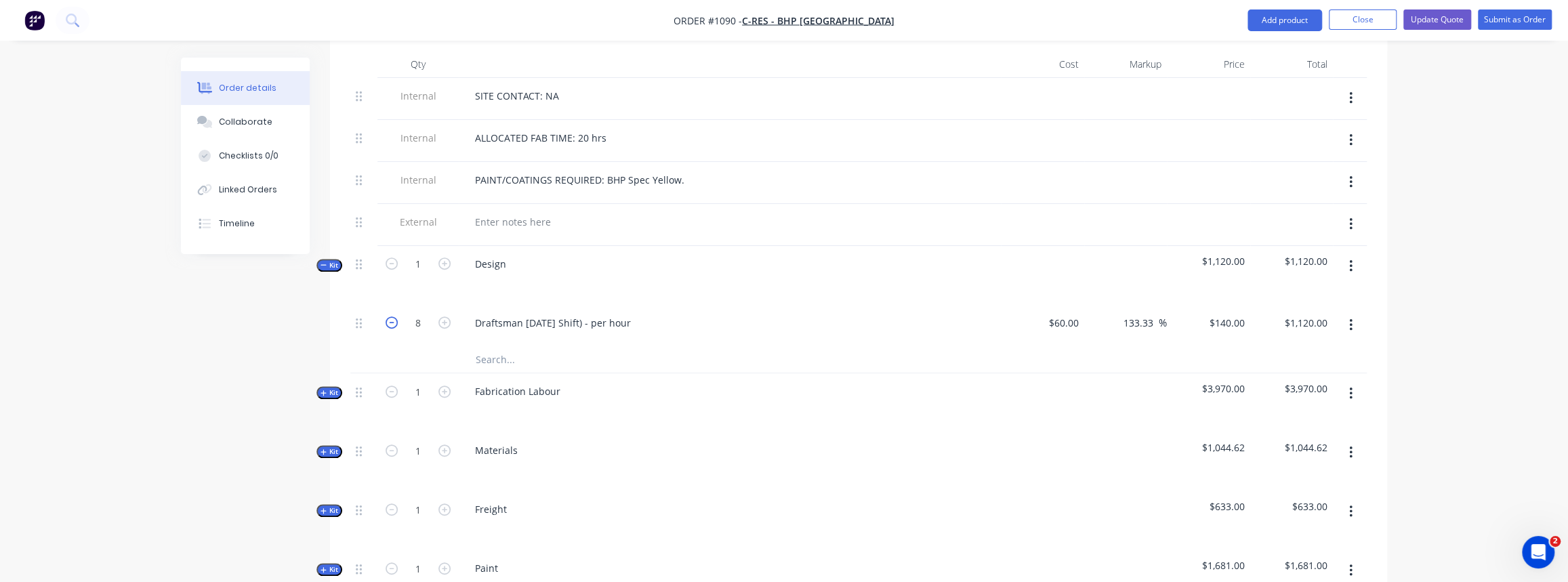
click at [393, 317] on icon "button" at bounding box center [391, 323] width 12 height 12
type input "7"
type input "$980.00"
click at [393, 317] on icon "button" at bounding box center [391, 323] width 12 height 12
type input "6"
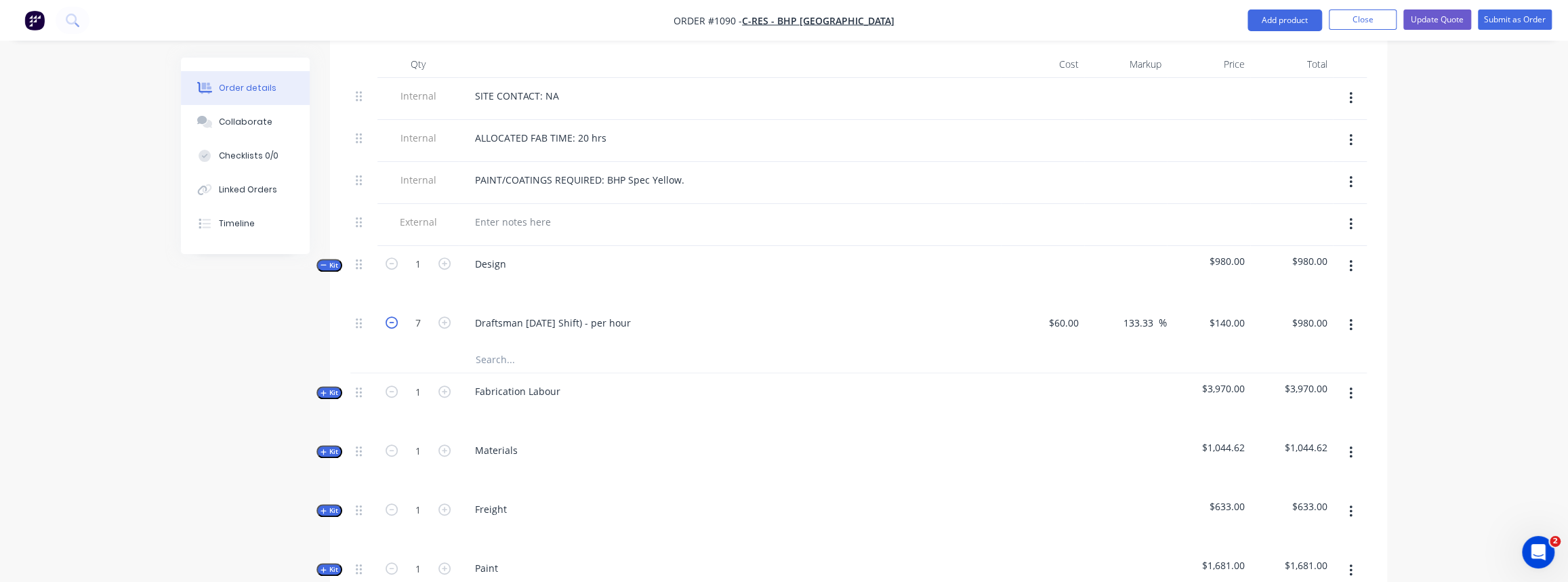
type input "$840.00"
click at [333, 260] on span "Kit" at bounding box center [329, 265] width 18 height 10
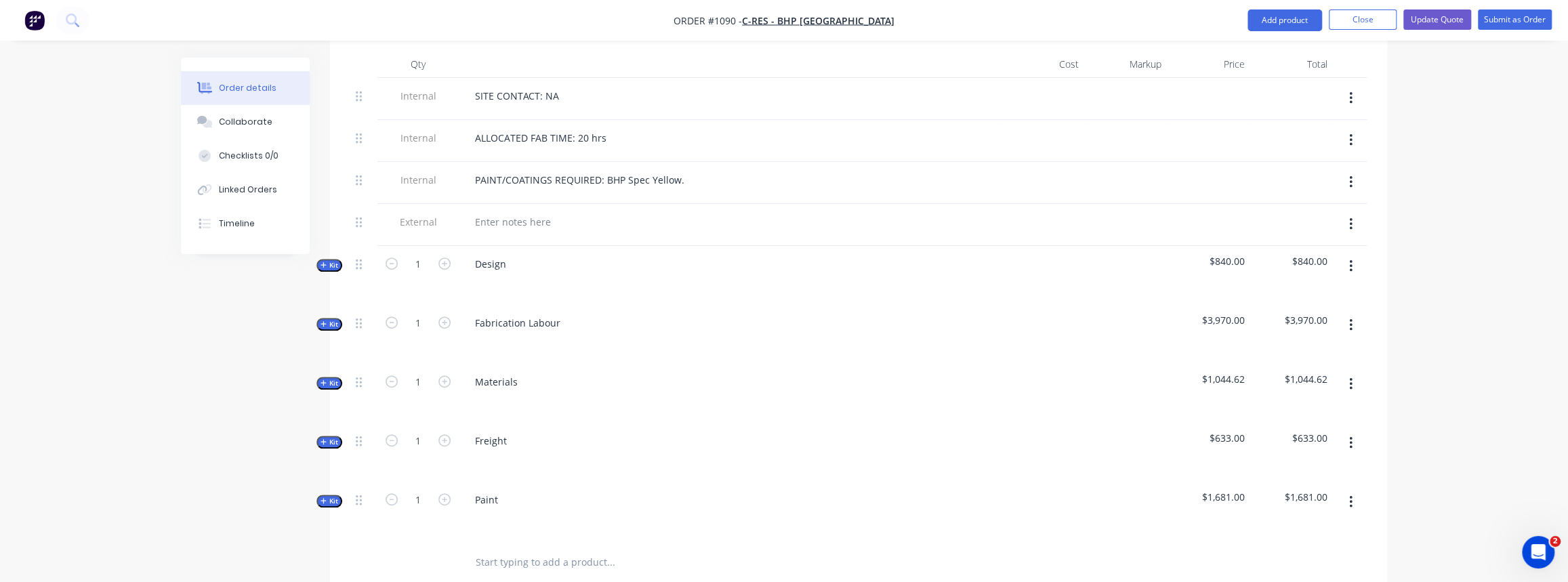
click at [332, 437] on span "Kit" at bounding box center [329, 442] width 18 height 10
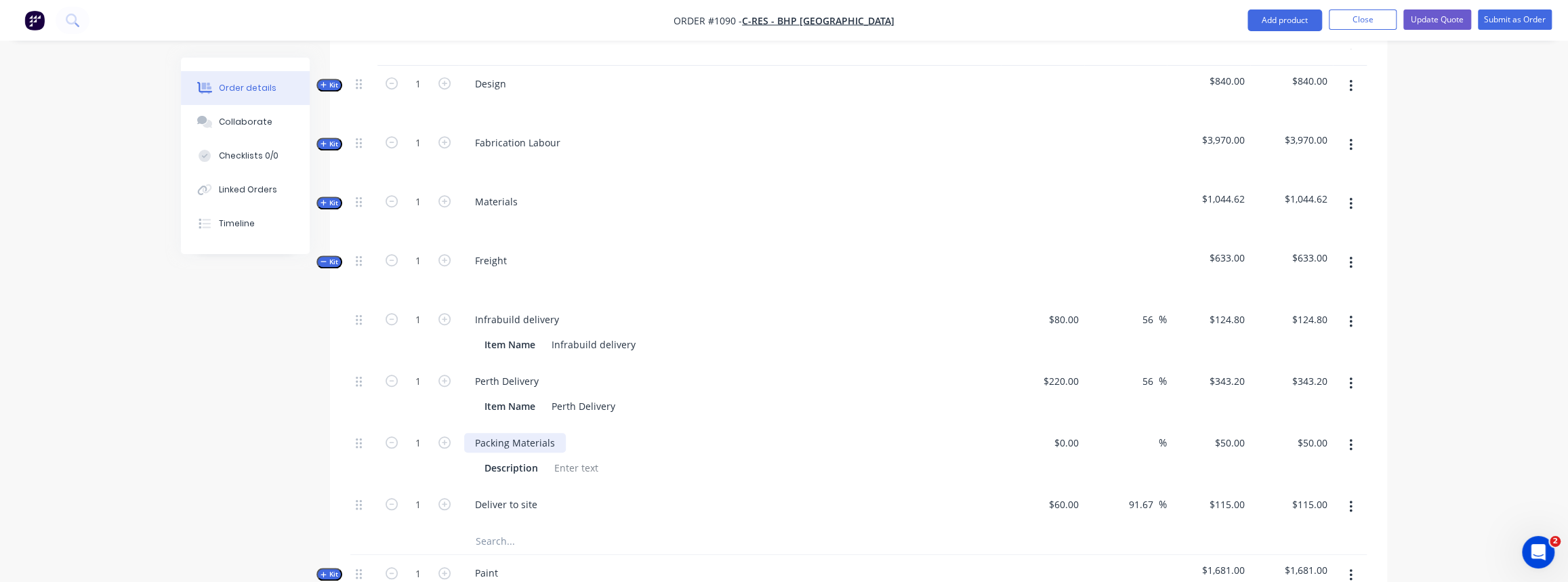
scroll to position [701, 0]
click at [1351, 495] on icon "button" at bounding box center [1351, 502] width 4 height 15
click at [1279, 582] on div "Delete" at bounding box center [1302, 591] width 105 height 19
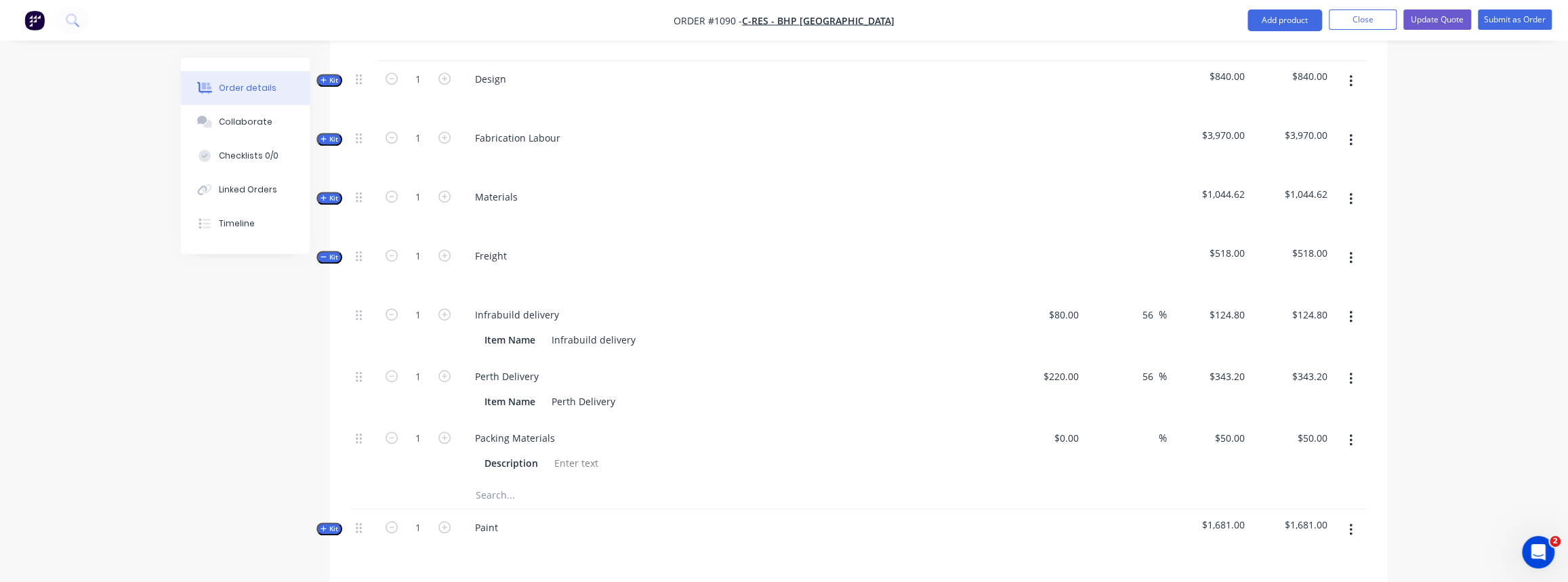
click at [322, 254] on icon "button" at bounding box center [323, 257] width 6 height 6
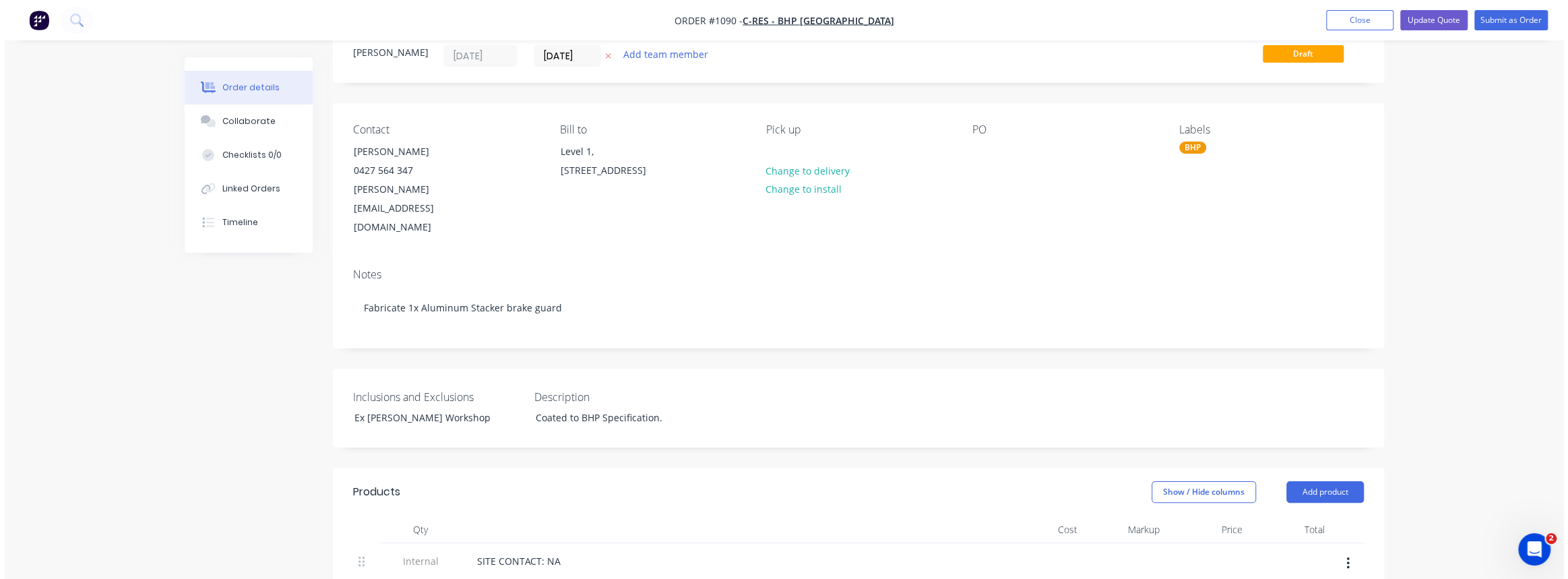
scroll to position [0, 0]
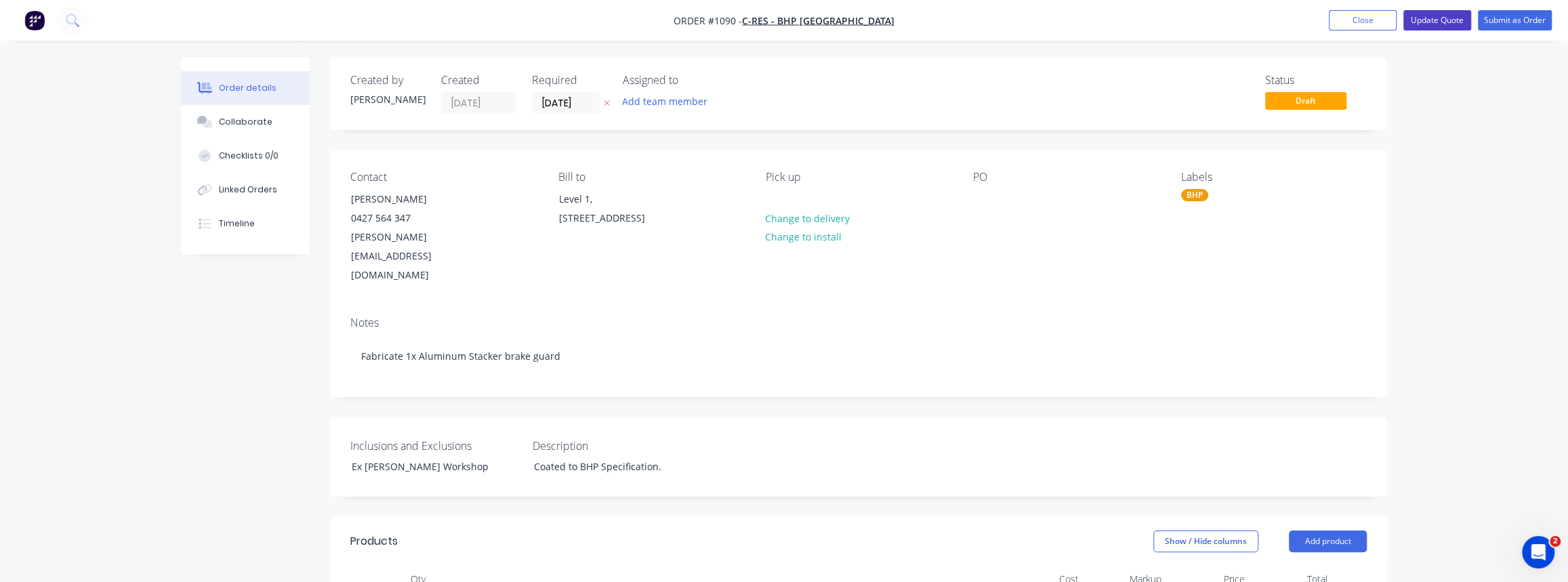
click at [1442, 21] on button "Update Quote" at bounding box center [1436, 20] width 68 height 20
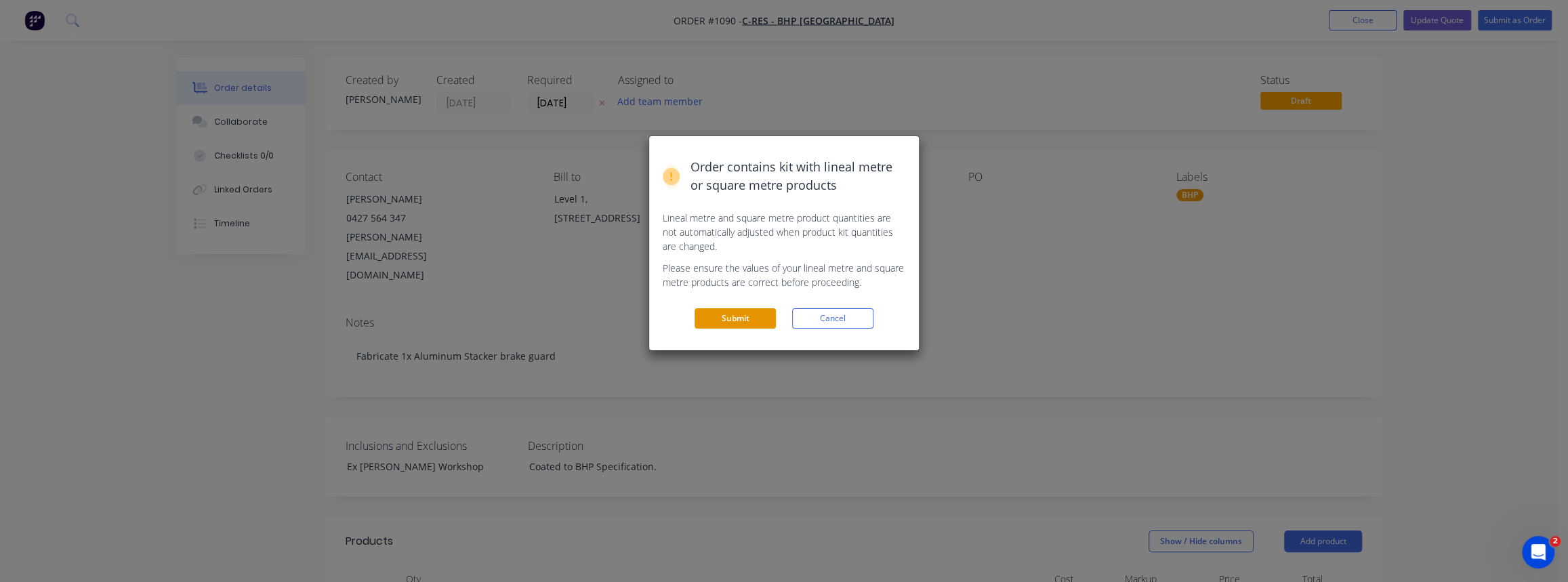
click at [732, 319] on button "Submit" at bounding box center [735, 319] width 82 height 20
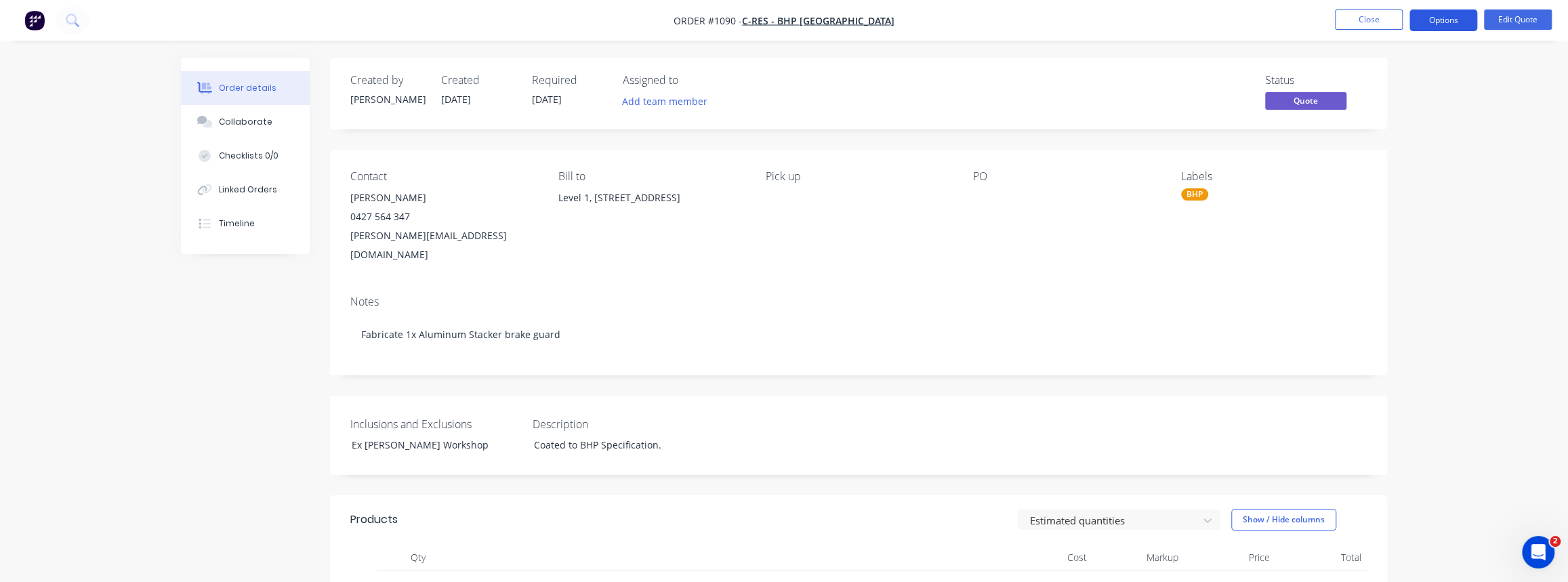
click at [1442, 19] on button "Options" at bounding box center [1443, 19] width 68 height 21
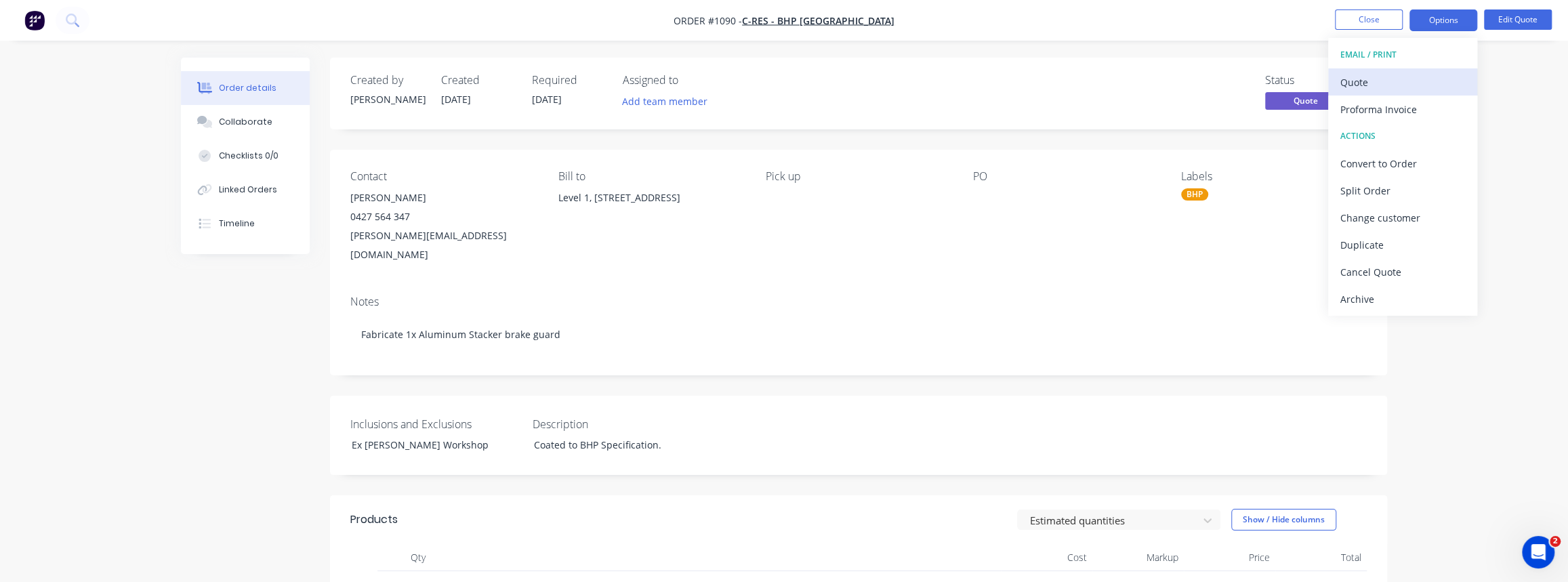
click at [1368, 80] on div "Quote" at bounding box center [1402, 82] width 125 height 19
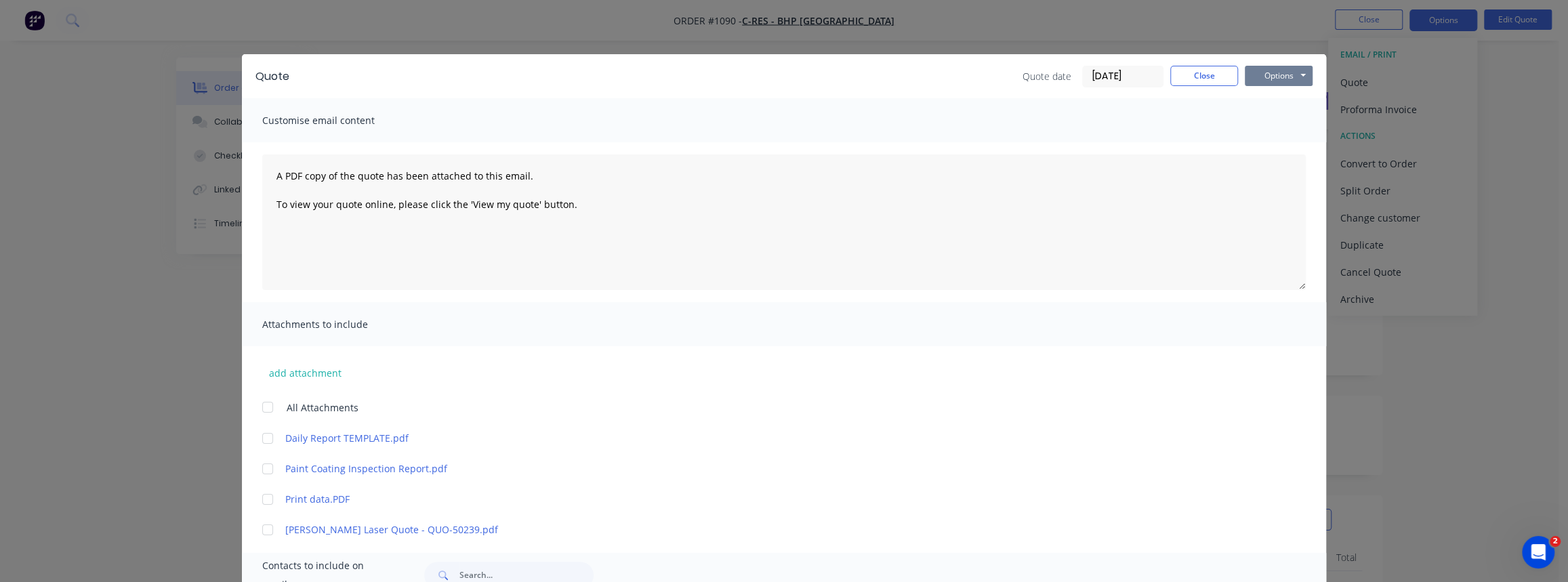
click at [1281, 81] on button "Options" at bounding box center [1278, 76] width 68 height 20
click at [1269, 123] on button "Print" at bounding box center [1288, 122] width 87 height 22
click at [1195, 75] on button "Close" at bounding box center [1203, 76] width 68 height 20
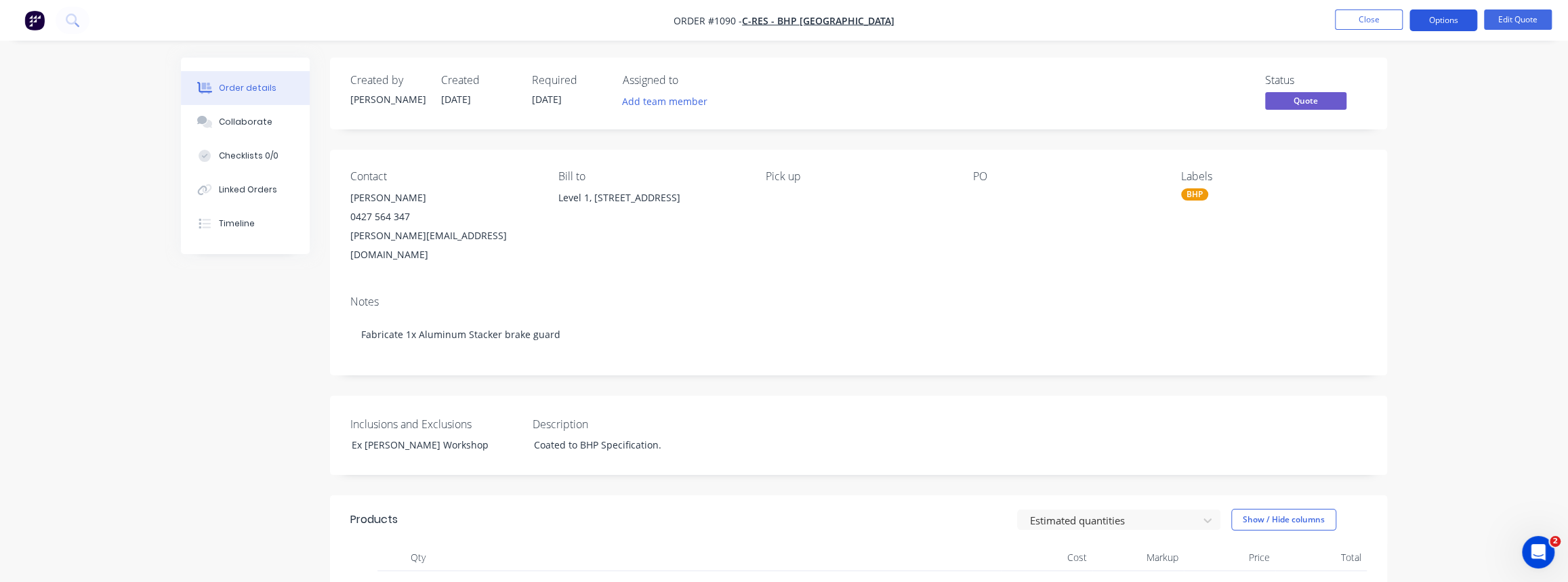
click at [1465, 22] on button "Options" at bounding box center [1443, 19] width 68 height 21
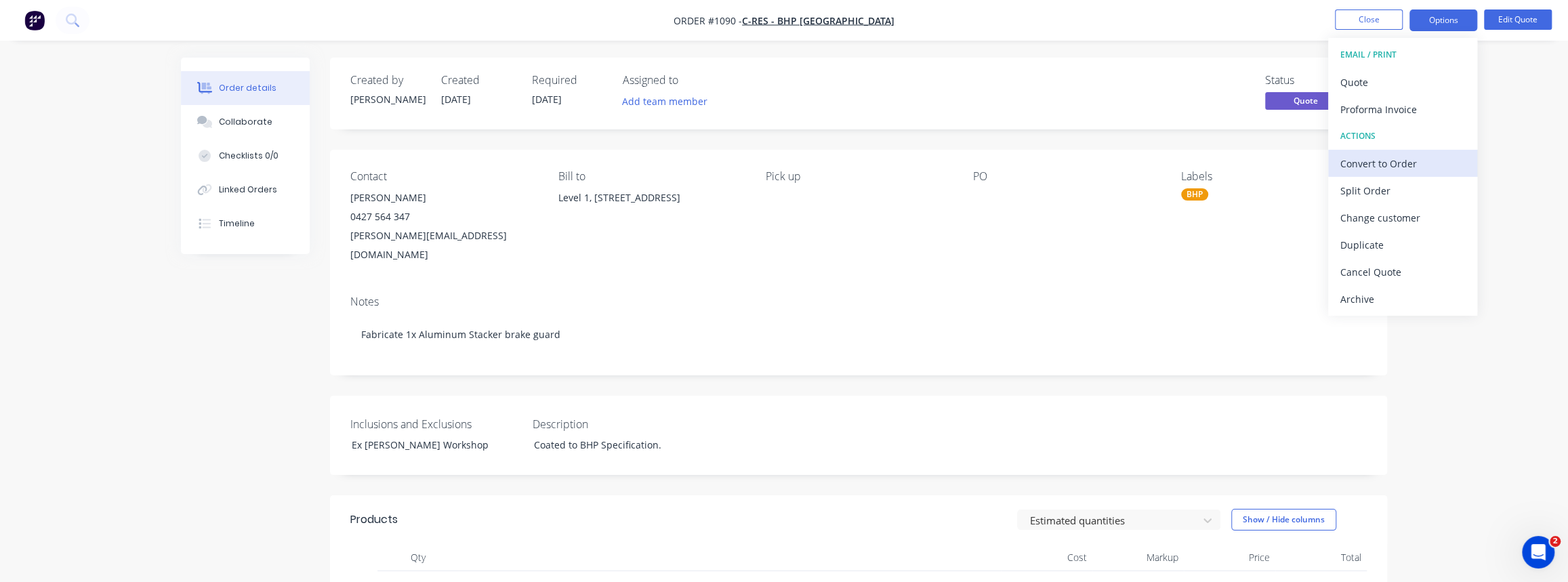
click at [1395, 161] on div "Convert to Order" at bounding box center [1402, 163] width 125 height 19
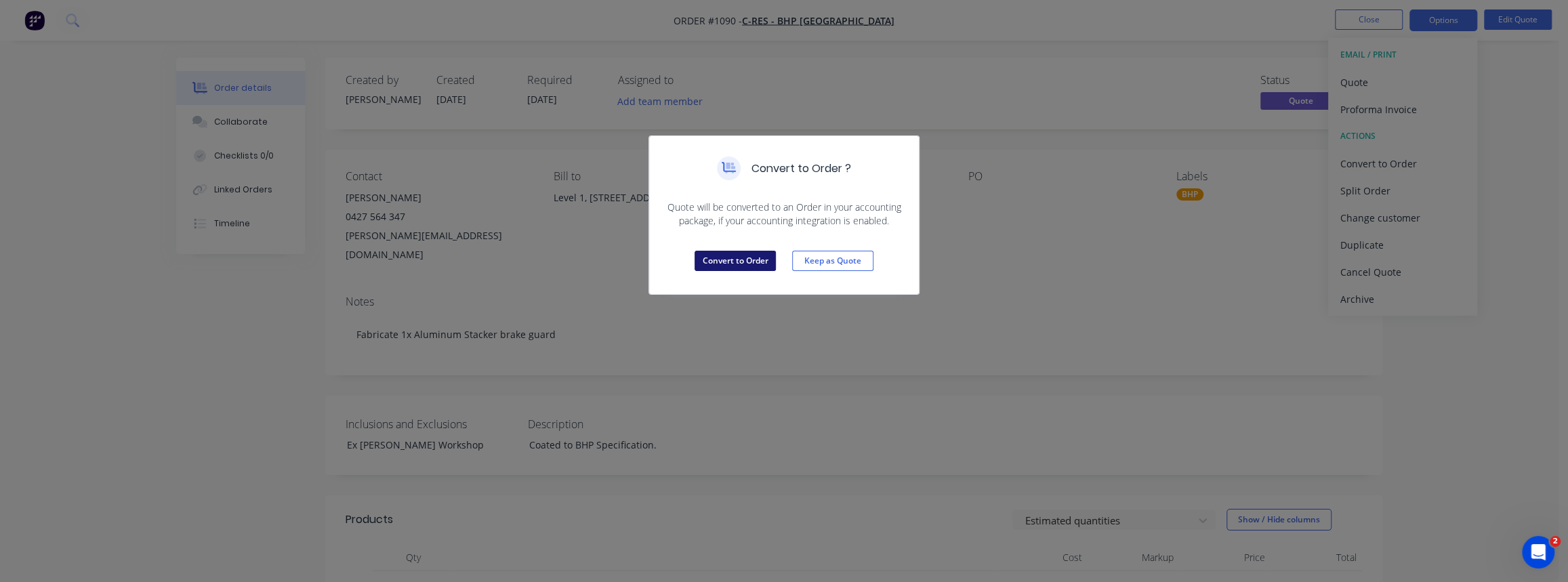
click at [738, 264] on button "Convert to Order" at bounding box center [735, 261] width 82 height 20
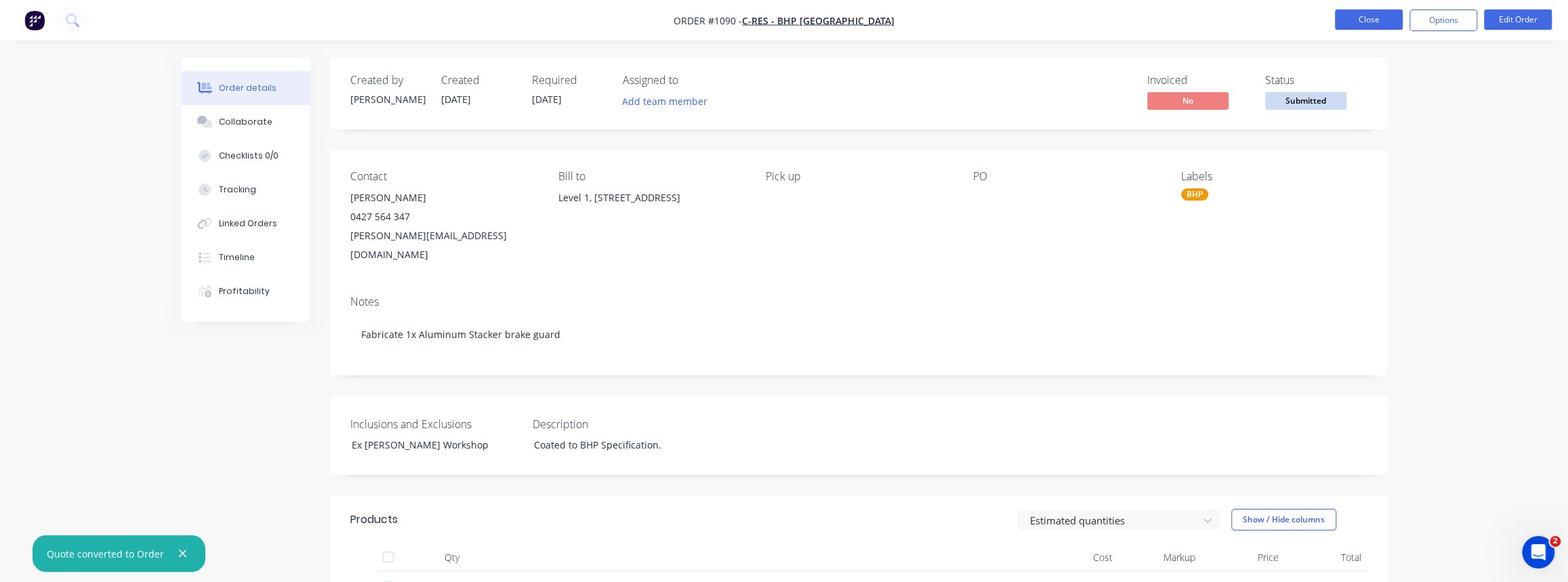
click at [1382, 28] on button "Close" at bounding box center [1368, 19] width 68 height 20
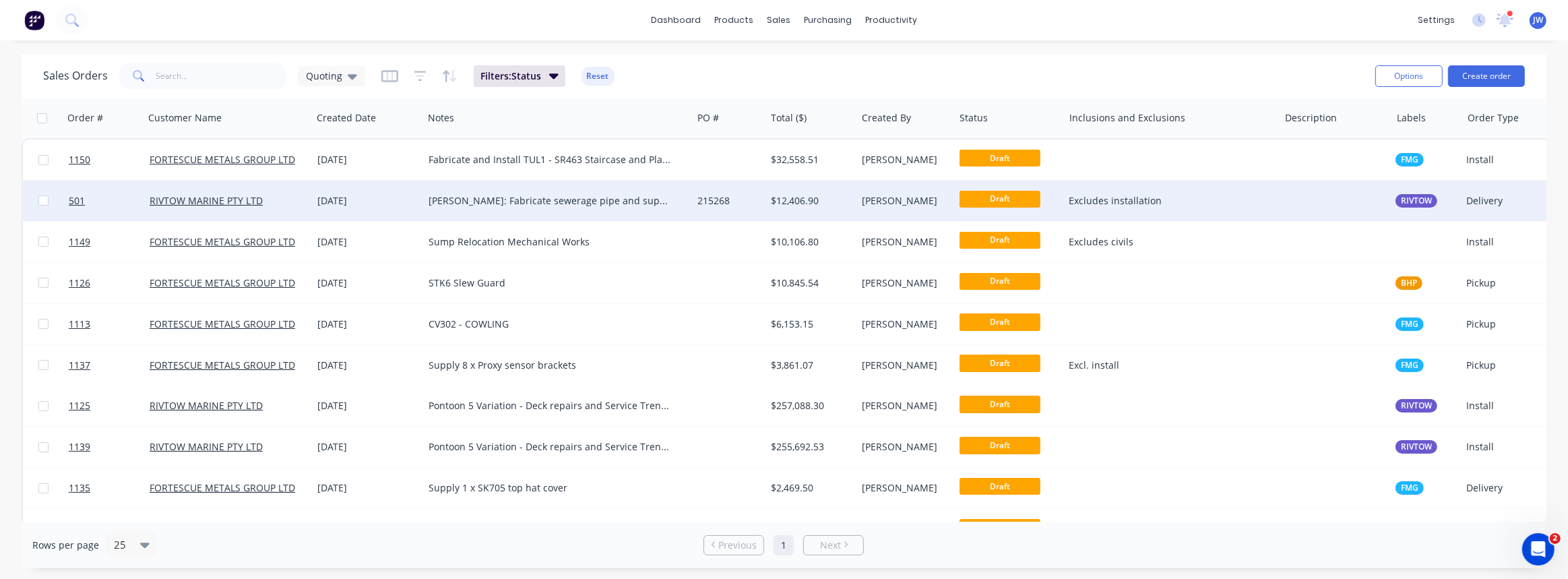
click at [836, 206] on div "$12,406.90" at bounding box center [809, 201] width 76 height 14
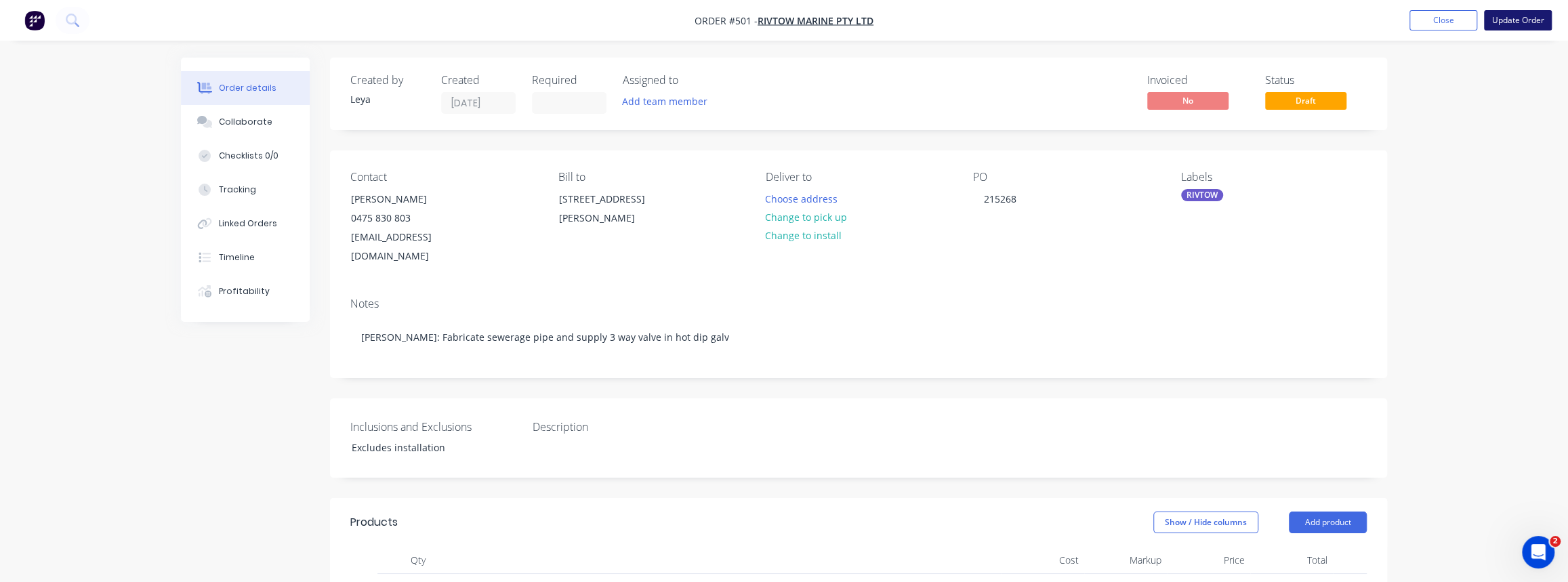
click at [1506, 24] on button "Update Order" at bounding box center [1517, 20] width 68 height 20
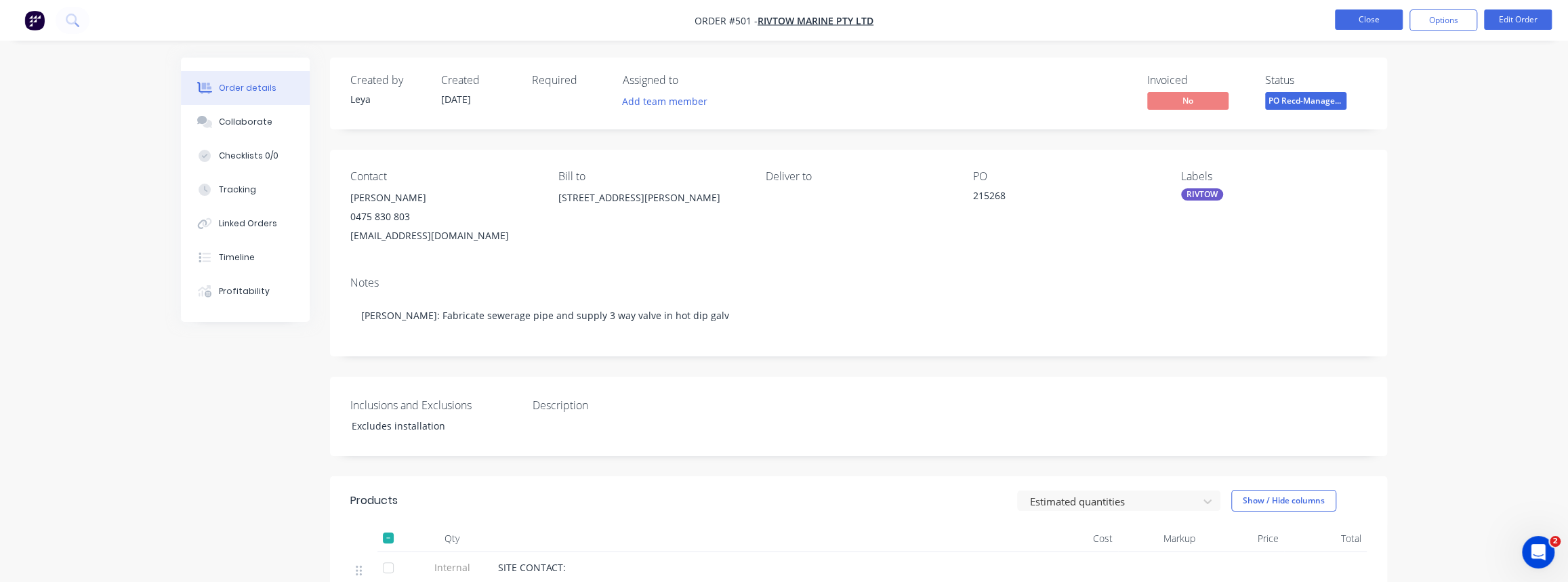
click at [1347, 19] on button "Close" at bounding box center [1368, 19] width 68 height 20
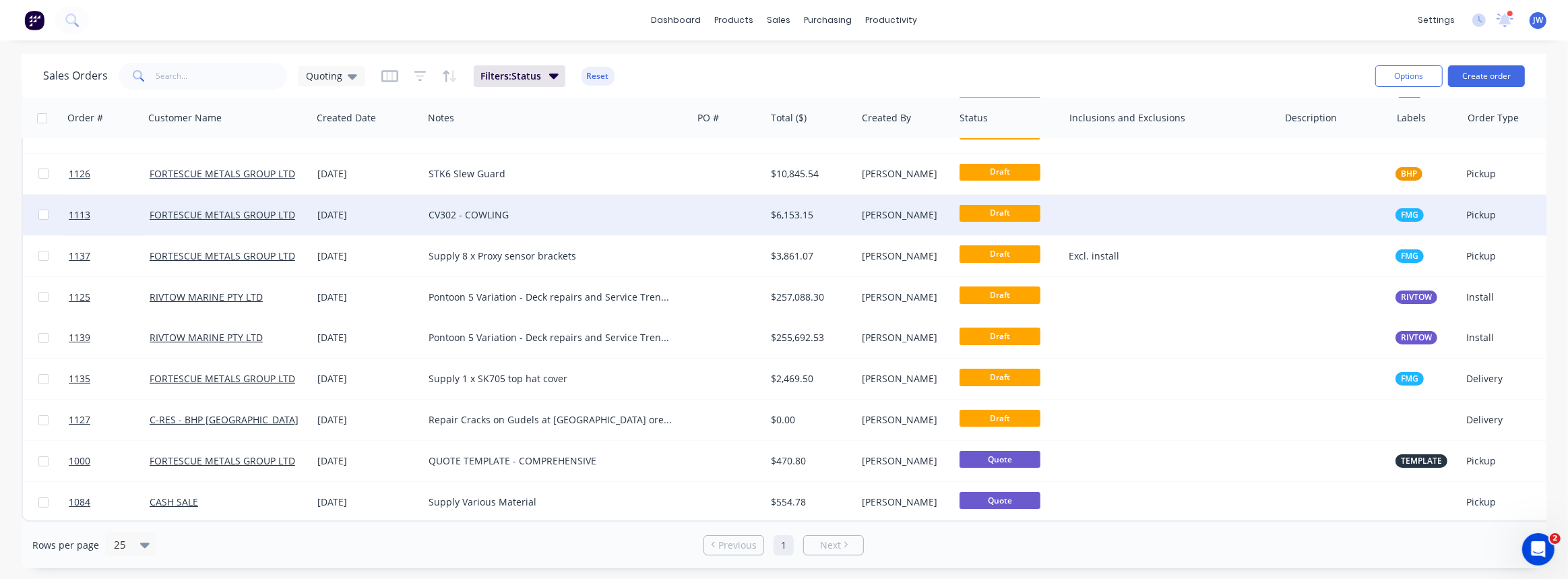
scroll to position [74, 0]
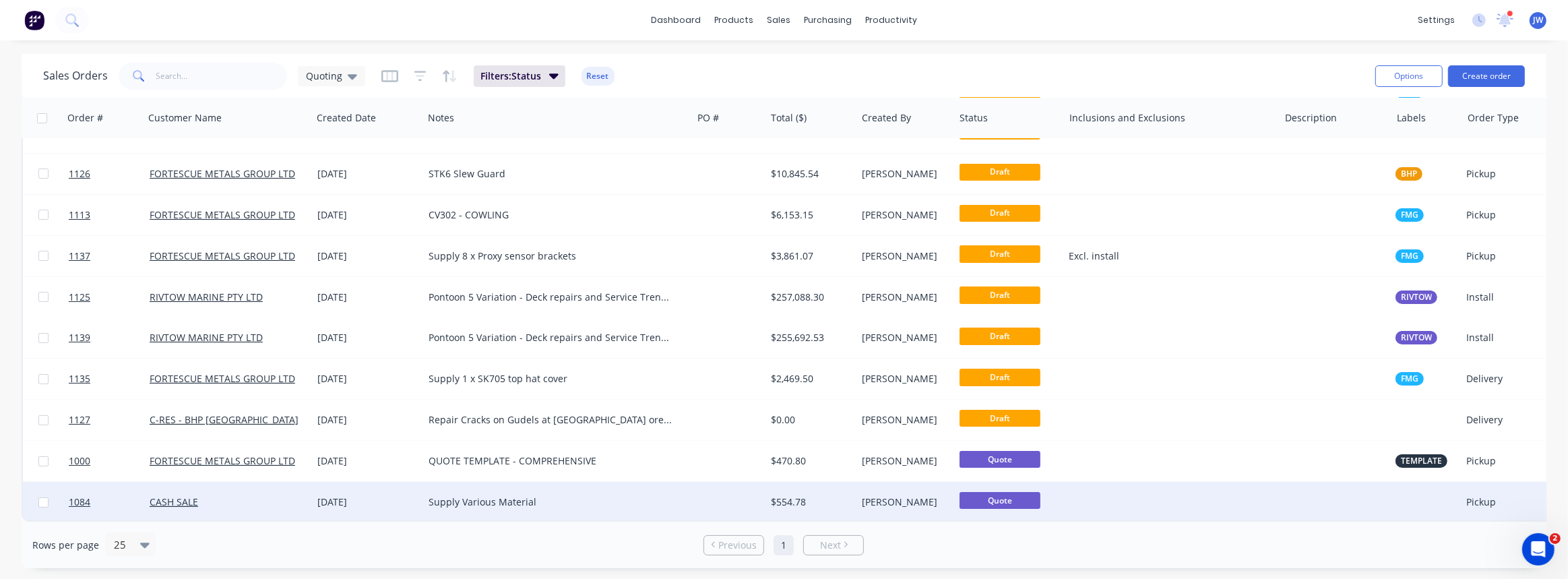
click at [535, 499] on div "Supply Various Material" at bounding box center [551, 502] width 245 height 14
click at [703, 495] on div at bounding box center [729, 502] width 74 height 41
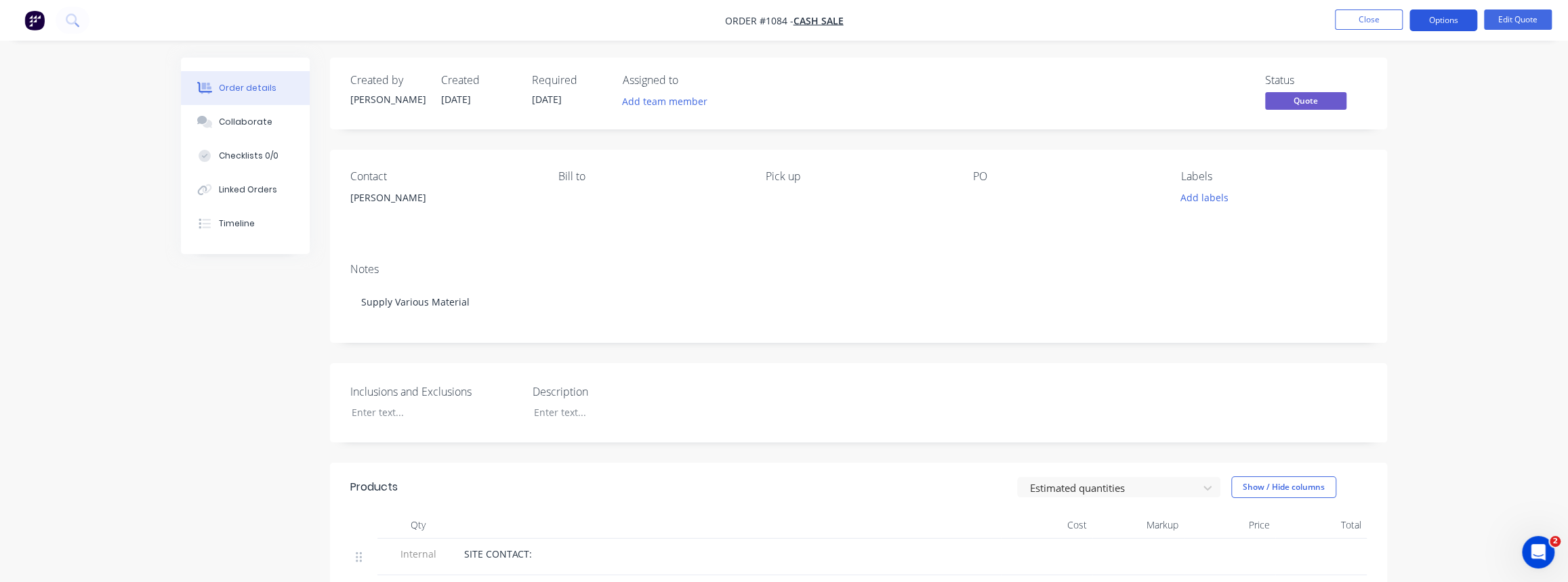
click at [1432, 20] on button "Options" at bounding box center [1443, 19] width 68 height 21
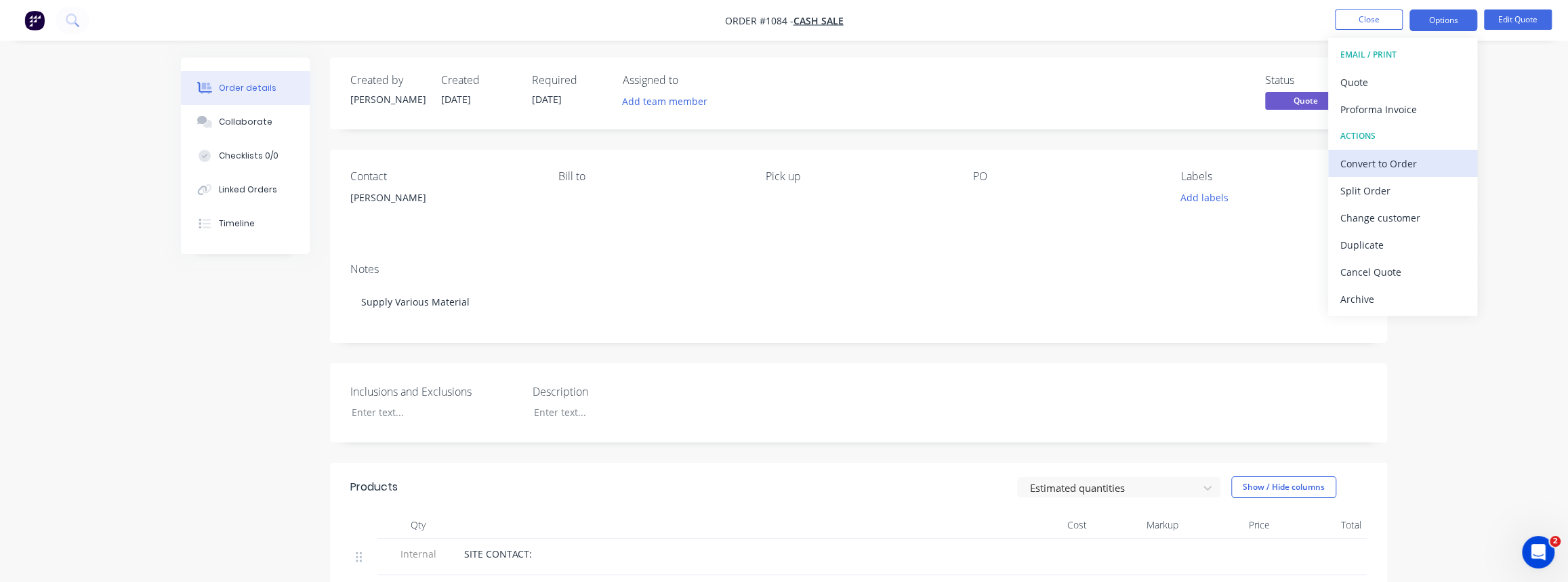
click at [1357, 163] on div "Convert to Order" at bounding box center [1402, 163] width 125 height 19
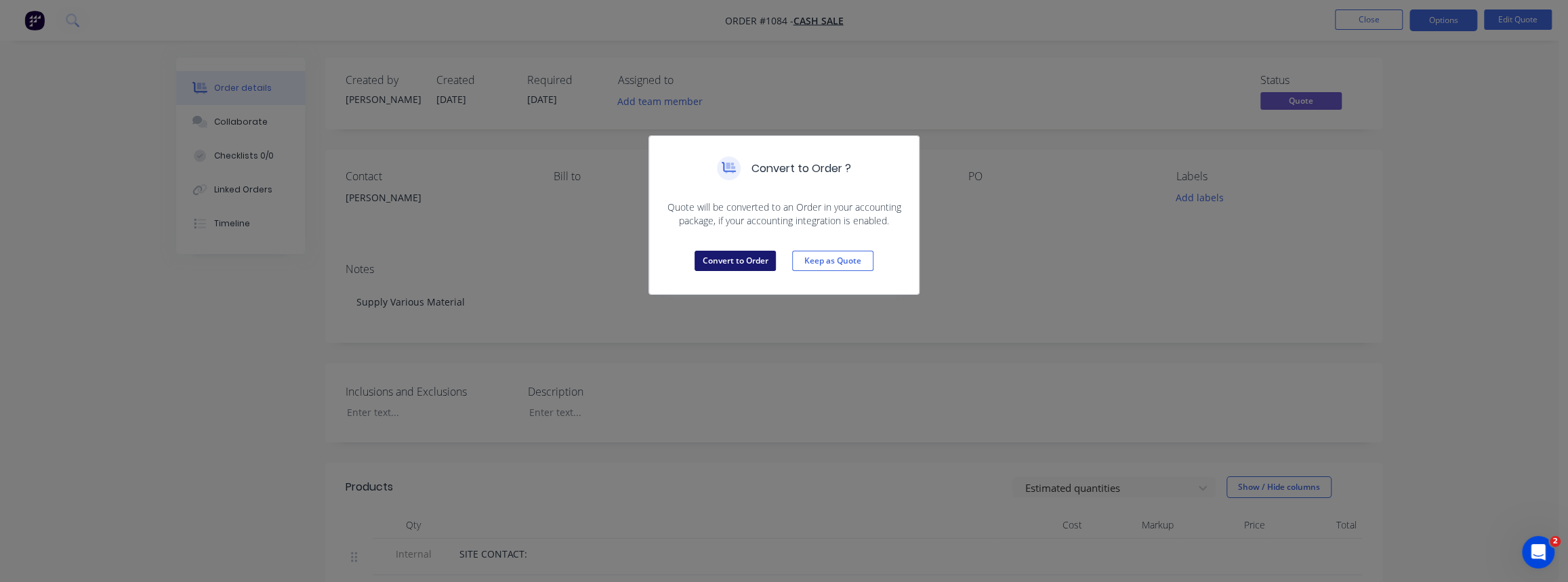
click at [757, 257] on button "Convert to Order" at bounding box center [735, 261] width 82 height 20
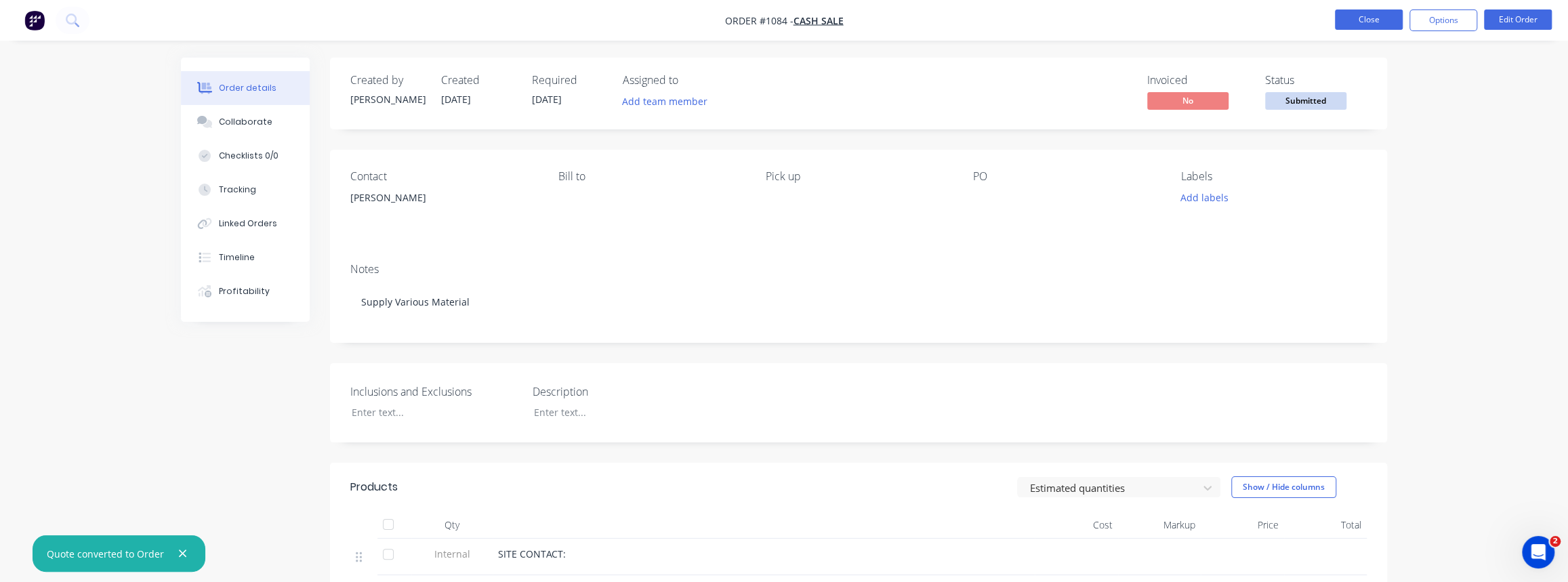
click at [1374, 19] on button "Close" at bounding box center [1368, 19] width 68 height 20
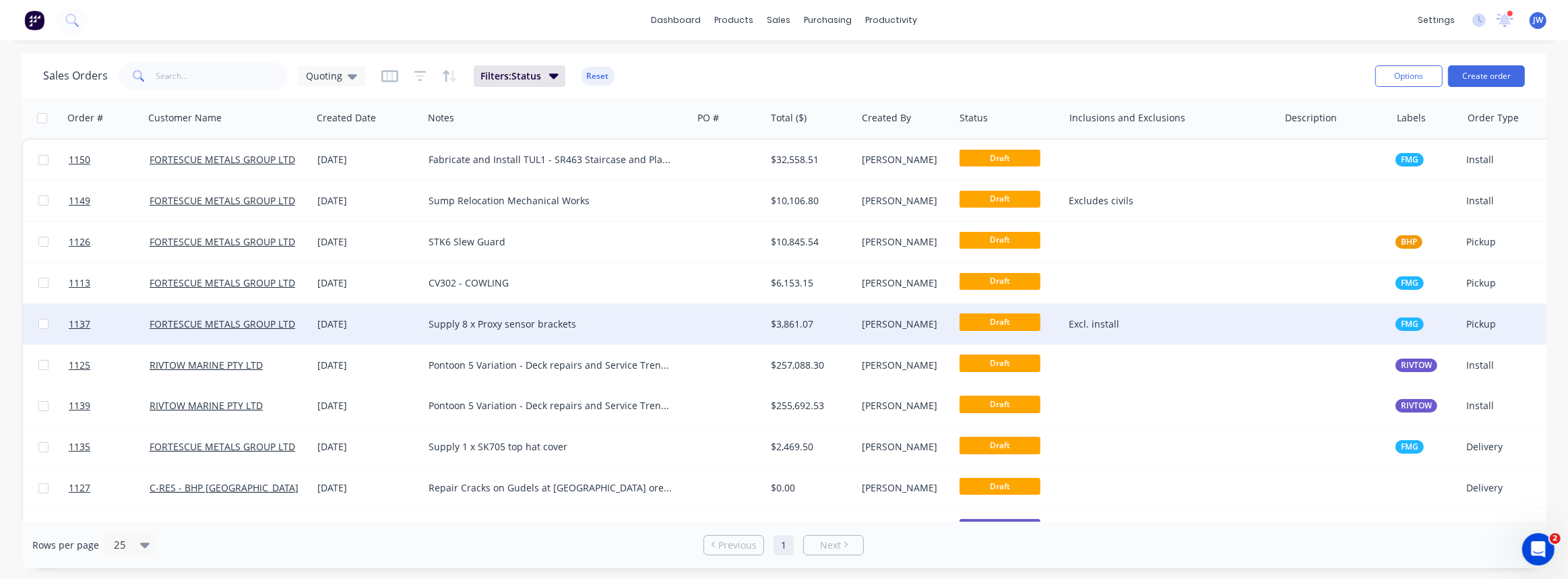
click at [601, 337] on div "Supply 8 x Proxy sensor brackets" at bounding box center [557, 325] width 269 height 41
click at [715, 315] on div at bounding box center [729, 325] width 74 height 41
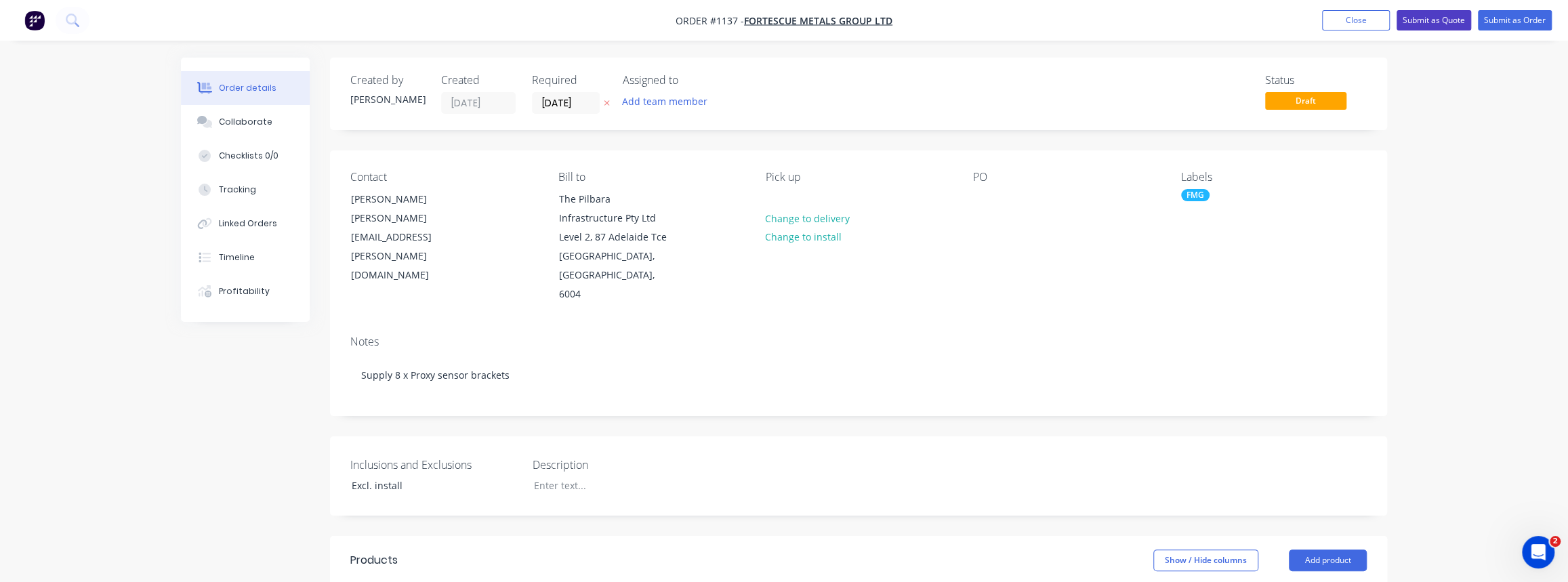
click at [1430, 19] on button "Submit as Quote" at bounding box center [1434, 20] width 74 height 20
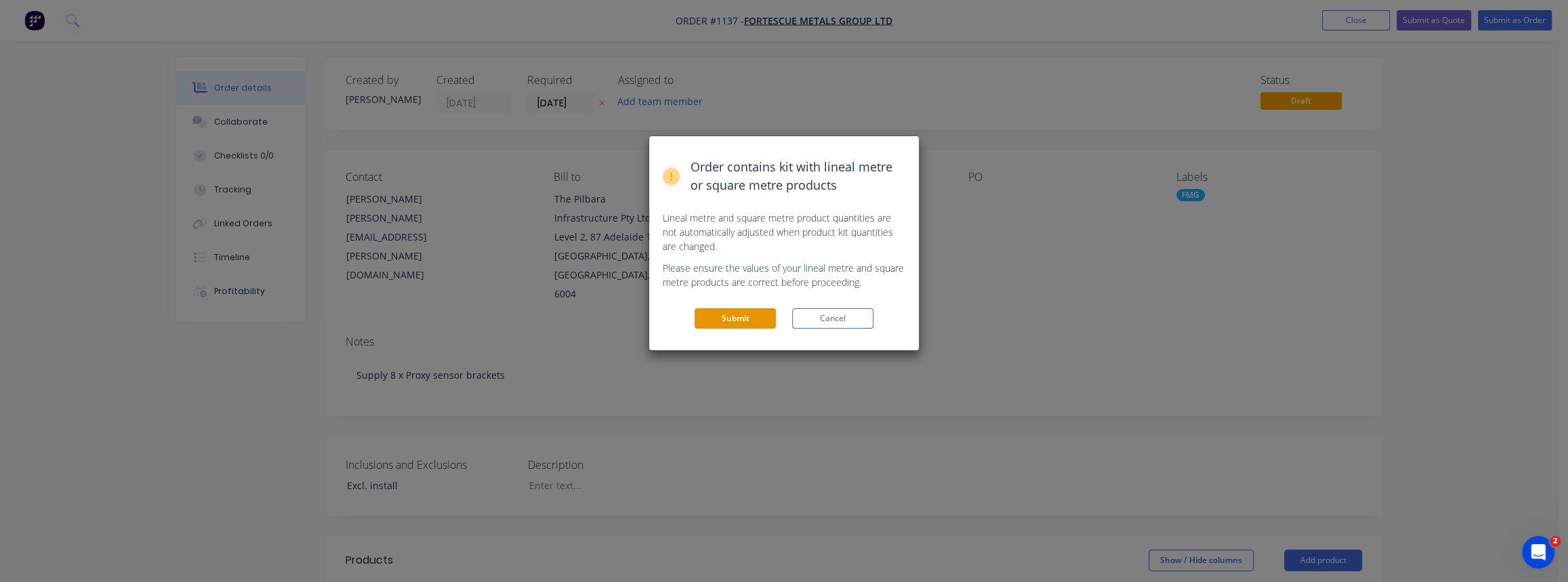
click at [731, 320] on button "Submit" at bounding box center [735, 319] width 82 height 20
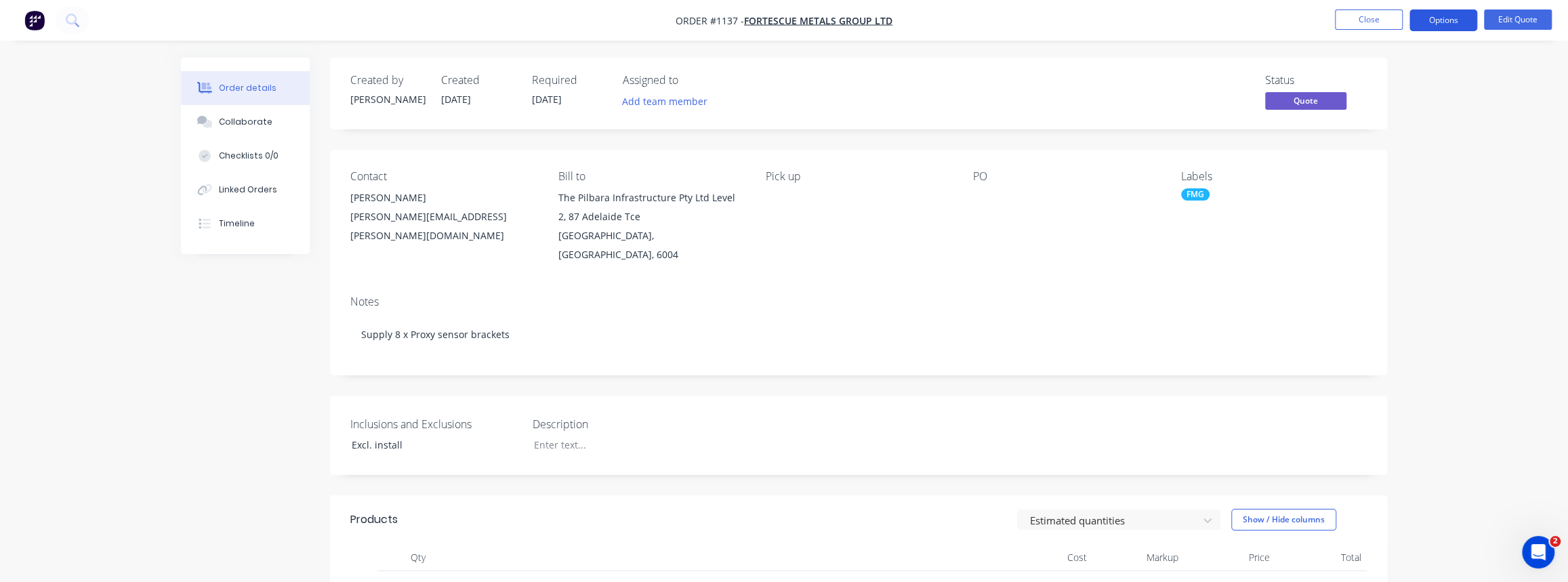
click at [1431, 19] on button "Options" at bounding box center [1443, 19] width 68 height 21
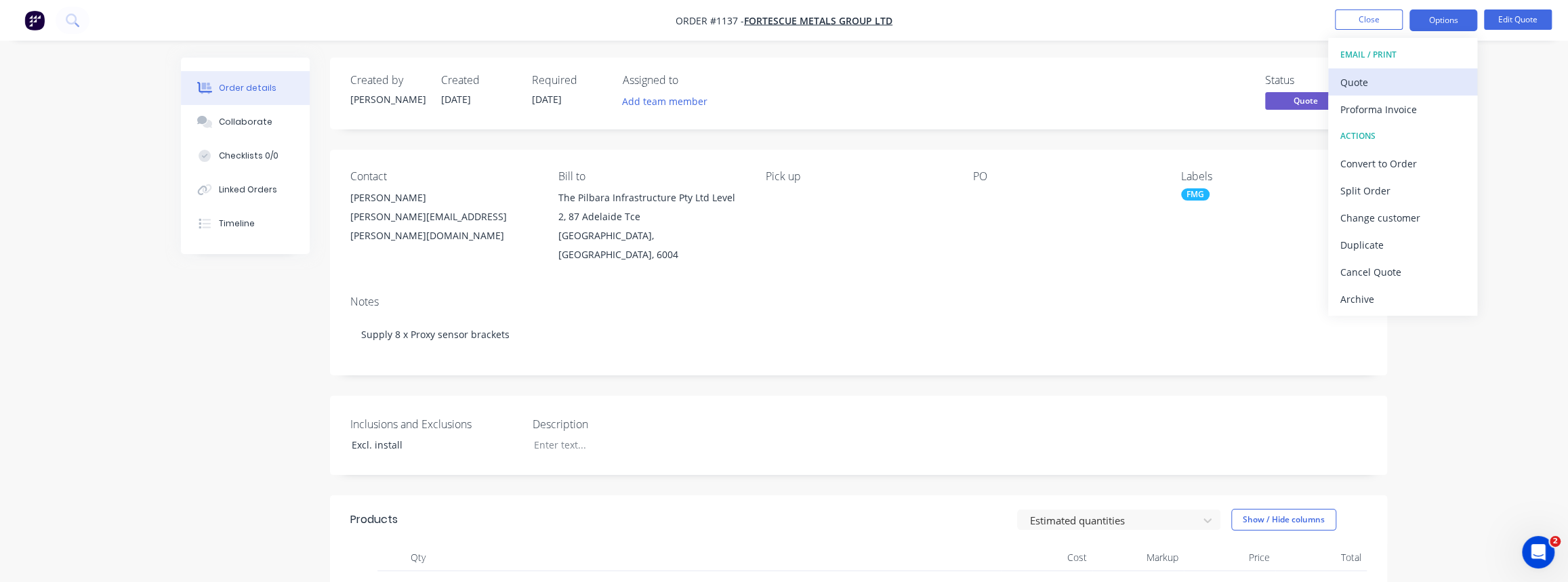
click at [1357, 82] on div "Quote" at bounding box center [1402, 82] width 125 height 19
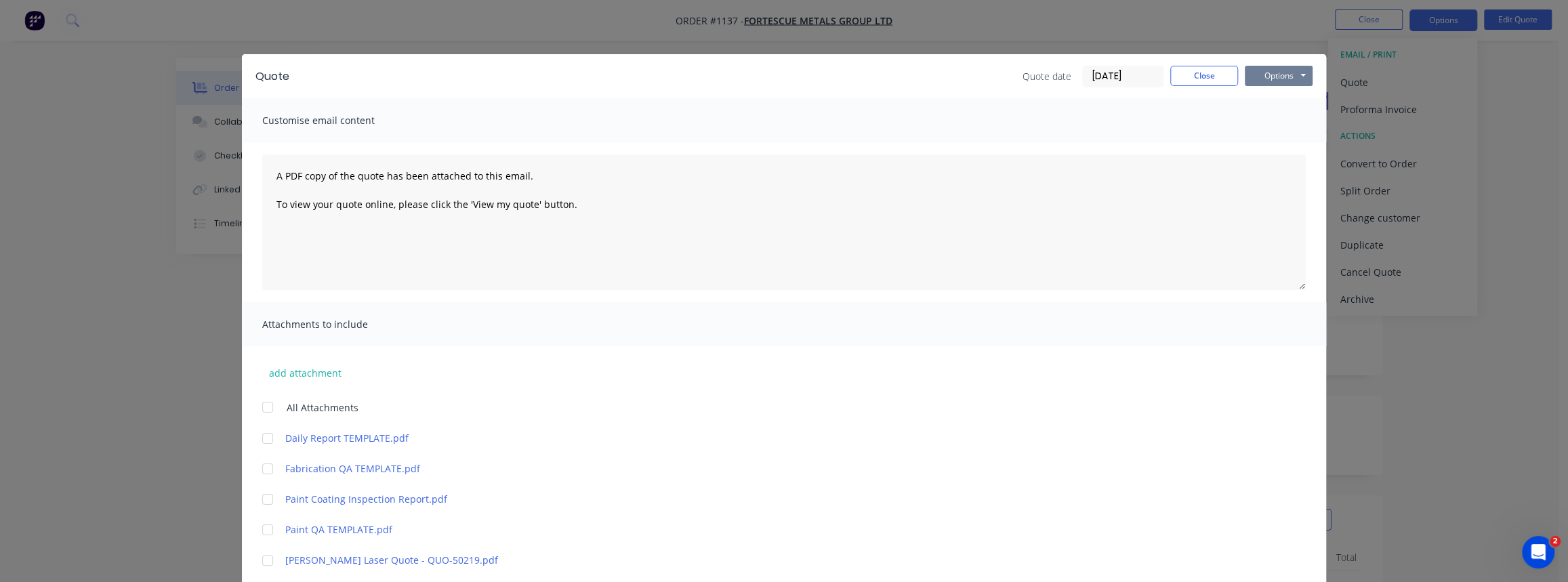
click at [1284, 72] on button "Options" at bounding box center [1278, 76] width 68 height 20
click at [1271, 115] on button "Print" at bounding box center [1288, 122] width 87 height 22
click at [1221, 68] on button "Close" at bounding box center [1203, 76] width 68 height 20
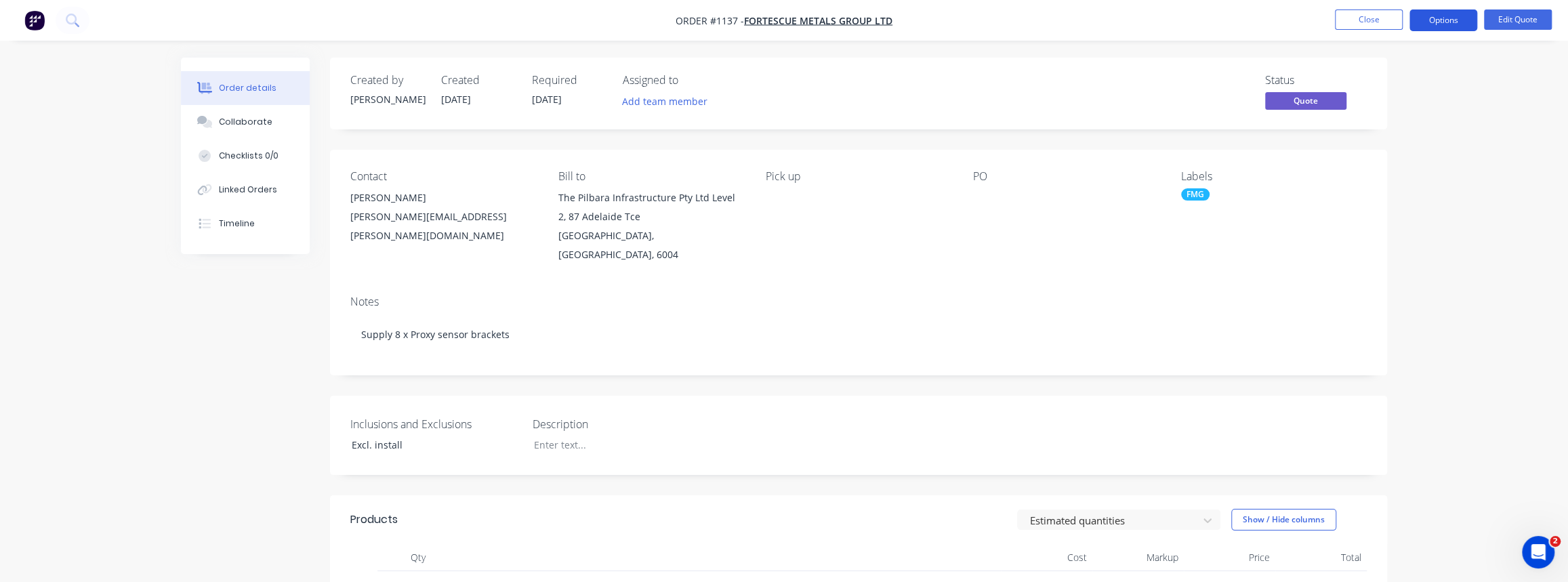
click at [1449, 22] on button "Options" at bounding box center [1443, 19] width 68 height 21
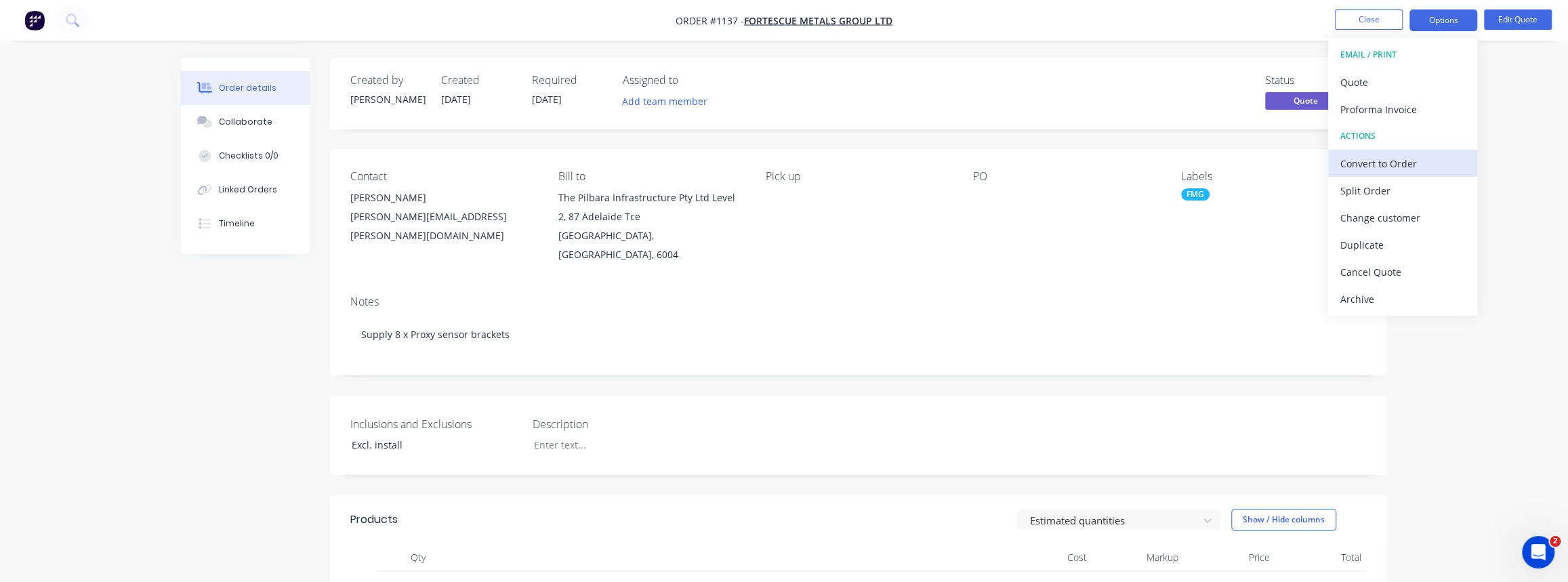
click at [1367, 157] on div "Convert to Order" at bounding box center [1402, 163] width 125 height 19
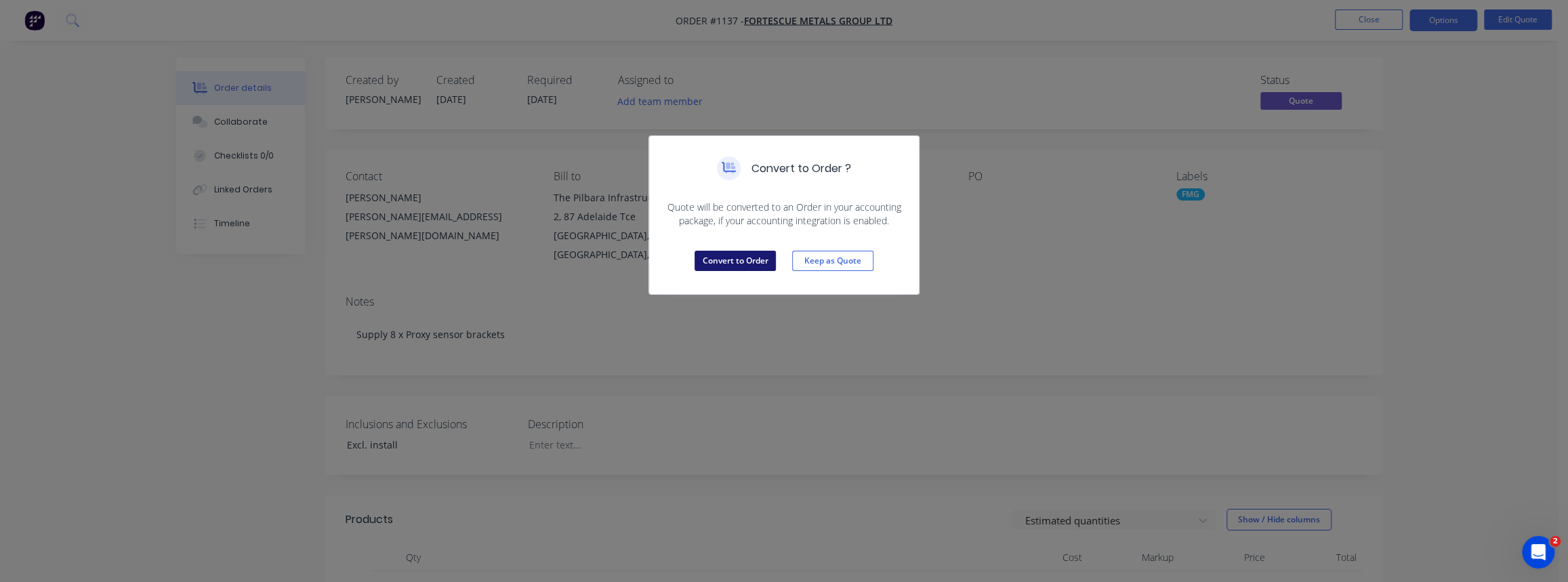
click at [734, 267] on button "Convert to Order" at bounding box center [735, 261] width 82 height 20
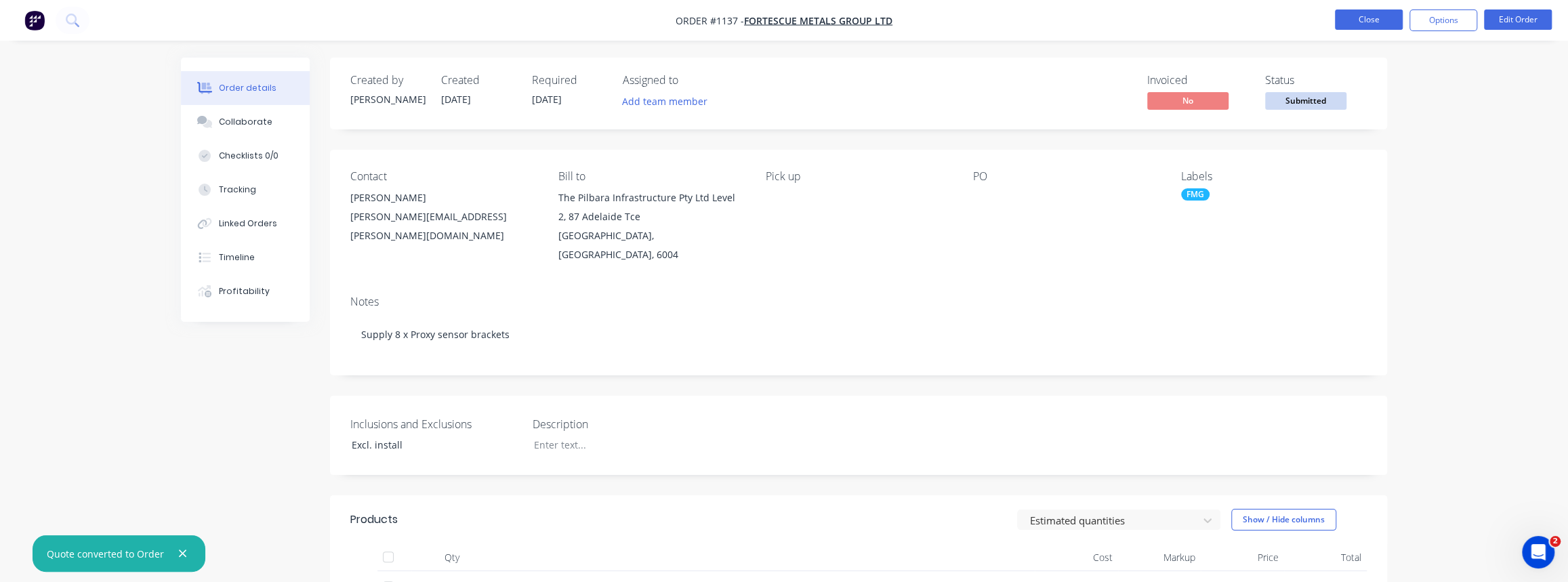
click at [1382, 17] on button "Close" at bounding box center [1368, 19] width 68 height 20
